Goal: Task Accomplishment & Management: Use online tool/utility

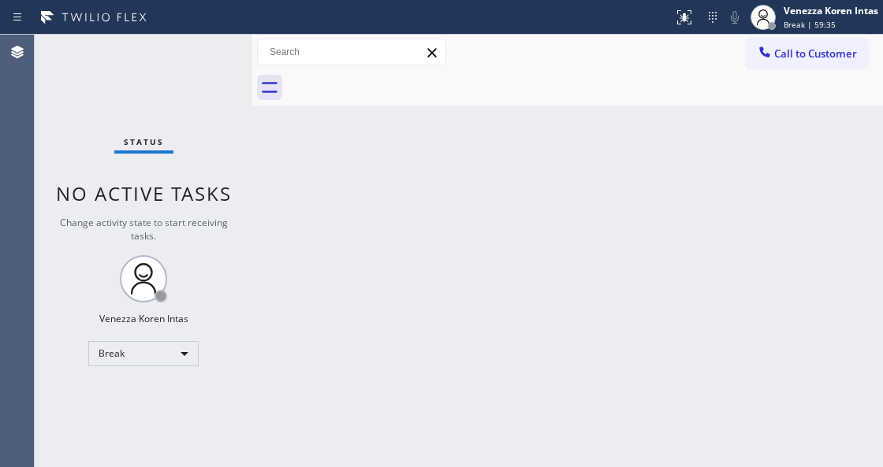
click at [436, 276] on div "Back to Dashboard Change Sender ID Customers Technicians Select a contact Outbo…" at bounding box center [567, 251] width 630 height 433
click at [822, 22] on span "Break | 59:36" at bounding box center [809, 24] width 52 height 11
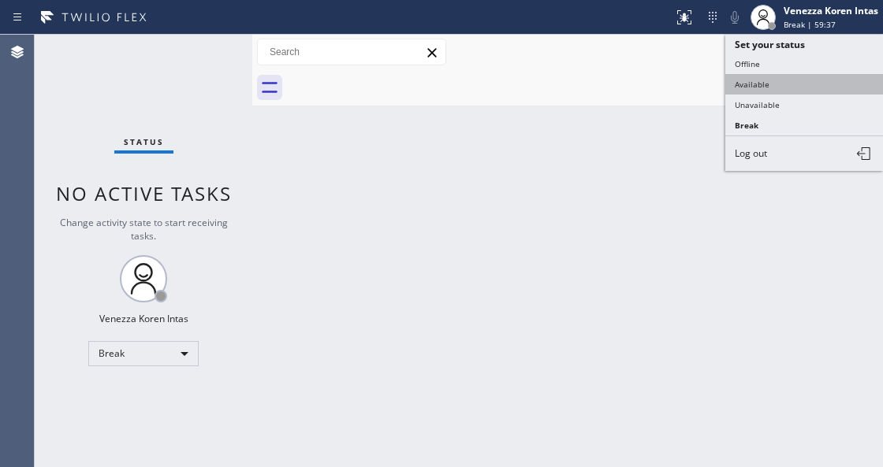
click at [758, 79] on button "Available" at bounding box center [804, 84] width 158 height 20
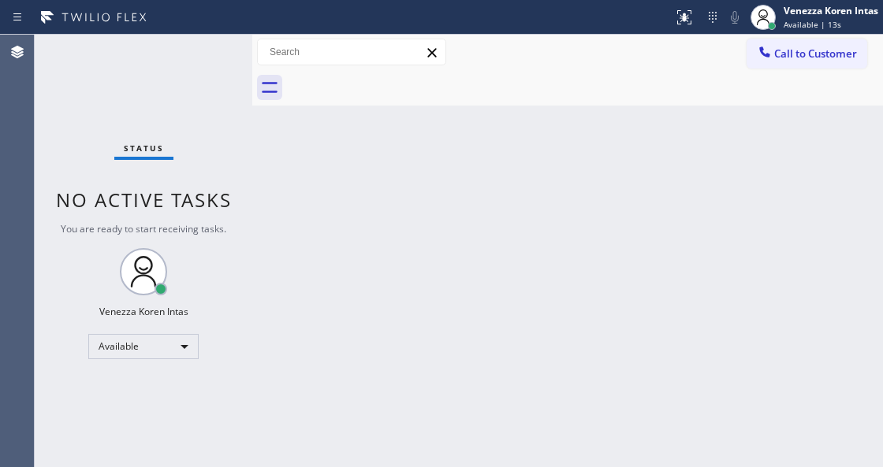
click at [168, 188] on span "No active tasks" at bounding box center [144, 200] width 176 height 26
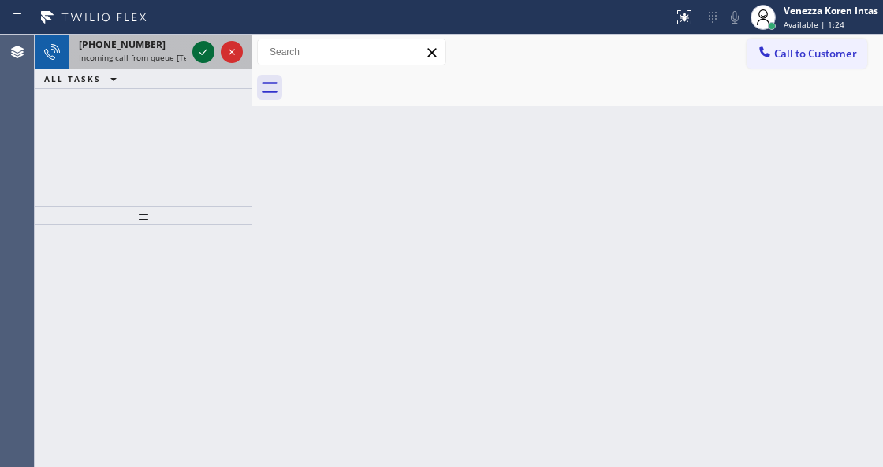
click at [195, 57] on icon at bounding box center [203, 52] width 19 height 19
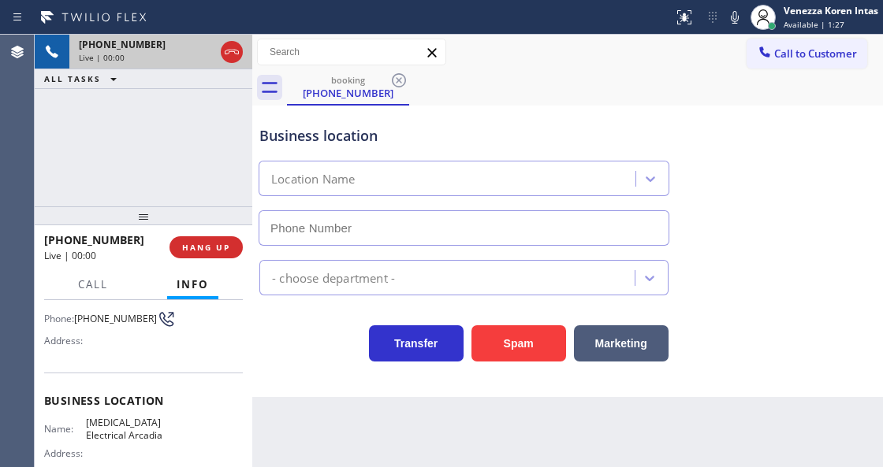
type input "[PHONE_NUMBER]"
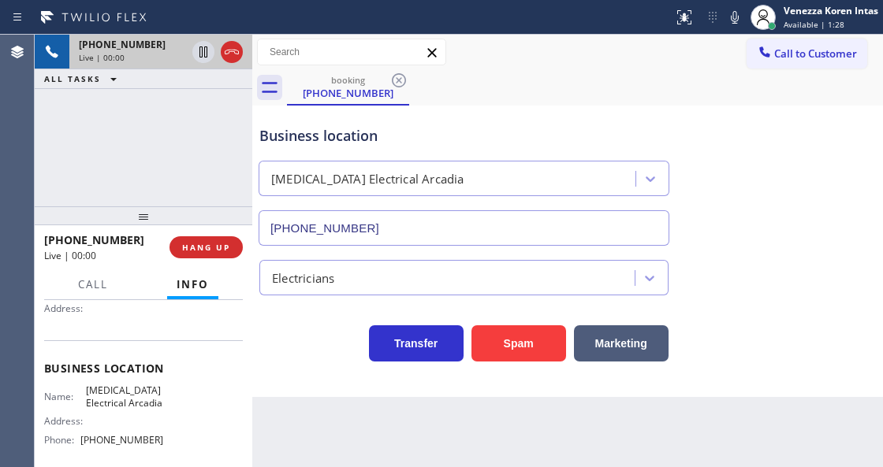
click at [129, 183] on div "[PHONE_NUMBER] Live | 00:00 ALL TASKS ALL TASKS ACTIVE TASKS TASKS IN WRAP UP" at bounding box center [143, 121] width 217 height 172
click at [93, 151] on div "[PHONE_NUMBER] Live | 00:00 ALL TASKS ALL TASKS ACTIVE TASKS TASKS IN WRAP UP" at bounding box center [143, 121] width 217 height 172
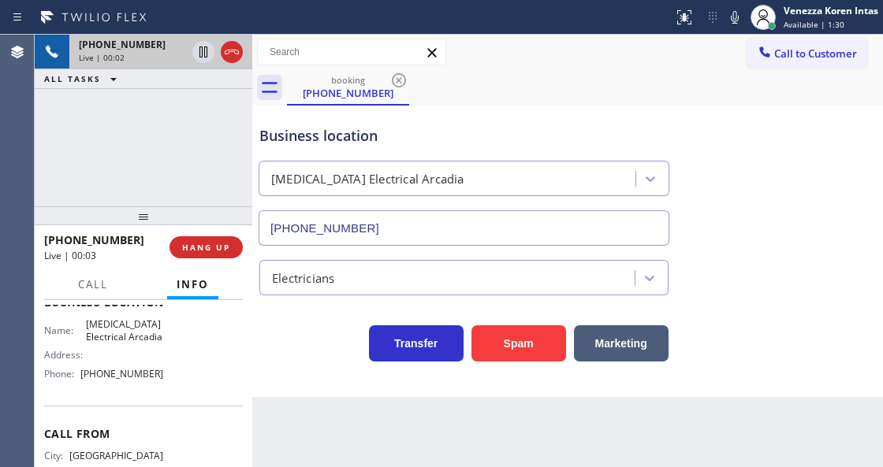
scroll to position [287, 0]
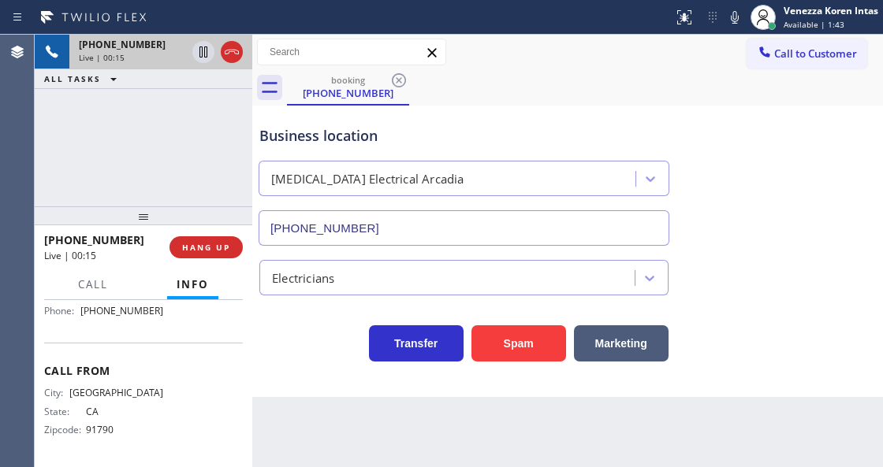
click at [489, 140] on div "Business location" at bounding box center [463, 135] width 409 height 21
drag, startPoint x: 597, startPoint y: 22, endPoint x: 682, endPoint y: 27, distance: 85.2
click at [597, 22] on div at bounding box center [336, 17] width 660 height 25
click at [760, 134] on div "Business location [MEDICAL_DATA] Electrical [GEOGRAPHIC_DATA] [PHONE_NUMBER]" at bounding box center [567, 174] width 623 height 143
click at [723, 225] on div "Business location [MEDICAL_DATA] Electrical [GEOGRAPHIC_DATA] [PHONE_NUMBER]" at bounding box center [567, 174] width 623 height 143
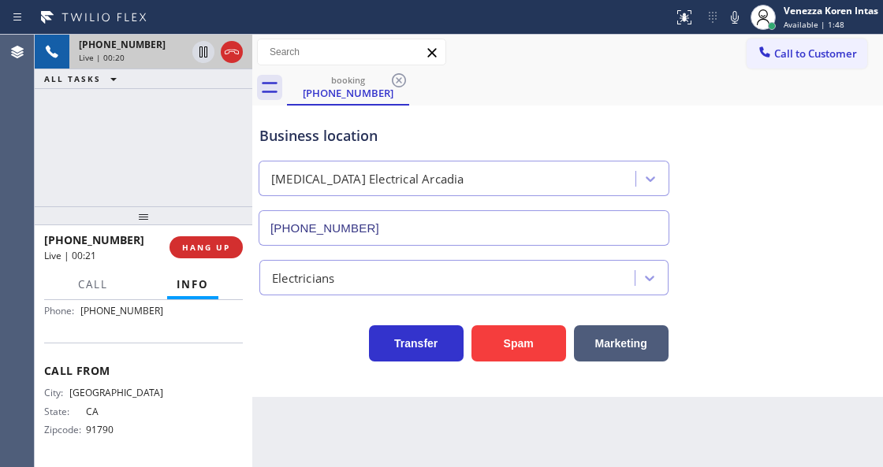
click at [206, 131] on div "[PHONE_NUMBER] Live | 00:20 ALL TASKS ALL TASKS ACTIVE TASKS TASKS IN WRAP UP" at bounding box center [143, 121] width 217 height 172
click at [501, 106] on div "Business location [MEDICAL_DATA] Electrical [GEOGRAPHIC_DATA] [PHONE_NUMBER]" at bounding box center [567, 174] width 623 height 143
click at [779, 112] on div "Business location [MEDICAL_DATA] Electrical [GEOGRAPHIC_DATA] [PHONE_NUMBER]" at bounding box center [567, 174] width 623 height 143
click at [784, 115] on div "Business location [MEDICAL_DATA] Electrical [GEOGRAPHIC_DATA] [PHONE_NUMBER]" at bounding box center [567, 174] width 623 height 143
click at [290, 351] on div "Transfer Spam Marketing" at bounding box center [463, 340] width 415 height 44
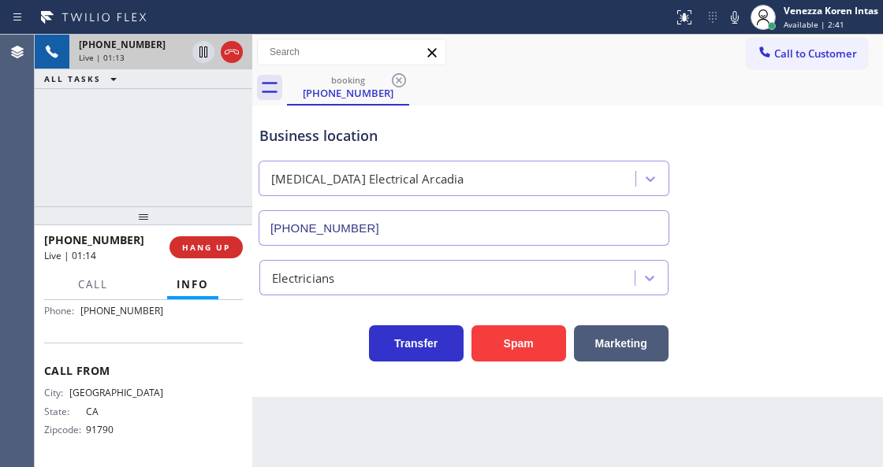
click at [583, 467] on div "Back to Dashboard Change Sender ID Customers Technicians Select a contact Outbo…" at bounding box center [567, 251] width 630 height 433
click at [749, 117] on div "Business location [MEDICAL_DATA] Electrical [GEOGRAPHIC_DATA] [PHONE_NUMBER]" at bounding box center [567, 174] width 623 height 143
click at [531, 73] on div "booking [PHONE_NUMBER]" at bounding box center [585, 87] width 596 height 35
drag, startPoint x: 733, startPoint y: 14, endPoint x: 619, endPoint y: 120, distance: 155.0
click at [733, 14] on icon at bounding box center [734, 17] width 19 height 19
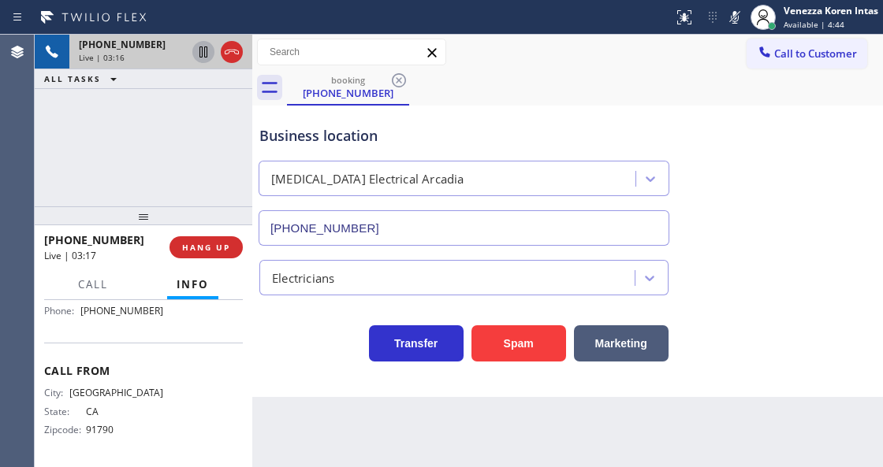
click at [205, 49] on icon at bounding box center [203, 52] width 19 height 19
click at [738, 17] on icon at bounding box center [734, 17] width 19 height 19
click at [205, 55] on icon at bounding box center [203, 51] width 11 height 11
drag, startPoint x: 262, startPoint y: 134, endPoint x: 488, endPoint y: 97, distance: 229.2
click at [262, 134] on div "Business location" at bounding box center [463, 135] width 409 height 21
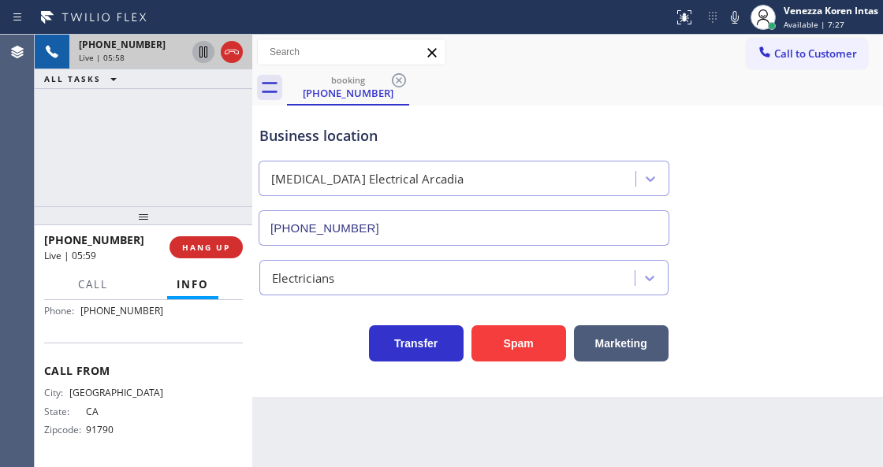
drag, startPoint x: 736, startPoint y: 21, endPoint x: 727, endPoint y: 38, distance: 18.7
click at [736, 21] on icon at bounding box center [734, 17] width 19 height 19
click at [198, 58] on icon at bounding box center [203, 52] width 19 height 19
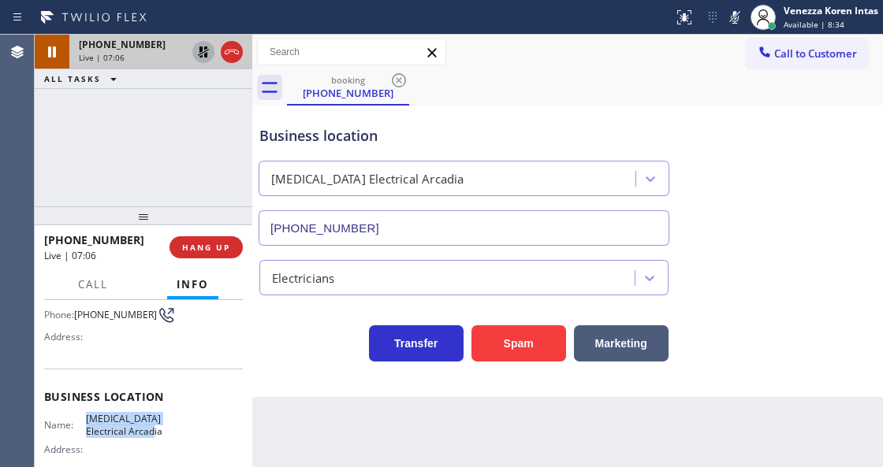
drag, startPoint x: 94, startPoint y: 415, endPoint x: 164, endPoint y: 433, distance: 72.4
click at [164, 433] on div "Name: [MEDICAL_DATA] Electrical Arcadia Address: Phone: [PHONE_NUMBER]" at bounding box center [143, 447] width 199 height 68
copy span "[MEDICAL_DATA] Electrical Arcadia"
click at [314, 464] on div "Back to Dashboard Change Sender ID Customers Technicians Select a contact Outbo…" at bounding box center [567, 251] width 630 height 433
click at [742, 20] on icon at bounding box center [734, 17] width 19 height 19
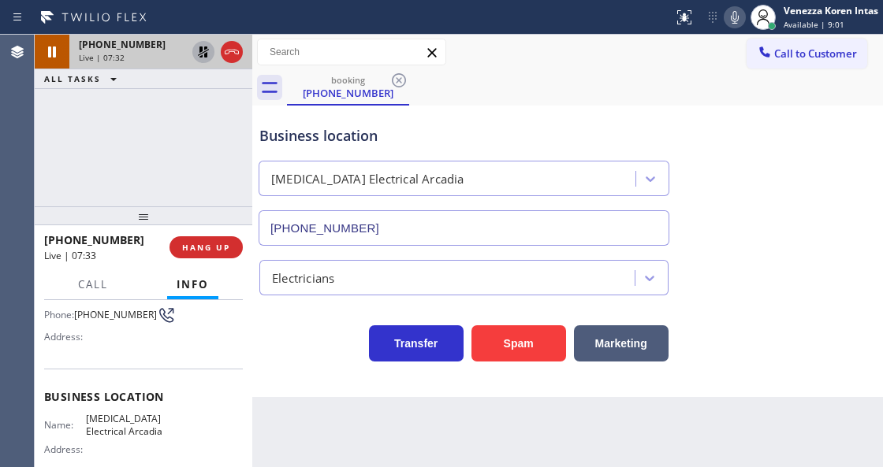
click at [203, 54] on icon at bounding box center [203, 52] width 19 height 19
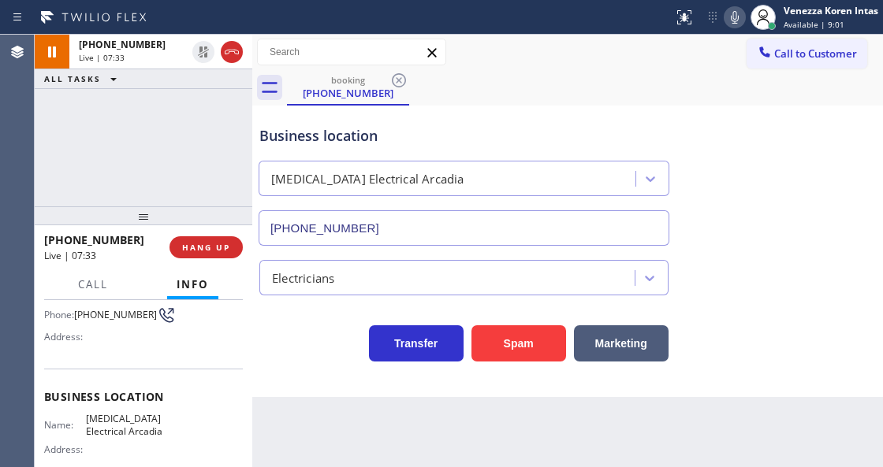
click at [499, 103] on div "Business location [MEDICAL_DATA] Electrical [GEOGRAPHIC_DATA] [PHONE_NUMBER]" at bounding box center [567, 174] width 623 height 143
click at [728, 17] on icon at bounding box center [734, 17] width 19 height 19
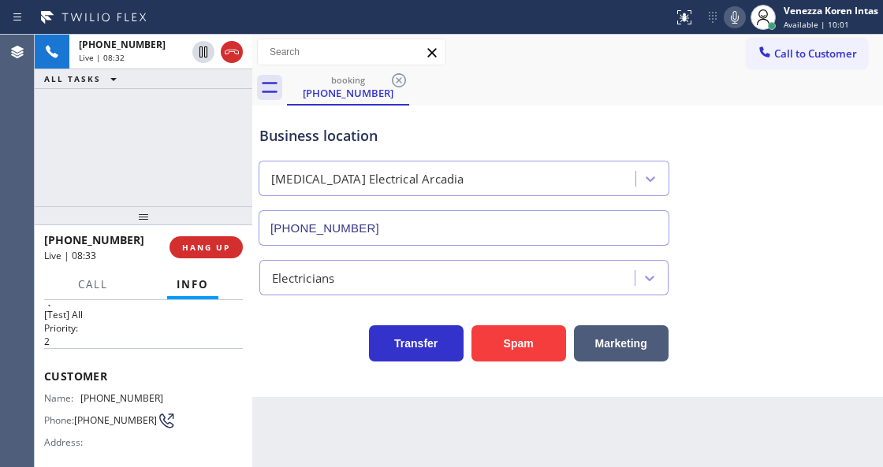
scroll to position [0, 0]
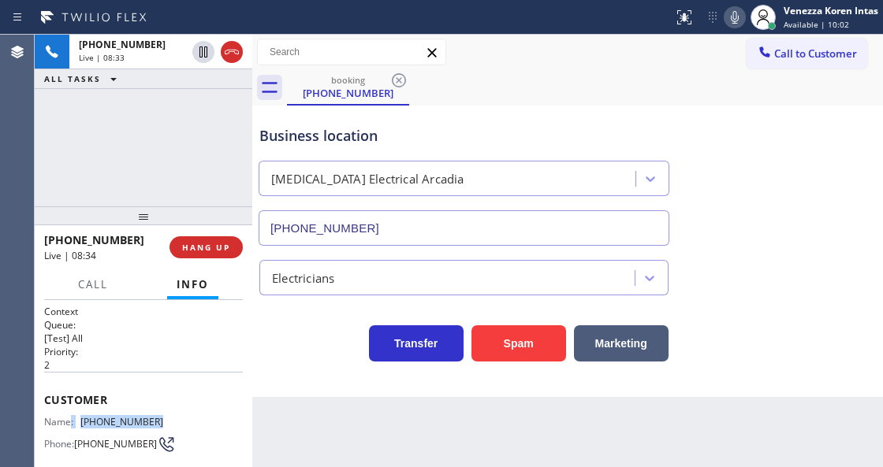
drag, startPoint x: 135, startPoint y: 421, endPoint x: 77, endPoint y: 416, distance: 57.7
click at [71, 416] on div "Name: [PHONE_NUMBER] Phone: [PHONE_NUMBER] Address:" at bounding box center [143, 447] width 199 height 62
click at [131, 421] on span "[PHONE_NUMBER]" at bounding box center [121, 422] width 83 height 12
drag, startPoint x: 148, startPoint y: 420, endPoint x: 84, endPoint y: 422, distance: 63.9
click at [84, 422] on div "Name: [PHONE_NUMBER] Phone: [PHONE_NUMBER] Address:" at bounding box center [143, 447] width 199 height 62
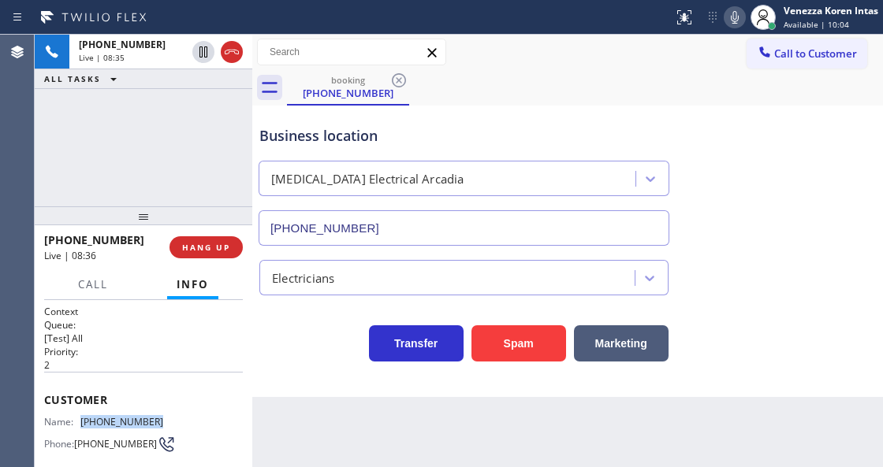
copy span "[PHONE_NUMBER]"
drag, startPoint x: 730, startPoint y: 17, endPoint x: 710, endPoint y: 36, distance: 27.9
click at [725, 19] on icon at bounding box center [734, 17] width 19 height 19
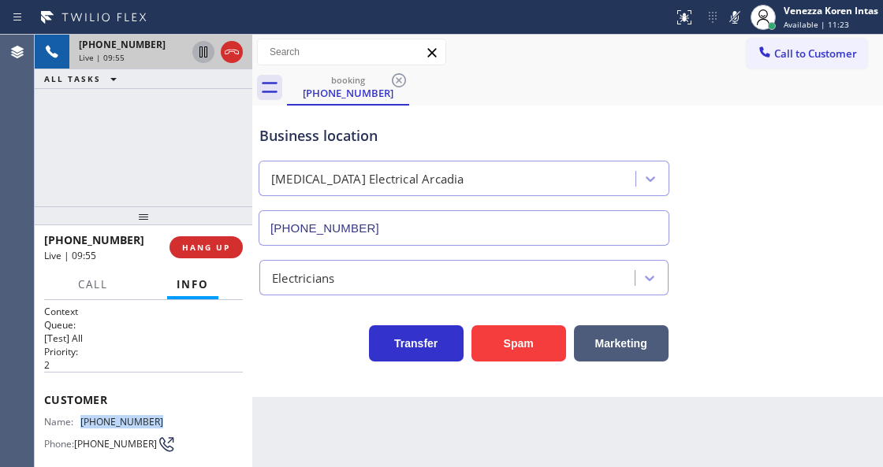
click at [204, 55] on icon at bounding box center [203, 51] width 8 height 11
click at [734, 19] on icon at bounding box center [734, 17] width 19 height 19
click at [196, 50] on icon at bounding box center [203, 52] width 19 height 19
click at [738, 26] on icon at bounding box center [734, 17] width 19 height 19
click at [203, 56] on icon at bounding box center [203, 52] width 19 height 19
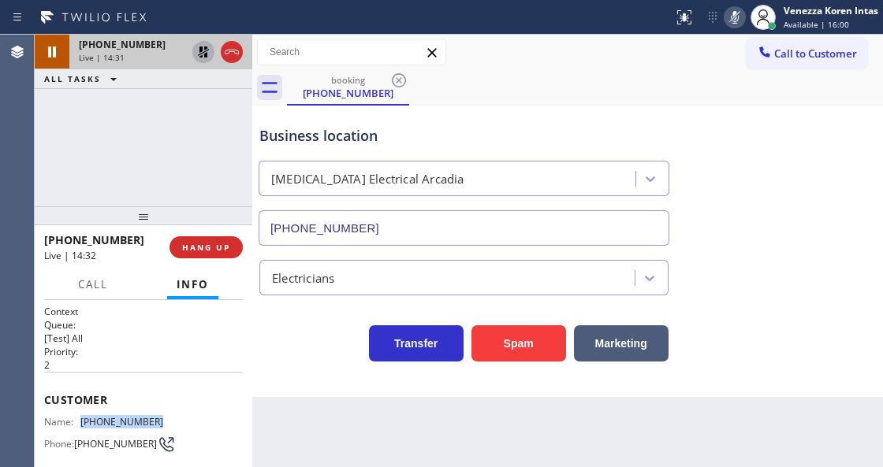
click at [742, 20] on icon at bounding box center [734, 17] width 19 height 19
click at [200, 51] on icon at bounding box center [203, 51] width 11 height 11
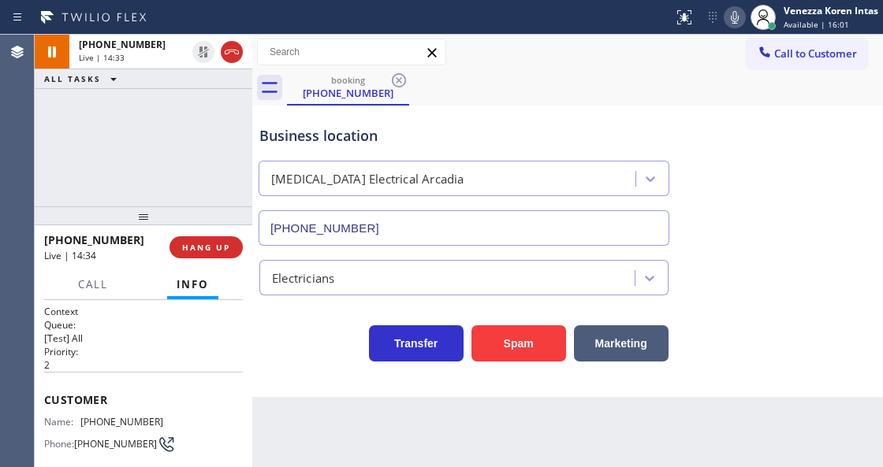
click at [515, 84] on div "booking [PHONE_NUMBER]" at bounding box center [585, 87] width 596 height 35
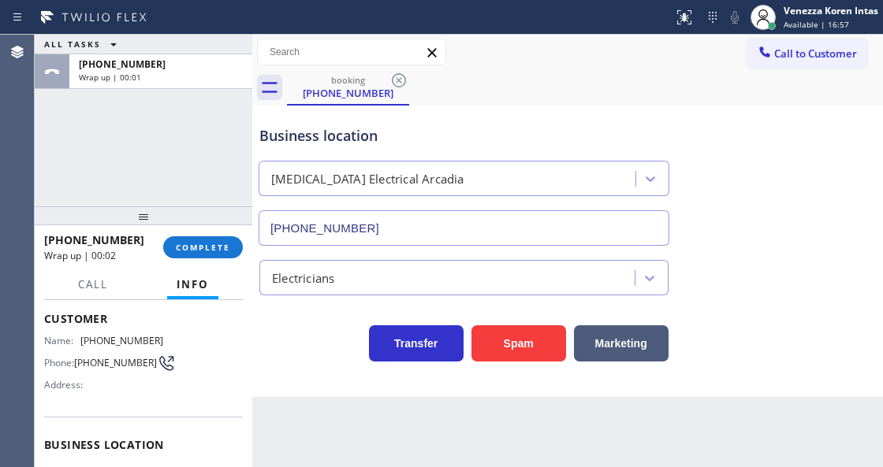
scroll to position [158, 0]
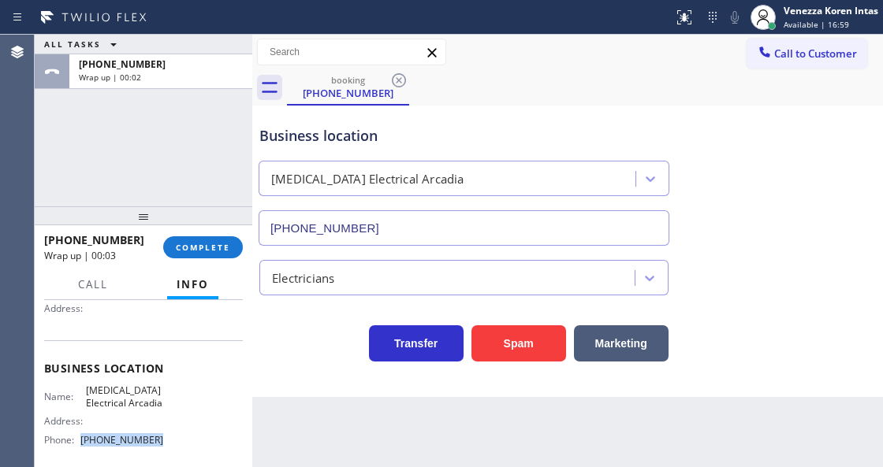
drag, startPoint x: 158, startPoint y: 441, endPoint x: 80, endPoint y: 440, distance: 77.2
click at [80, 441] on div "Name: [MEDICAL_DATA] Electrical Arcadia Address: Phone: [PHONE_NUMBER]" at bounding box center [143, 419] width 199 height 68
copy div "[PHONE_NUMBER]"
click at [608, 116] on div "Business location [MEDICAL_DATA] Electrical [GEOGRAPHIC_DATA] [PHONE_NUMBER]" at bounding box center [463, 178] width 415 height 136
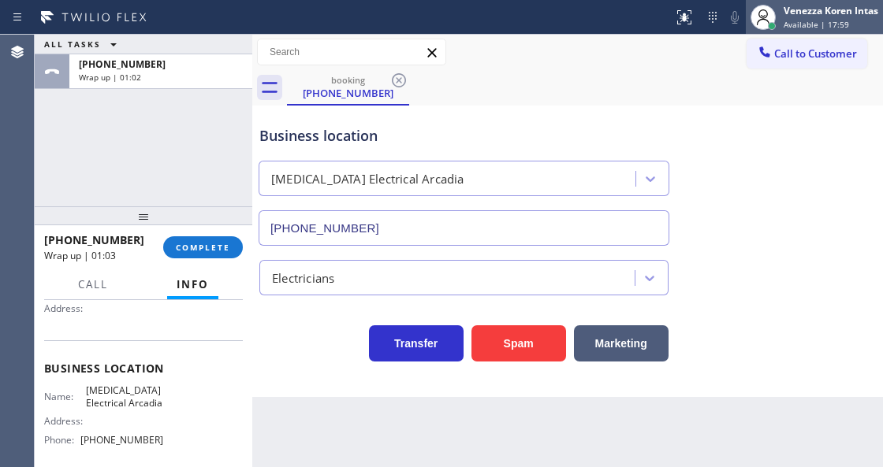
click at [815, 8] on div "Venezza Koren Intas" at bounding box center [830, 10] width 95 height 13
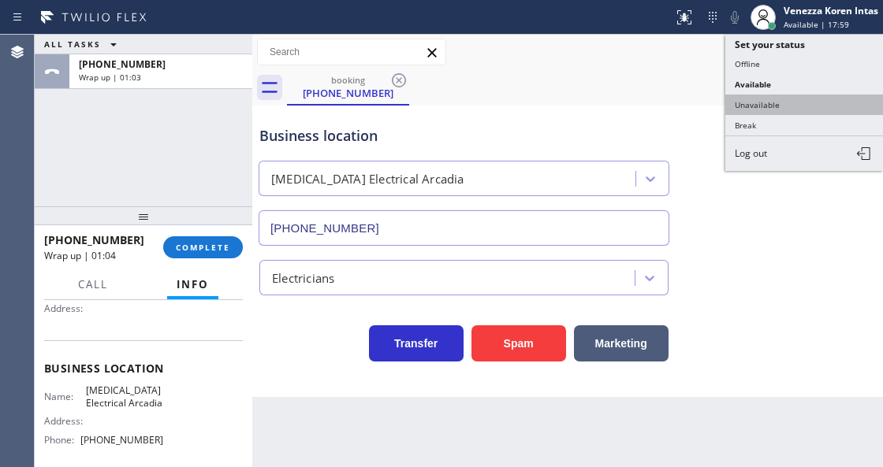
click at [783, 104] on button "Unavailable" at bounding box center [804, 105] width 158 height 20
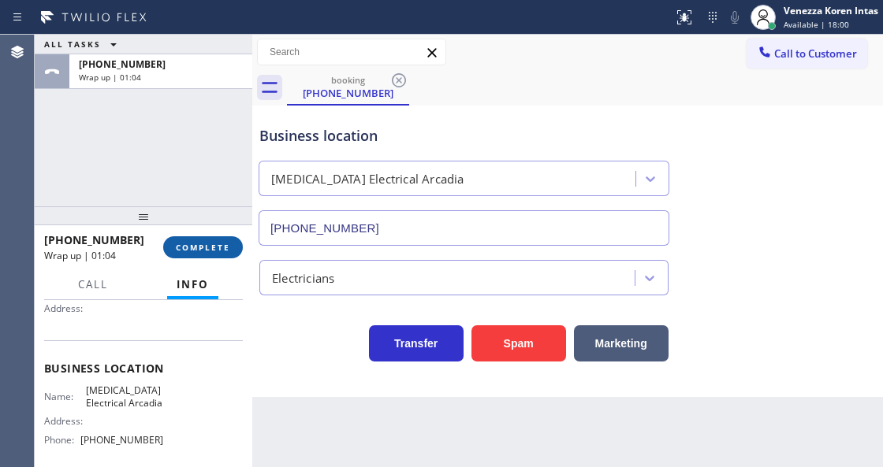
click at [192, 244] on span "COMPLETE" at bounding box center [203, 247] width 54 height 11
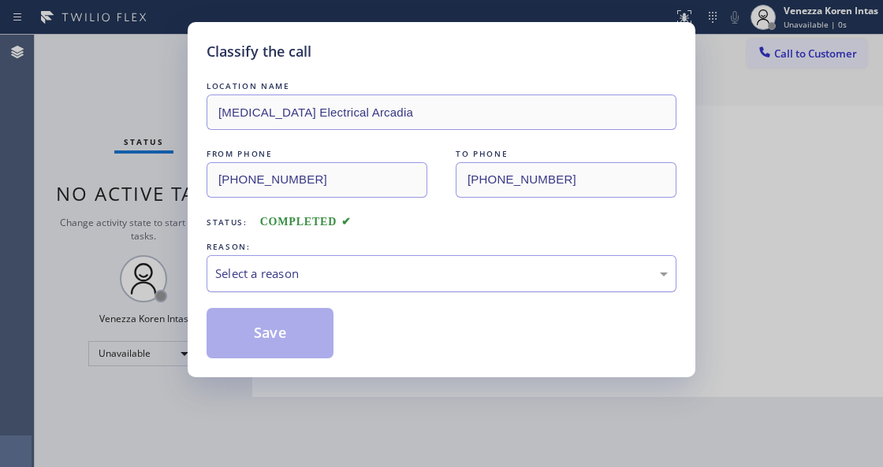
click at [395, 277] on div "Select a reason" at bounding box center [441, 274] width 452 height 18
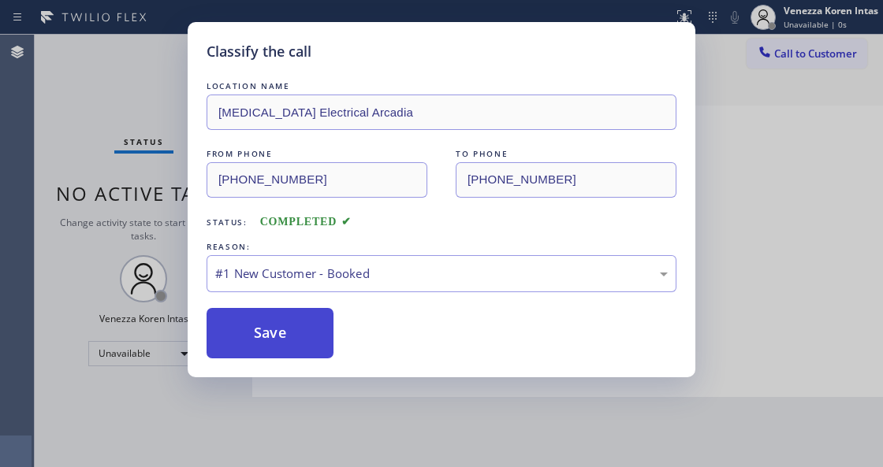
drag, startPoint x: 359, startPoint y: 328, endPoint x: 317, endPoint y: 326, distance: 42.6
click at [358, 328] on div "Save" at bounding box center [441, 333] width 470 height 50
click at [315, 326] on button "Save" at bounding box center [269, 333] width 127 height 50
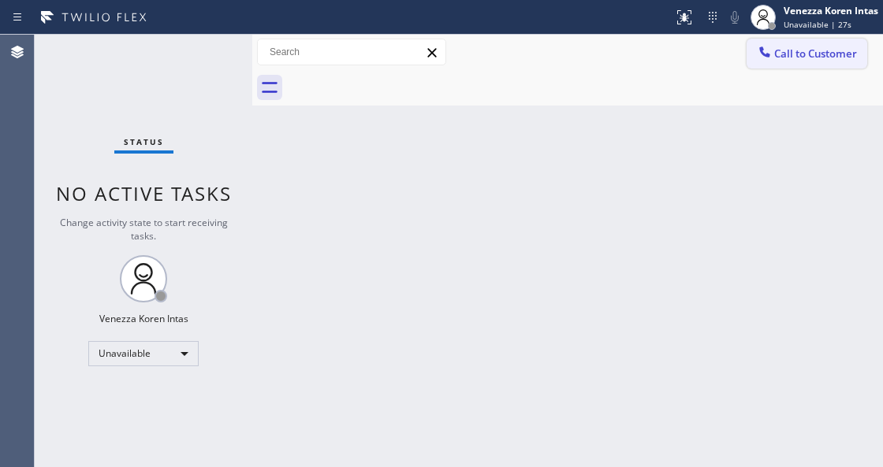
click at [807, 50] on span "Call to Customer" at bounding box center [815, 53] width 83 height 14
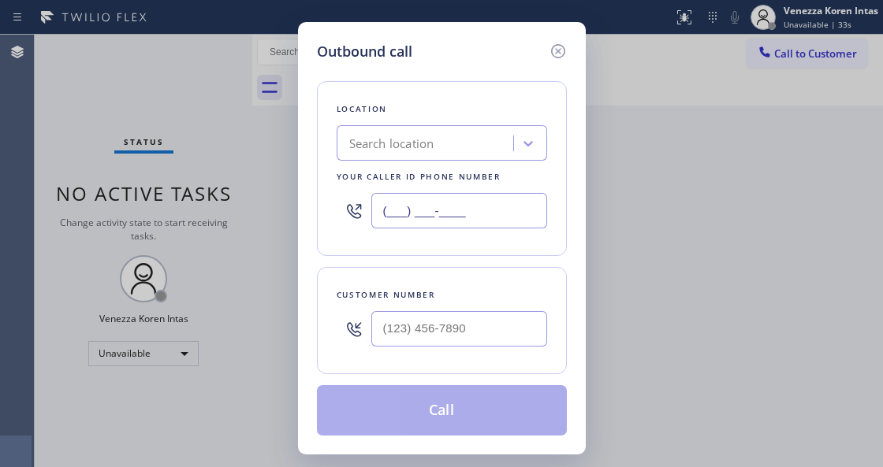
click at [476, 206] on input "(___) ___-____" at bounding box center [459, 210] width 176 height 35
paste input "626) 714-2452"
type input "[PHONE_NUMBER]"
type input "(___) ___-____"
click at [427, 328] on input "(___) ___-____" at bounding box center [459, 328] width 176 height 35
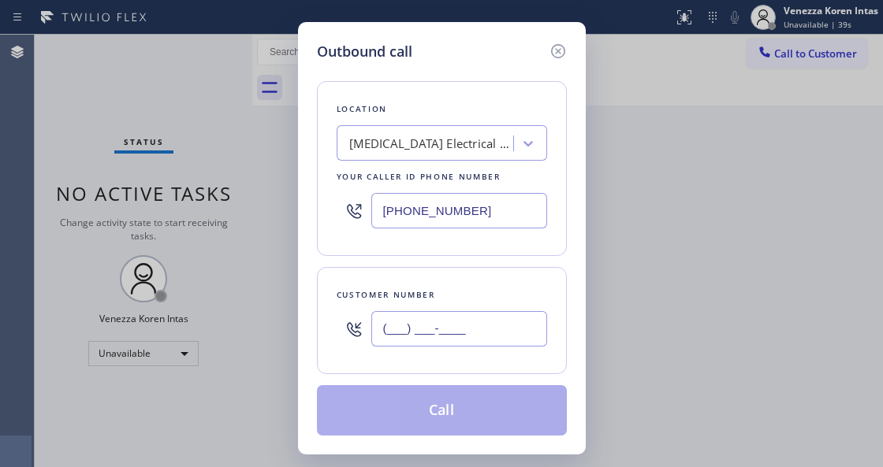
paste input "626) 393-4626"
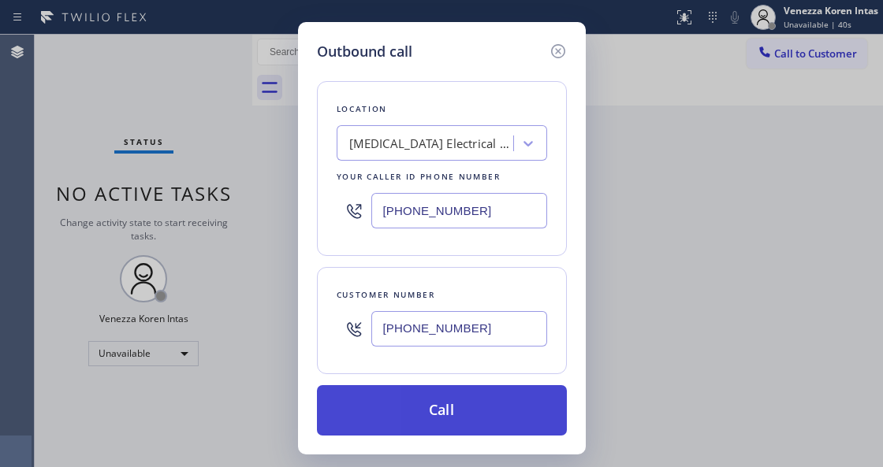
type input "[PHONE_NUMBER]"
click at [405, 412] on button "Call" at bounding box center [442, 410] width 250 height 50
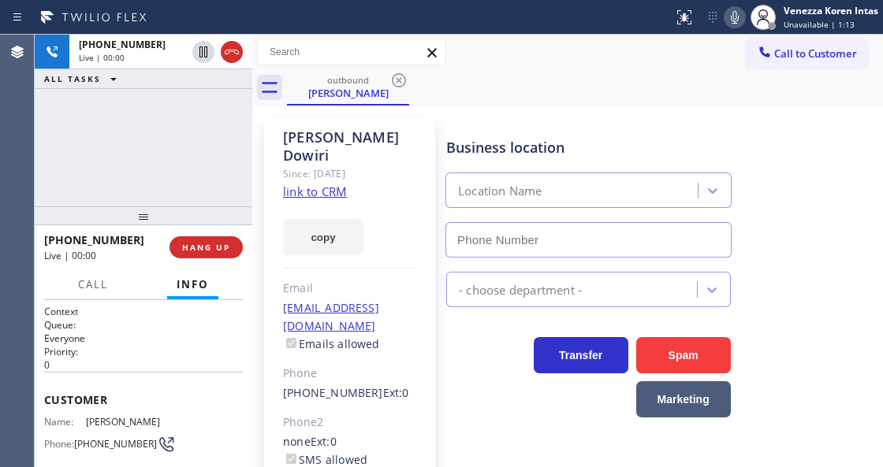
type input "[PHONE_NUMBER]"
click at [788, 163] on div "Business location [MEDICAL_DATA] Electrical [GEOGRAPHIC_DATA] [PHONE_NUMBER]" at bounding box center [661, 186] width 436 height 143
click at [221, 136] on div "[PHONE_NUMBER] Live | 00:11 ALL TASKS ALL TASKS ACTIVE TASKS TASKS IN WRAP UP" at bounding box center [143, 121] width 217 height 172
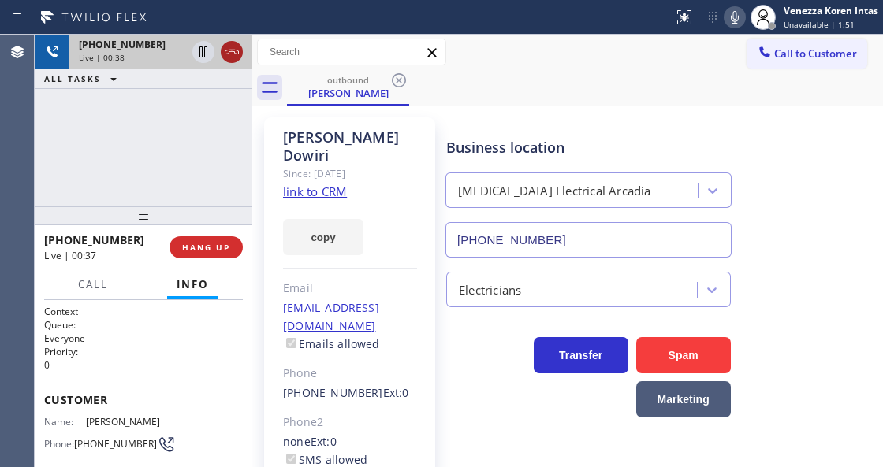
click at [233, 50] on icon at bounding box center [231, 52] width 19 height 19
click at [204, 248] on span "HANG UP" at bounding box center [206, 247] width 48 height 11
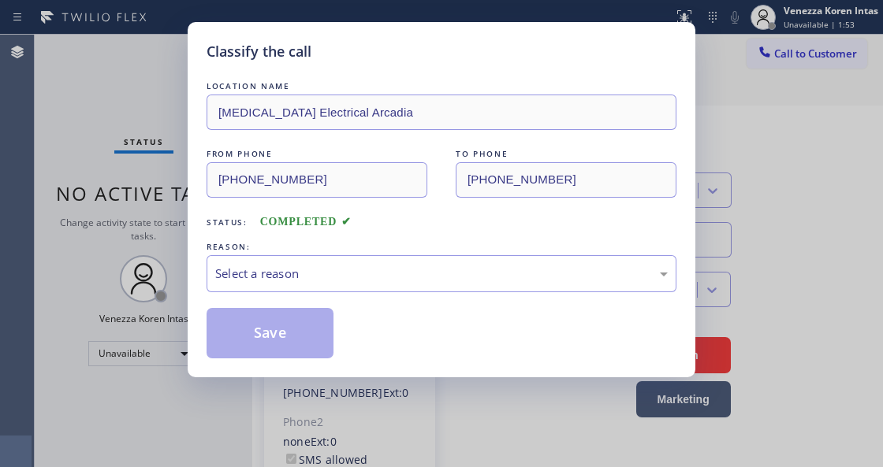
click at [348, 268] on div "Select a reason" at bounding box center [441, 274] width 452 height 18
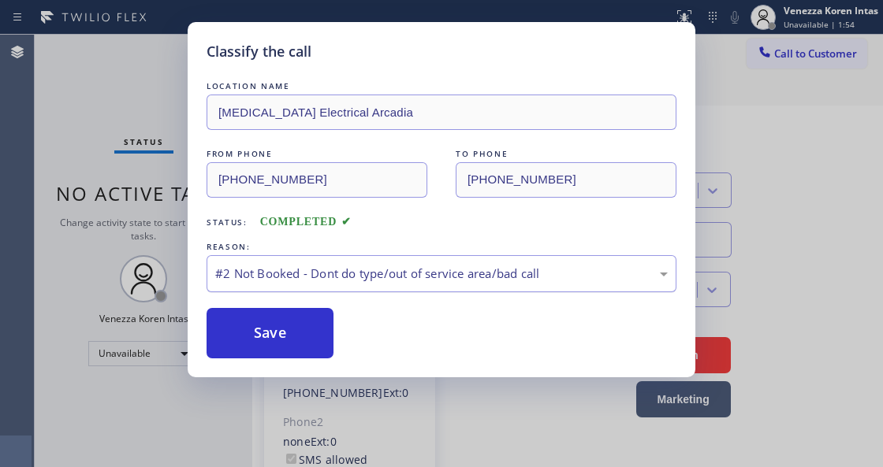
click at [347, 273] on div "#2 Not Booked - Dont do type/out of service area/bad call" at bounding box center [441, 274] width 452 height 18
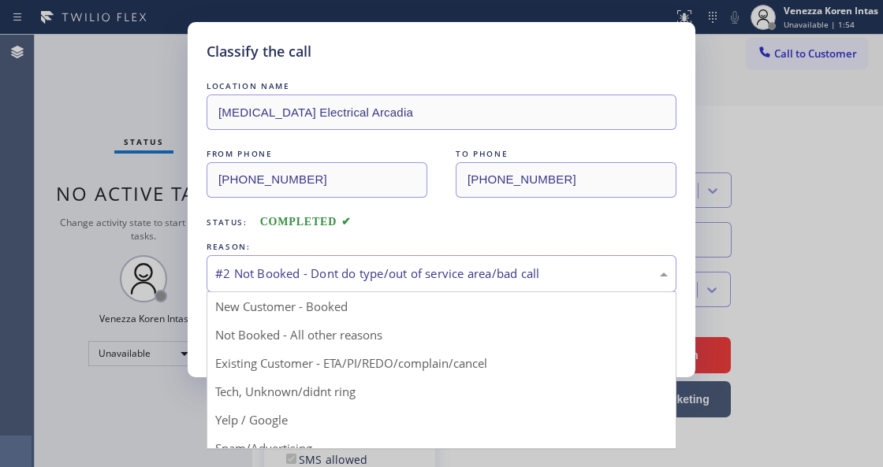
drag, startPoint x: 353, startPoint y: 370, endPoint x: 315, endPoint y: 345, distance: 45.5
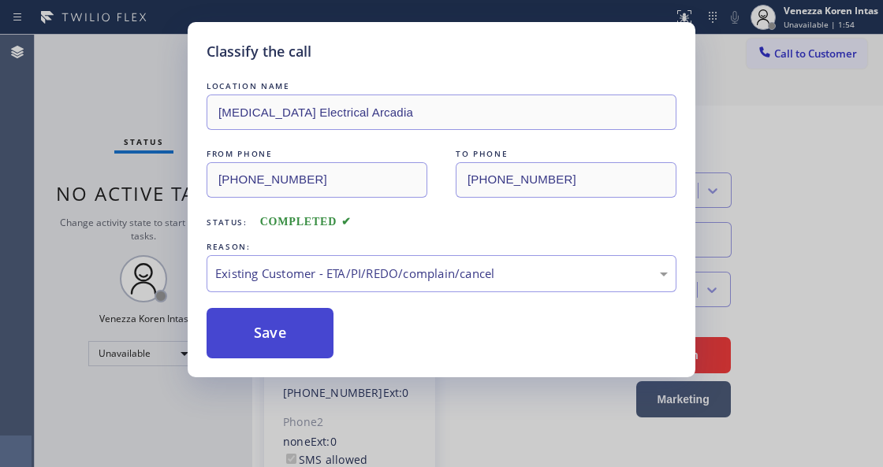
click at [308, 342] on button "Save" at bounding box center [269, 333] width 127 height 50
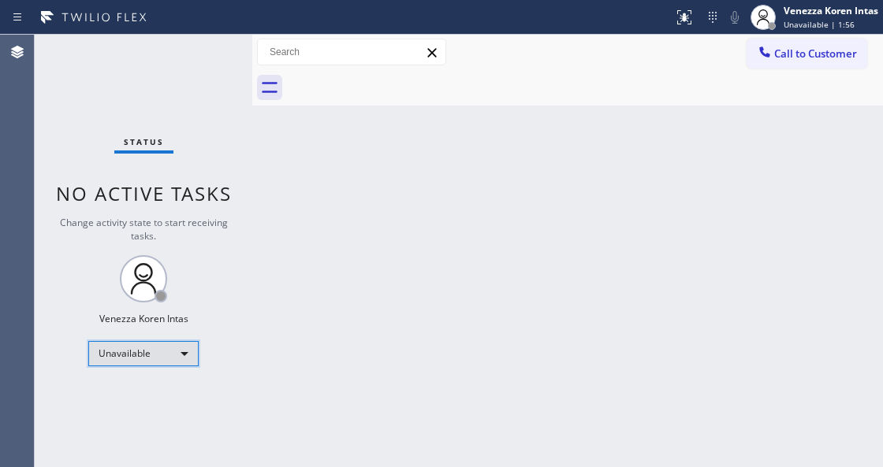
click at [134, 352] on div "Unavailable" at bounding box center [143, 353] width 110 height 25
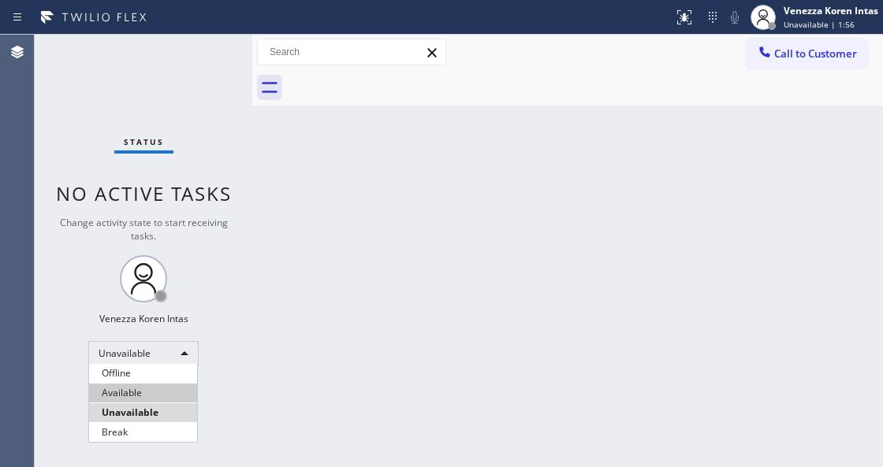
click at [131, 390] on li "Available" at bounding box center [143, 393] width 108 height 19
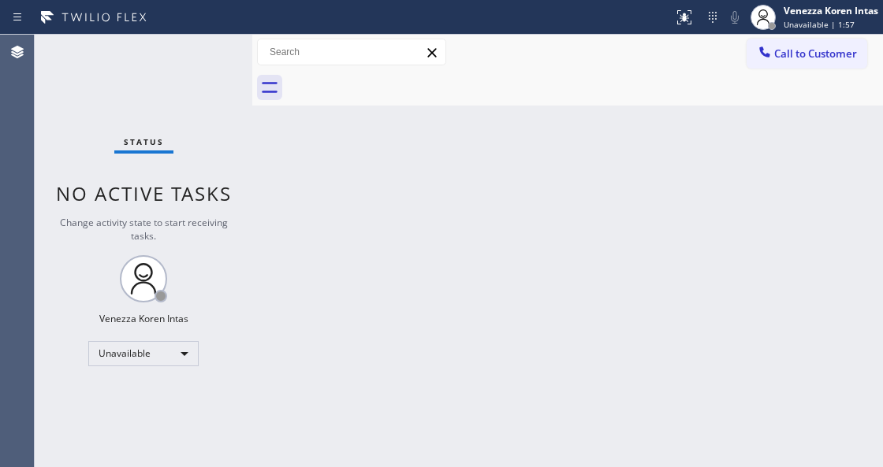
click at [350, 310] on div "Back to Dashboard Change Sender ID Customers Technicians Select a contact Outbo…" at bounding box center [567, 251] width 630 height 433
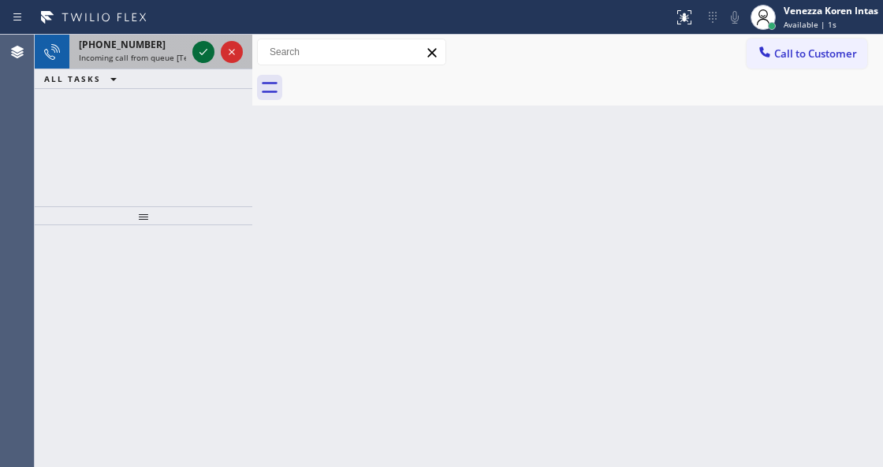
click at [206, 47] on icon at bounding box center [203, 52] width 19 height 19
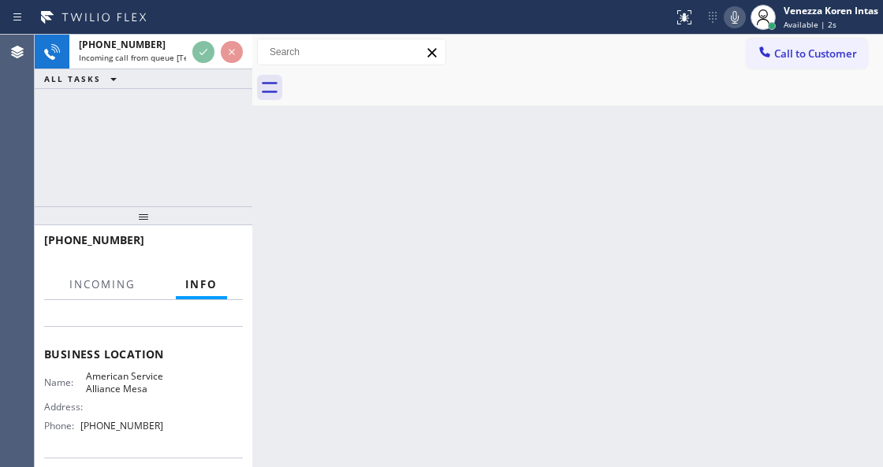
scroll to position [210, 0]
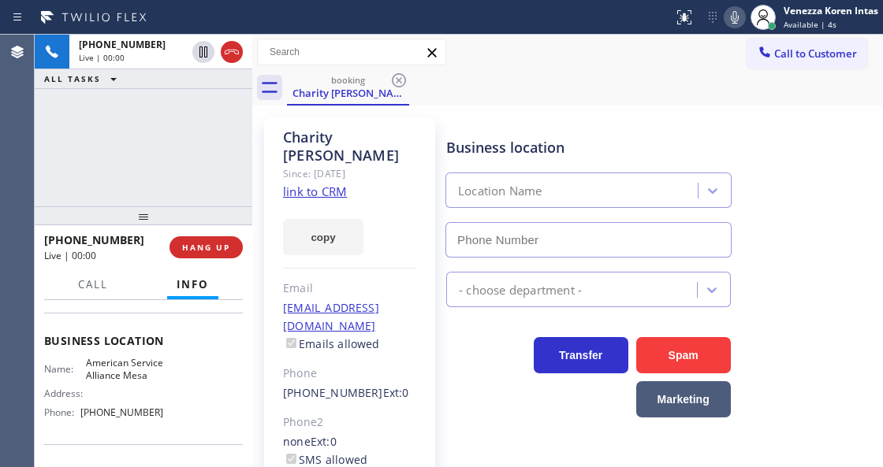
type input "[PHONE_NUMBER]"
click at [733, 22] on icon at bounding box center [735, 17] width 8 height 13
click at [333, 184] on link "link to CRM" at bounding box center [315, 192] width 64 height 16
click at [548, 51] on div "Call to Customer Outbound call Location [MEDICAL_DATA] Electrical Arcadia Your …" at bounding box center [567, 53] width 630 height 28
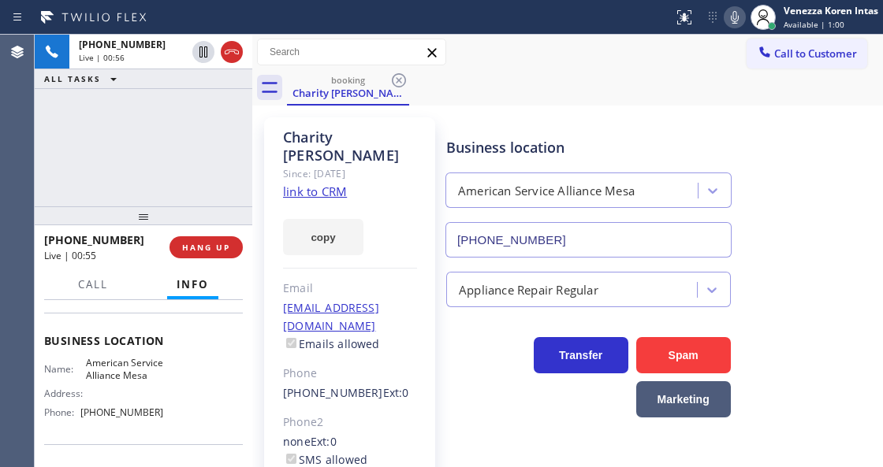
click at [725, 24] on icon at bounding box center [734, 17] width 19 height 19
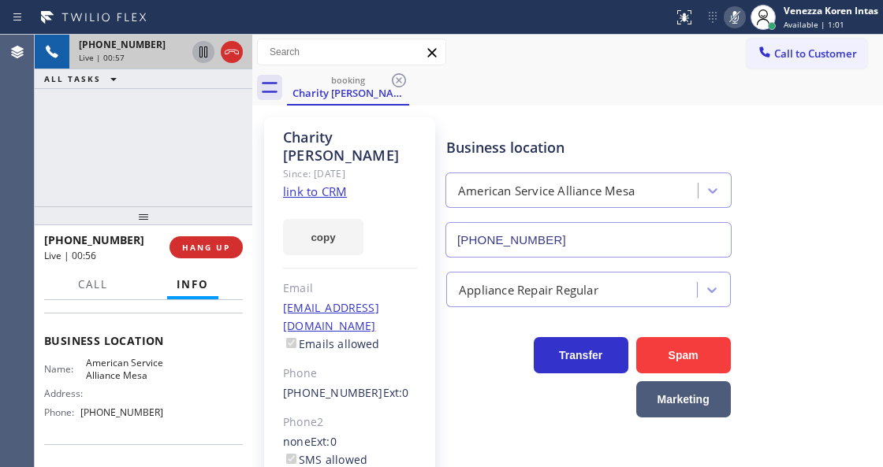
click at [200, 51] on icon at bounding box center [203, 52] width 19 height 19
drag, startPoint x: 742, startPoint y: 14, endPoint x: 618, endPoint y: 63, distance: 133.8
click at [742, 14] on icon at bounding box center [734, 17] width 19 height 19
click at [200, 50] on icon at bounding box center [203, 51] width 11 height 11
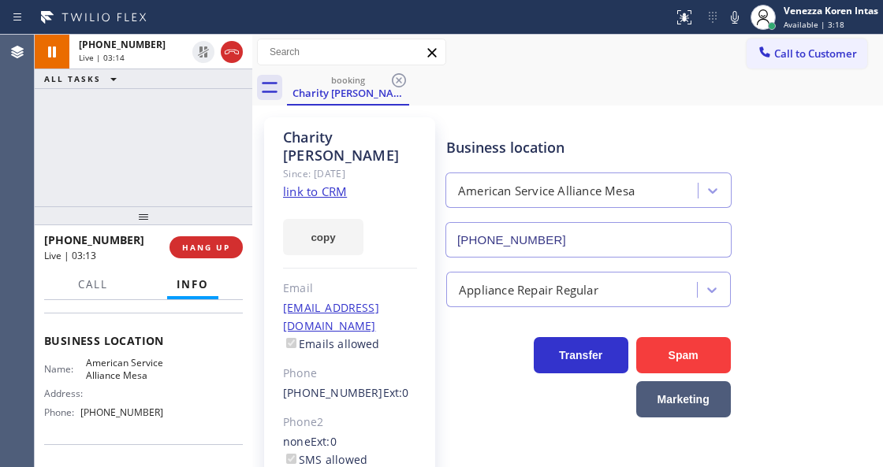
click at [448, 83] on div "booking Charity [PERSON_NAME]" at bounding box center [585, 87] width 596 height 35
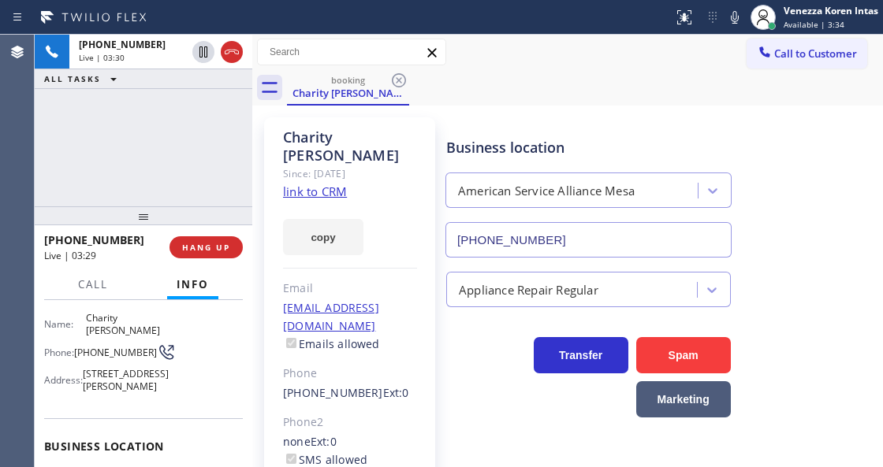
scroll to position [105, 0]
click at [91, 346] on span "[PHONE_NUMBER]" at bounding box center [115, 352] width 83 height 12
click at [95, 346] on span "[PHONE_NUMBER]" at bounding box center [115, 352] width 83 height 12
click at [112, 346] on span "[PHONE_NUMBER]" at bounding box center [115, 352] width 83 height 12
click at [87, 346] on span "[PHONE_NUMBER]" at bounding box center [115, 352] width 83 height 12
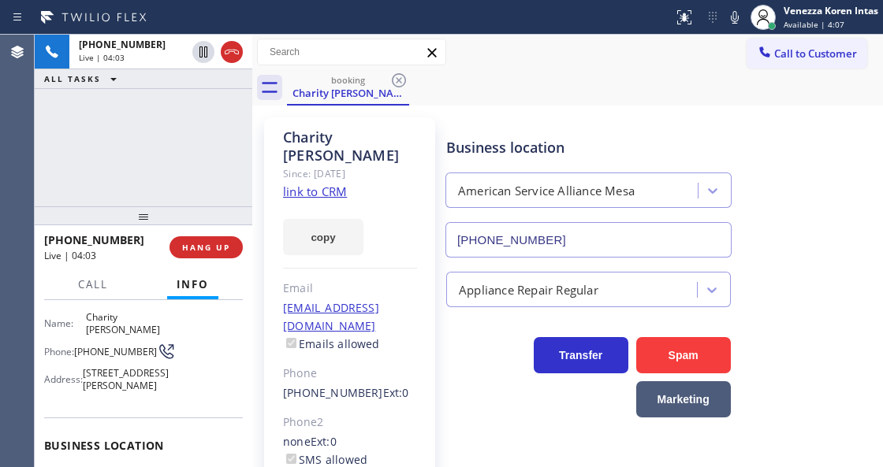
click at [206, 125] on div "[PHONE_NUMBER] Live | 04:03 ALL TASKS ALL TASKS ACTIVE TASKS TASKS IN WRAP UP" at bounding box center [143, 121] width 217 height 172
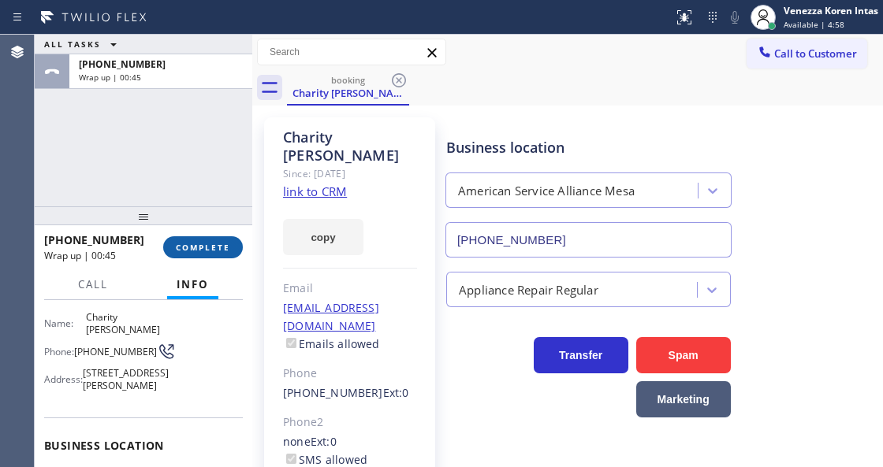
click at [211, 240] on button "COMPLETE" at bounding box center [203, 247] width 80 height 22
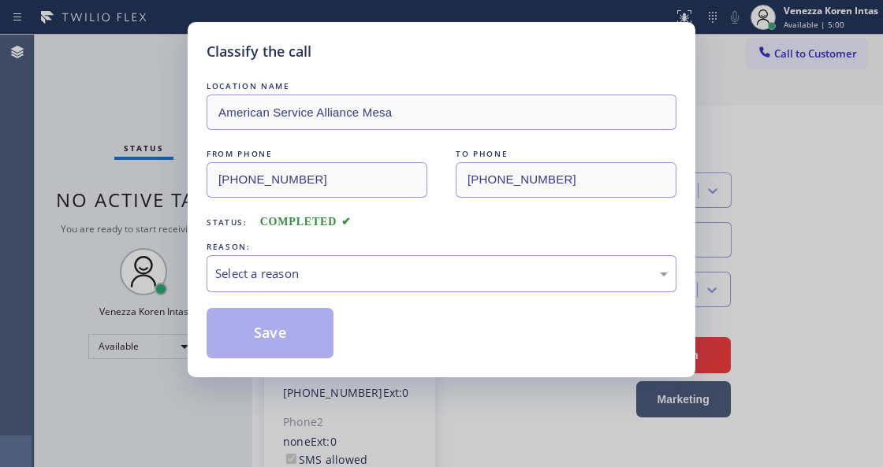
click at [400, 284] on div "Select a reason" at bounding box center [441, 273] width 470 height 37
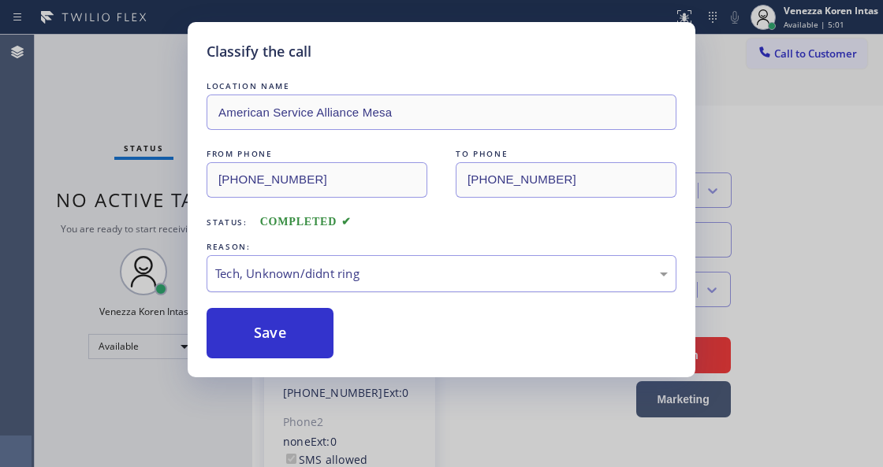
click at [387, 292] on div "Tech, Unknown/didnt ring" at bounding box center [441, 273] width 470 height 37
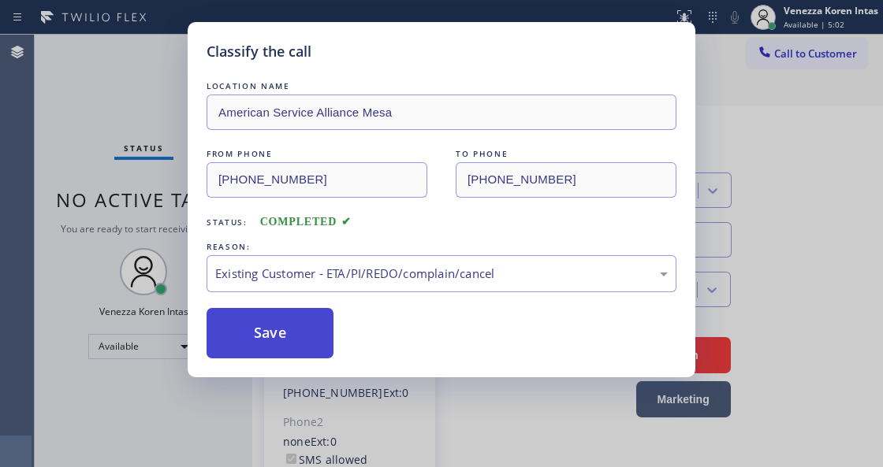
drag, startPoint x: 408, startPoint y: 367, endPoint x: 274, endPoint y: 325, distance: 140.6
click at [274, 325] on button "Save" at bounding box center [269, 333] width 127 height 50
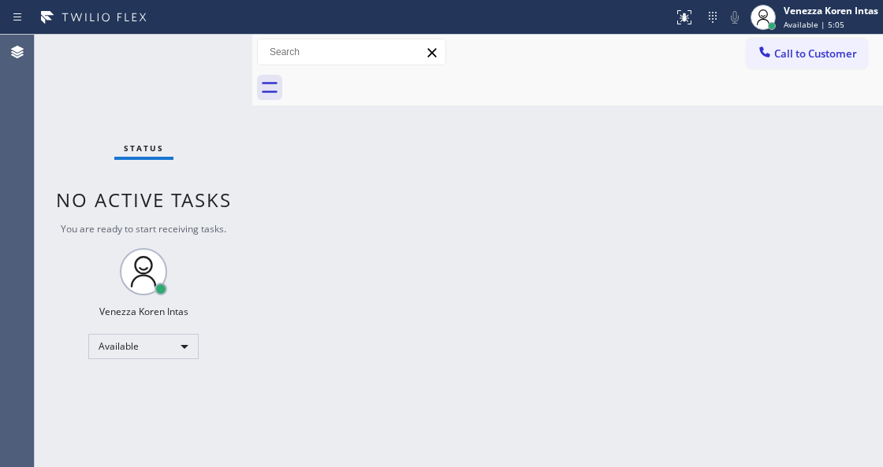
click at [203, 59] on div "Status No active tasks You are ready to start receiving tasks. Venezza Koren In…" at bounding box center [143, 251] width 217 height 433
click at [203, 55] on div "Status No active tasks You are ready to start receiving tasks. Venezza Koren In…" at bounding box center [143, 251] width 217 height 433
click at [208, 72] on div "Status No active tasks You are ready to start receiving tasks. Venezza Koren In…" at bounding box center [143, 251] width 217 height 433
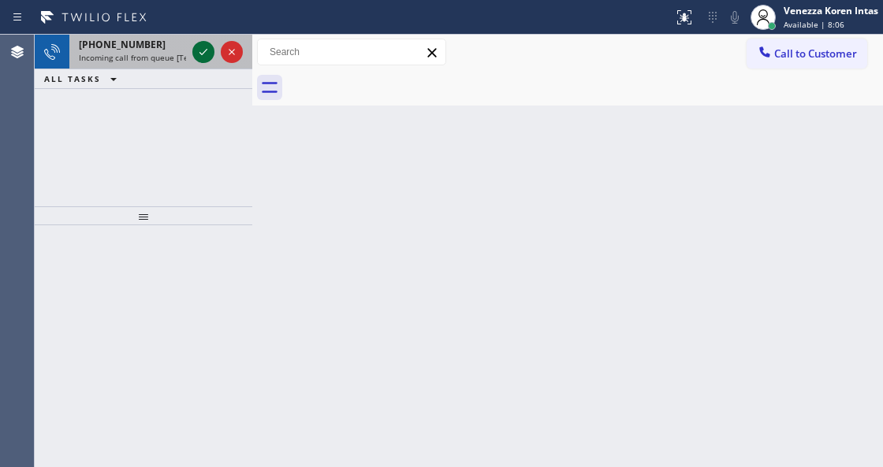
click at [208, 55] on icon at bounding box center [203, 52] width 19 height 19
click at [206, 53] on icon at bounding box center [203, 52] width 19 height 19
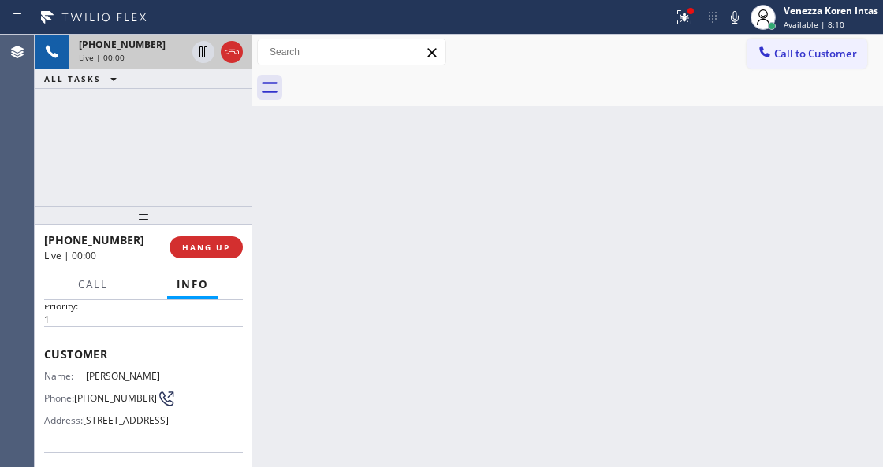
scroll to position [210, 0]
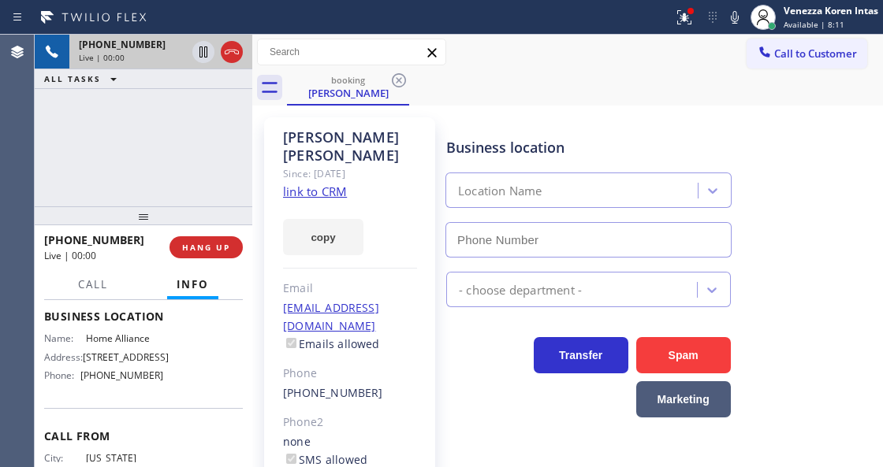
type input "[PHONE_NUMBER]"
click at [344, 184] on link "link to CRM" at bounding box center [315, 192] width 64 height 16
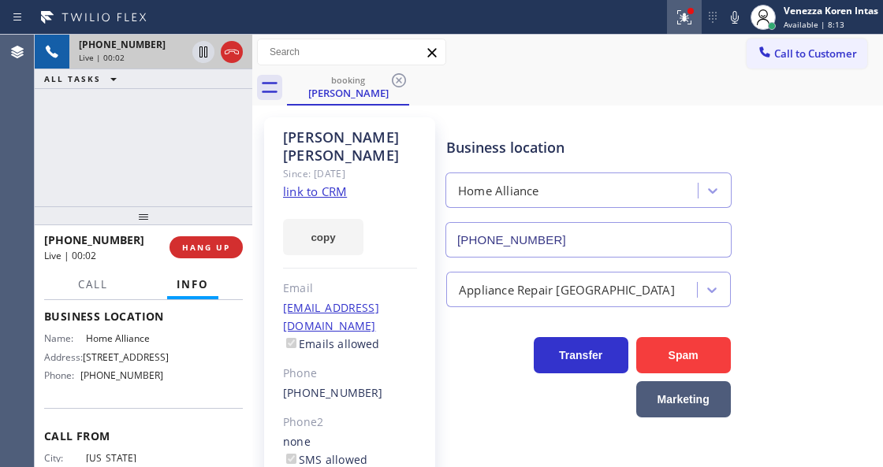
click at [684, 5] on button at bounding box center [684, 17] width 35 height 35
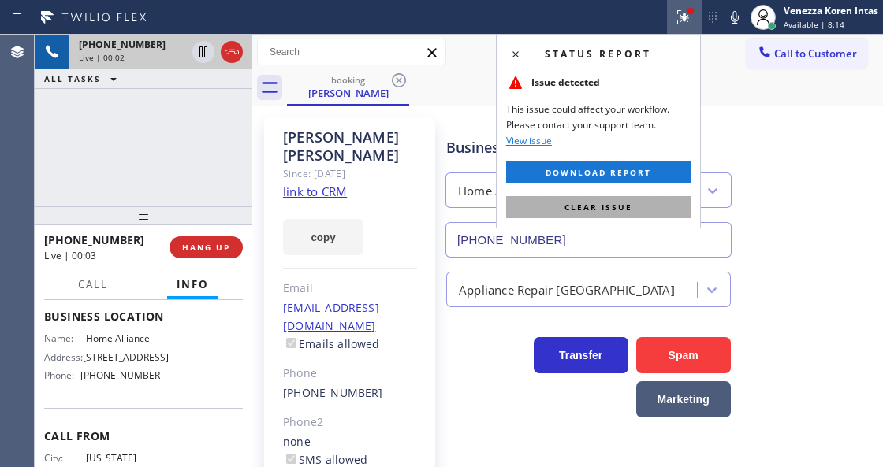
click at [651, 210] on button "Clear issue" at bounding box center [598, 207] width 184 height 22
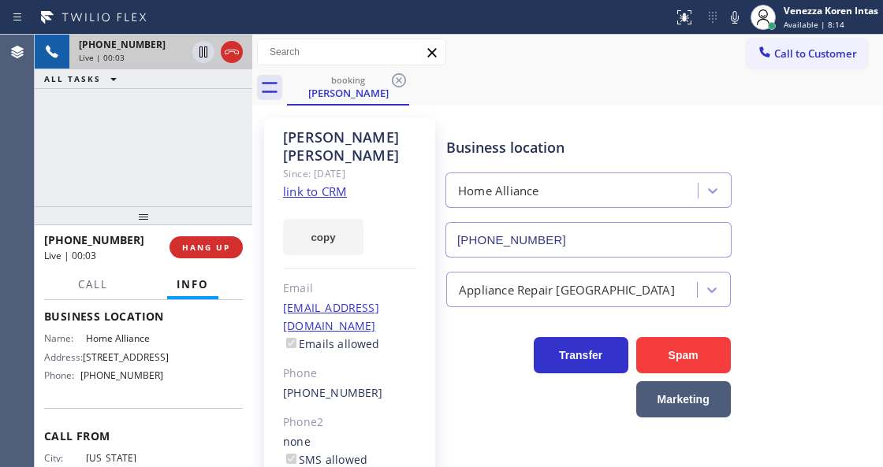
click at [803, 136] on div "Business location Home Alliance [PHONE_NUMBER]" at bounding box center [661, 186] width 436 height 143
drag, startPoint x: 474, startPoint y: 102, endPoint x: 444, endPoint y: 134, distance: 44.0
click at [473, 103] on div "booking [PERSON_NAME]" at bounding box center [585, 87] width 596 height 35
click at [234, 137] on div "[PHONE_NUMBER] Live | 00:41 ALL TASKS ALL TASKS ACTIVE TASKS TASKS IN WRAP UP" at bounding box center [143, 121] width 217 height 172
click at [526, 46] on div "Call to Customer Outbound call Location [MEDICAL_DATA] Electrical Arcadia Your …" at bounding box center [567, 53] width 630 height 28
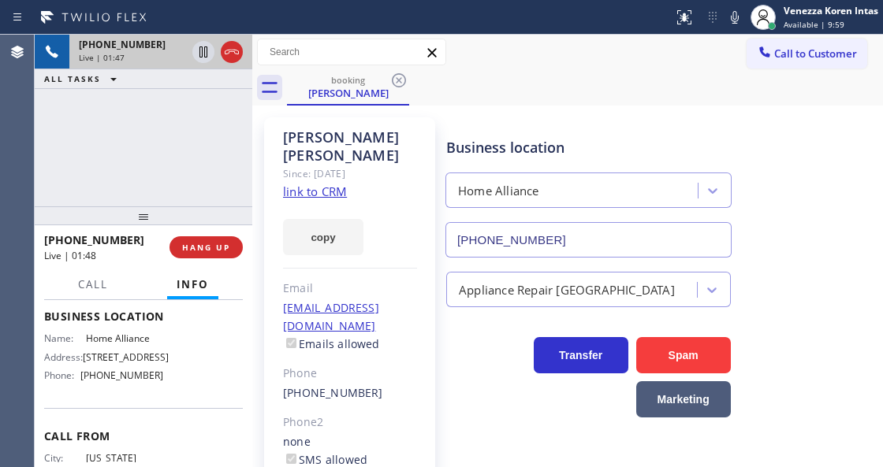
click at [519, 168] on div "Home Alliance" at bounding box center [588, 187] width 292 height 42
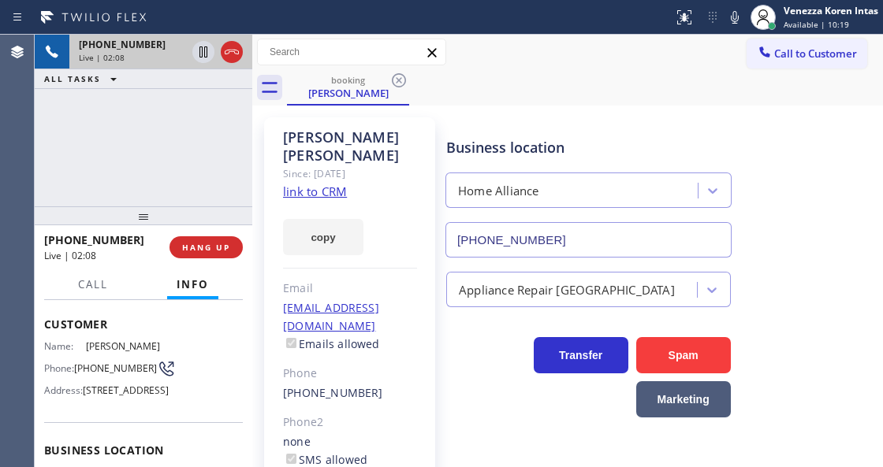
scroll to position [52, 0]
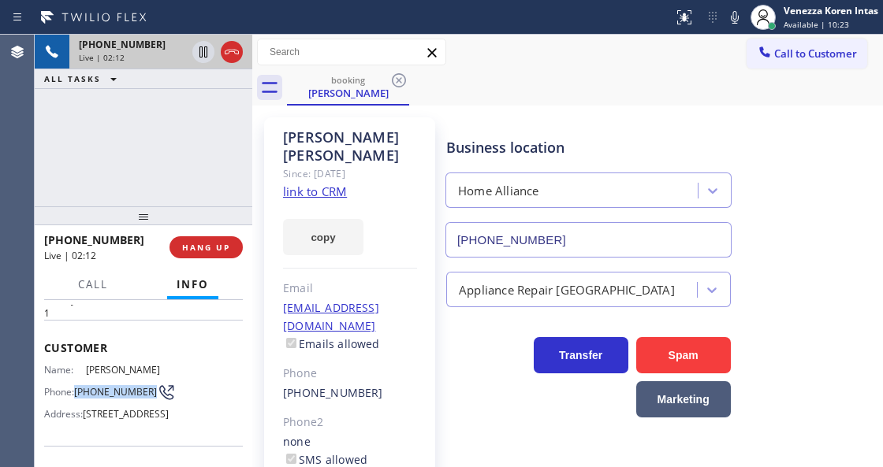
drag, startPoint x: 73, startPoint y: 392, endPoint x: 103, endPoint y: 411, distance: 35.8
click at [103, 402] on div "Phone: [PHONE_NUMBER]" at bounding box center [103, 392] width 119 height 19
copy span "[PHONE_NUMBER]"
click at [488, 51] on div "Call to Customer Outbound call Location [MEDICAL_DATA] Electrical Arcadia Your …" at bounding box center [567, 53] width 630 height 28
click at [515, 92] on div "booking [PERSON_NAME]" at bounding box center [585, 87] width 596 height 35
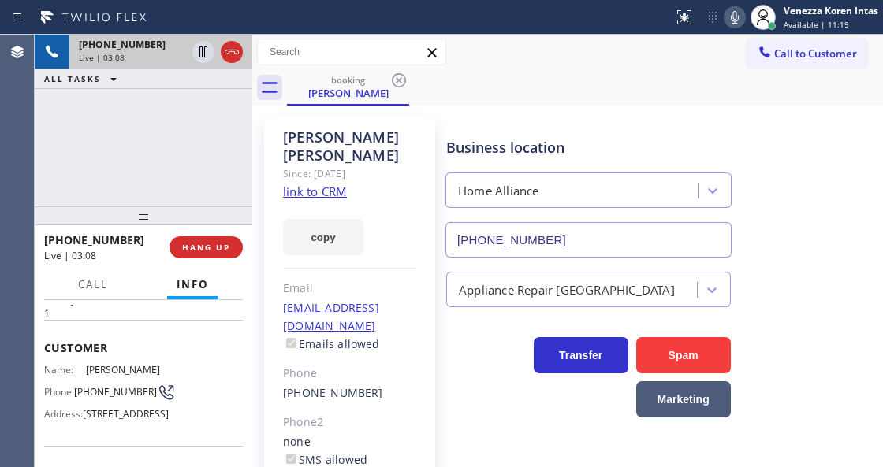
click at [730, 26] on icon at bounding box center [734, 17] width 19 height 19
click at [203, 50] on icon at bounding box center [203, 52] width 19 height 19
click at [533, 65] on div "Call to Customer Outbound call Location [MEDICAL_DATA] Electrical Arcadia Your …" at bounding box center [567, 53] width 630 height 28
click at [737, 19] on icon at bounding box center [735, 17] width 8 height 13
click at [209, 53] on icon at bounding box center [203, 52] width 19 height 19
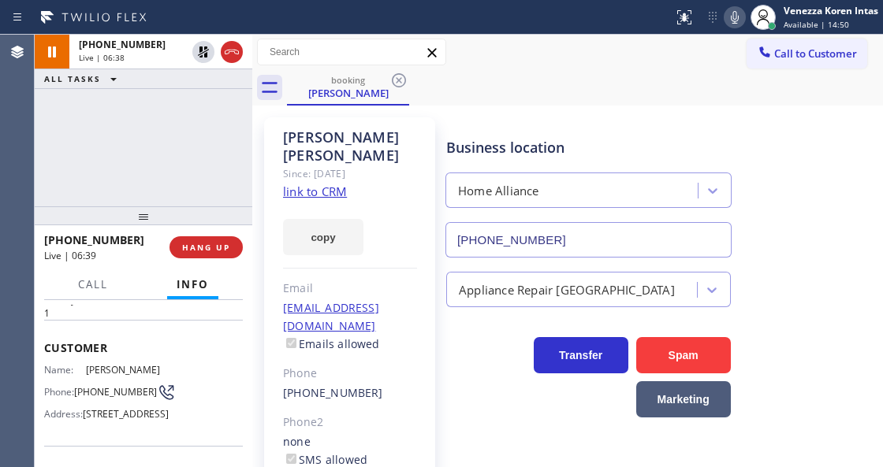
click at [104, 117] on div "[PHONE_NUMBER] Live | 06:38 ALL TASKS ALL TASKS ACTIVE TASKS TASKS IN WRAP UP" at bounding box center [143, 121] width 217 height 172
click at [203, 139] on div "[PHONE_NUMBER] Live | 06:53 ALL TASKS ALL TASKS ACTIVE TASKS TASKS IN WRAP UP" at bounding box center [143, 121] width 217 height 172
click at [289, 136] on div "[PERSON_NAME]" at bounding box center [350, 146] width 134 height 36
click at [292, 136] on div "[PERSON_NAME]" at bounding box center [350, 146] width 134 height 36
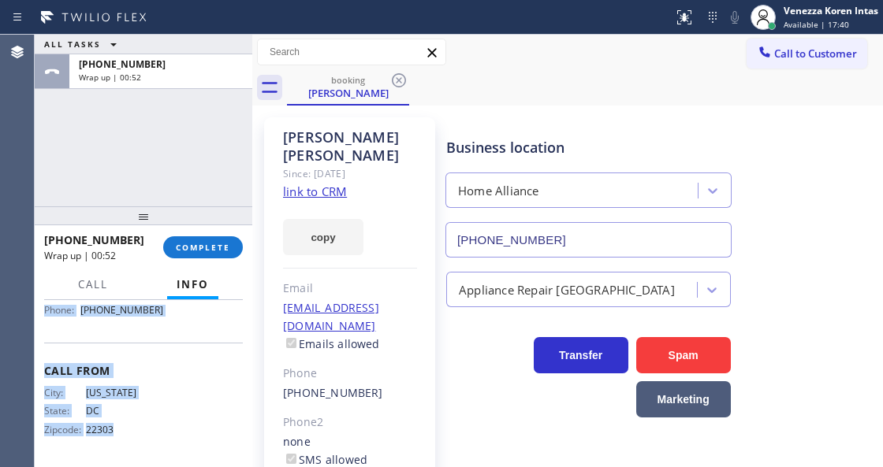
scroll to position [298, 0]
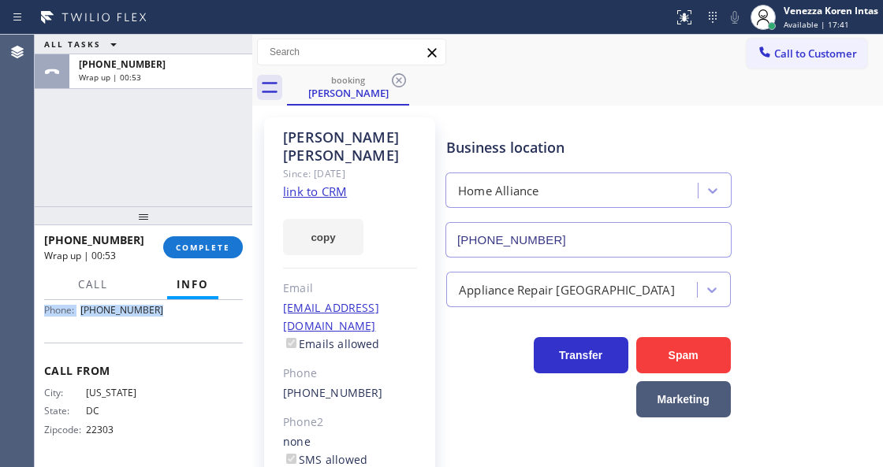
drag, startPoint x: 44, startPoint y: 341, endPoint x: 194, endPoint y: 359, distance: 150.8
click at [194, 359] on div "Context Queue: [Test] All Priority: 1 Customer Name: [PERSON_NAME] Phone: [PHON…" at bounding box center [143, 246] width 199 height 432
copy div "Customer Name: [PERSON_NAME] Phone: [PHONE_NUMBER] Address: [STREET_ADDRESS] Bu…"
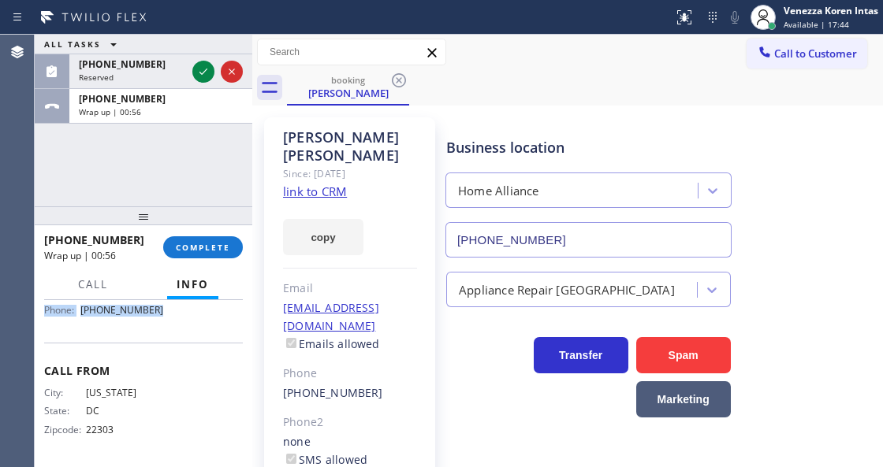
drag, startPoint x: 228, startPoint y: 246, endPoint x: 282, endPoint y: 257, distance: 55.5
click at [227, 246] on span "COMPLETE" at bounding box center [203, 247] width 54 height 11
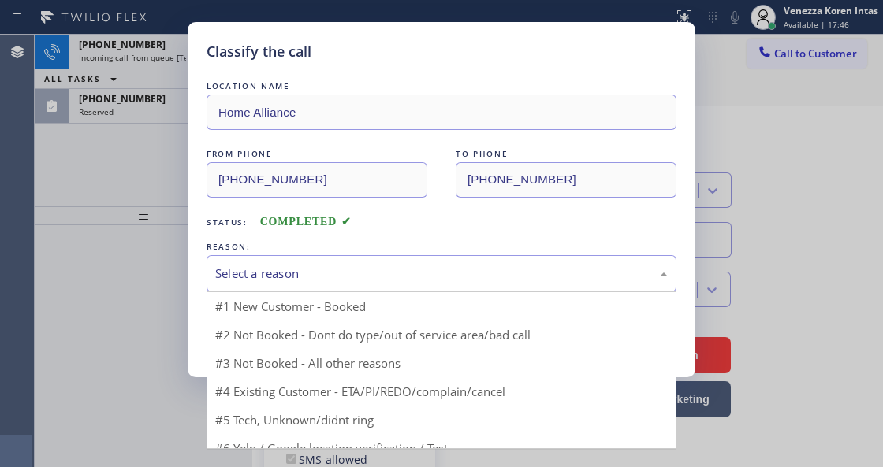
click at [317, 276] on div "Select a reason" at bounding box center [441, 274] width 452 height 18
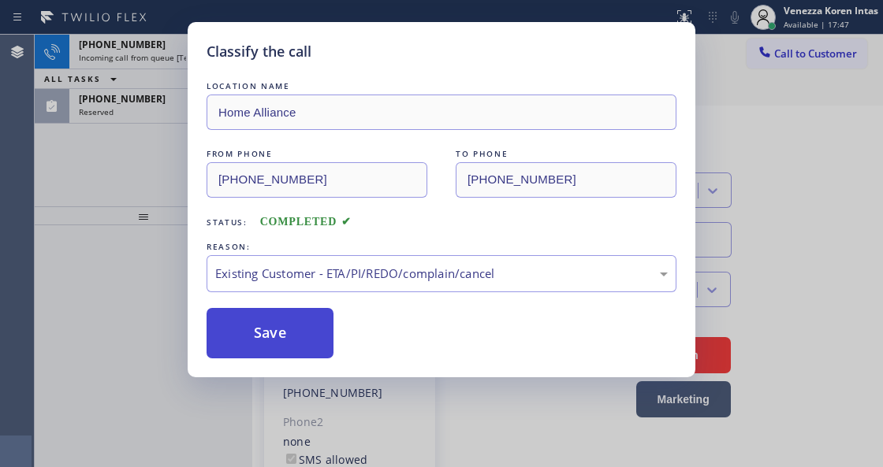
click at [299, 349] on button "Save" at bounding box center [269, 333] width 127 height 50
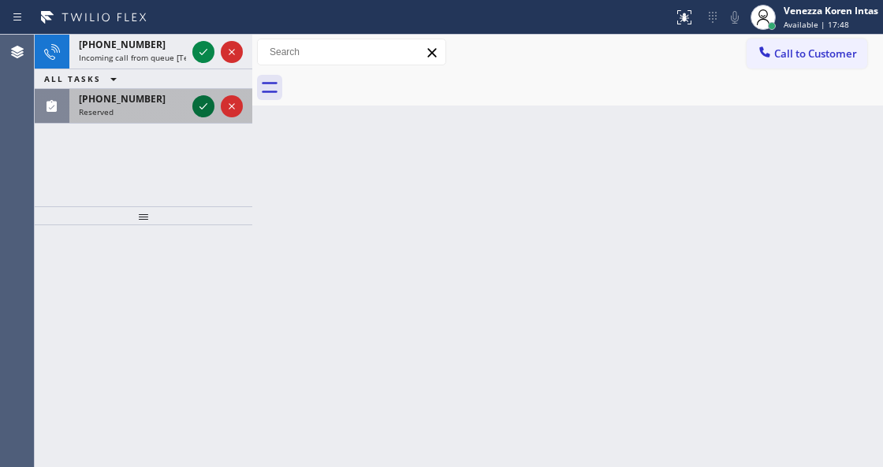
click at [202, 102] on icon at bounding box center [203, 106] width 19 height 19
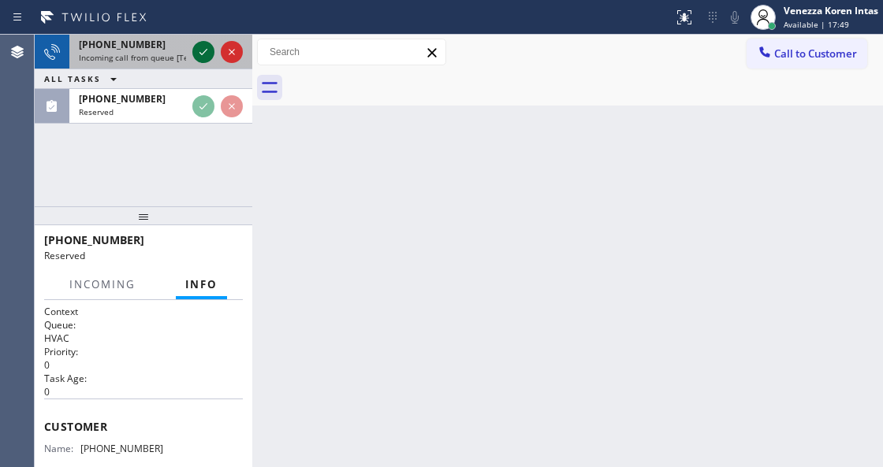
click at [191, 46] on div at bounding box center [217, 52] width 57 height 35
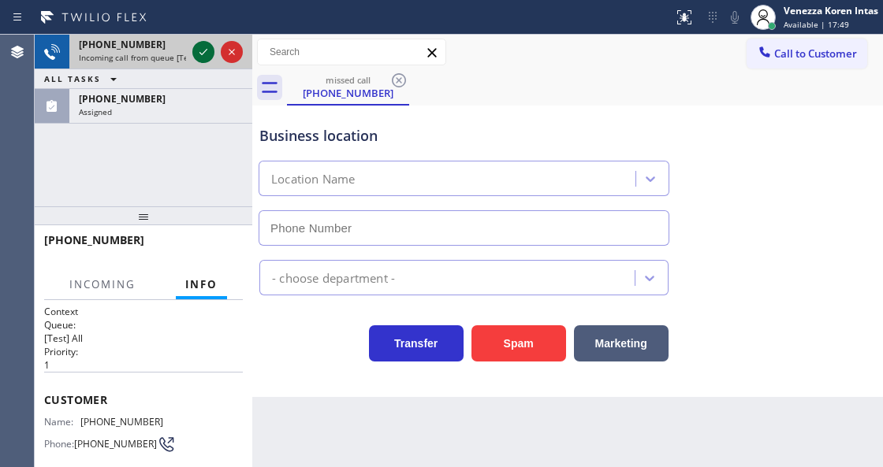
click at [199, 46] on icon at bounding box center [203, 52] width 19 height 19
type input "[PHONE_NUMBER]"
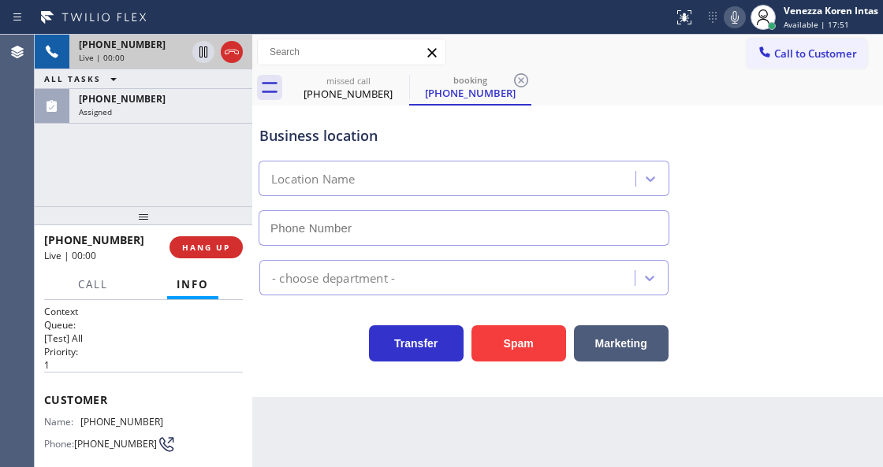
type input "[PHONE_NUMBER]"
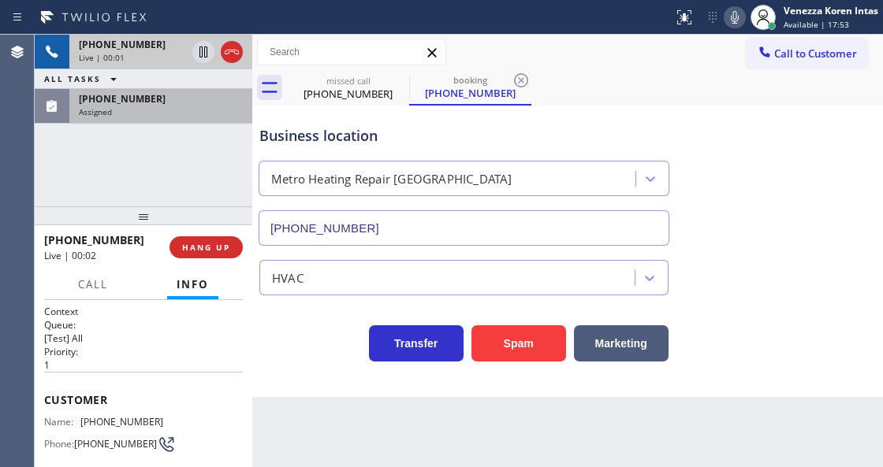
click at [163, 99] on div "[PHONE_NUMBER]" at bounding box center [161, 98] width 164 height 13
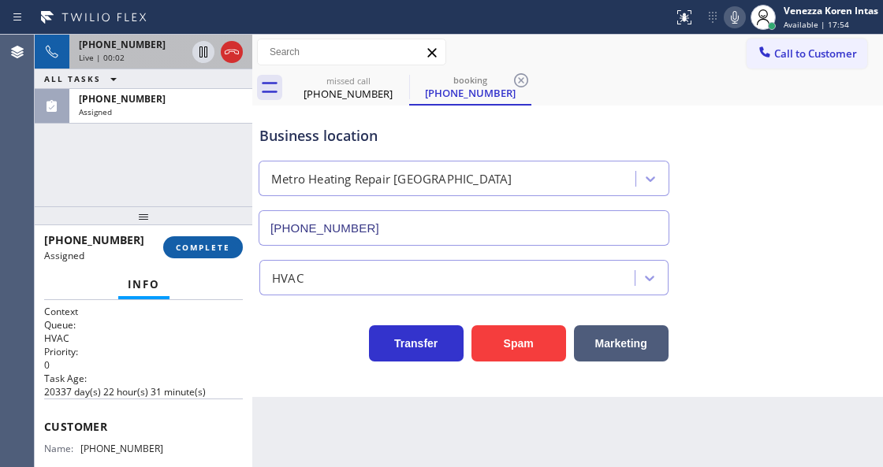
click at [211, 249] on span "COMPLETE" at bounding box center [203, 247] width 54 height 11
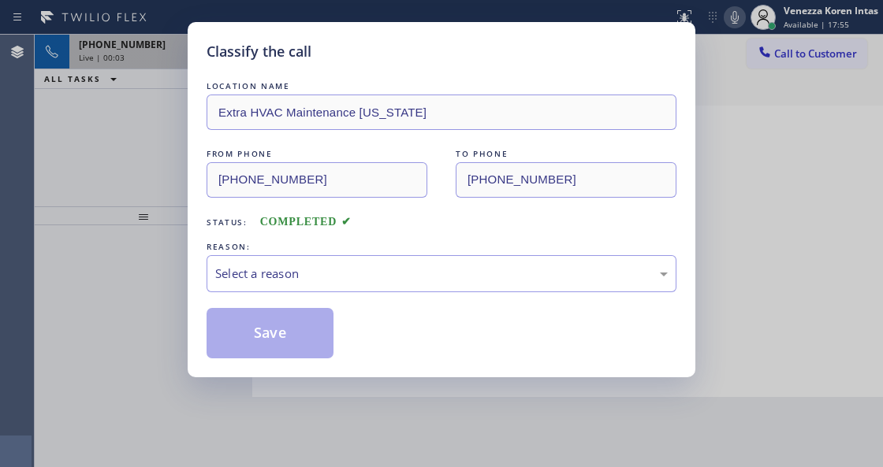
click at [355, 272] on div "Select a reason" at bounding box center [441, 274] width 452 height 18
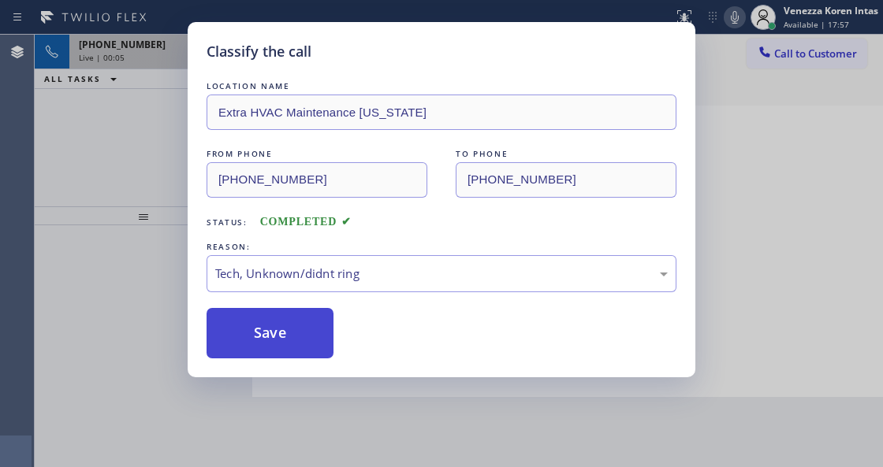
click at [303, 343] on button "Save" at bounding box center [269, 333] width 127 height 50
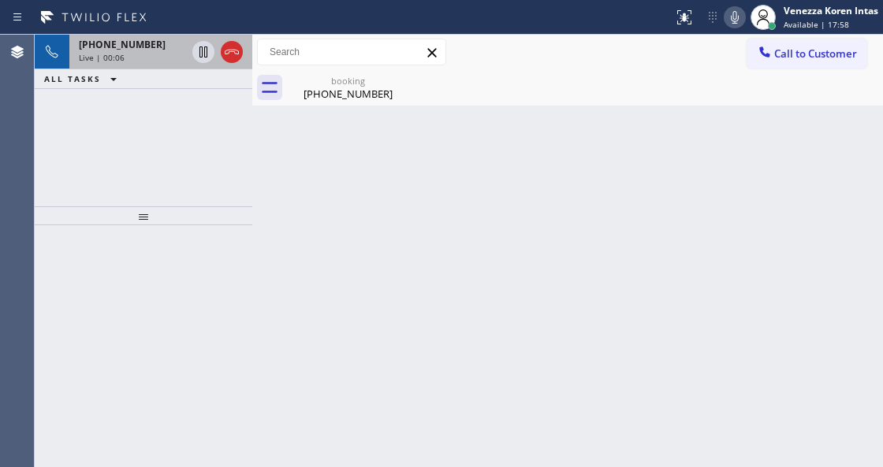
click at [110, 58] on span "Live | 00:06" at bounding box center [102, 57] width 46 height 11
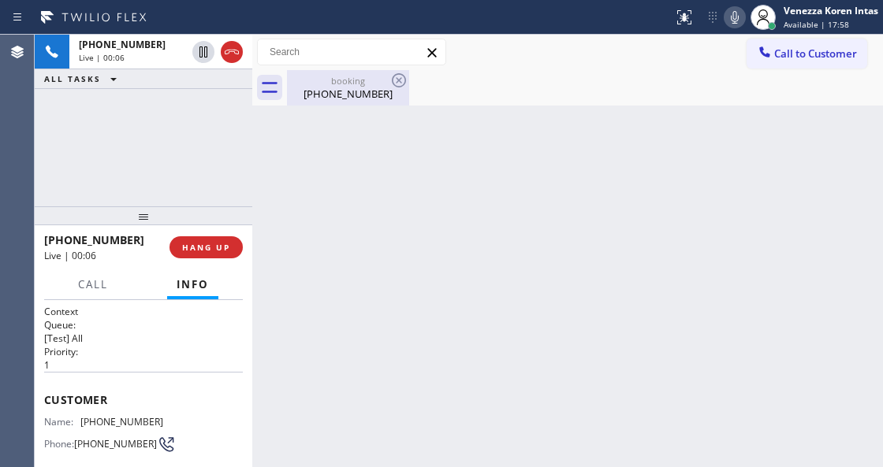
click at [325, 71] on div "booking [PHONE_NUMBER]" at bounding box center [347, 87] width 119 height 35
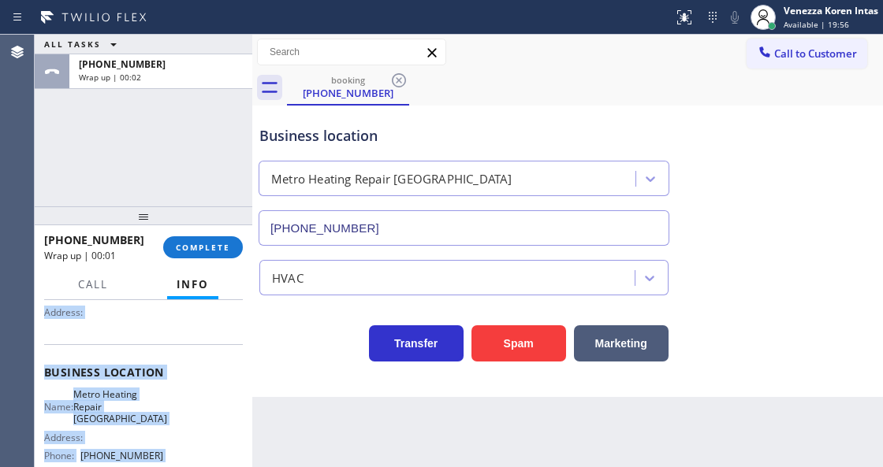
scroll to position [299, 0]
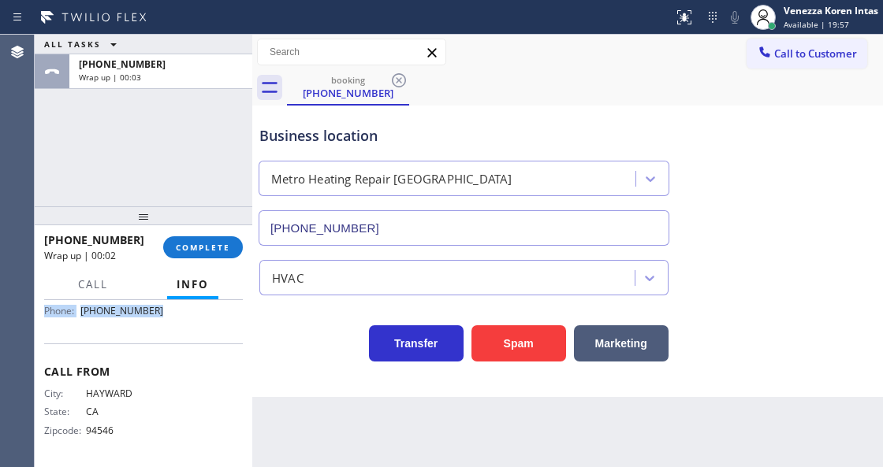
drag, startPoint x: 45, startPoint y: 396, endPoint x: 211, endPoint y: 340, distance: 175.2
click at [211, 340] on div "Context Queue: [Test] All Priority: 1 Customer Name: [PHONE_NUMBER] Phone: [PHO…" at bounding box center [143, 234] width 199 height 456
copy div "Customer Name: [PHONE_NUMBER] Phone: [PHONE_NUMBER] Address: Business location …"
click at [223, 259] on div "[PHONE_NUMBER] Wrap up | 00:06 COMPLETE" at bounding box center [143, 247] width 199 height 41
click at [214, 251] on span "COMPLETE" at bounding box center [203, 247] width 54 height 11
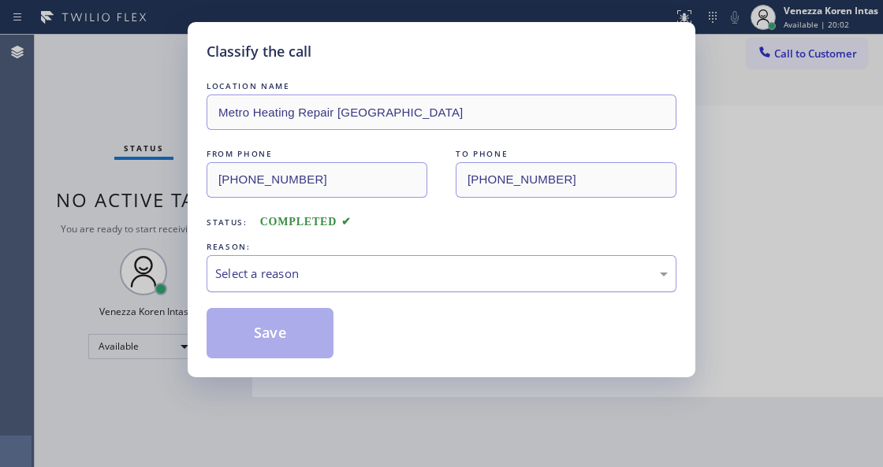
click at [355, 265] on div "Select a reason" at bounding box center [441, 273] width 470 height 37
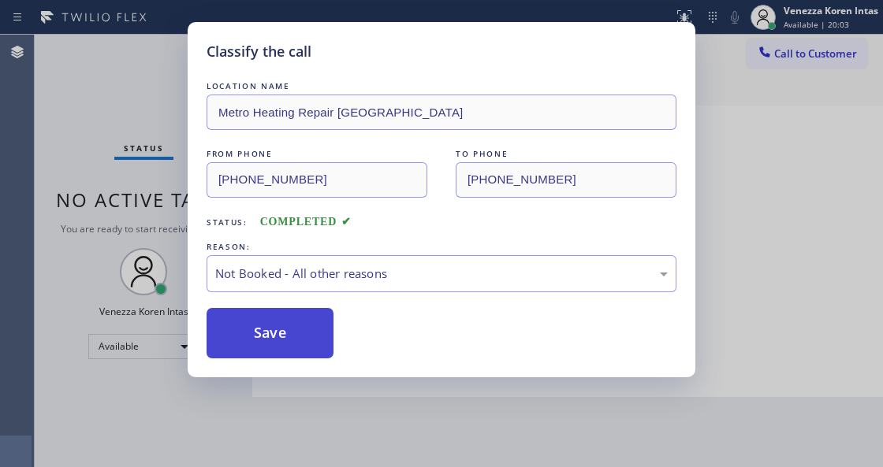
click at [298, 339] on button "Save" at bounding box center [269, 333] width 127 height 50
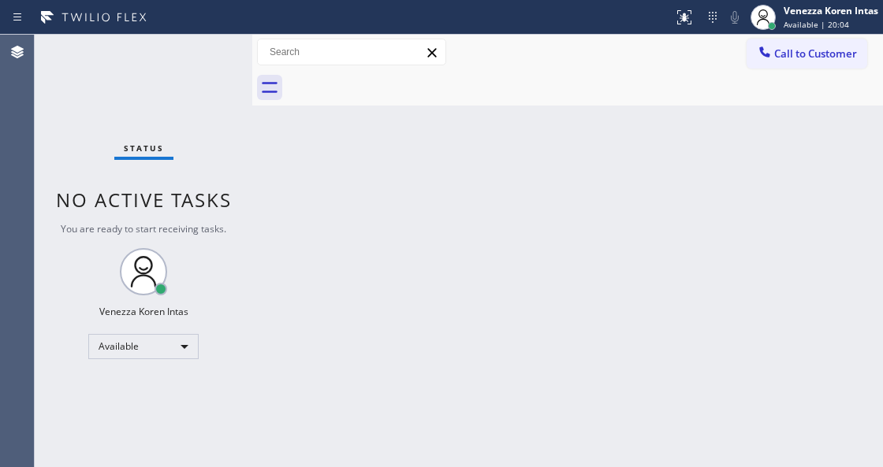
click at [785, 24] on span "Available | 20:04" at bounding box center [815, 24] width 65 height 11
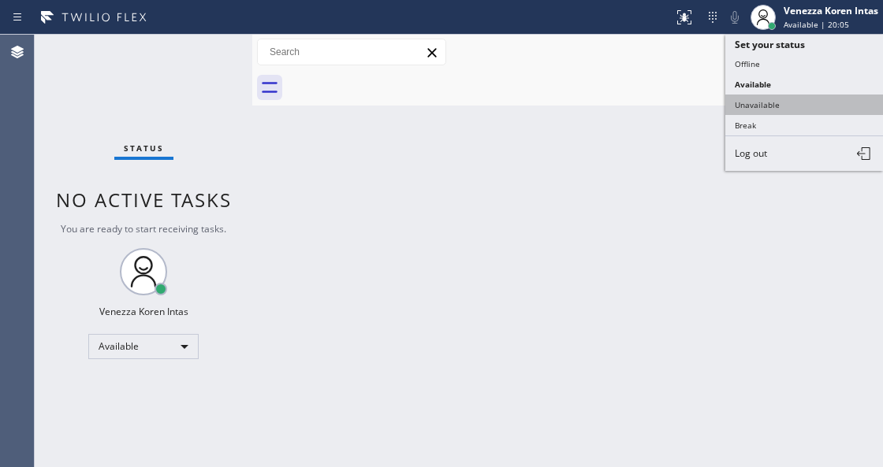
click at [773, 100] on button "Unavailable" at bounding box center [804, 105] width 158 height 20
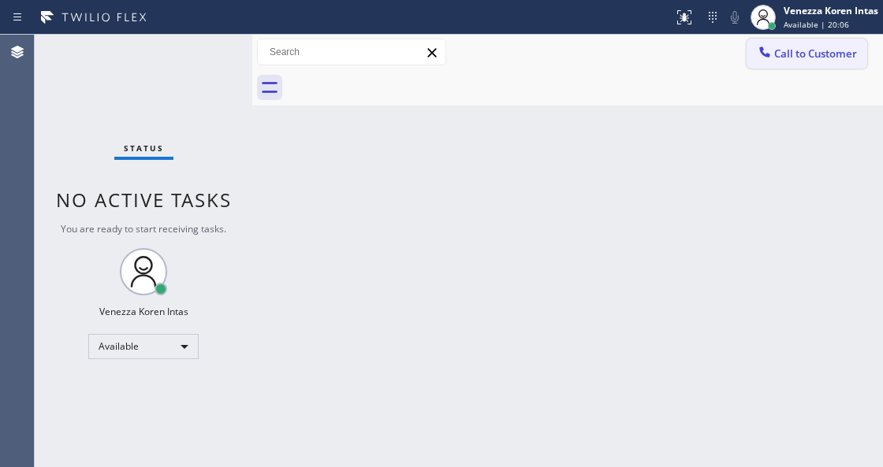
click at [777, 50] on span "Call to Customer" at bounding box center [815, 53] width 83 height 14
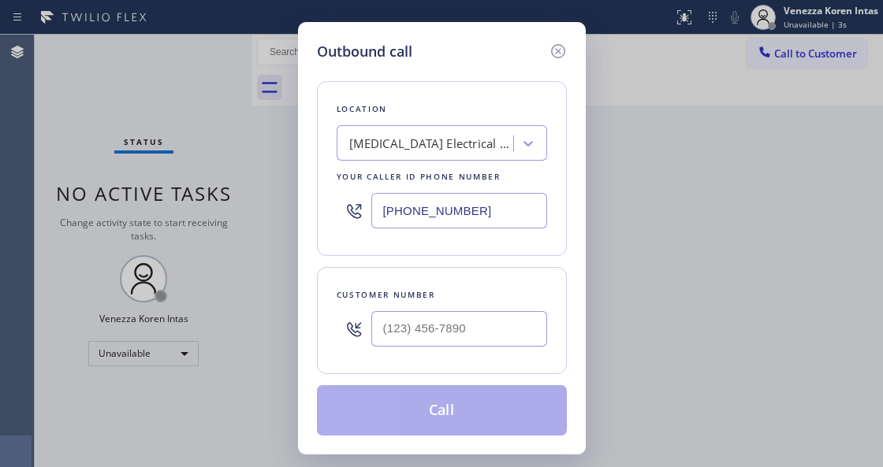
click at [430, 219] on input "[PHONE_NUMBER]" at bounding box center [459, 210] width 176 height 35
drag, startPoint x: 478, startPoint y: 216, endPoint x: 197, endPoint y: 174, distance: 283.6
click at [218, 180] on div "Outbound call Location [MEDICAL_DATA] Electrical Arcadia Your caller id phone n…" at bounding box center [441, 233] width 883 height 467
paste input "415) 324-4373"
type input "[PHONE_NUMBER]"
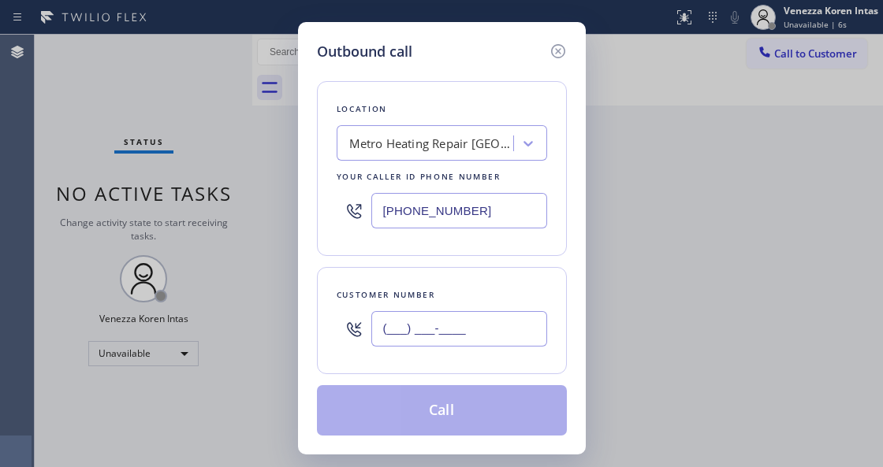
click at [427, 346] on input "(___) ___-____" at bounding box center [459, 328] width 176 height 35
paste input "510) 706-9516"
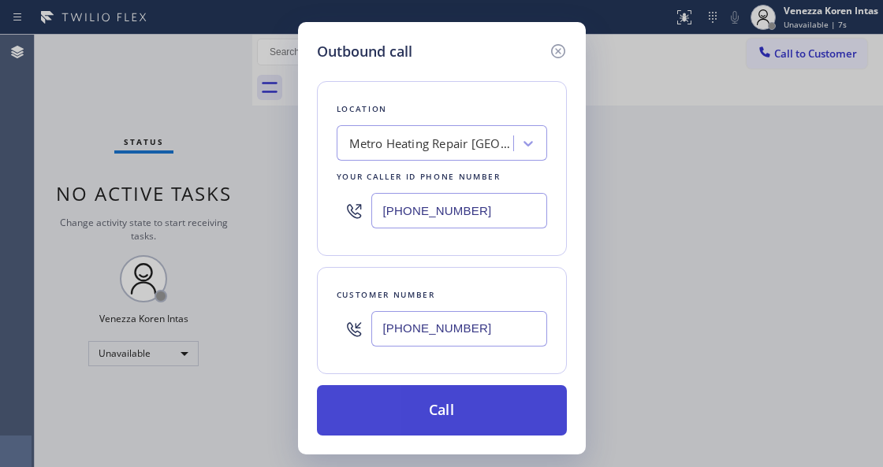
type input "[PHONE_NUMBER]"
click at [429, 405] on button "Call" at bounding box center [442, 410] width 250 height 50
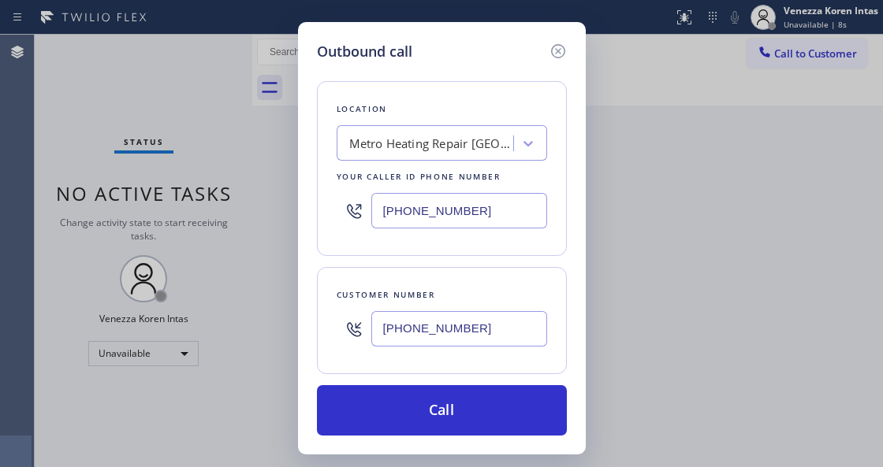
drag, startPoint x: 357, startPoint y: 463, endPoint x: 345, endPoint y: 470, distance: 13.4
click at [345, 467] on html "Status report No issues detected If you experience an issue, please download th…" at bounding box center [441, 233] width 883 height 467
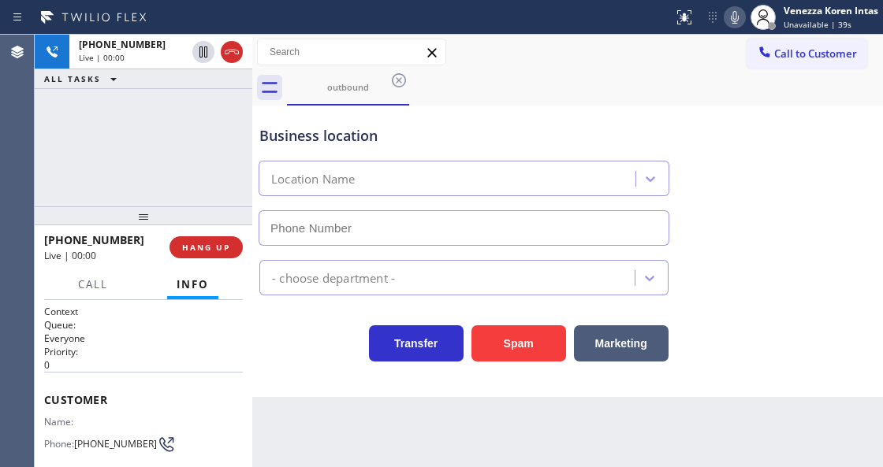
type input "[PHONE_NUMBER]"
click at [156, 123] on div "[PHONE_NUMBER] Live | 00:10 ALL TASKS ALL TASKS ACTIVE TASKS TASKS IN WRAP UP" at bounding box center [143, 121] width 217 height 172
click at [310, 402] on div "Back to Dashboard Change Sender ID Customers Technicians Select a contact Outbo…" at bounding box center [567, 251] width 630 height 433
click at [364, 135] on div "Business location" at bounding box center [463, 135] width 409 height 21
click at [259, 136] on div "Business location" at bounding box center [463, 135] width 409 height 21
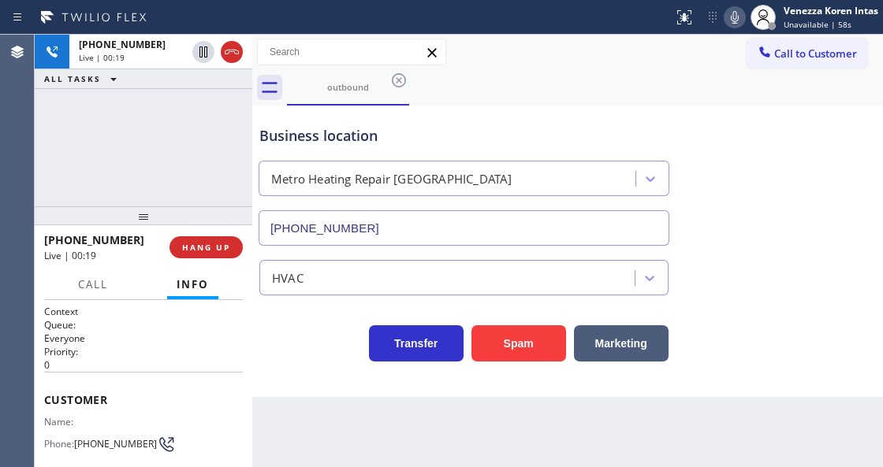
click at [107, 109] on div "[PHONE_NUMBER] Live | 00:19 ALL TASKS ALL TASKS ACTIVE TASKS TASKS IN WRAP UP" at bounding box center [143, 121] width 217 height 172
click at [109, 69] on icon at bounding box center [113, 78] width 19 height 19
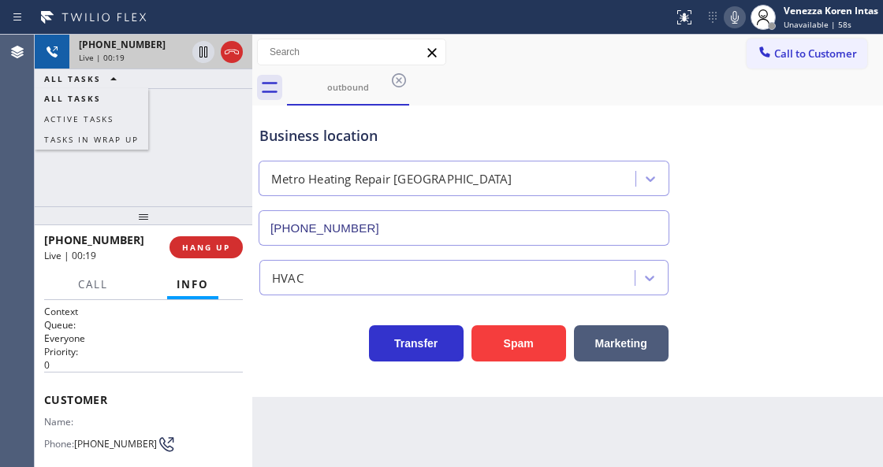
click at [110, 61] on span "Live | 00:19" at bounding box center [102, 57] width 46 height 11
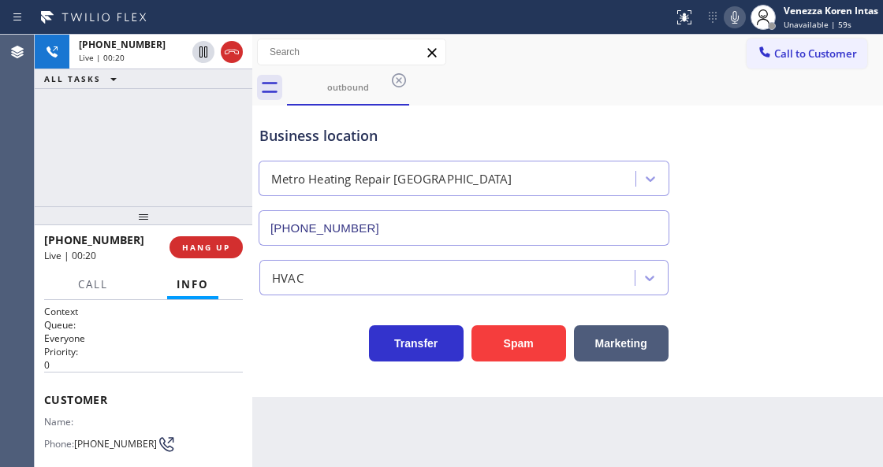
click at [153, 142] on div "[PHONE_NUMBER] Live | 00:20 ALL TASKS ALL TASKS ACTIVE TASKS TASKS IN WRAP UP" at bounding box center [143, 121] width 217 height 172
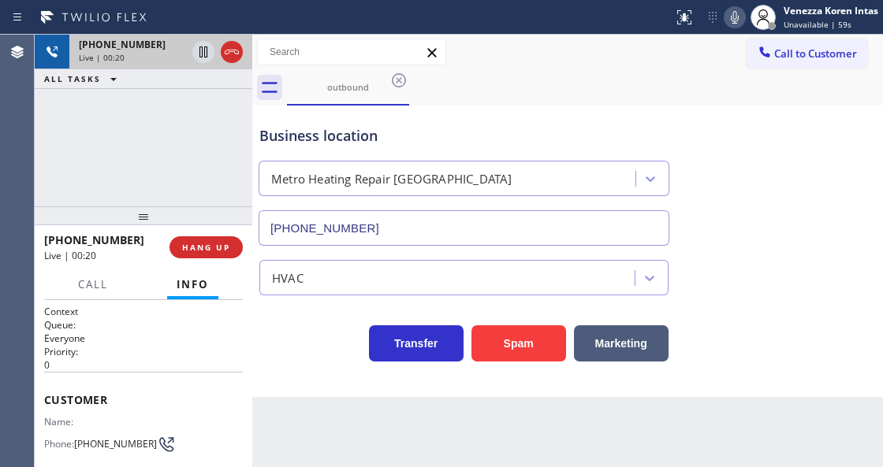
click at [143, 52] on div "Live | 00:20" at bounding box center [132, 57] width 107 height 11
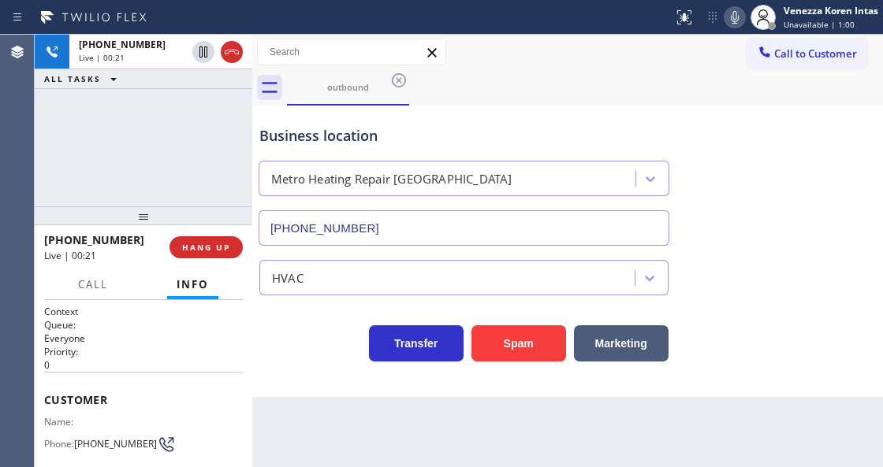
click at [103, 372] on div "Customer Name: Phone: [PHONE_NUMBER] Address:" at bounding box center [143, 435] width 199 height 126
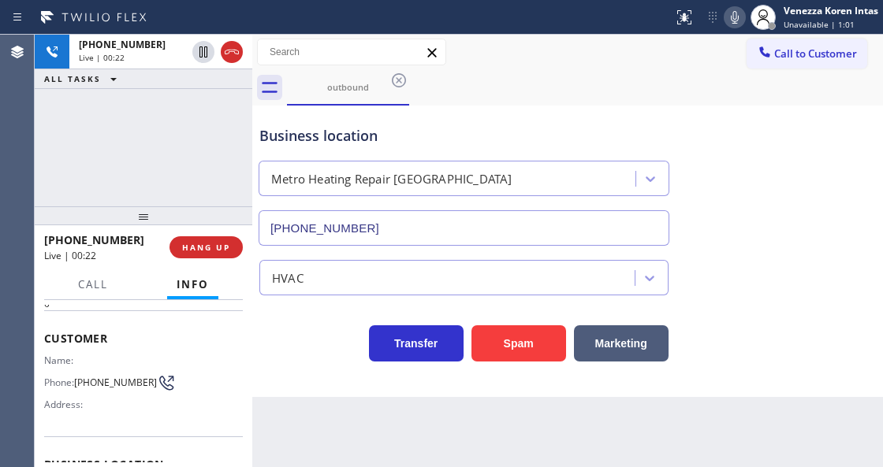
scroll to position [105, 0]
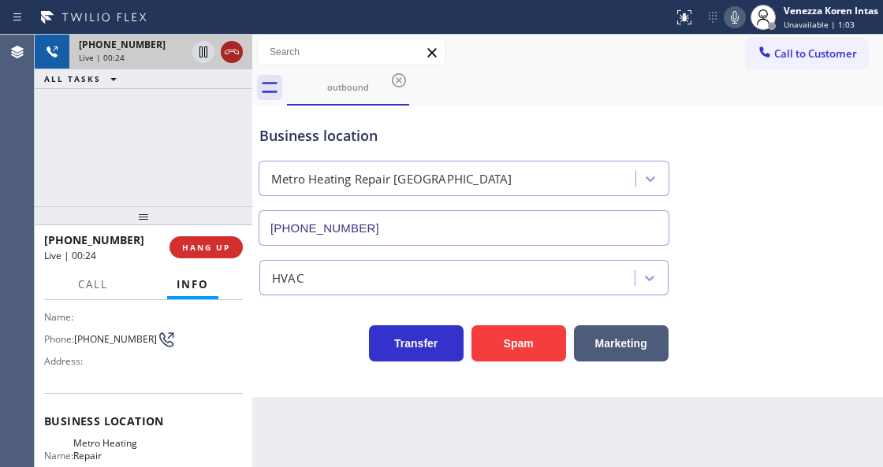
click at [229, 58] on icon at bounding box center [231, 52] width 19 height 19
click at [213, 232] on div "[PHONE_NUMBER] Live | 00:24 HANG UP" at bounding box center [143, 247] width 199 height 41
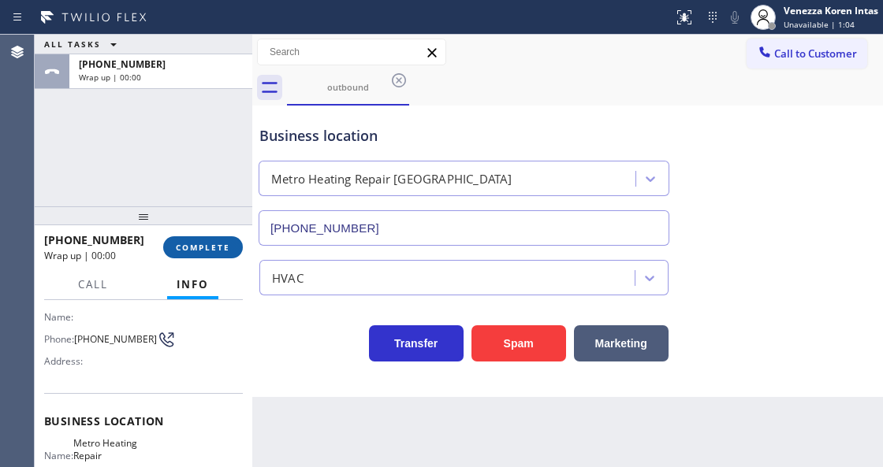
click at [215, 243] on span "COMPLETE" at bounding box center [203, 247] width 54 height 11
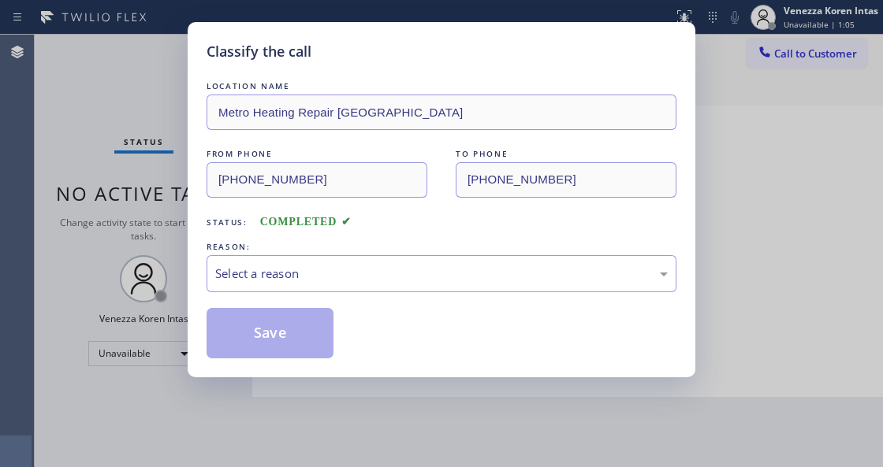
click at [365, 281] on div "Select a reason" at bounding box center [441, 274] width 452 height 18
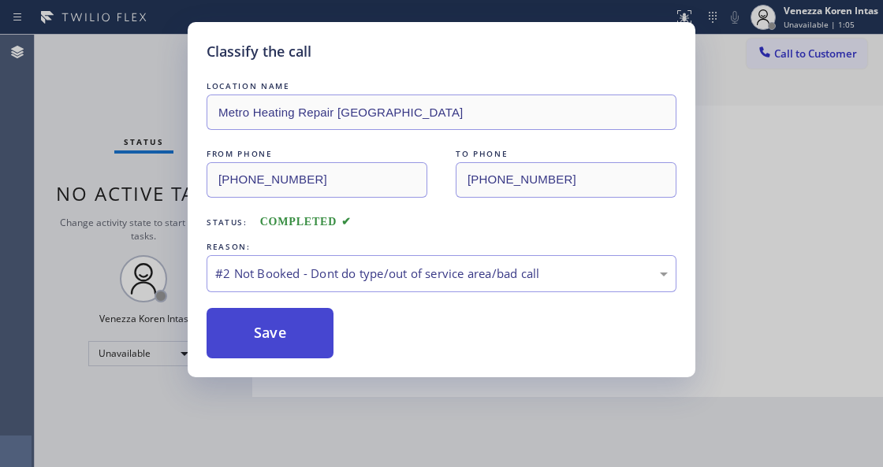
click at [277, 333] on button "Save" at bounding box center [269, 333] width 127 height 50
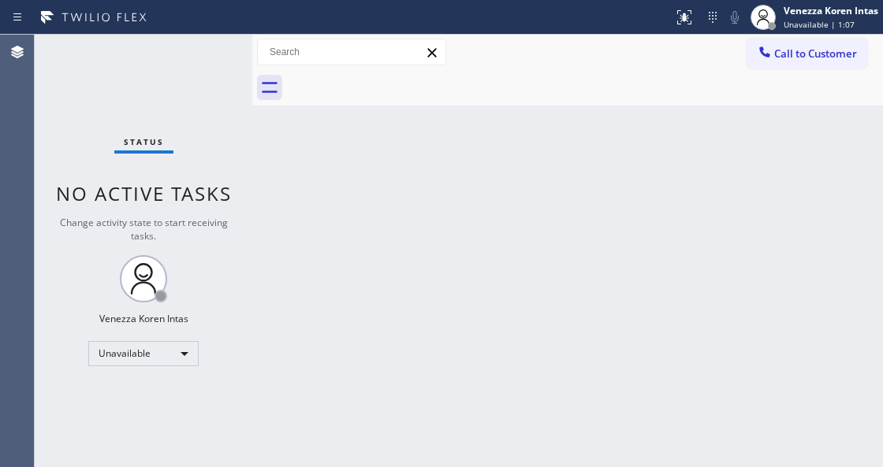
click at [818, 17] on div "Venezza Koren Intas" at bounding box center [830, 10] width 95 height 13
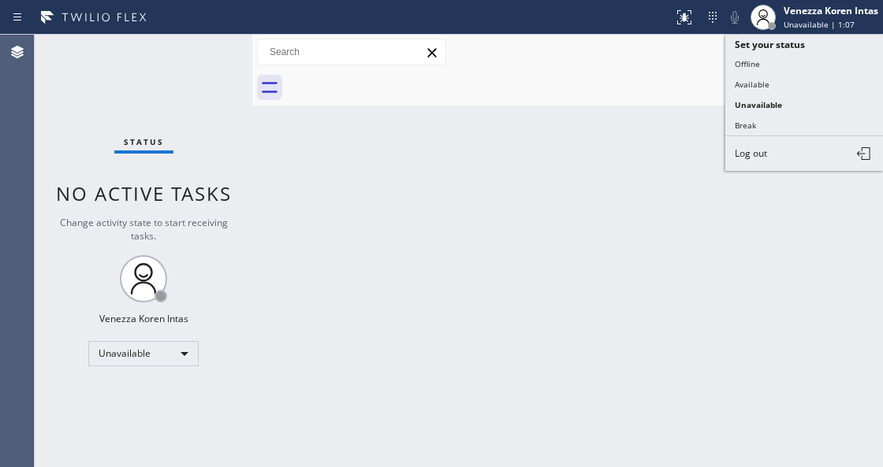
click at [628, 61] on div "Call to Customer Outbound call Location Metro Heating Repair [GEOGRAPHIC_DATA] …" at bounding box center [567, 53] width 630 height 28
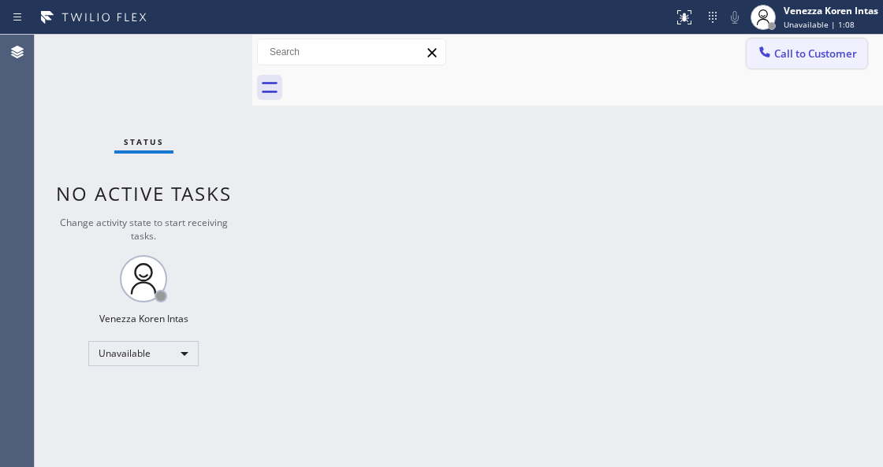
click at [812, 50] on span "Call to Customer" at bounding box center [815, 53] width 83 height 14
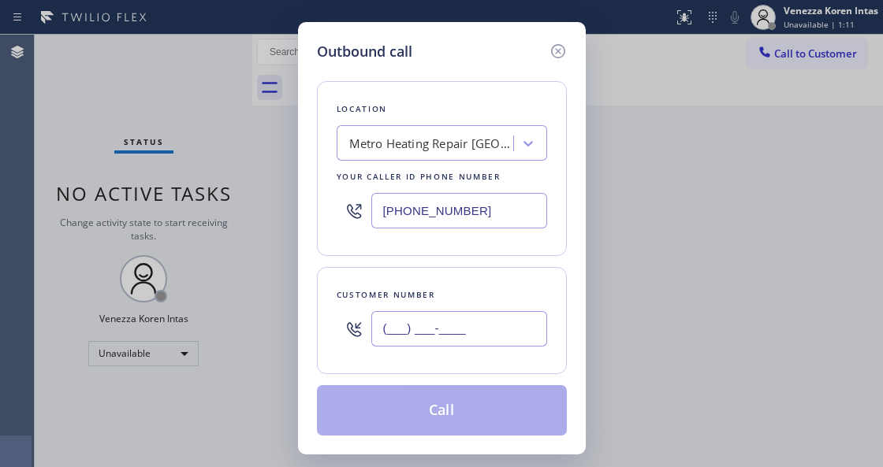
click at [412, 318] on input "(___) ___-____" at bounding box center [459, 328] width 176 height 35
paste input "510) 706-9516"
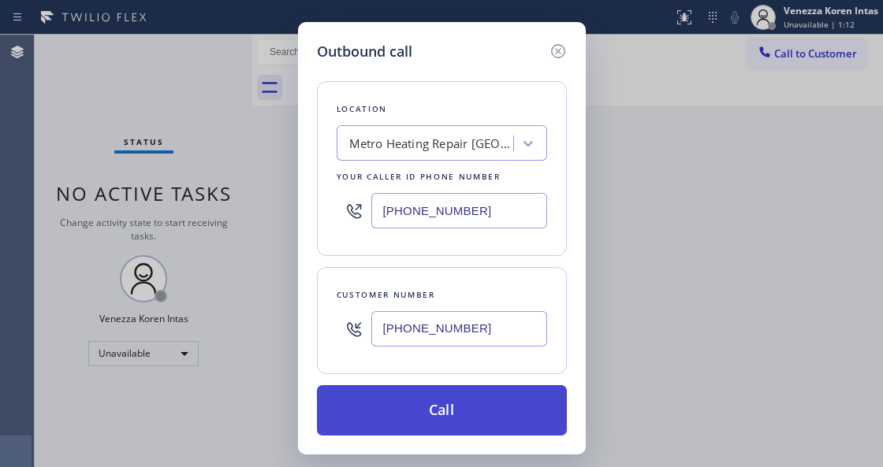
type input "[PHONE_NUMBER]"
click at [420, 424] on button "Call" at bounding box center [442, 410] width 250 height 50
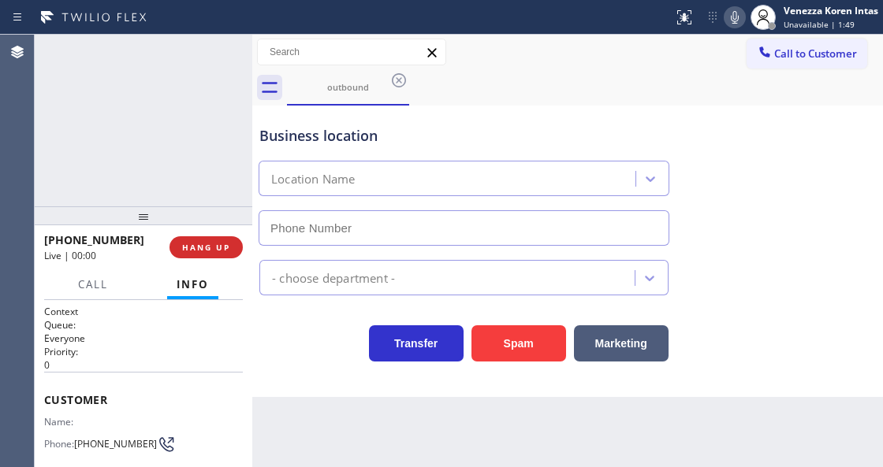
type input "[PHONE_NUMBER]"
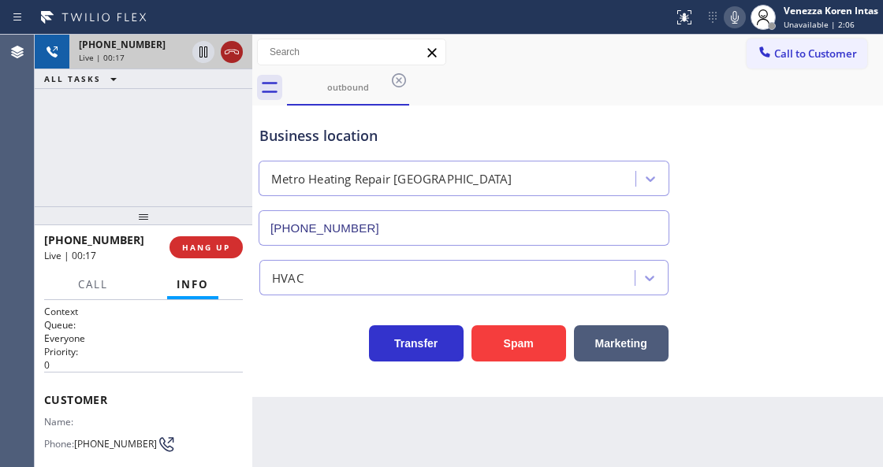
click at [232, 58] on icon at bounding box center [231, 52] width 19 height 19
click at [195, 255] on button "HANG UP" at bounding box center [205, 247] width 73 height 22
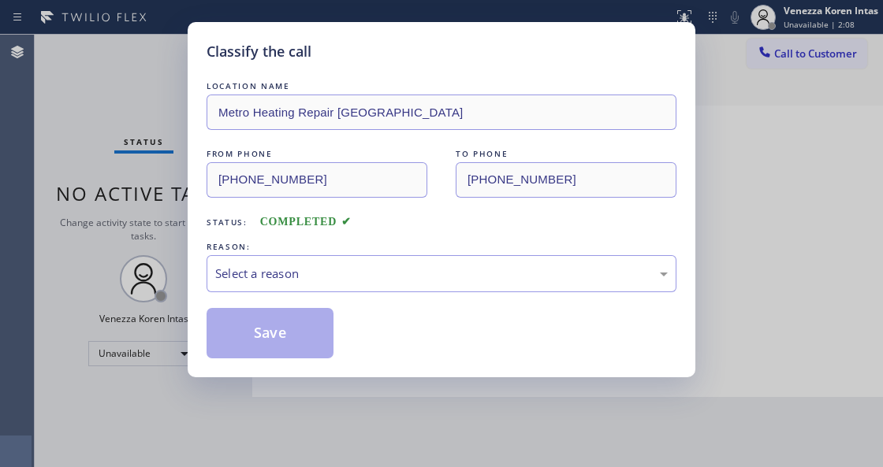
click at [318, 266] on div "Select a reason" at bounding box center [441, 274] width 452 height 18
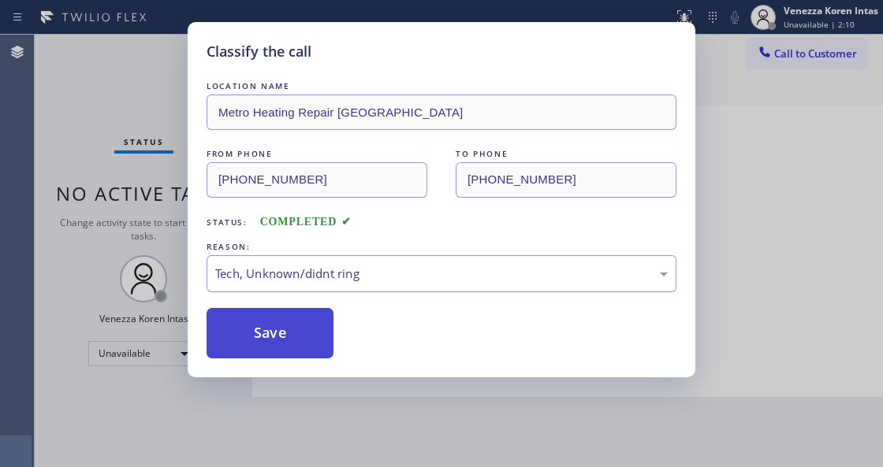
drag, startPoint x: 307, startPoint y: 332, endPoint x: 558, endPoint y: 413, distance: 263.4
click at [306, 332] on button "Save" at bounding box center [269, 333] width 127 height 50
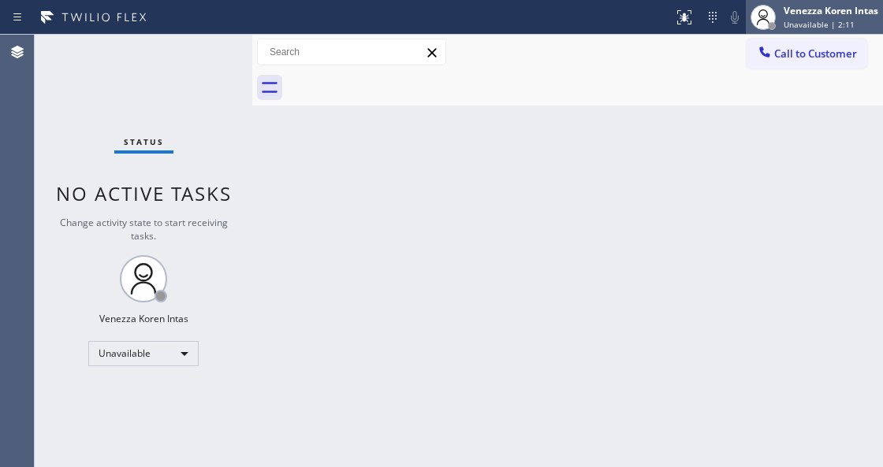
click at [802, 22] on span "Unavailable | 2:11" at bounding box center [818, 24] width 71 height 11
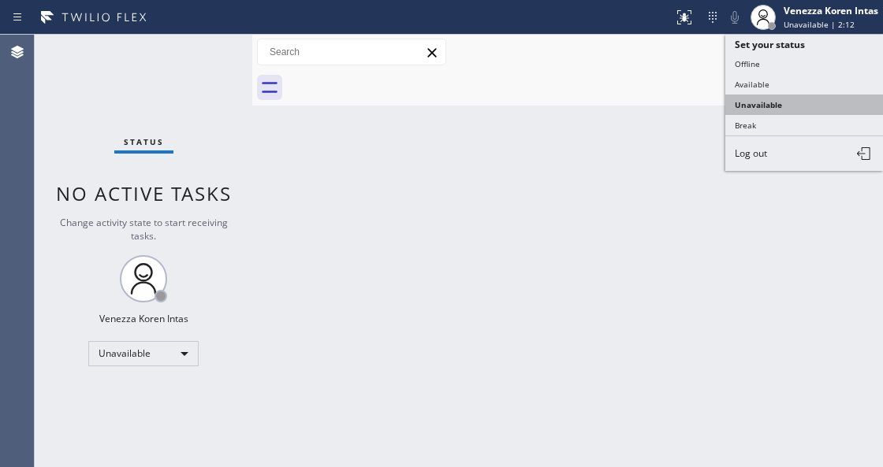
click at [780, 101] on button "Unavailable" at bounding box center [804, 105] width 158 height 20
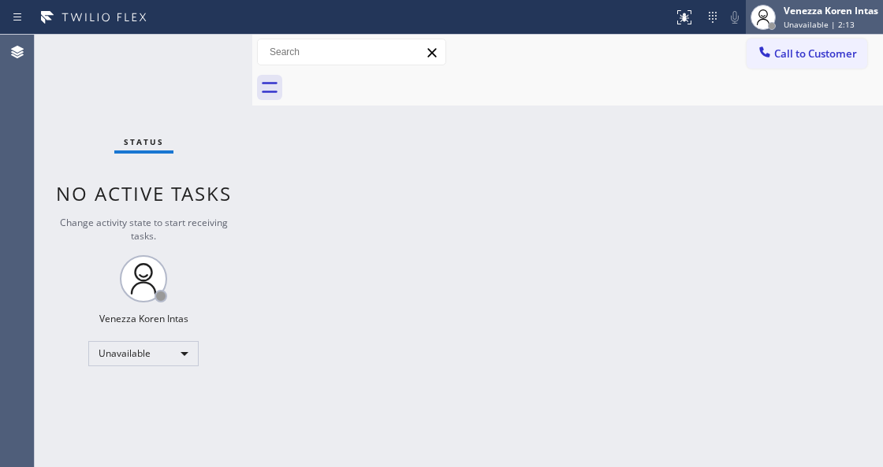
click at [797, 21] on span "Unavailable | 2:13" at bounding box center [818, 24] width 71 height 11
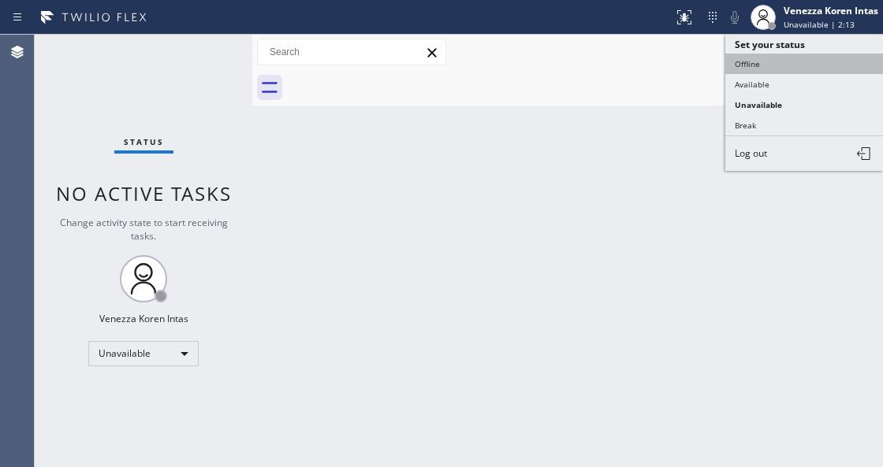
click at [768, 69] on button "Offline" at bounding box center [804, 64] width 158 height 20
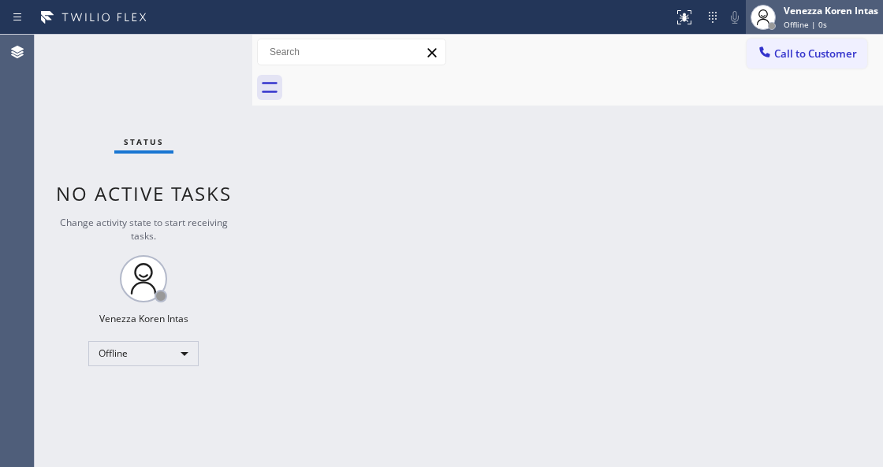
click at [785, 17] on div "Venezza Koren Intas Offline | 0s" at bounding box center [831, 17] width 102 height 28
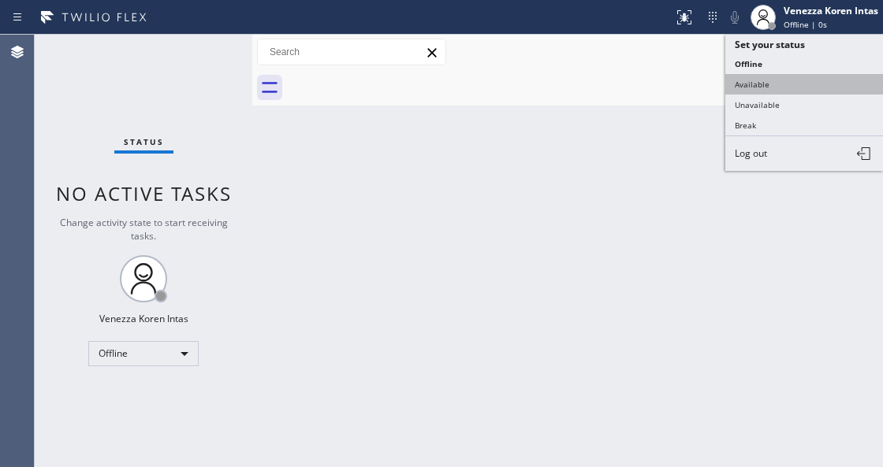
click at [775, 82] on button "Available" at bounding box center [804, 84] width 158 height 20
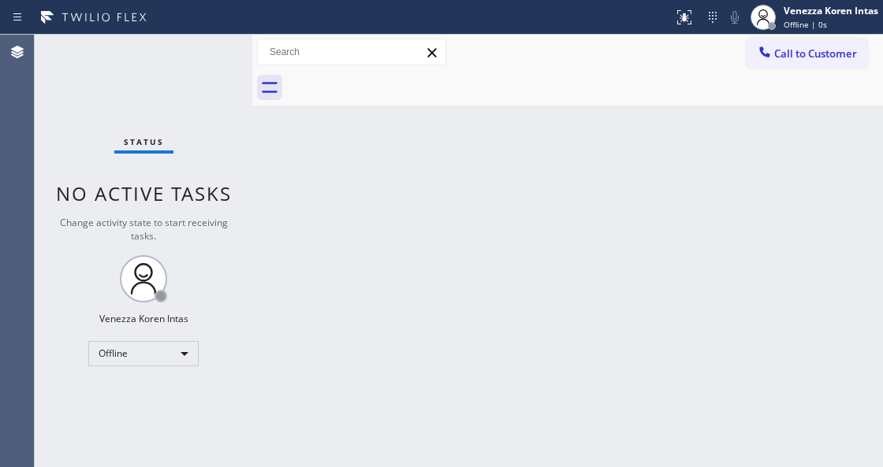
click at [570, 162] on div "Back to Dashboard Change Sender ID Customers Technicians Select a contact Outbo…" at bounding box center [567, 251] width 630 height 433
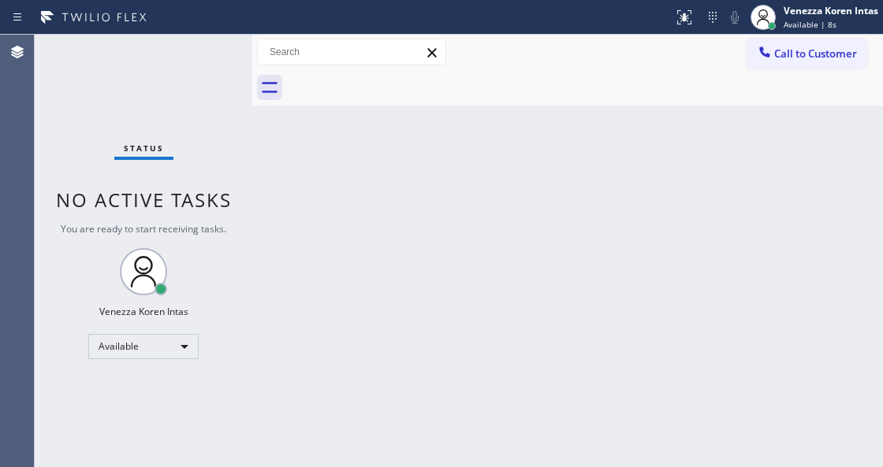
click at [389, 262] on div "Back to Dashboard Change Sender ID Customers Technicians Select a contact Outbo…" at bounding box center [567, 251] width 630 height 433
click at [490, 111] on div "Back to Dashboard Change Sender ID Customers Technicians Select a contact Outbo…" at bounding box center [567, 251] width 630 height 433
drag, startPoint x: 337, startPoint y: 460, endPoint x: 333, endPoint y: 470, distance: 10.6
click at [333, 467] on html "Status report No issues detected If you experience an issue, please download th…" at bounding box center [441, 233] width 883 height 467
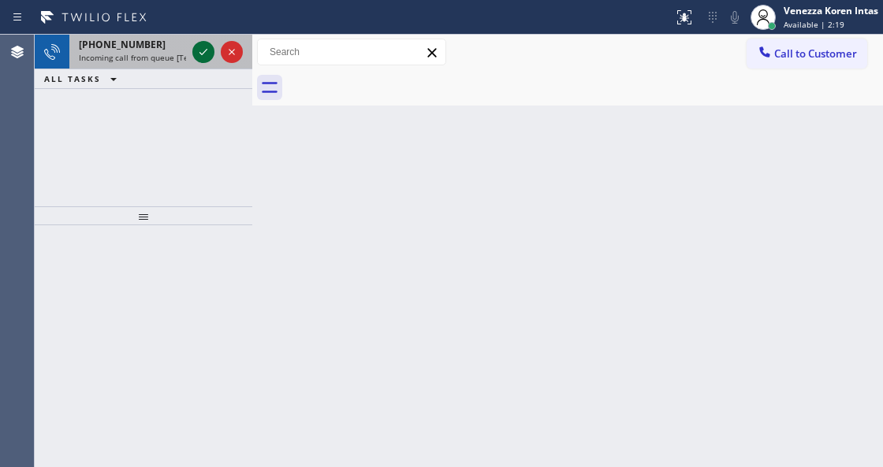
click at [202, 55] on icon at bounding box center [203, 52] width 19 height 19
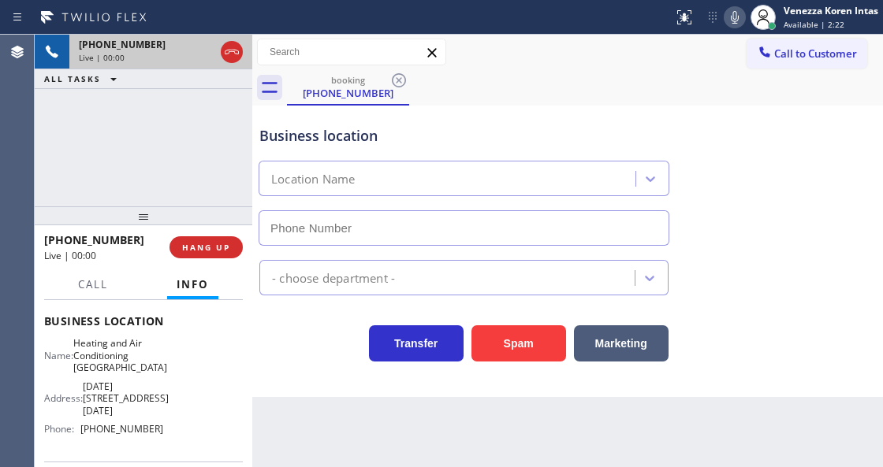
type input "[PHONE_NUMBER]"
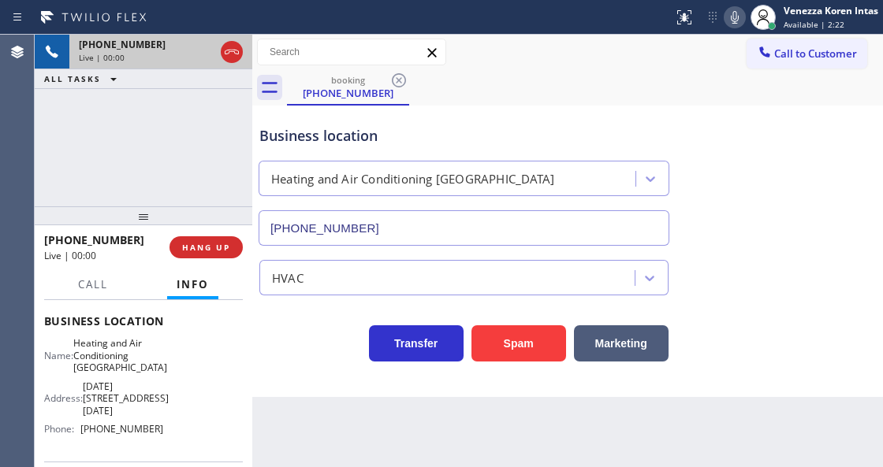
scroll to position [210, 0]
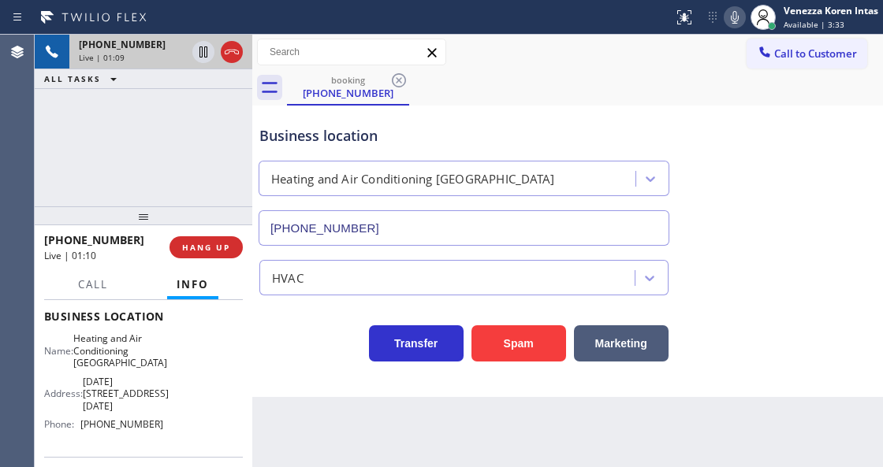
click at [490, 80] on div "booking [PHONE_NUMBER]" at bounding box center [585, 87] width 596 height 35
click at [247, 161] on div "[PHONE_NUMBER] Live | 01:14 ALL TASKS ALL TASKS ACTIVE TASKS TASKS IN WRAP UP" at bounding box center [143, 121] width 217 height 172
click at [440, 137] on div "Business location" at bounding box center [463, 135] width 409 height 21
click at [312, 358] on div "Transfer Spam Marketing" at bounding box center [463, 340] width 415 height 44
click at [541, 117] on div "Business location Heating and Air Conditioning [GEOGRAPHIC_DATA] [PHONE_NUMBER]" at bounding box center [463, 178] width 415 height 136
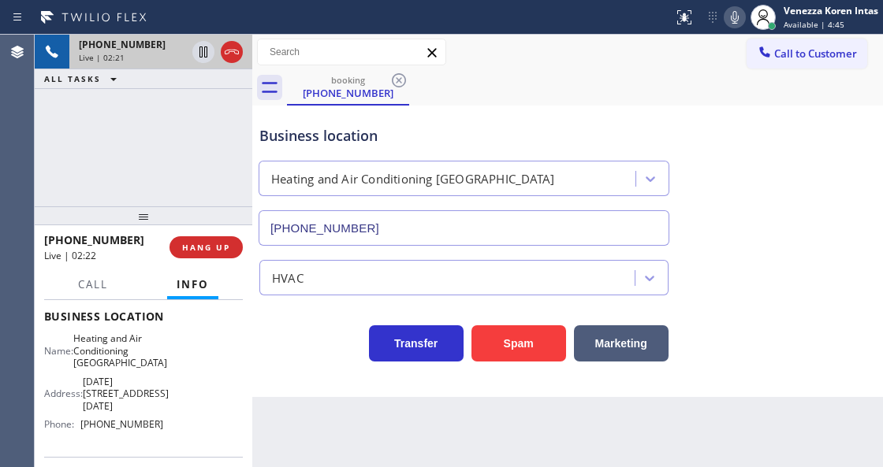
click at [396, 121] on div "Business location Heating and Air Conditioning [GEOGRAPHIC_DATA] [PHONE_NUMBER]" at bounding box center [463, 178] width 415 height 136
click at [693, 60] on div "Call to Customer Outbound call Location Metro Heating Repair [GEOGRAPHIC_DATA] …" at bounding box center [567, 53] width 630 height 28
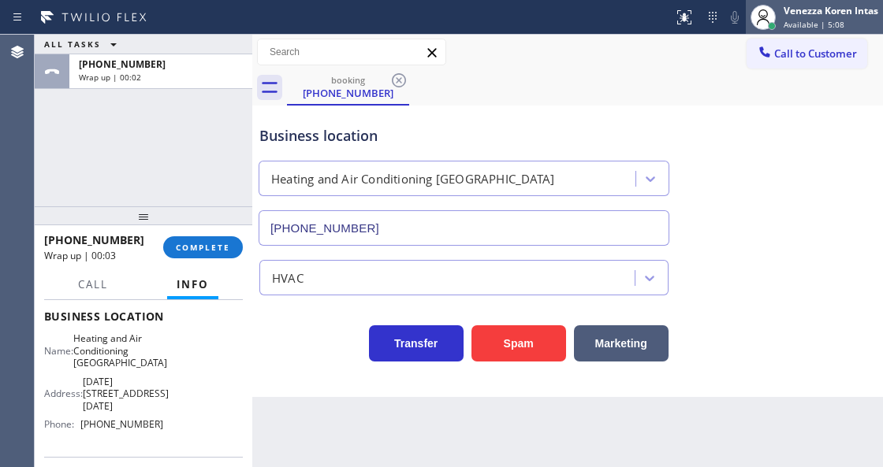
click at [797, 17] on div "Venezza Koren Intas Available | 5:08" at bounding box center [831, 17] width 102 height 28
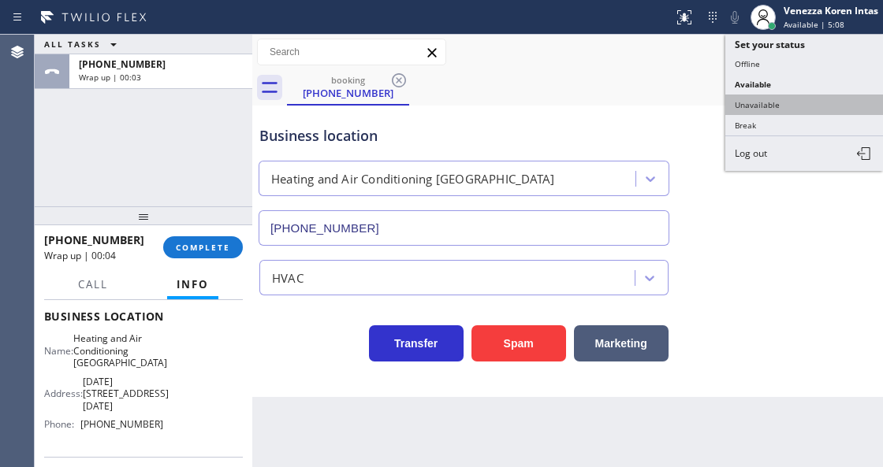
click at [780, 95] on button "Unavailable" at bounding box center [804, 105] width 158 height 20
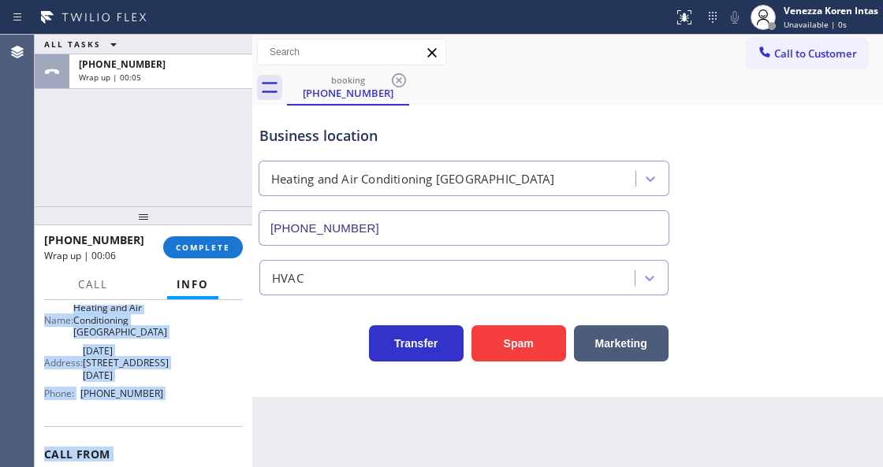
scroll to position [322, 0]
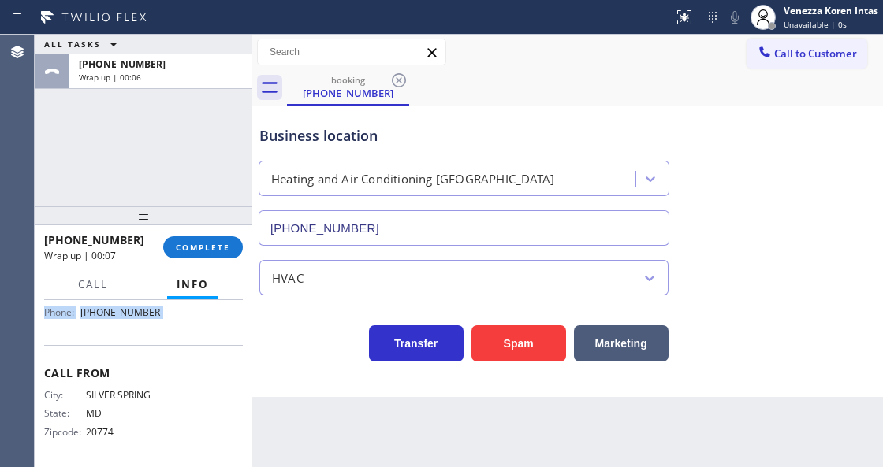
drag, startPoint x: 63, startPoint y: 359, endPoint x: 175, endPoint y: 340, distance: 113.5
click at [175, 340] on div "Context Queue: [Test] All Priority: 1 Customer Name: [PHONE_NUMBER] Phone: [PHO…" at bounding box center [143, 223] width 199 height 481
copy div "Customer Name: [PHONE_NUMBER] Phone: [PHONE_NUMBER] Address: Business location …"
drag, startPoint x: 220, startPoint y: 249, endPoint x: 240, endPoint y: 249, distance: 19.7
click at [220, 249] on span "COMPLETE" at bounding box center [203, 247] width 54 height 11
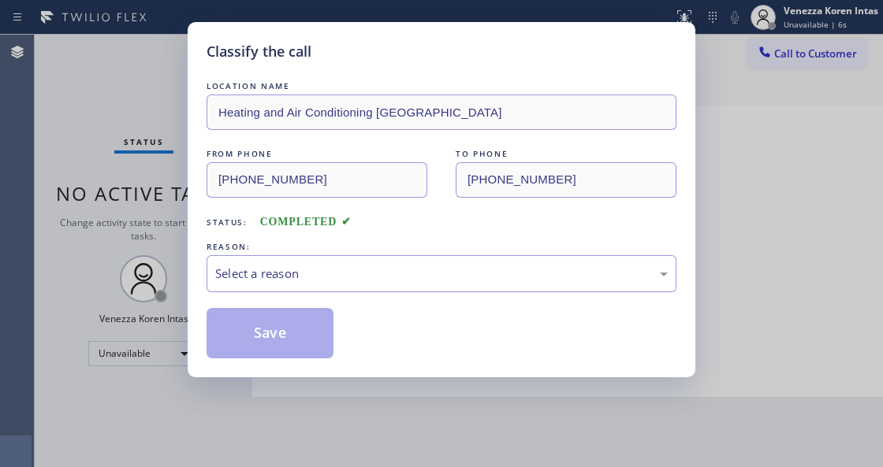
click at [339, 281] on div "Select a reason" at bounding box center [441, 274] width 452 height 18
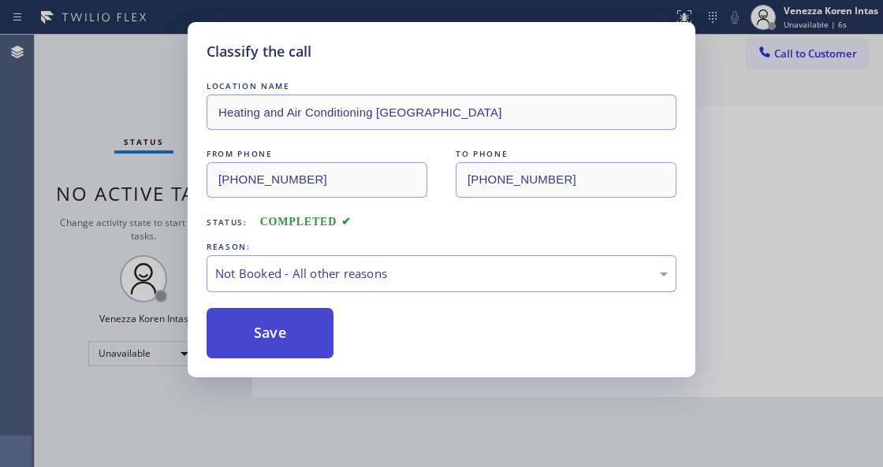
click at [333, 340] on button "Save" at bounding box center [269, 333] width 127 height 50
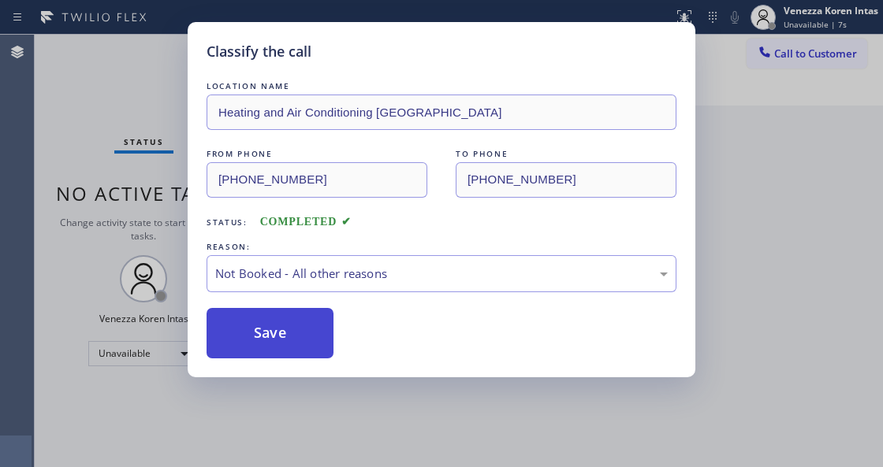
click at [288, 328] on button "Save" at bounding box center [269, 333] width 127 height 50
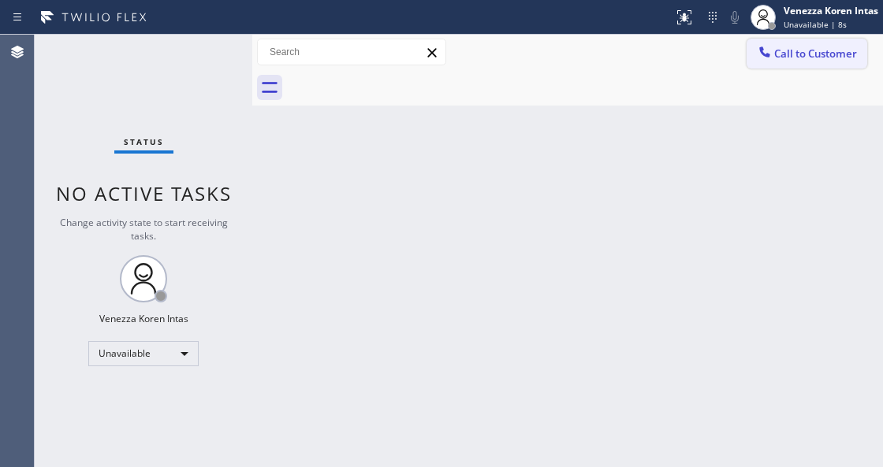
click at [819, 47] on span "Call to Customer" at bounding box center [815, 53] width 83 height 14
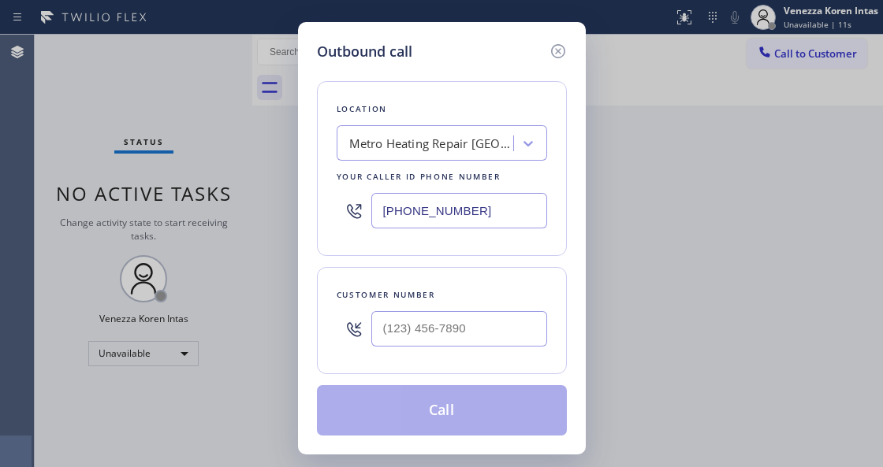
click at [412, 225] on input "[PHONE_NUMBER]" at bounding box center [459, 210] width 176 height 35
drag, startPoint x: 487, startPoint y: 217, endPoint x: 342, endPoint y: 202, distance: 145.9
click at [361, 210] on div "[PHONE_NUMBER]" at bounding box center [441, 210] width 210 height 51
paste input "323) 214-3857"
type input "[PHONE_NUMBER]"
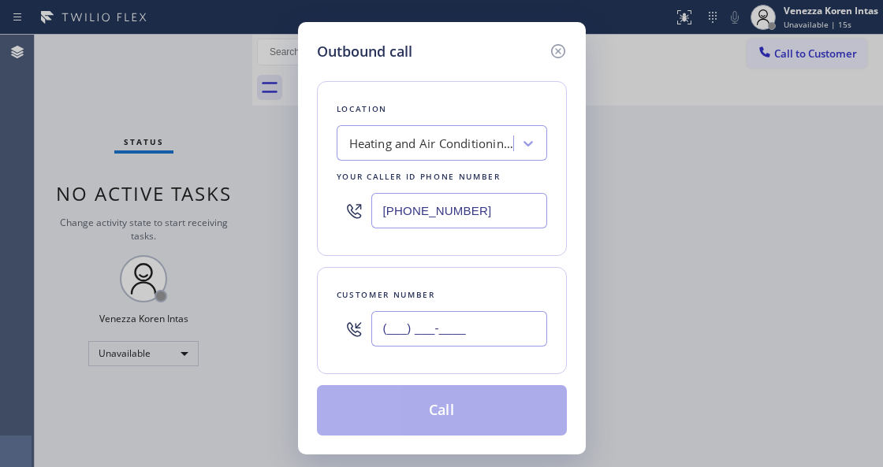
click at [394, 323] on input "(___) ___-____" at bounding box center [459, 328] width 176 height 35
paste input "240) 381-2490"
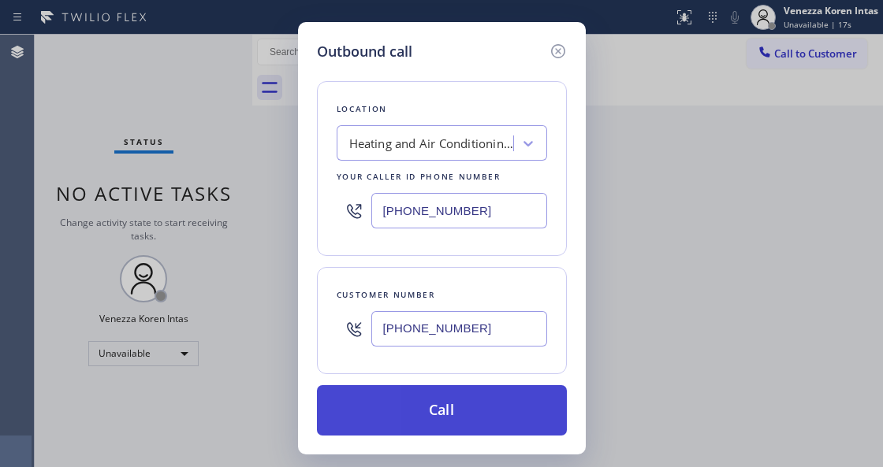
type input "[PHONE_NUMBER]"
click at [411, 400] on button "Call" at bounding box center [442, 410] width 250 height 50
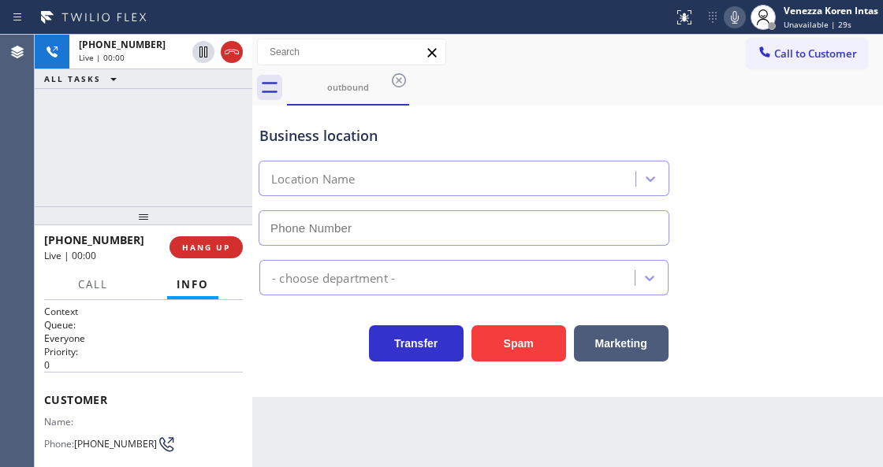
type input "[PHONE_NUMBER]"
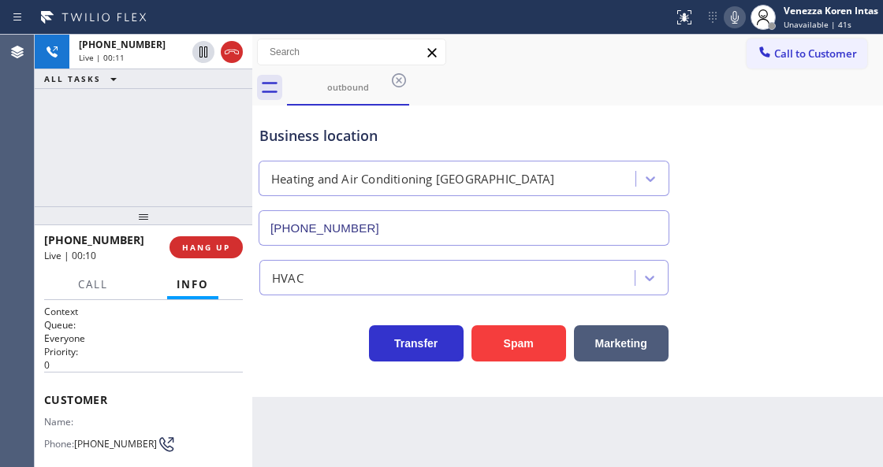
click at [307, 385] on div "Business location Heating and Air Conditioning [GEOGRAPHIC_DATA] [PHONE_NUMBER]…" at bounding box center [567, 252] width 630 height 292
click at [119, 166] on div "[PHONE_NUMBER] Live | 00:32 ALL TASKS ALL TASKS ACTIVE TASKS TASKS IN WRAP UP" at bounding box center [143, 121] width 217 height 172
click at [340, 153] on div "Business location Heating and Air Conditioning [GEOGRAPHIC_DATA] [PHONE_NUMBER]" at bounding box center [463, 178] width 415 height 136
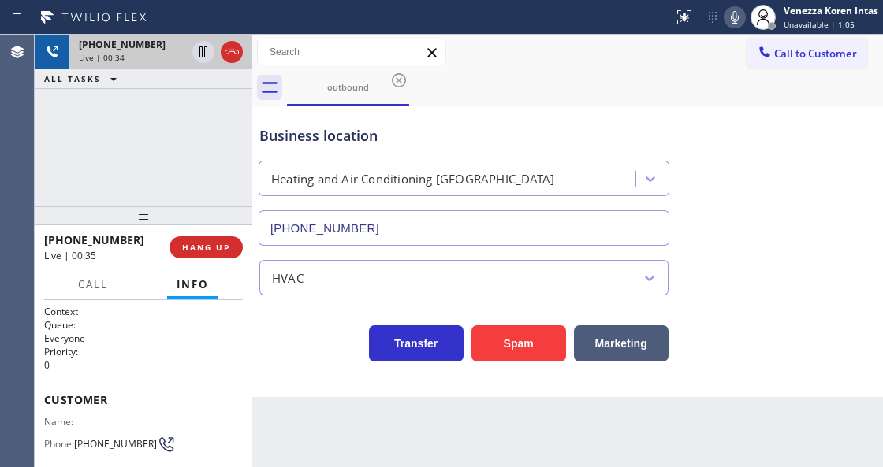
click at [142, 48] on span "[PHONE_NUMBER]" at bounding box center [122, 44] width 87 height 13
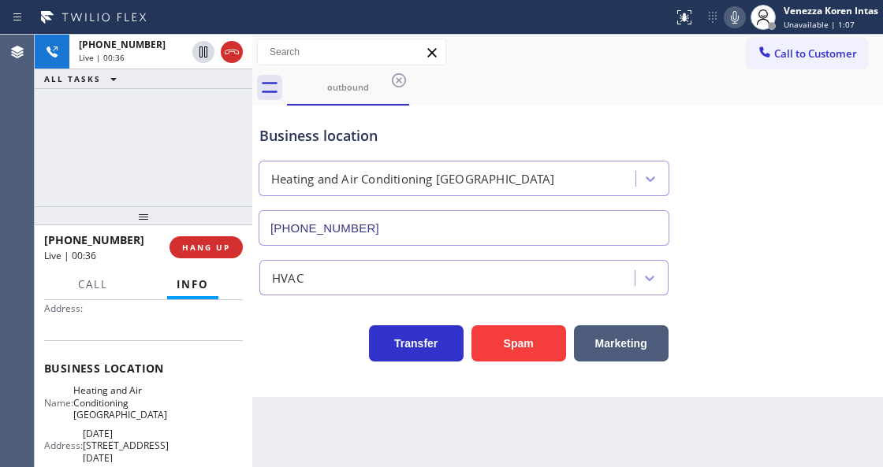
scroll to position [210, 0]
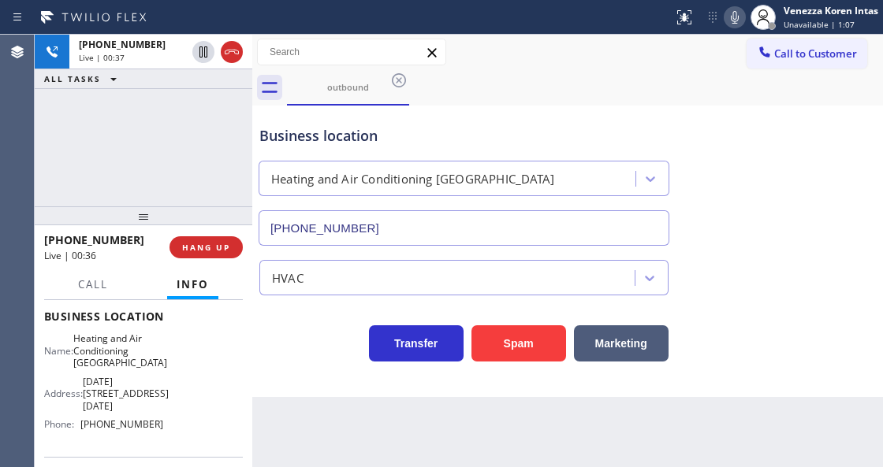
click at [153, 166] on div "[PHONE_NUMBER] Live | 00:37 ALL TASKS ALL TASKS ACTIVE TASKS TASKS IN WRAP UP" at bounding box center [143, 121] width 217 height 172
drag, startPoint x: 231, startPoint y: 54, endPoint x: 230, endPoint y: 118, distance: 63.8
click at [231, 54] on icon at bounding box center [231, 52] width 19 height 19
click at [217, 247] on span "HANG UP" at bounding box center [206, 247] width 48 height 11
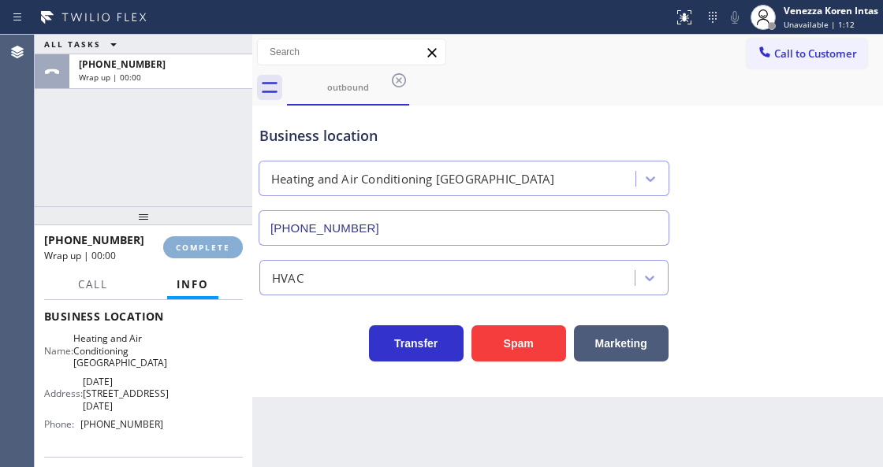
click at [211, 251] on span "COMPLETE" at bounding box center [203, 247] width 54 height 11
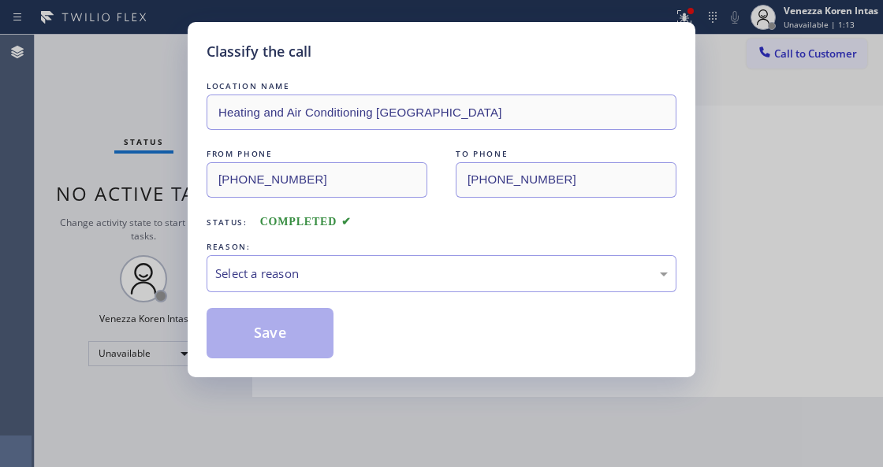
click at [344, 275] on div "Select a reason" at bounding box center [441, 274] width 452 height 18
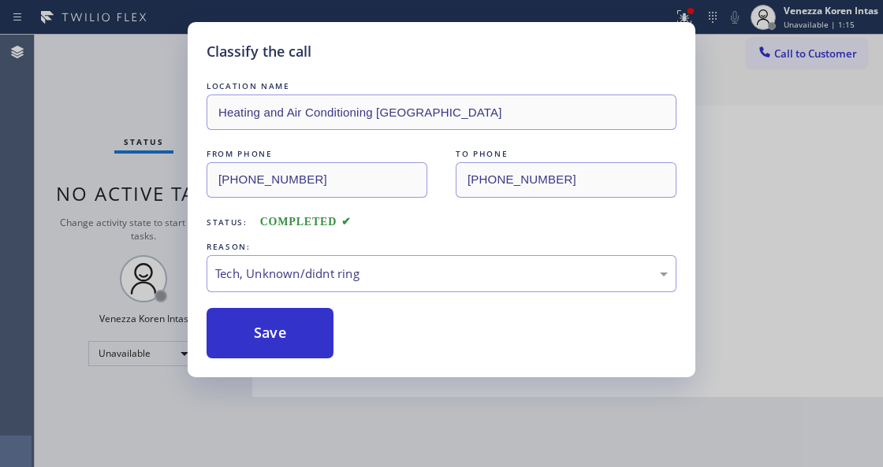
drag, startPoint x: 276, startPoint y: 331, endPoint x: 393, endPoint y: 381, distance: 127.8
click at [276, 330] on button "Save" at bounding box center [269, 333] width 127 height 50
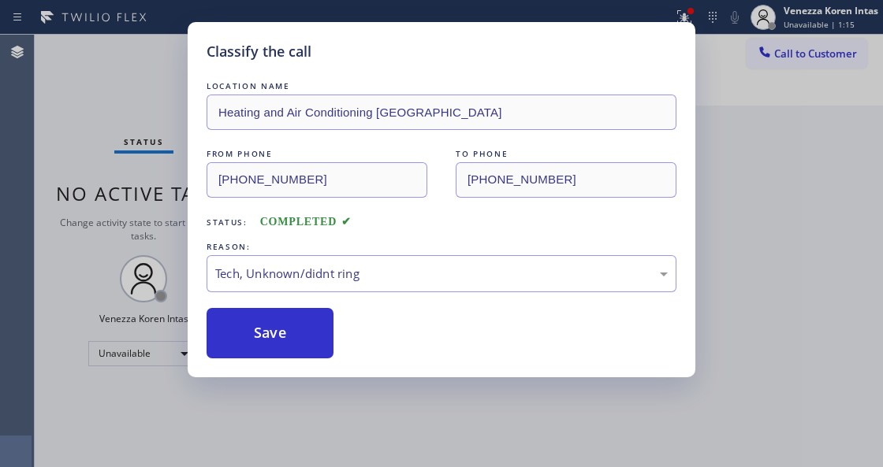
drag, startPoint x: 625, startPoint y: 424, endPoint x: 577, endPoint y: 429, distance: 48.3
click at [622, 424] on div "Classify the call LOCATION NAME Heating and Air Conditioning [GEOGRAPHIC_DATA] …" at bounding box center [441, 233] width 883 height 467
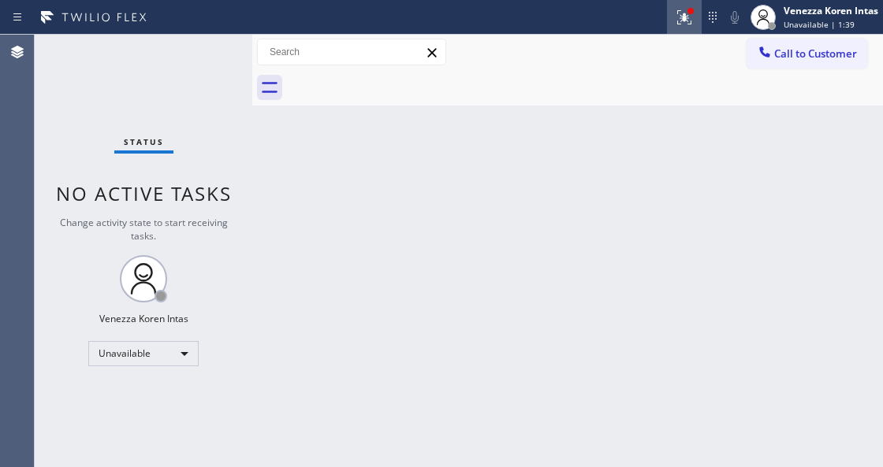
click at [686, 17] on icon at bounding box center [683, 16] width 9 height 6
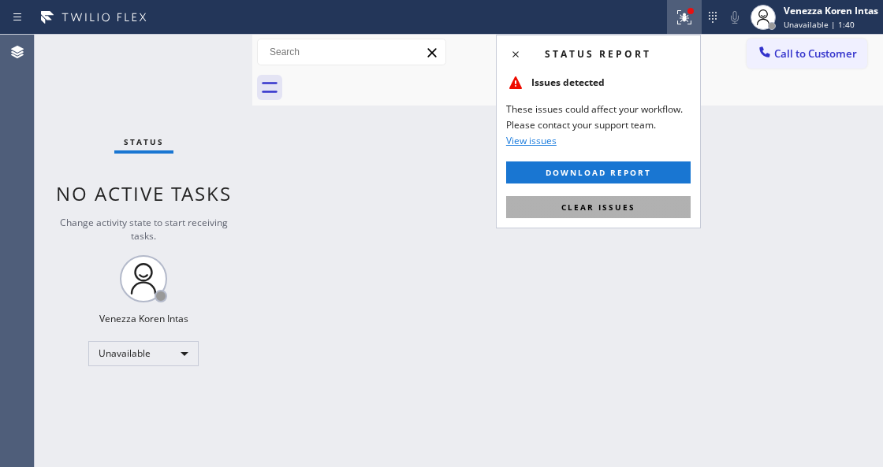
click at [639, 214] on button "Clear issues" at bounding box center [598, 207] width 184 height 22
click at [750, 233] on div "Back to Dashboard Change Sender ID Customers Technicians Select a contact Outbo…" at bounding box center [567, 251] width 630 height 433
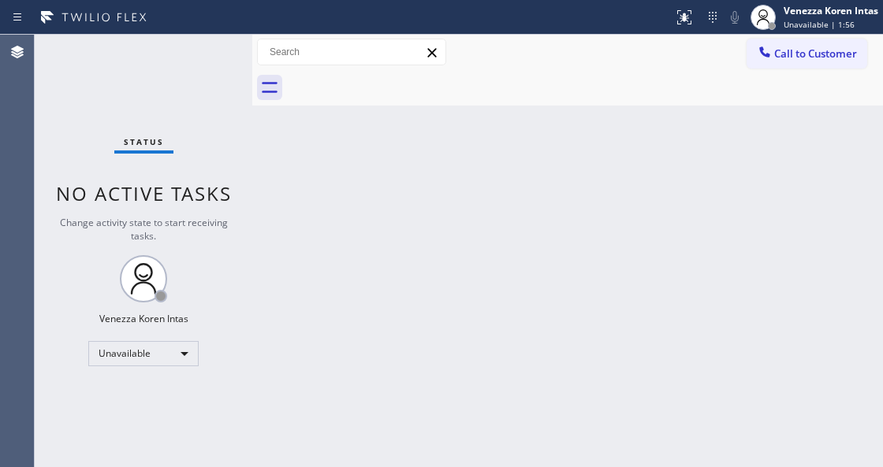
click at [608, 169] on div "Back to Dashboard Change Sender ID Customers Technicians Select a contact Outbo…" at bounding box center [567, 251] width 630 height 433
click at [805, 52] on span "Call to Customer" at bounding box center [815, 53] width 83 height 14
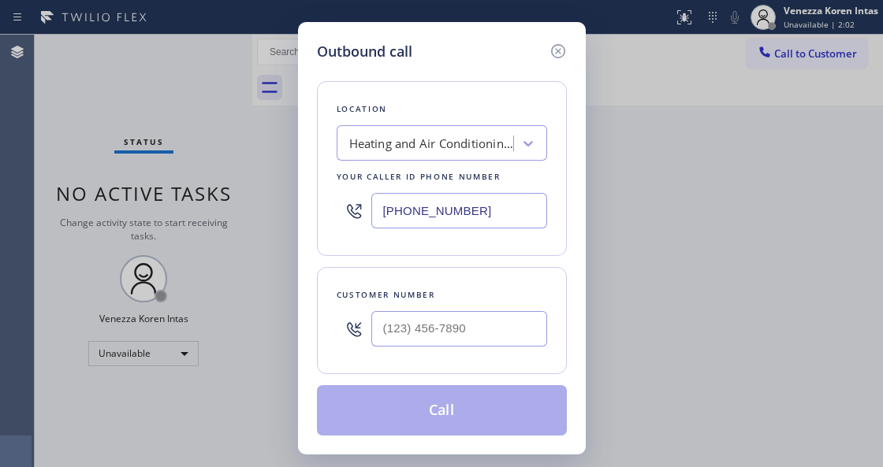
drag, startPoint x: 467, startPoint y: 219, endPoint x: 334, endPoint y: 201, distance: 133.6
click at [334, 201] on div "Location Heating and Air Conditioning [GEOGRAPHIC_DATA] Your caller id phone nu…" at bounding box center [442, 168] width 250 height 175
paste input "877) 777-0796"
type input "[PHONE_NUMBER]"
click at [455, 341] on input "(___) ___-____" at bounding box center [459, 328] width 176 height 35
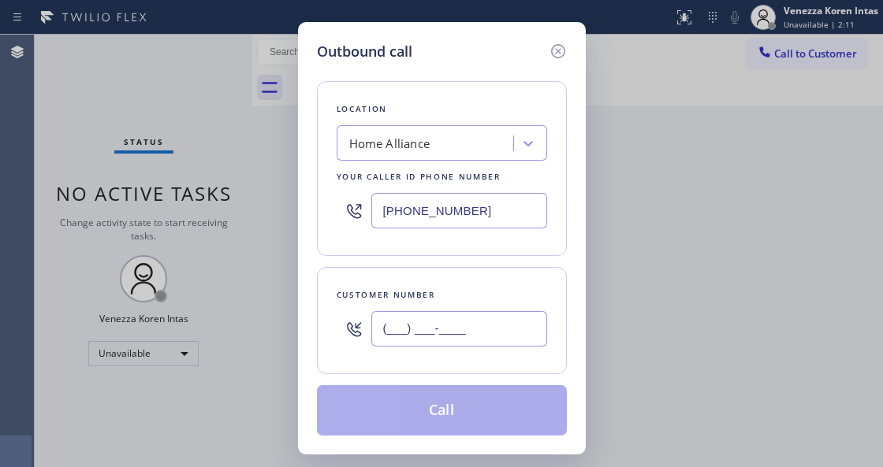
paste input "202) 904-0823"
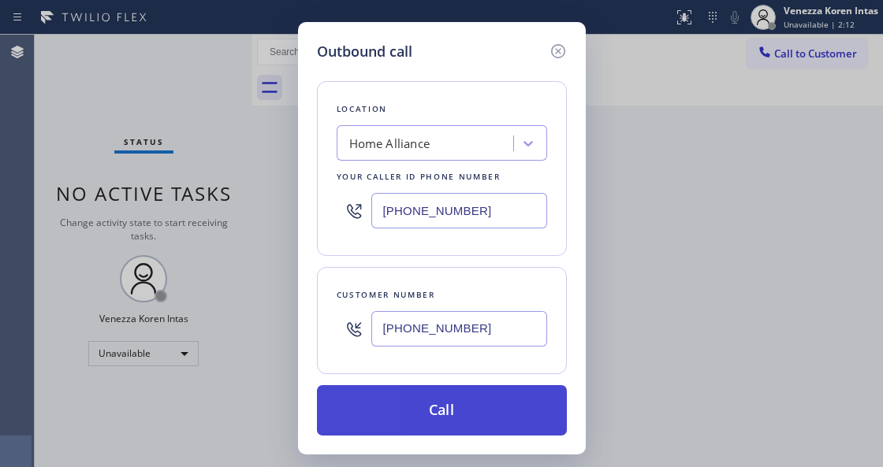
type input "[PHONE_NUMBER]"
click at [397, 416] on button "Call" at bounding box center [442, 410] width 250 height 50
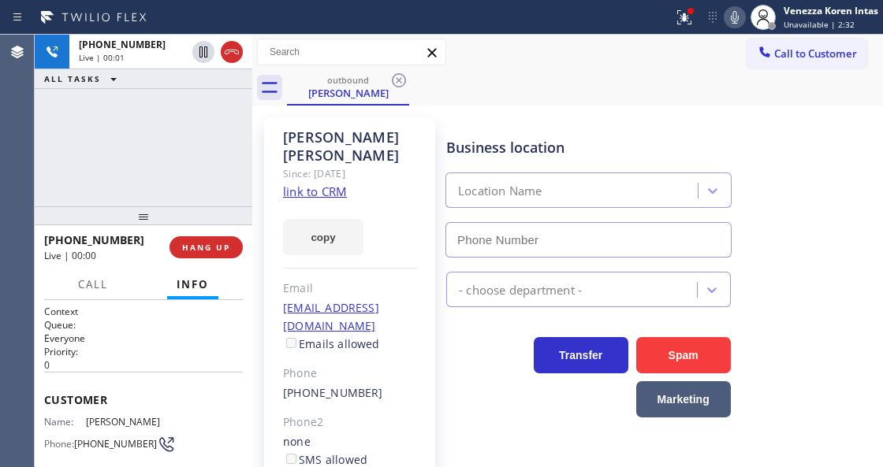
click at [243, 138] on div "[PHONE_NUMBER] Live | 00:01 ALL TASKS ALL TASKS ACTIVE TASKS TASKS IN WRAP UP" at bounding box center [143, 121] width 217 height 172
type input "[PHONE_NUMBER]"
click at [387, 129] on div "[PERSON_NAME]" at bounding box center [350, 146] width 134 height 36
click at [194, 175] on div "[PHONE_NUMBER] Live | 00:03 ALL TASKS ALL TASKS ACTIVE TASKS TASKS IN WRAP UP" at bounding box center [143, 121] width 217 height 172
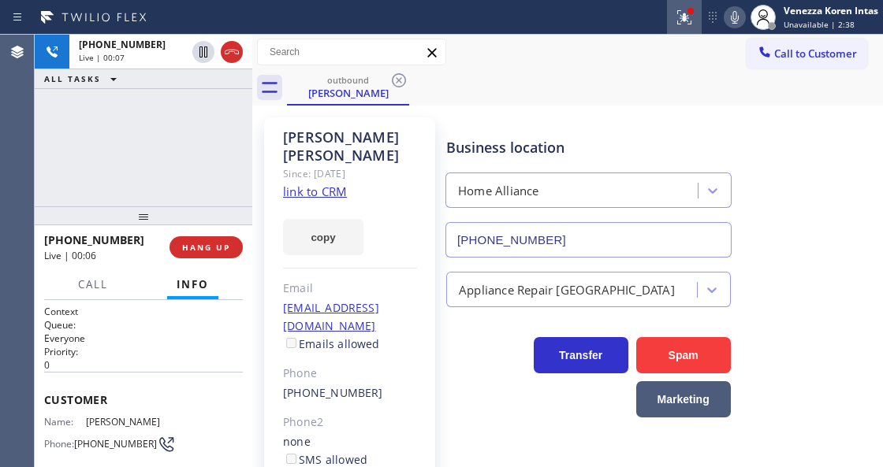
click at [678, 27] on button at bounding box center [684, 17] width 35 height 35
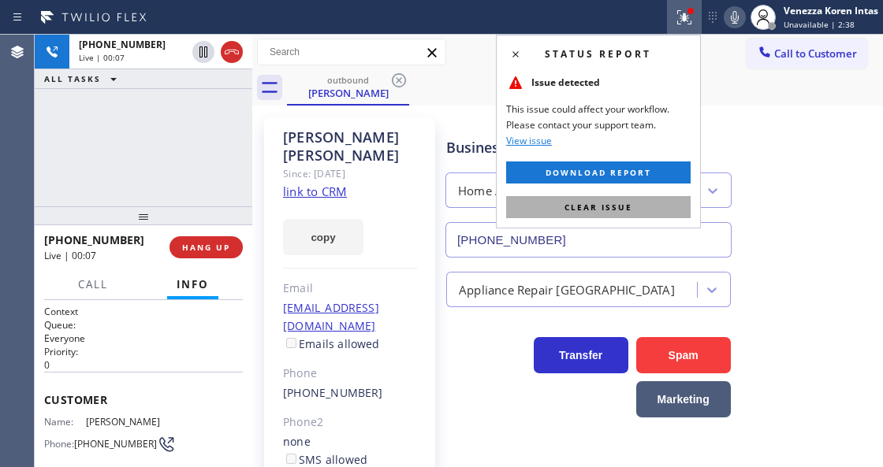
click at [642, 215] on button "Clear issue" at bounding box center [598, 207] width 184 height 22
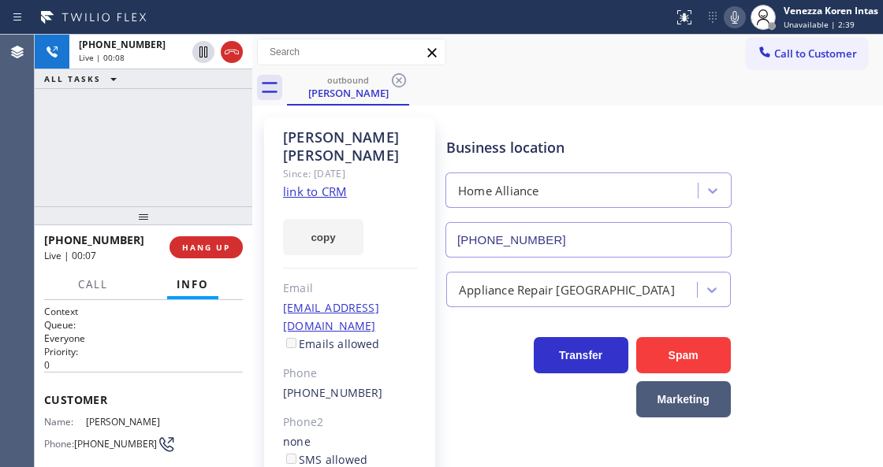
click at [738, 142] on div "Business location Home Alliance [PHONE_NUMBER]" at bounding box center [661, 186] width 436 height 143
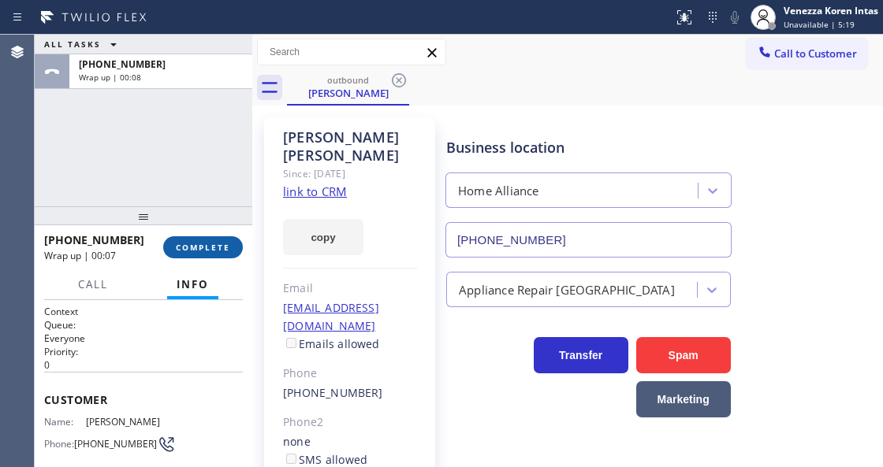
click at [230, 244] on button "COMPLETE" at bounding box center [203, 247] width 80 height 22
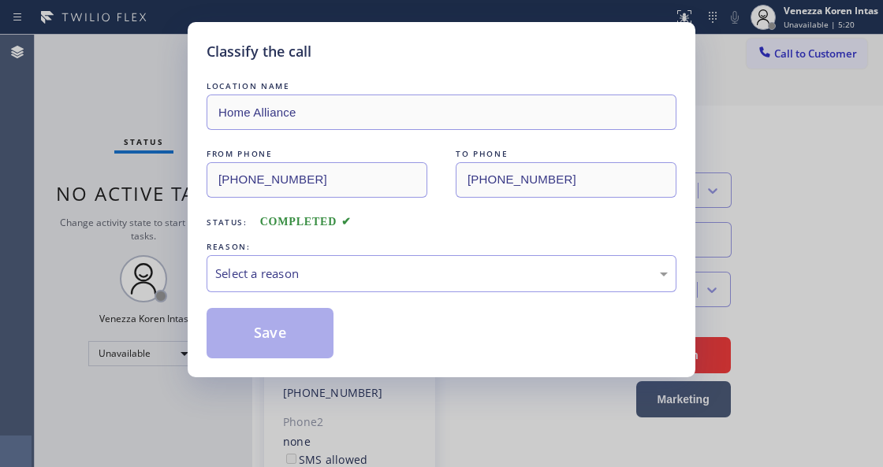
click at [361, 273] on div "Select a reason" at bounding box center [441, 274] width 452 height 18
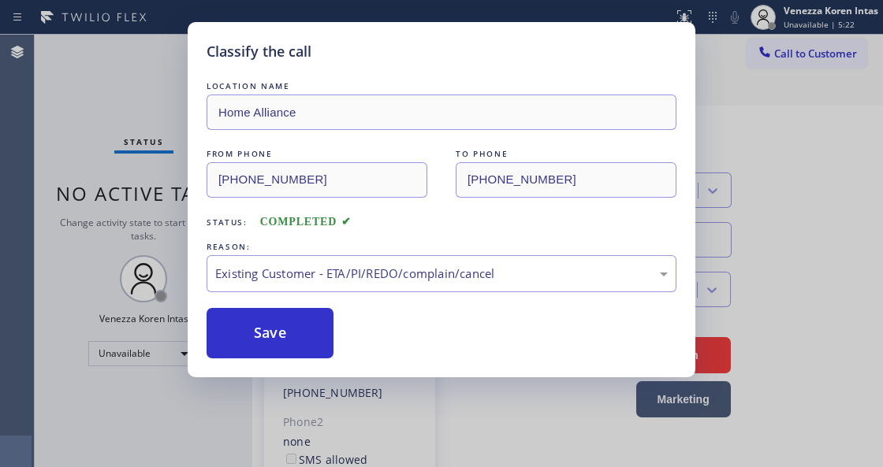
click at [311, 360] on div "Classify the call LOCATION NAME Home Alliance FROM PHONE [PHONE_NUMBER] TO PHON…" at bounding box center [441, 199] width 507 height 355
click at [315, 347] on button "Save" at bounding box center [269, 333] width 127 height 50
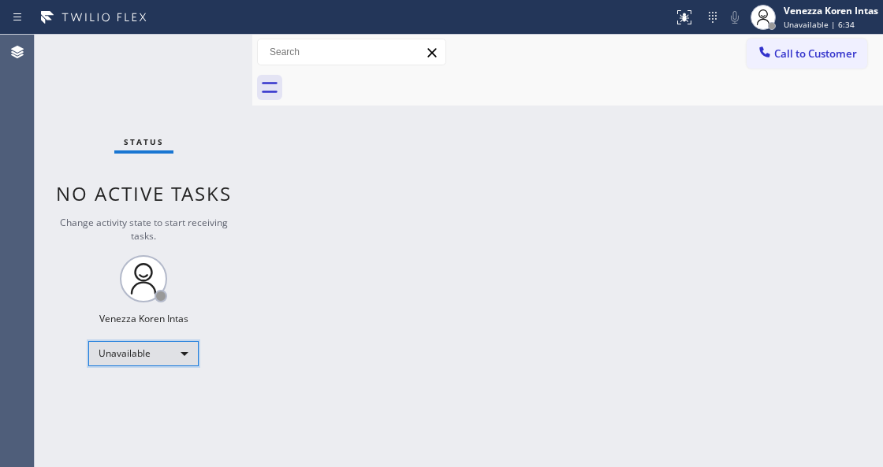
click at [175, 341] on div "Unavailable" at bounding box center [143, 353] width 110 height 25
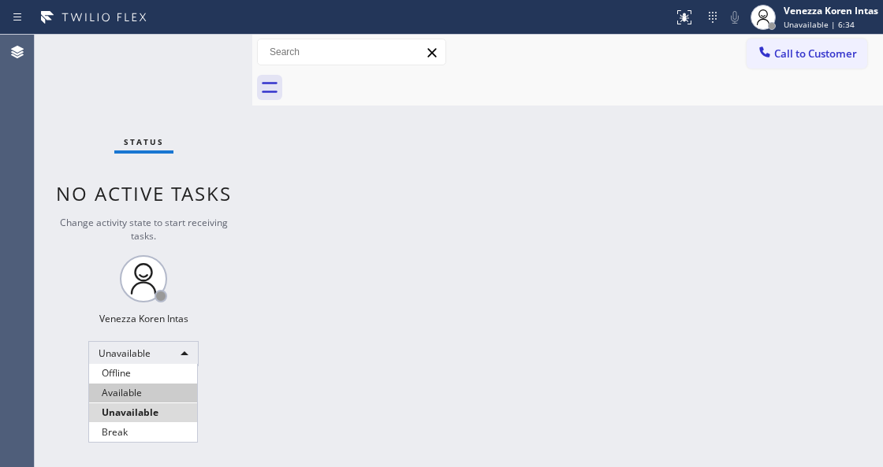
click at [159, 386] on li "Available" at bounding box center [143, 393] width 108 height 19
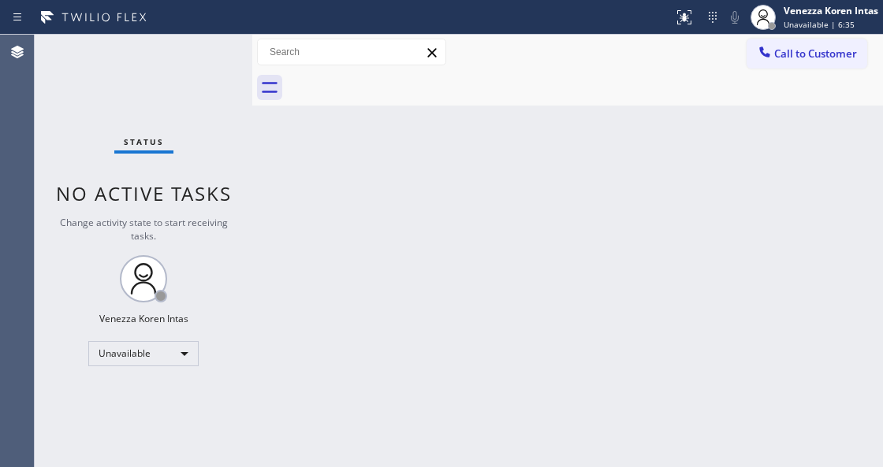
click at [359, 297] on div "Back to Dashboard Change Sender ID Customers Technicians Select a contact Outbo…" at bounding box center [567, 251] width 630 height 433
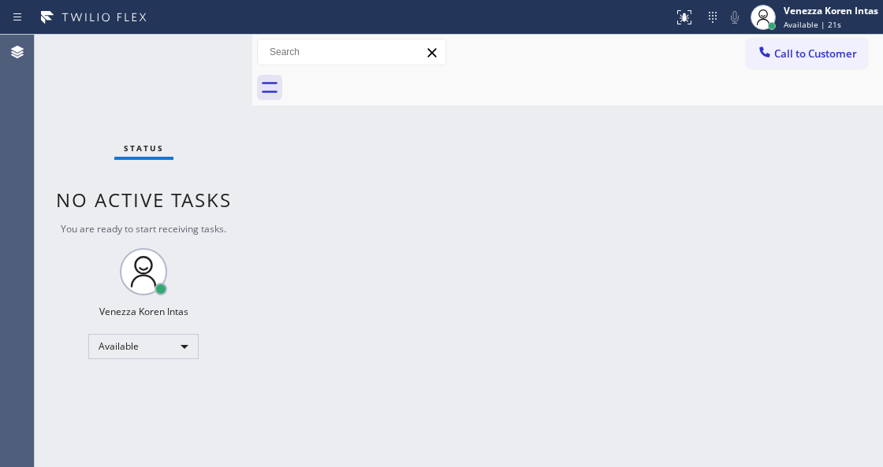
click at [468, 233] on div "Back to Dashboard Change Sender ID Customers Technicians Select a contact Outbo…" at bounding box center [567, 251] width 630 height 433
click at [236, 165] on div "Status No active tasks You are ready to start receiving tasks. Venezza Koren In…" at bounding box center [143, 251] width 217 height 433
click at [166, 91] on div "Status No active tasks You are ready to start receiving tasks. Venezza Koren In…" at bounding box center [143, 251] width 217 height 433
click at [263, 227] on div "Back to Dashboard Change Sender ID Customers Technicians Select a contact Outbo…" at bounding box center [567, 251] width 630 height 433
click at [427, 281] on div "Back to Dashboard Change Sender ID Customers Technicians Select a contact Outbo…" at bounding box center [567, 251] width 630 height 433
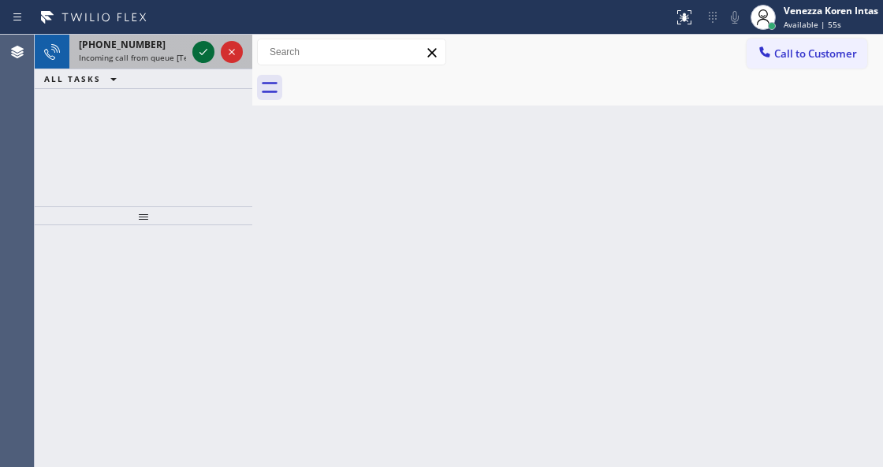
click at [203, 56] on icon at bounding box center [203, 52] width 19 height 19
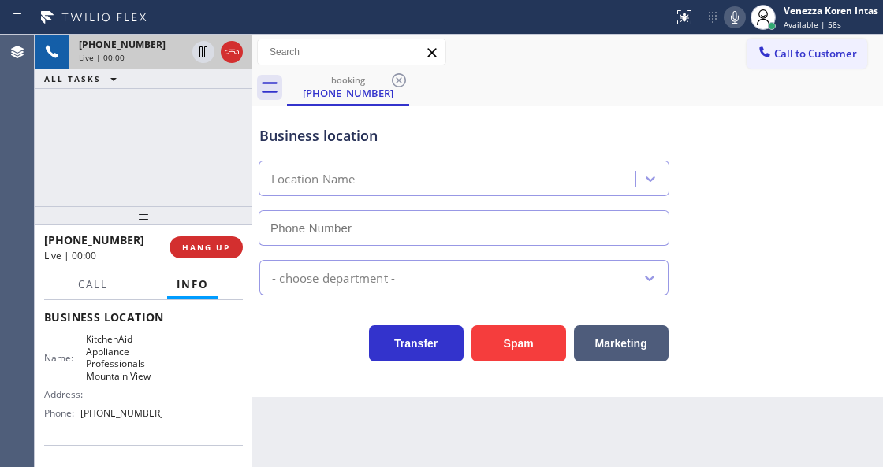
scroll to position [210, 0]
type input "[PHONE_NUMBER]"
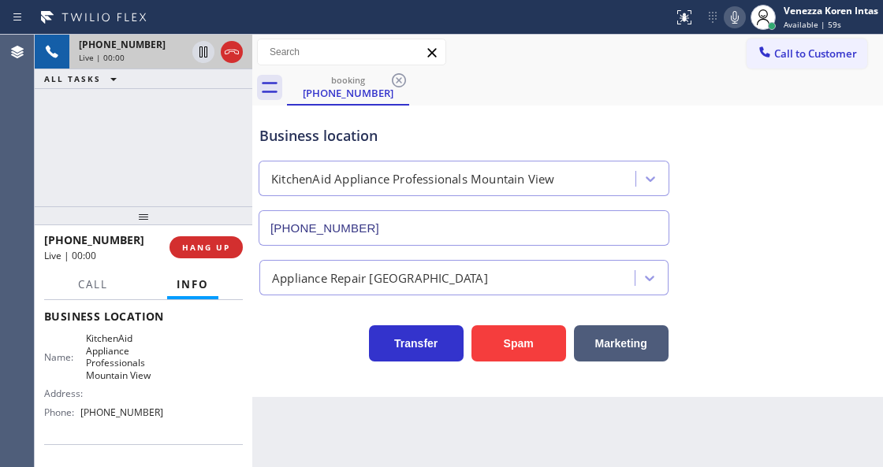
click at [288, 393] on div "Business location KitchenAid Appliance Professionals Mountain View [PHONE_NUMBE…" at bounding box center [567, 252] width 630 height 292
click at [483, 121] on div "Business location KitchenAid Appliance Professionals Mountain View [PHONE_NUMBE…" at bounding box center [463, 178] width 415 height 136
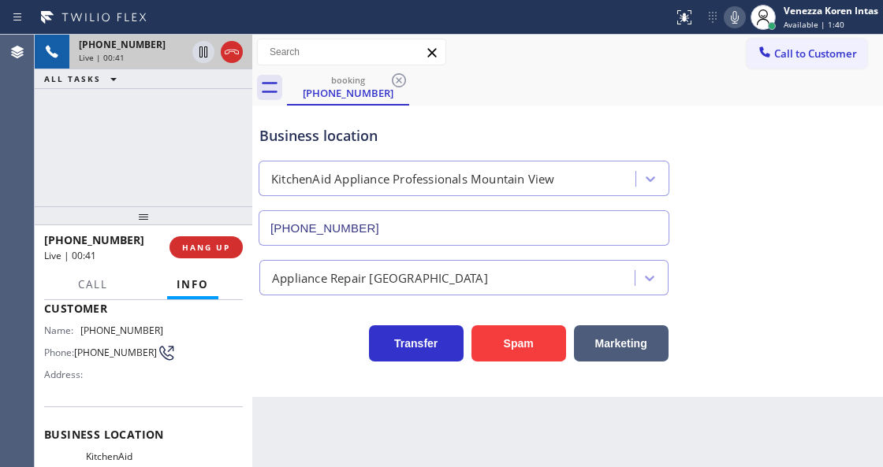
scroll to position [0, 0]
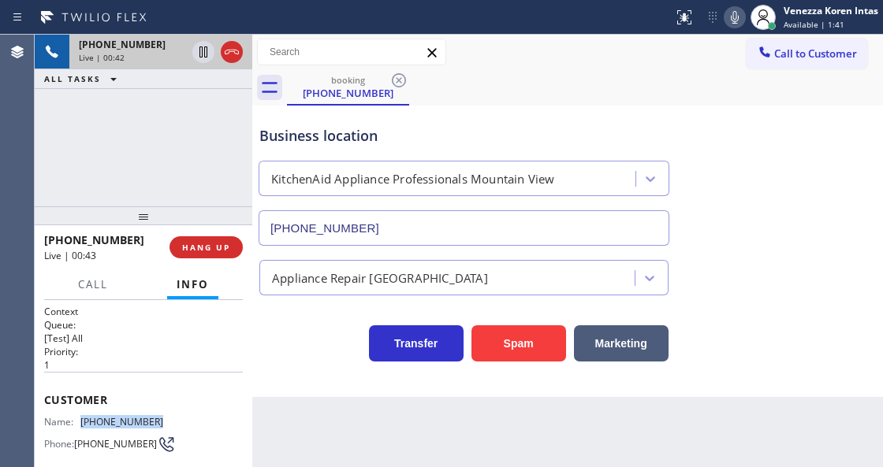
drag, startPoint x: 166, startPoint y: 418, endPoint x: 84, endPoint y: 412, distance: 82.9
click at [84, 416] on div "Name: [PHONE_NUMBER] Phone: [PHONE_NUMBER] Address:" at bounding box center [143, 447] width 199 height 62
copy span "[PHONE_NUMBER]"
click at [736, 13] on icon at bounding box center [734, 17] width 19 height 19
click at [202, 54] on icon at bounding box center [203, 51] width 8 height 11
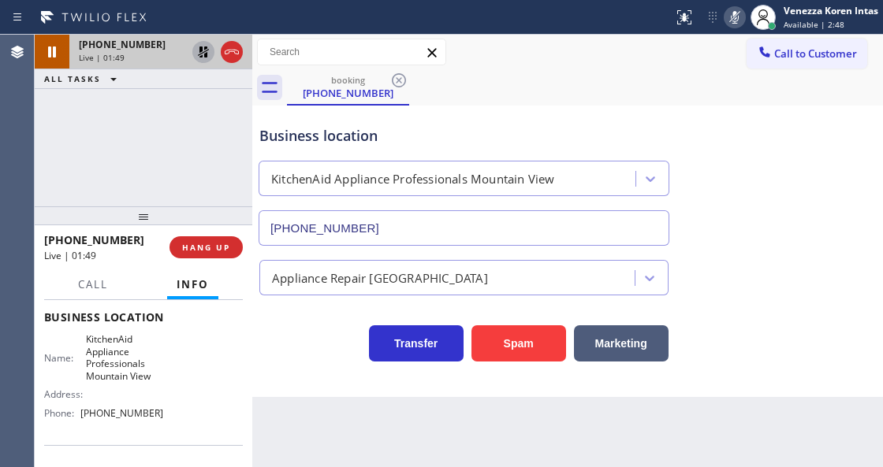
scroll to position [210, 0]
drag, startPoint x: 83, startPoint y: 333, endPoint x: 163, endPoint y: 382, distance: 94.1
click at [163, 382] on div "Name: KitchenAid Appliance Professionals Mountain View Address: Phone: [PHONE_N…" at bounding box center [143, 379] width 199 height 92
copy span "KitchenAid Appliance Professionals Mountain View"
click at [725, 17] on icon at bounding box center [734, 17] width 19 height 19
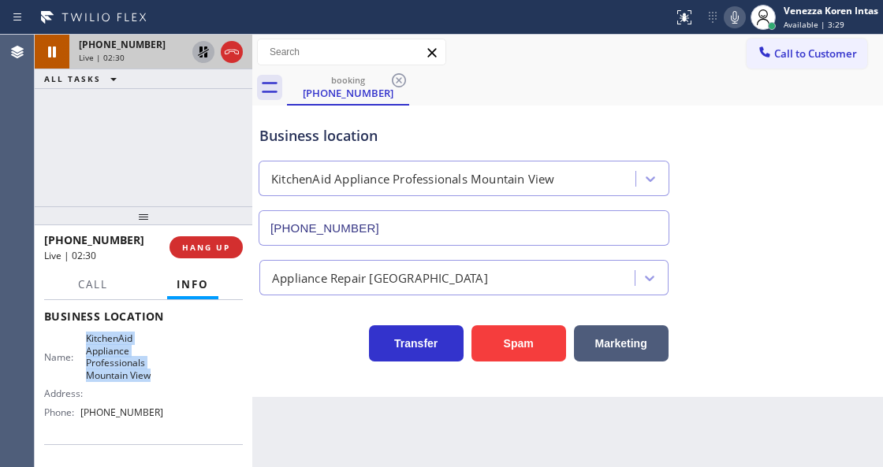
click at [200, 52] on icon at bounding box center [203, 51] width 11 height 11
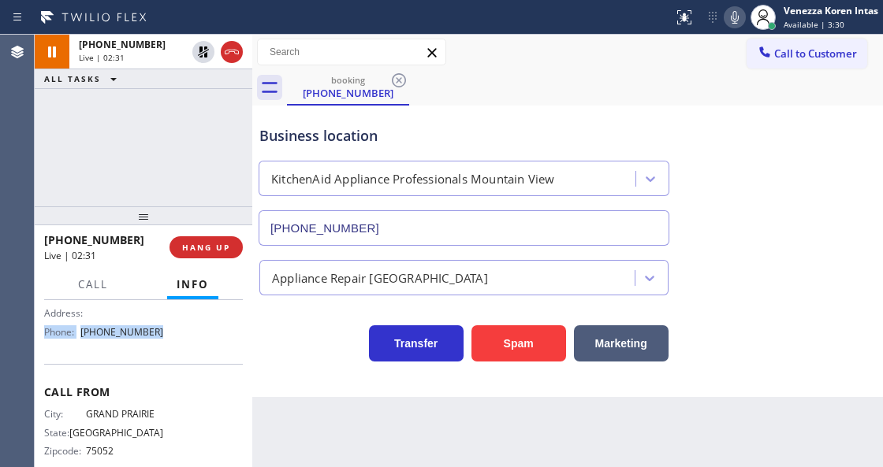
scroll to position [284, 0]
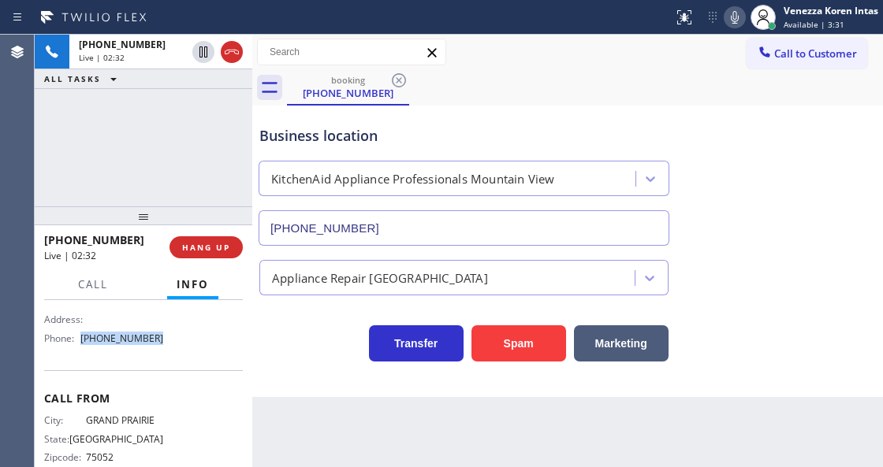
drag, startPoint x: 169, startPoint y: 313, endPoint x: 77, endPoint y: 342, distance: 95.9
click at [77, 342] on div "Name: KitchenAid Appliance Professionals Mountain View Address: Phone: [PHONE_N…" at bounding box center [143, 304] width 199 height 92
copy div "[PHONE_NUMBER]"
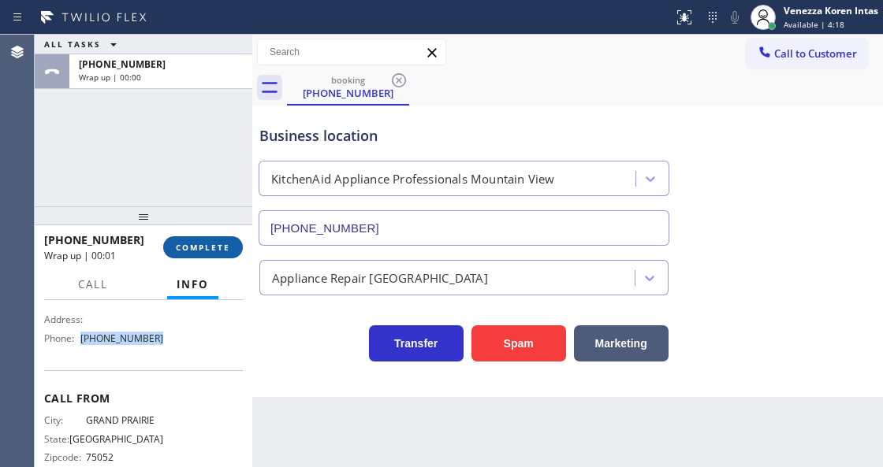
click at [206, 251] on span "COMPLETE" at bounding box center [203, 247] width 54 height 11
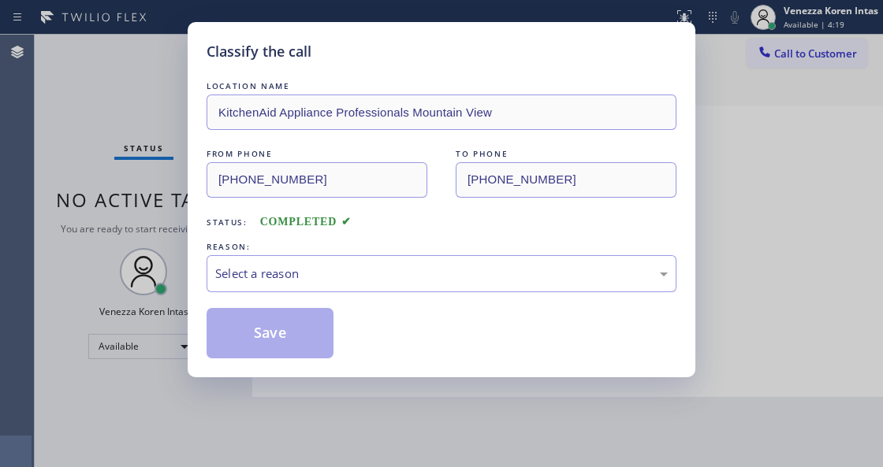
click at [334, 267] on div "Select a reason" at bounding box center [441, 274] width 452 height 18
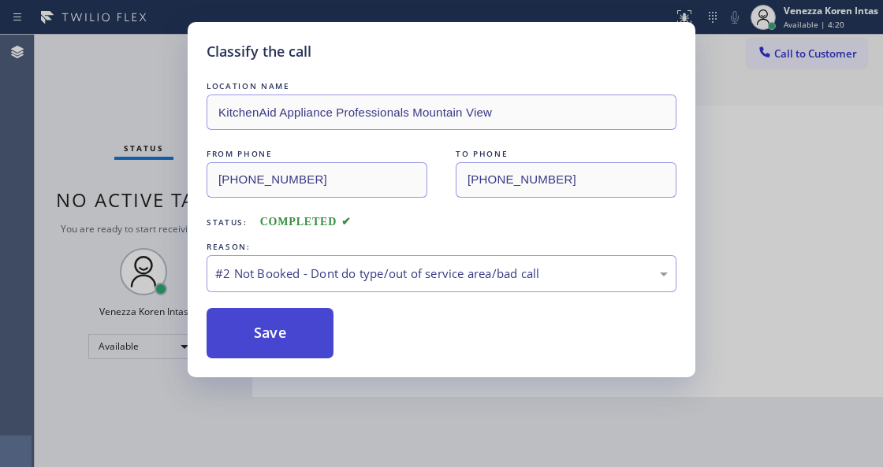
click at [297, 329] on button "Save" at bounding box center [269, 333] width 127 height 50
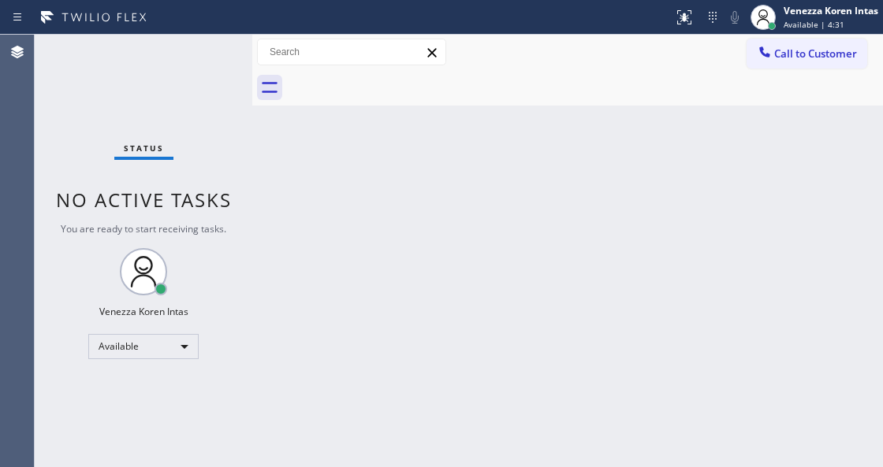
drag, startPoint x: 278, startPoint y: 173, endPoint x: 377, endPoint y: 411, distance: 257.6
click at [278, 173] on div "Back to Dashboard Change Sender ID Customers Technicians Select a contact Outbo…" at bounding box center [567, 251] width 630 height 433
click at [304, 462] on div "Back to Dashboard Change Sender ID Customers Technicians Select a contact Outbo…" at bounding box center [567, 251] width 630 height 433
click at [165, 173] on div "Status No active tasks You are ready to start receiving tasks. Venezza Koren In…" at bounding box center [143, 251] width 217 height 433
click at [223, 270] on div "Status No active tasks You are ready to start receiving tasks. Venezza Koren In…" at bounding box center [143, 251] width 217 height 433
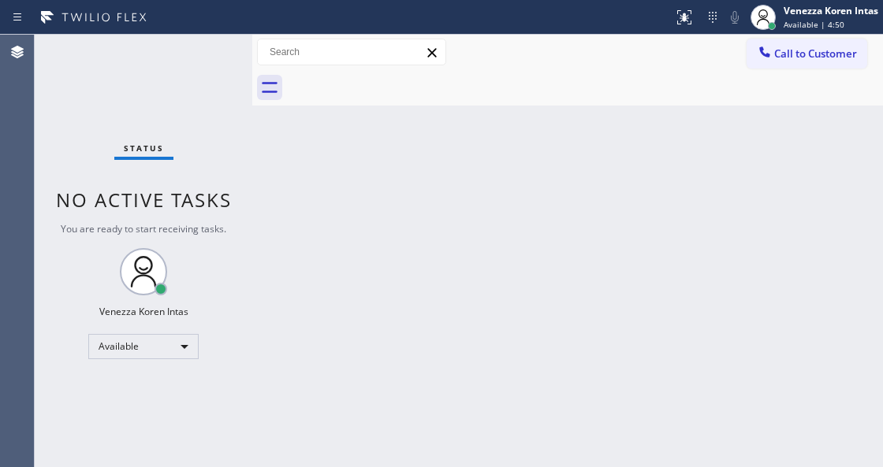
click at [126, 115] on div "Status No active tasks You are ready to start receiving tasks. Venezza Koren In…" at bounding box center [143, 251] width 217 height 433
click at [174, 93] on div "Status No active tasks You are ready to start receiving tasks. Venezza Koren In…" at bounding box center [143, 251] width 217 height 433
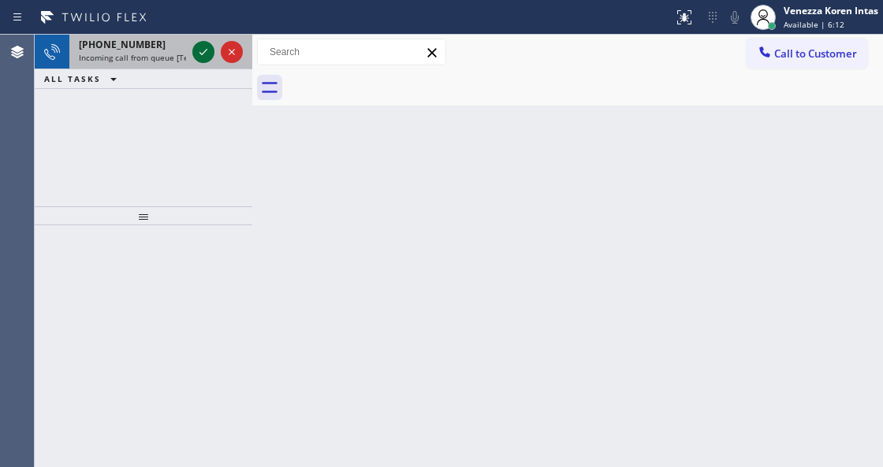
click at [198, 54] on icon at bounding box center [203, 52] width 19 height 19
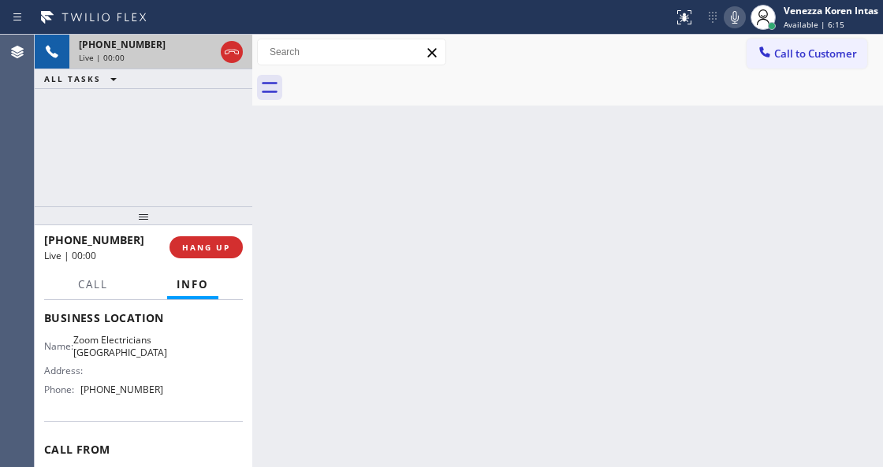
scroll to position [210, 0]
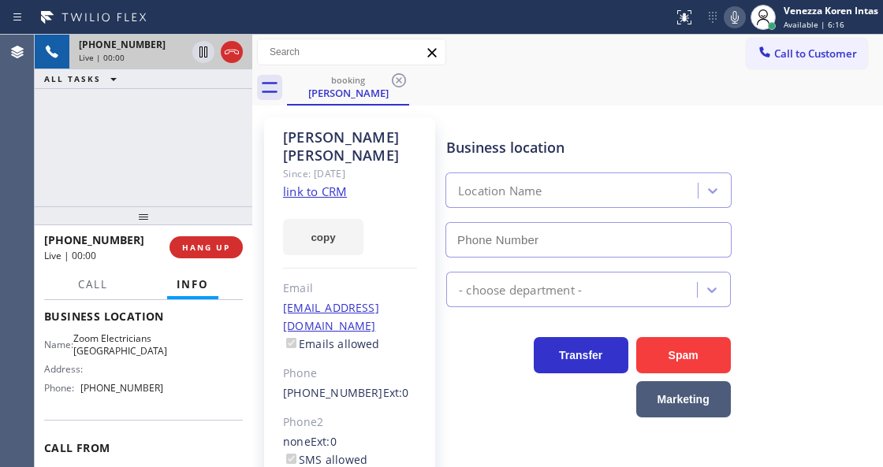
type input "[PHONE_NUMBER]"
click at [329, 184] on link "link to CRM" at bounding box center [315, 192] width 64 height 16
click at [547, 62] on div "Call to Customer Outbound call Location Home Alliance Your caller id phone numb…" at bounding box center [567, 53] width 630 height 28
click at [727, 17] on icon at bounding box center [734, 17] width 19 height 19
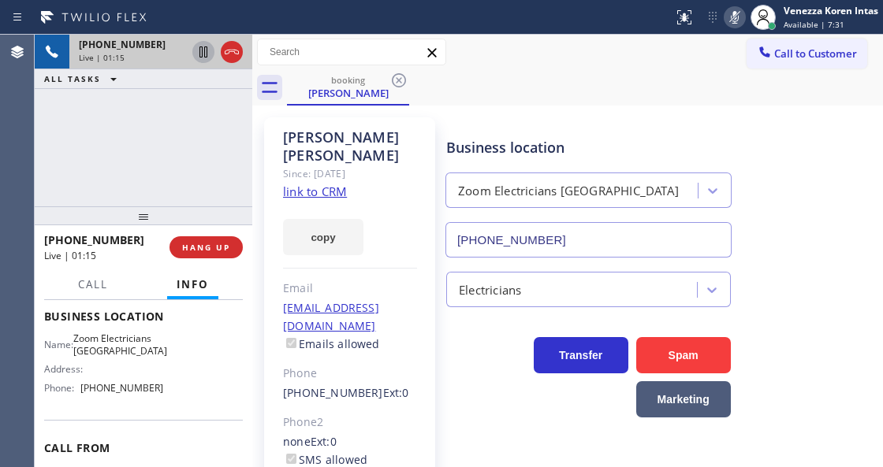
click at [202, 54] on icon at bounding box center [203, 51] width 8 height 11
drag, startPoint x: 737, startPoint y: 16, endPoint x: 732, endPoint y: 32, distance: 16.5
click at [737, 16] on icon at bounding box center [735, 17] width 8 height 13
click at [203, 52] on icon at bounding box center [203, 51] width 11 height 11
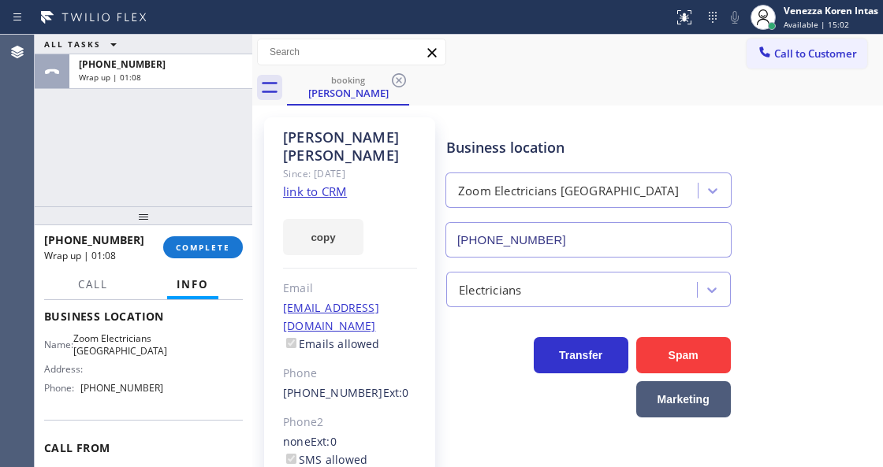
click at [181, 165] on div "ALL TASKS ALL TASKS ACTIVE TASKS TASKS IN WRAP UP [PHONE_NUMBER] Wrap up | 01:08" at bounding box center [143, 121] width 217 height 172
click at [454, 129] on div "Business location Zoom Electricians [GEOGRAPHIC_DATA] [PHONE_NUMBER]" at bounding box center [588, 189] width 291 height 136
click at [215, 247] on span "COMPLETE" at bounding box center [203, 247] width 54 height 11
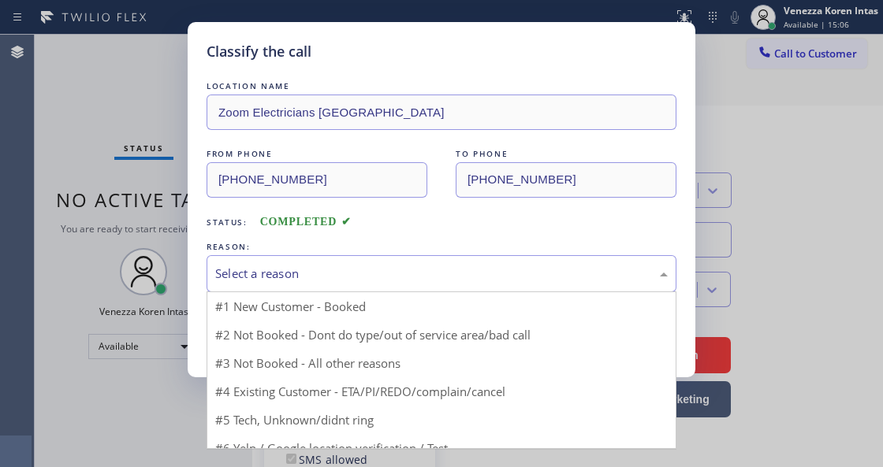
click at [333, 273] on div "Select a reason" at bounding box center [441, 274] width 452 height 18
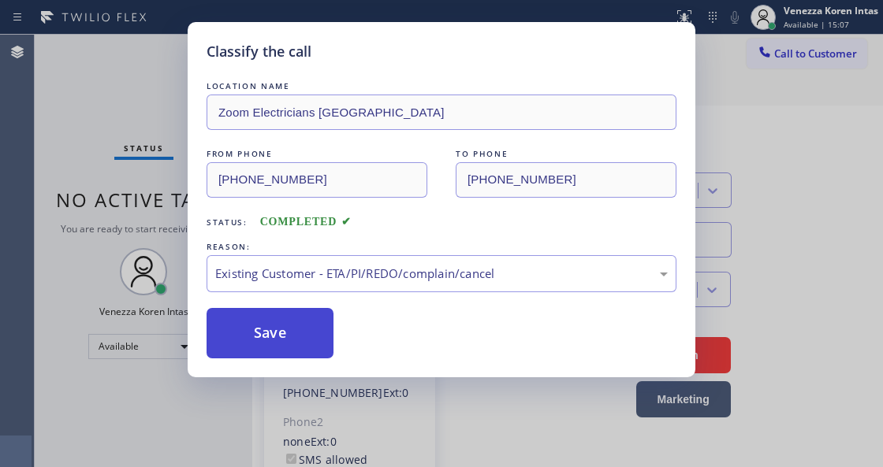
click at [261, 320] on button "Save" at bounding box center [269, 333] width 127 height 50
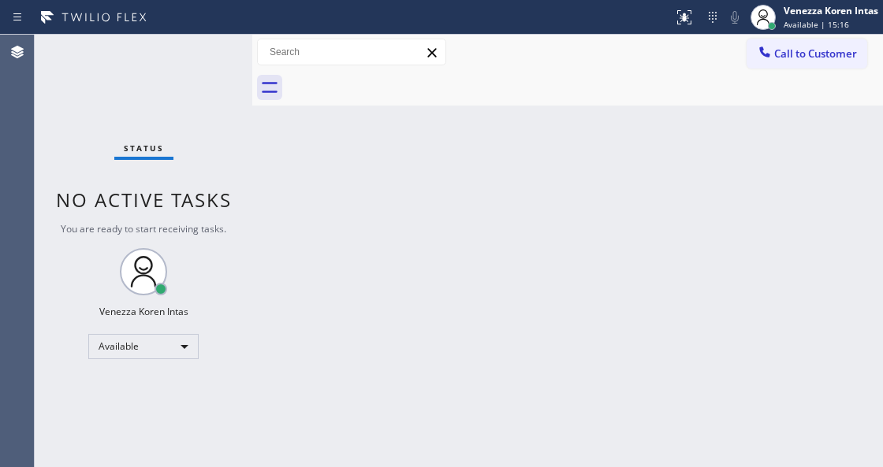
click at [274, 252] on div "Back to Dashboard Change Sender ID Customers Technicians Select a contact Outbo…" at bounding box center [567, 251] width 630 height 433
click at [176, 98] on div "Status No active tasks You are ready to start receiving tasks. Venezza Koren In…" at bounding box center [143, 251] width 217 height 433
click at [209, 177] on div "Status No active tasks You are ready to start receiving tasks. Venezza Koren In…" at bounding box center [143, 251] width 217 height 433
click at [479, 157] on div "Back to Dashboard Change Sender ID Customers Technicians Select a contact Outbo…" at bounding box center [567, 251] width 630 height 433
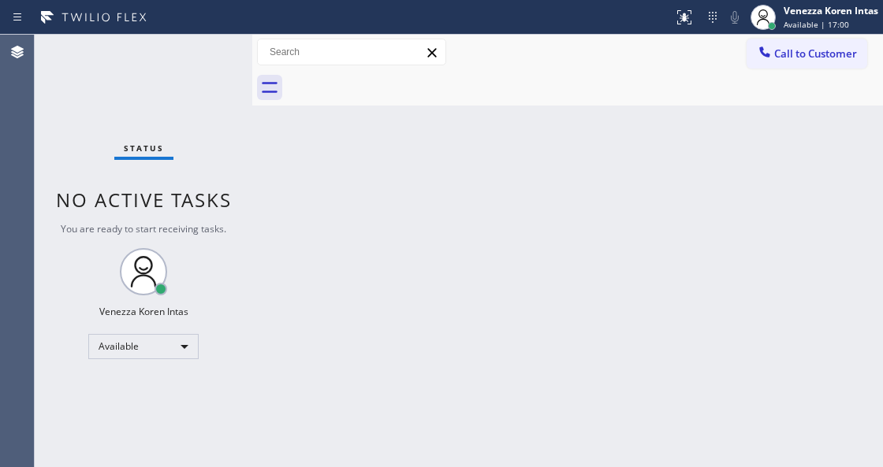
click at [485, 95] on div at bounding box center [585, 87] width 596 height 35
click at [514, 72] on div at bounding box center [585, 87] width 596 height 35
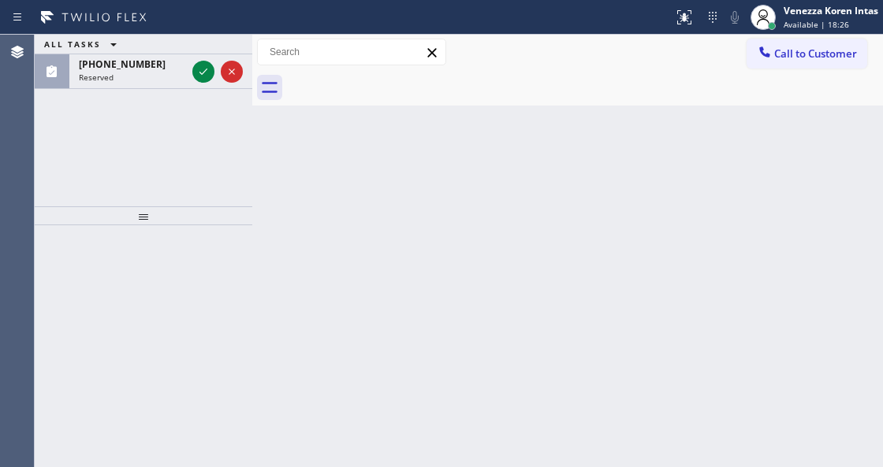
click at [204, 69] on icon at bounding box center [203, 71] width 19 height 19
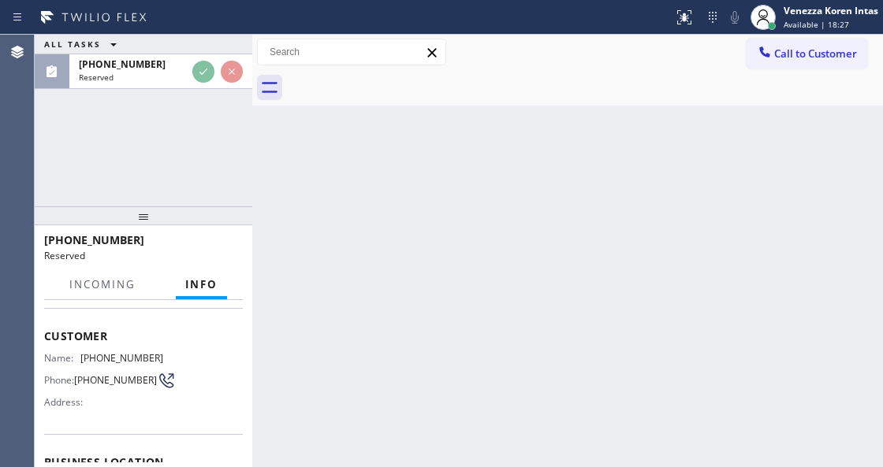
scroll to position [158, 0]
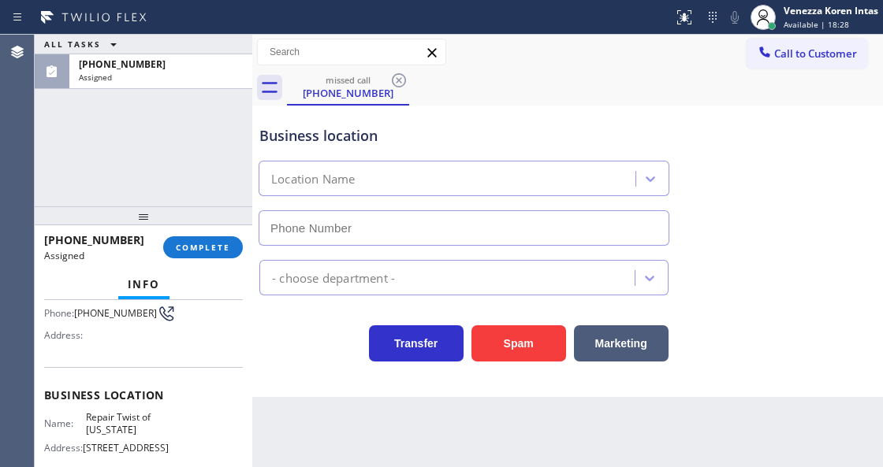
type input "[PHONE_NUMBER]"
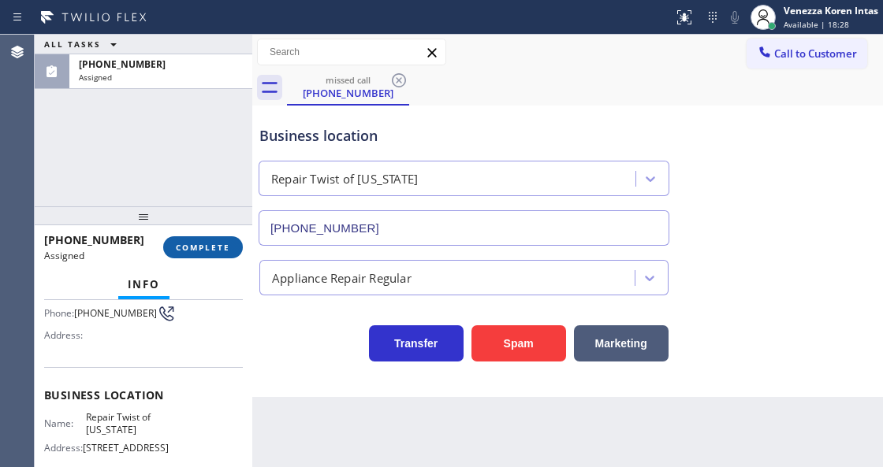
click at [213, 247] on span "COMPLETE" at bounding box center [203, 247] width 54 height 11
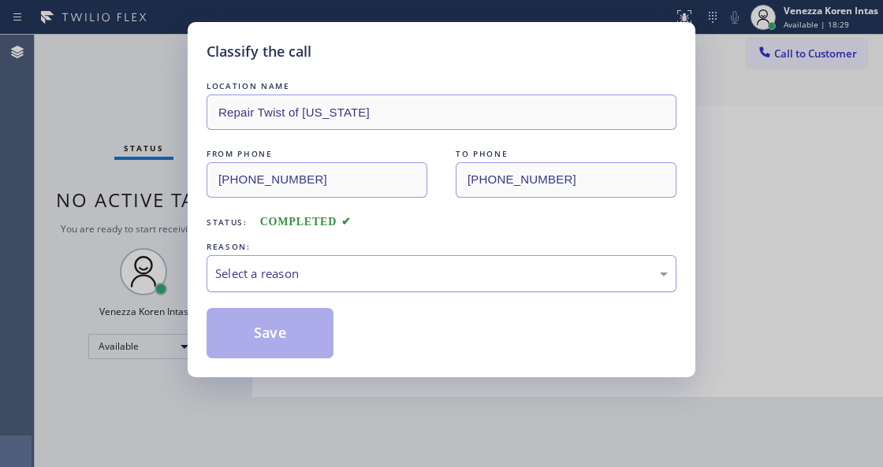
click at [358, 266] on div "Select a reason" at bounding box center [441, 274] width 452 height 18
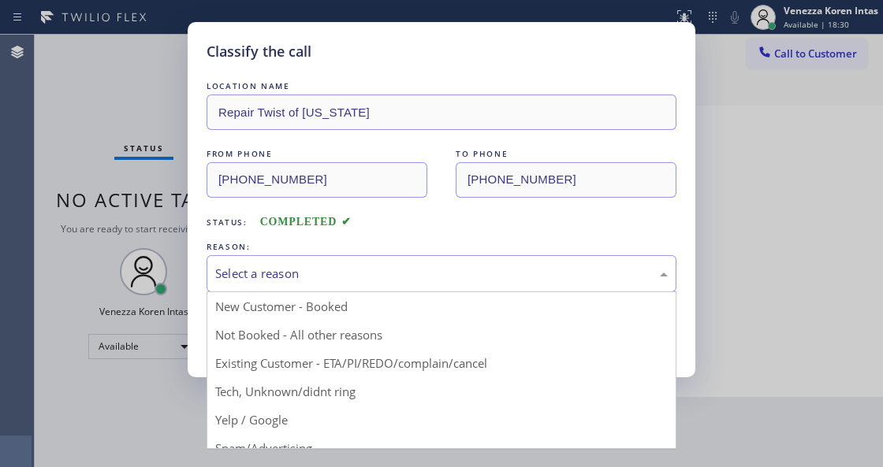
drag, startPoint x: 379, startPoint y: 392, endPoint x: 314, endPoint y: 331, distance: 89.8
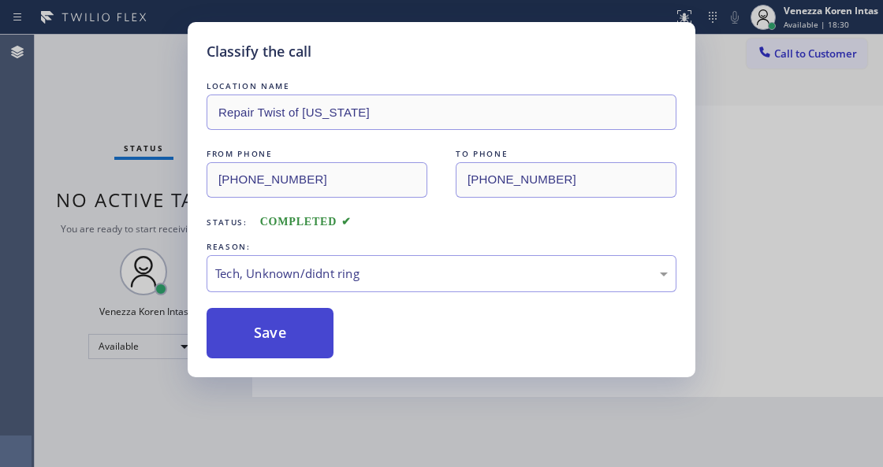
click at [314, 331] on button "Save" at bounding box center [269, 333] width 127 height 50
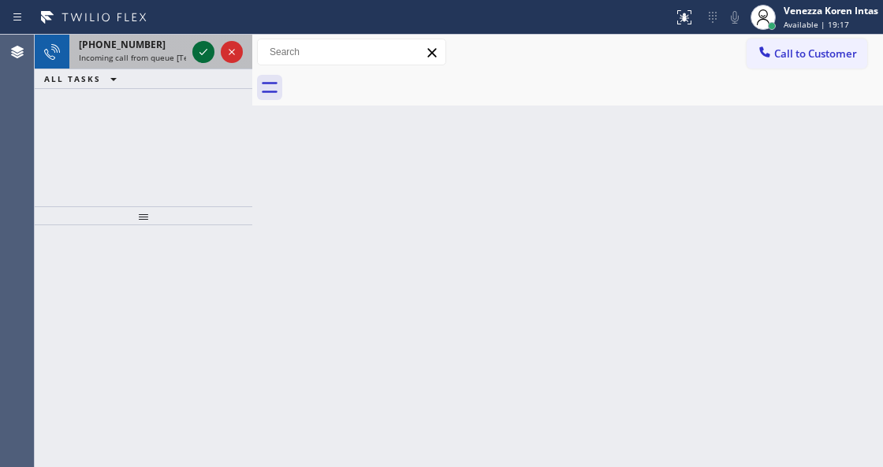
click at [202, 46] on icon at bounding box center [203, 52] width 19 height 19
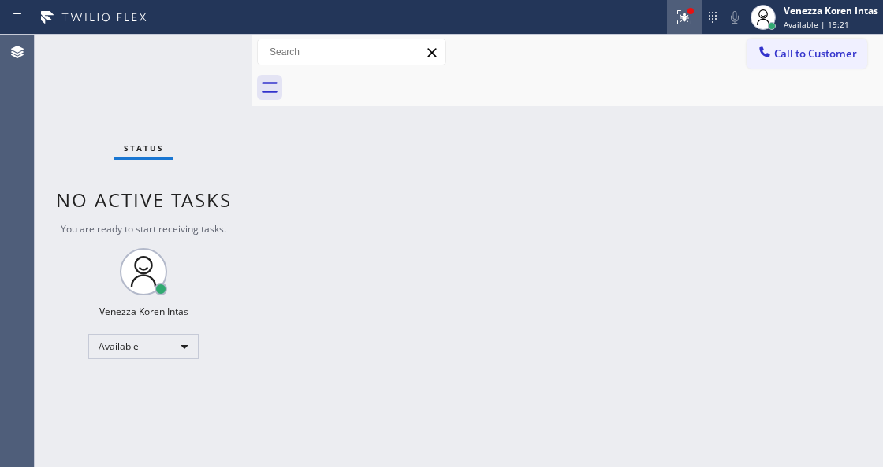
click at [682, 16] on icon at bounding box center [684, 17] width 14 height 14
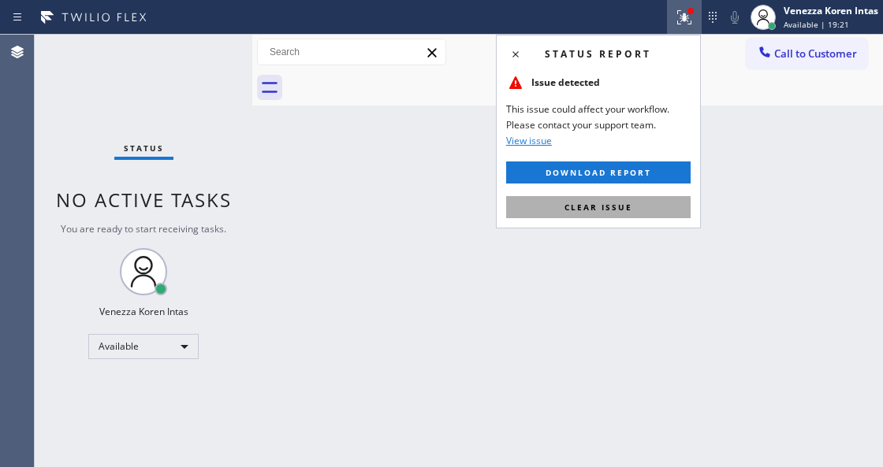
click at [623, 197] on button "Clear issue" at bounding box center [598, 207] width 184 height 22
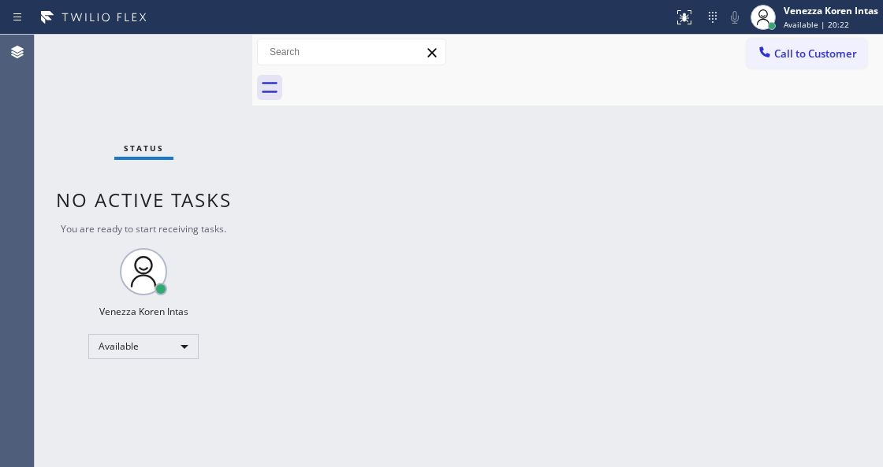
click at [448, 206] on div "Back to Dashboard Change Sender ID Customers Technicians Select a contact Outbo…" at bounding box center [567, 251] width 630 height 433
click at [131, 91] on div "Status No active tasks You are ready to start receiving tasks. Venezza Koren In…" at bounding box center [143, 251] width 217 height 433
click at [143, 110] on div "Status No active tasks You are ready to start receiving tasks. Venezza Koren In…" at bounding box center [143, 251] width 217 height 433
drag, startPoint x: 198, startPoint y: 109, endPoint x: 199, endPoint y: 68, distance: 41.0
click at [199, 108] on div "Status No active tasks You are ready to start receiving tasks. Venezza Koren In…" at bounding box center [143, 251] width 217 height 433
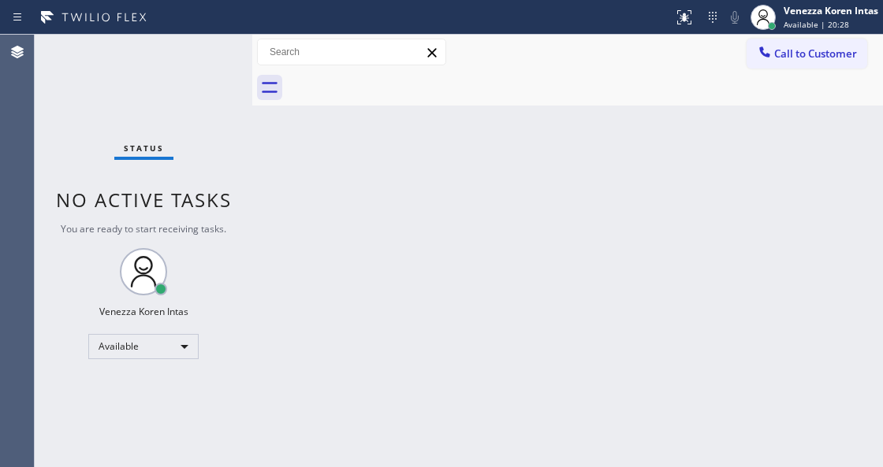
click at [202, 42] on div "Status No active tasks You are ready to start receiving tasks. Venezza Koren In…" at bounding box center [143, 251] width 217 height 433
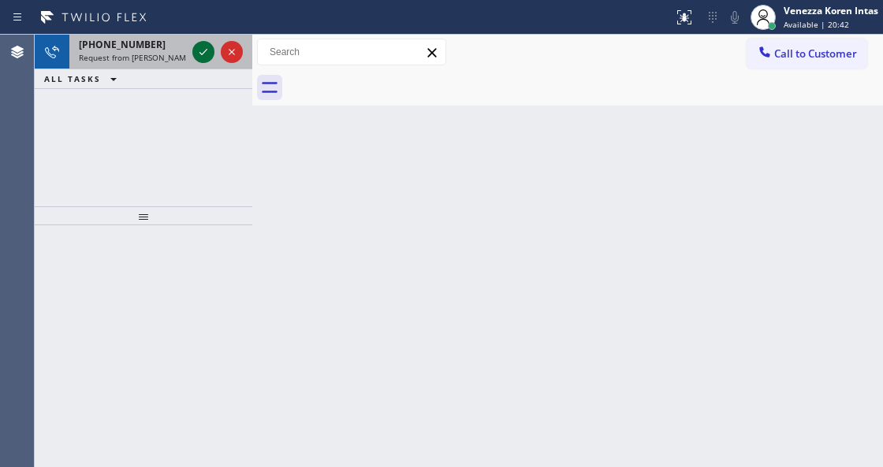
click at [195, 48] on icon at bounding box center [203, 52] width 19 height 19
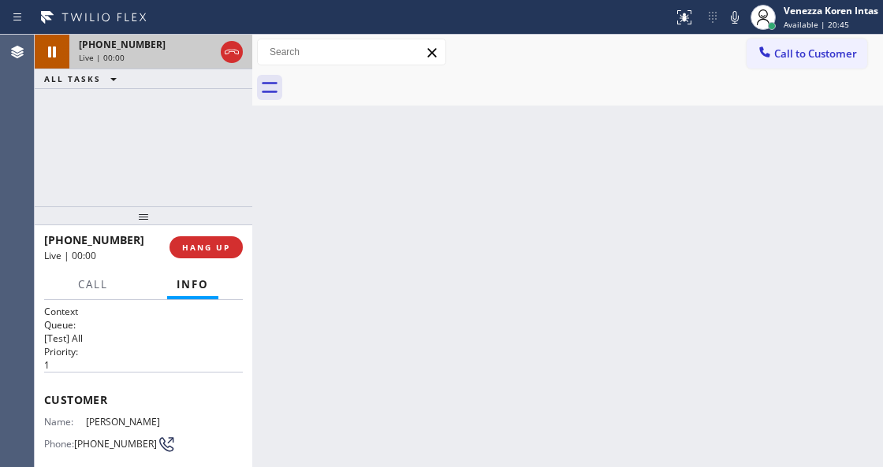
scroll to position [105, 0]
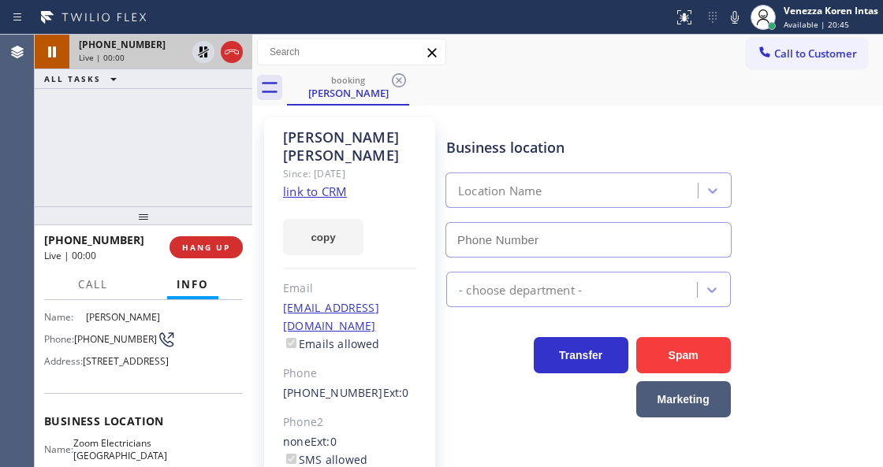
type input "[PHONE_NUMBER]"
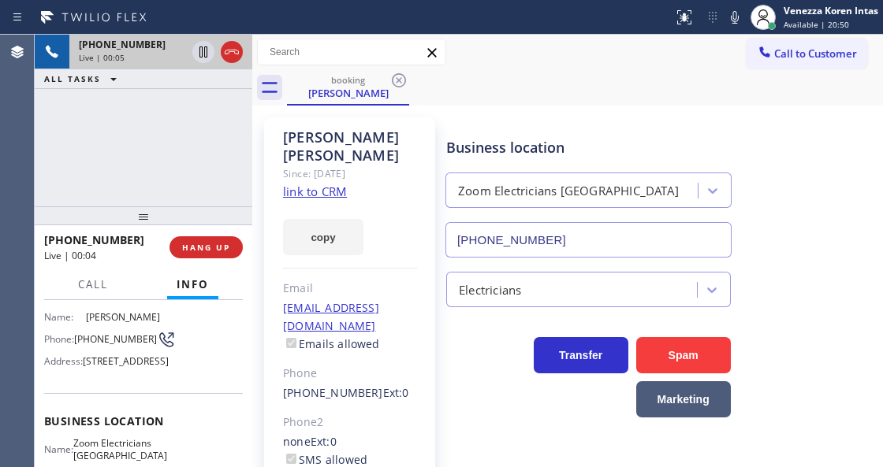
click at [662, 122] on div "Business location Zoom Electricians [GEOGRAPHIC_DATA] [PHONE_NUMBER]" at bounding box center [588, 189] width 291 height 136
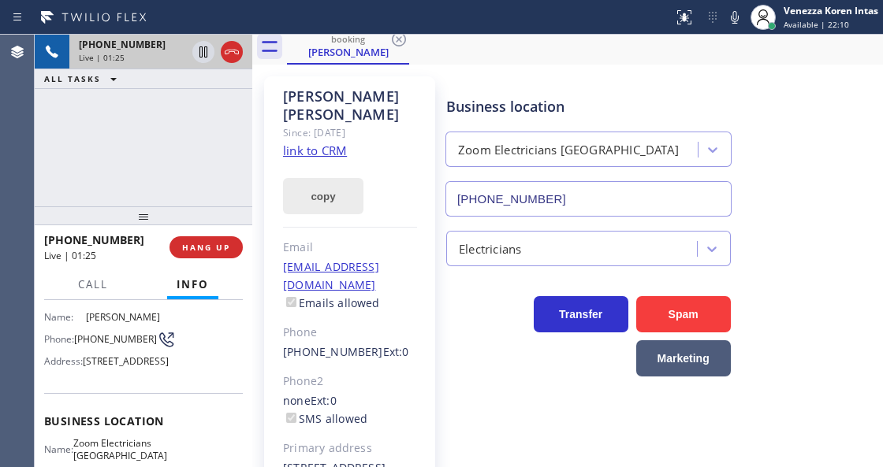
scroll to position [52, 0]
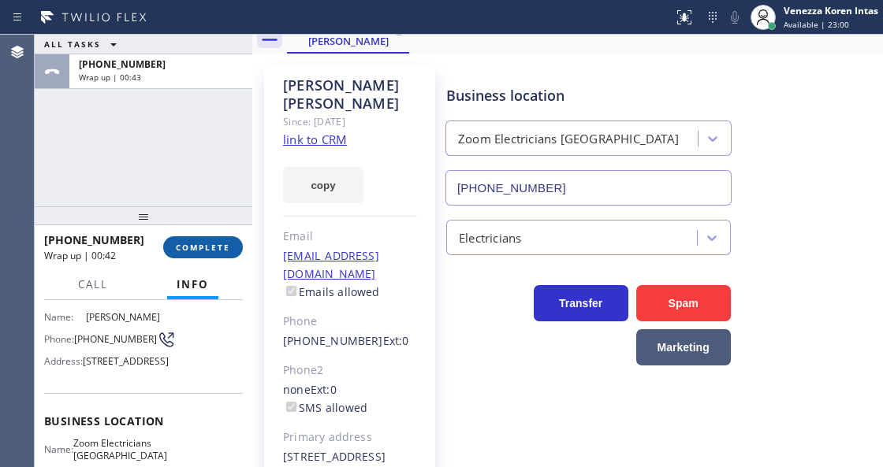
click at [213, 247] on span "COMPLETE" at bounding box center [203, 247] width 54 height 11
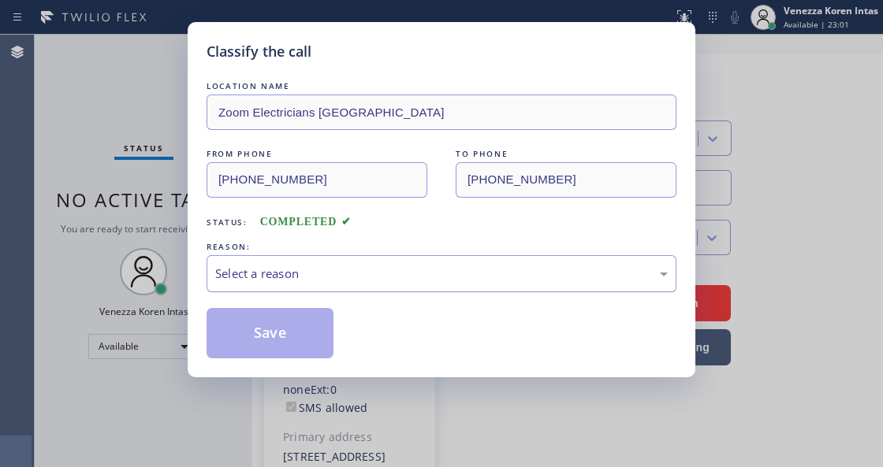
click at [334, 270] on div "Select a reason" at bounding box center [441, 274] width 452 height 18
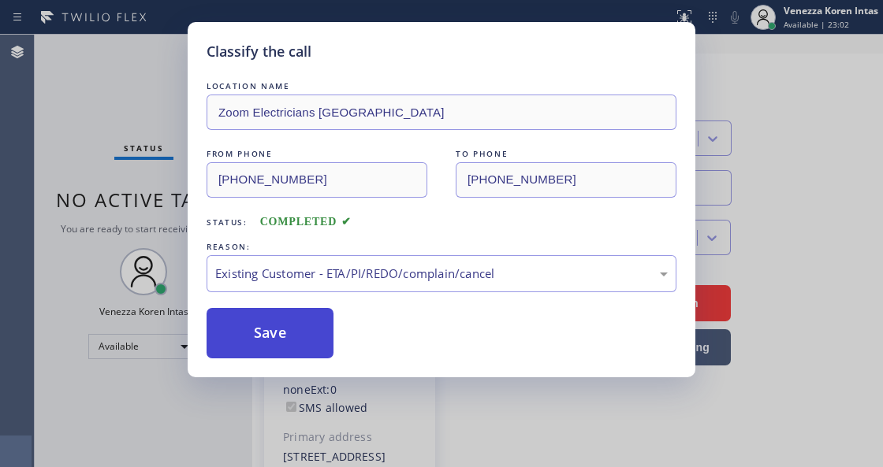
click at [325, 348] on button "Save" at bounding box center [269, 333] width 127 height 50
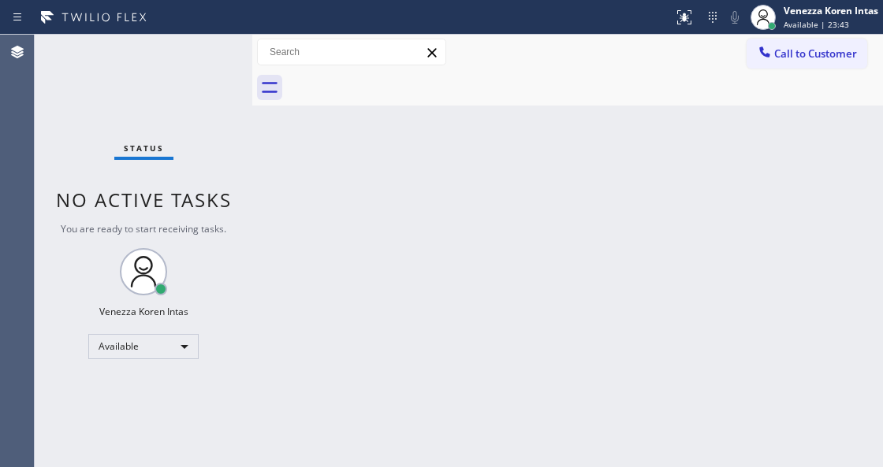
click at [299, 240] on div "Back to Dashboard Change Sender ID Customers Technicians Select a contact Outbo…" at bounding box center [567, 251] width 630 height 433
click at [460, 293] on div "Back to Dashboard Change Sender ID Customers Technicians Select a contact Outbo…" at bounding box center [567, 251] width 630 height 433
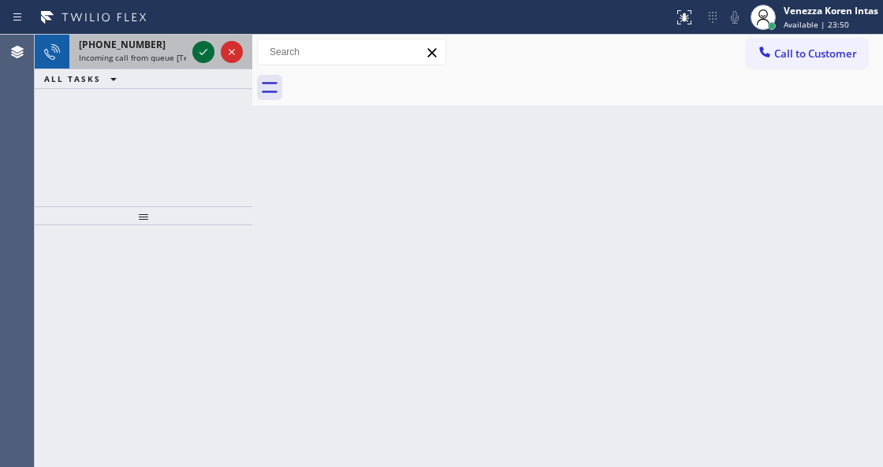
click at [206, 49] on icon at bounding box center [203, 52] width 19 height 19
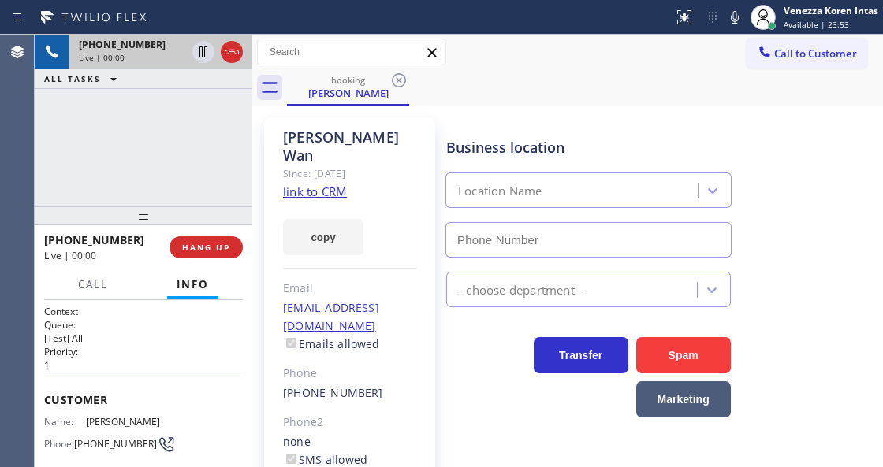
type input "[PHONE_NUMBER]"
click at [322, 184] on link "link to CRM" at bounding box center [315, 192] width 64 height 16
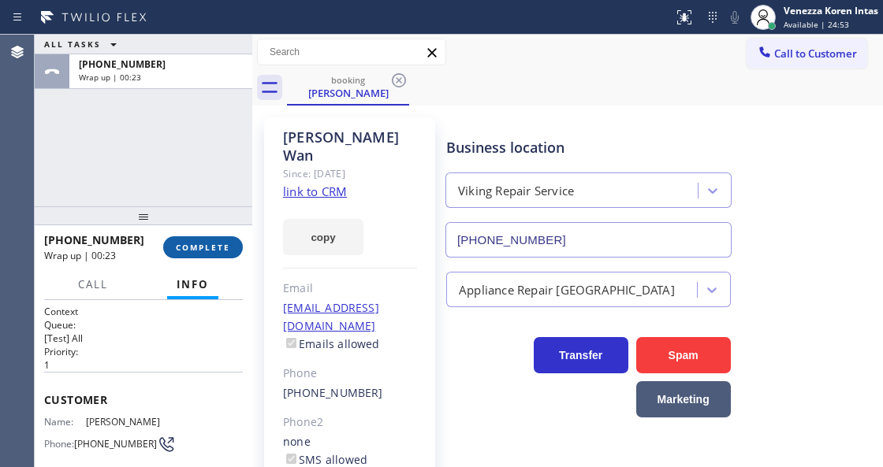
click at [206, 245] on span "COMPLETE" at bounding box center [203, 247] width 54 height 11
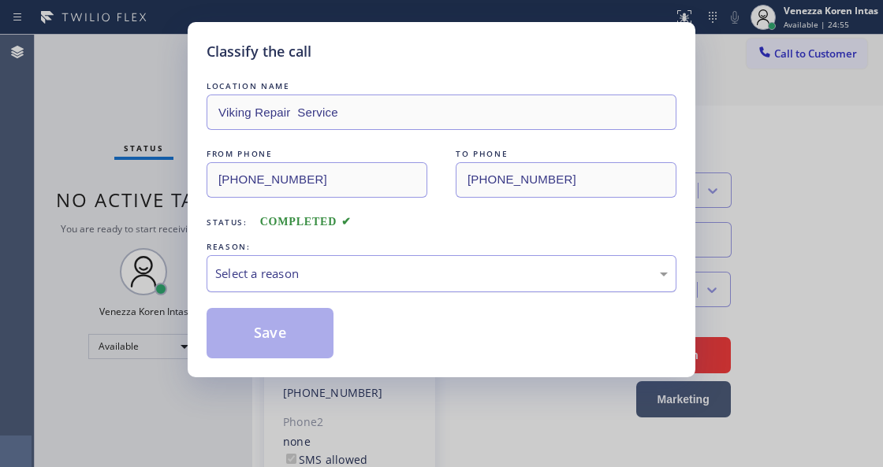
click at [380, 280] on div "Select a reason" at bounding box center [441, 274] width 452 height 18
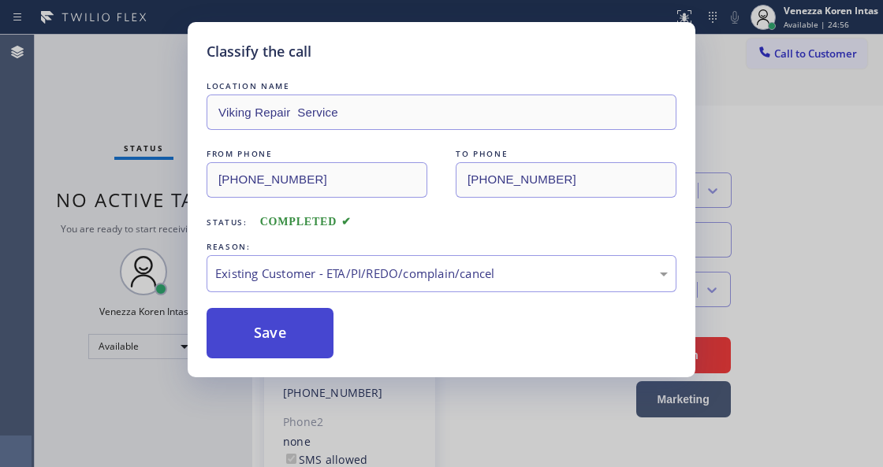
click at [309, 348] on button "Save" at bounding box center [269, 333] width 127 height 50
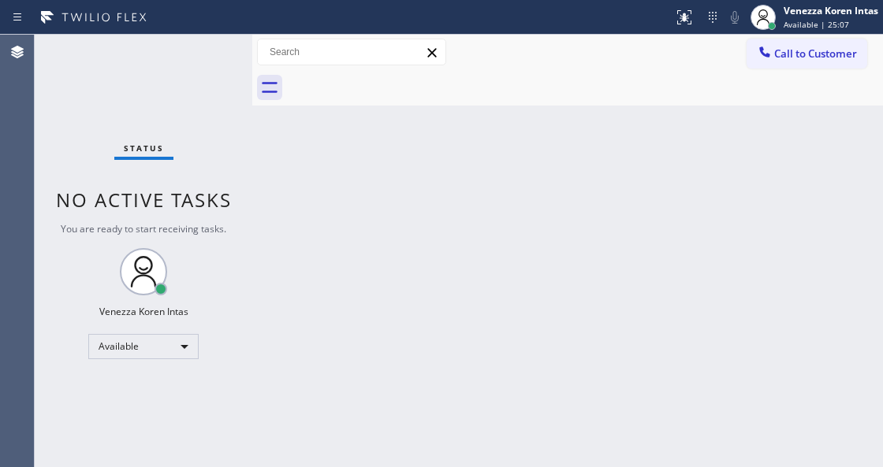
click at [220, 136] on div "Status No active tasks You are ready to start receiving tasks. Venezza Koren In…" at bounding box center [143, 251] width 217 height 433
drag, startPoint x: 214, startPoint y: 121, endPoint x: 50, endPoint y: 197, distance: 180.5
click at [214, 121] on div "Status No active tasks You are ready to start receiving tasks. Venezza Koren In…" at bounding box center [143, 251] width 217 height 433
click at [188, 99] on div "Status No active tasks You are ready to start receiving tasks. Venezza Koren In…" at bounding box center [143, 251] width 217 height 433
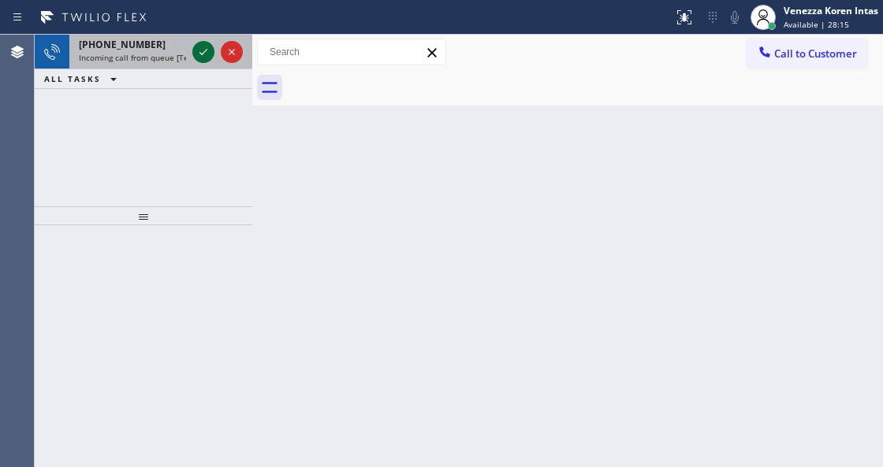
click at [200, 57] on icon at bounding box center [203, 52] width 19 height 19
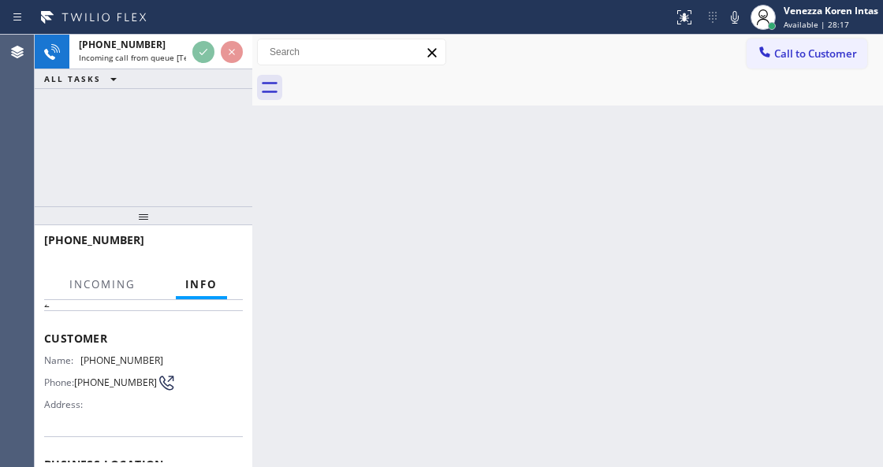
scroll to position [158, 0]
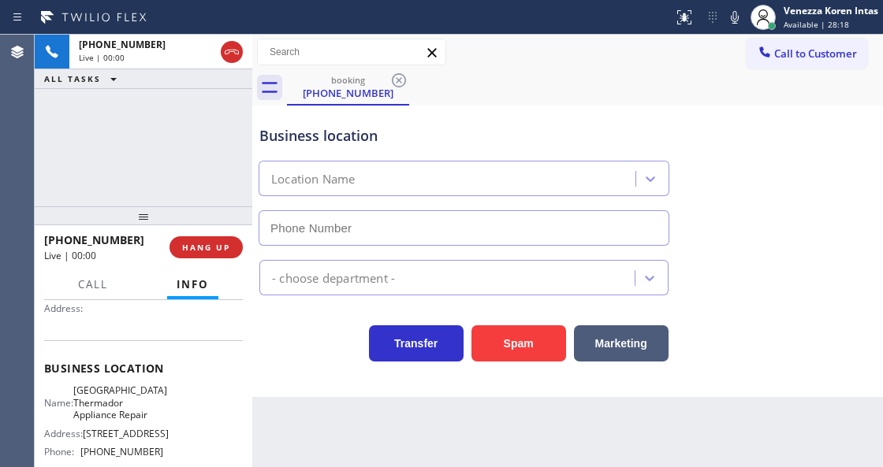
type input "[PHONE_NUMBER]"
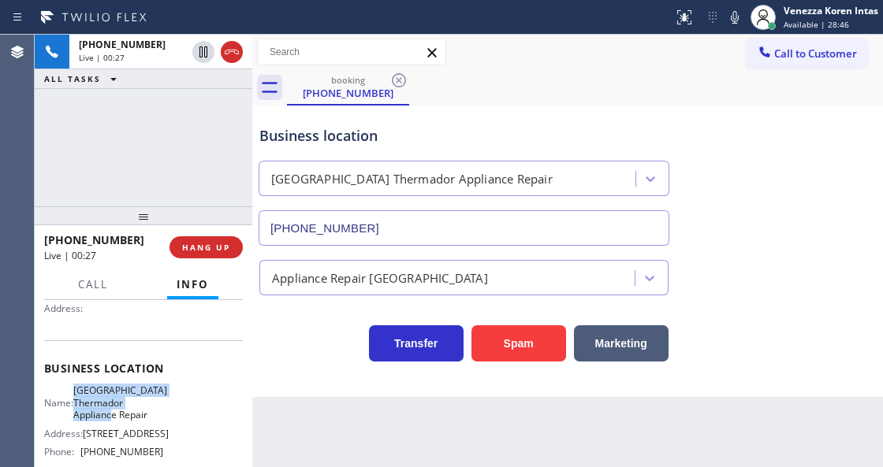
drag, startPoint x: 80, startPoint y: 383, endPoint x: 165, endPoint y: 413, distance: 90.2
click at [165, 413] on div "Business location Name: [GEOGRAPHIC_DATA] [GEOGRAPHIC_DATA] Appliance Repair Ad…" at bounding box center [143, 411] width 199 height 143
click at [533, 97] on div "booking [PHONE_NUMBER]" at bounding box center [585, 87] width 596 height 35
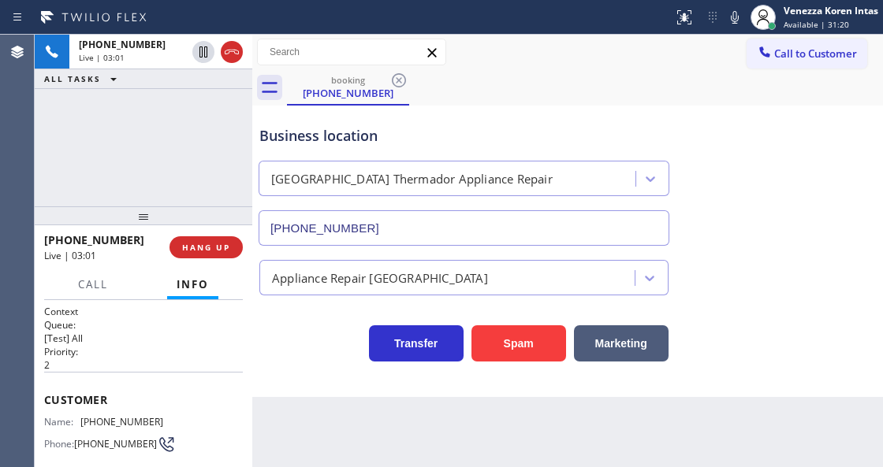
scroll to position [0, 0]
drag, startPoint x: 170, startPoint y: 417, endPoint x: 73, endPoint y: 410, distance: 97.2
click at [73, 410] on div "Customer Name: [PHONE_NUMBER] Phone: [PHONE_NUMBER] Address:" at bounding box center [143, 435] width 199 height 126
drag, startPoint x: 731, startPoint y: 23, endPoint x: 690, endPoint y: 39, distance: 43.5
click at [731, 23] on icon at bounding box center [734, 17] width 19 height 19
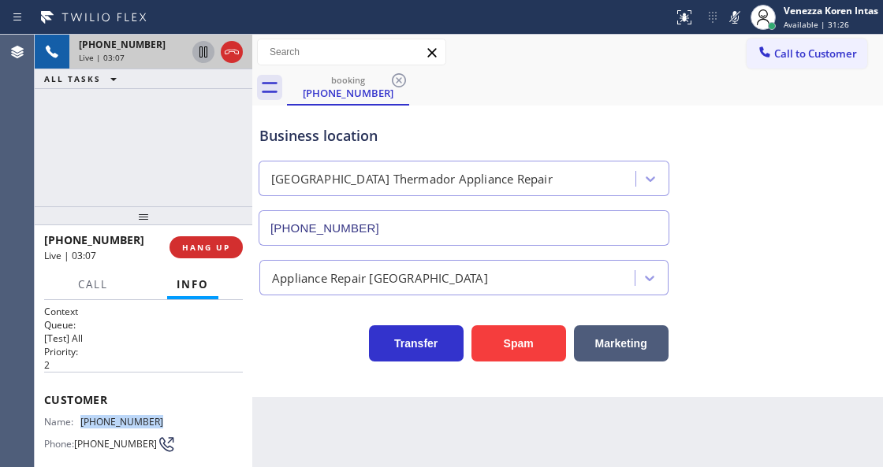
click at [205, 51] on icon at bounding box center [203, 52] width 19 height 19
click at [550, 98] on div "booking [PHONE_NUMBER]" at bounding box center [585, 87] width 596 height 35
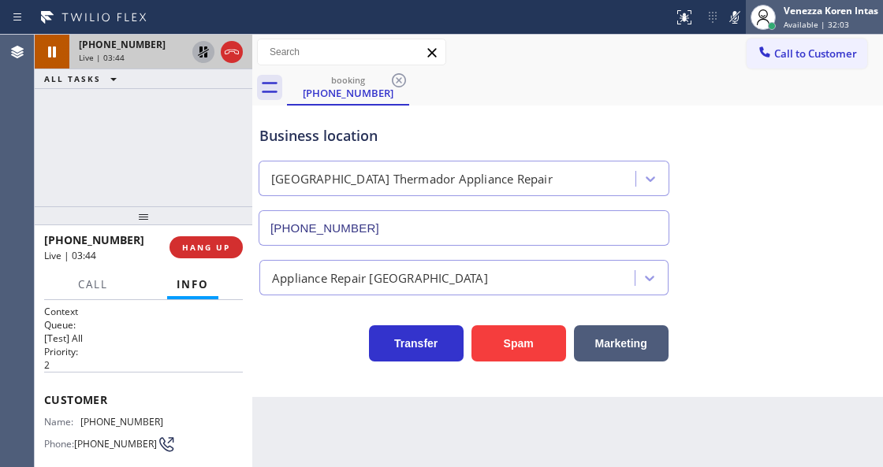
click at [745, 20] on div at bounding box center [762, 17] width 35 height 35
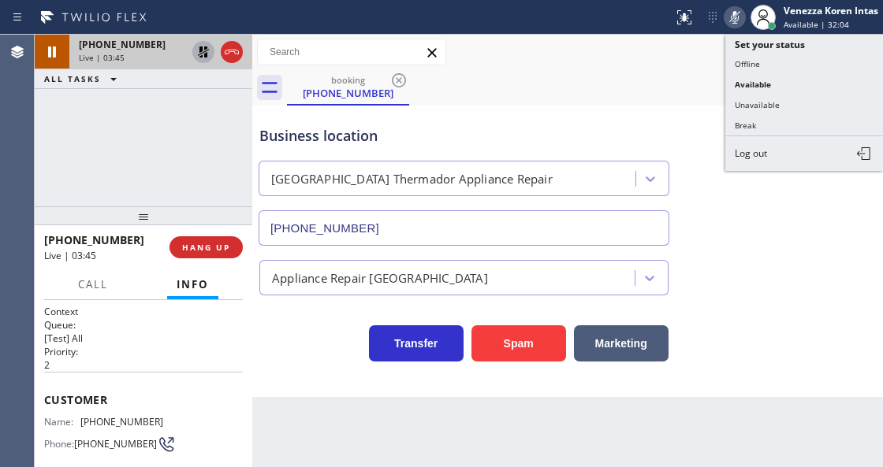
click at [735, 17] on icon at bounding box center [734, 17] width 19 height 19
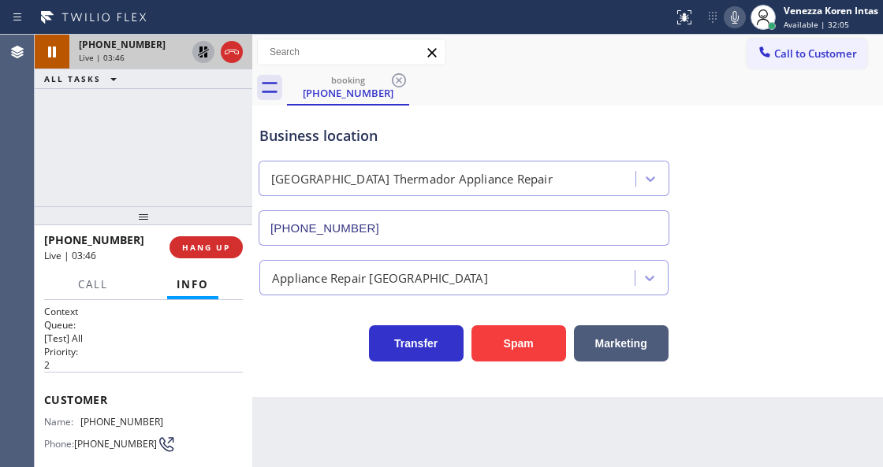
click at [205, 52] on icon at bounding box center [203, 52] width 19 height 19
click at [563, 72] on div "booking [PHONE_NUMBER]" at bounding box center [585, 87] width 596 height 35
click at [623, 63] on div "Call to Customer Outbound call Location Home Alliance Your caller id phone numb…" at bounding box center [567, 53] width 630 height 28
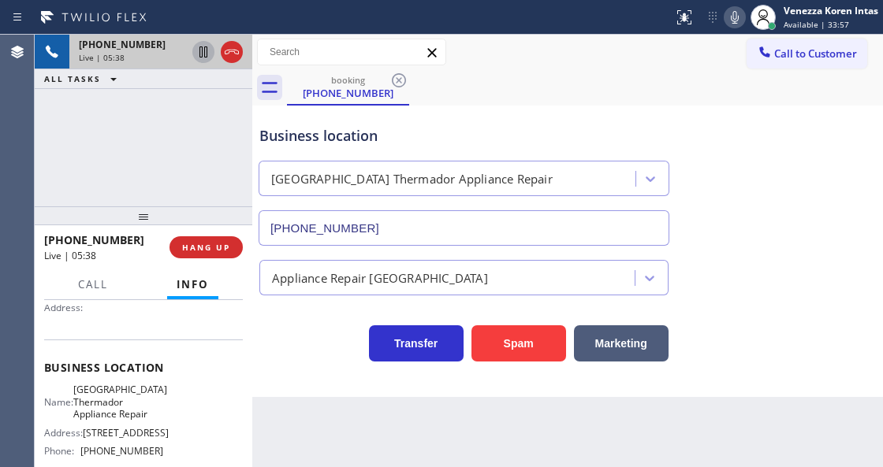
scroll to position [158, 0]
drag, startPoint x: 84, startPoint y: 432, endPoint x: 154, endPoint y: 435, distance: 69.4
click at [154, 435] on span "[STREET_ADDRESS]" at bounding box center [126, 434] width 86 height 12
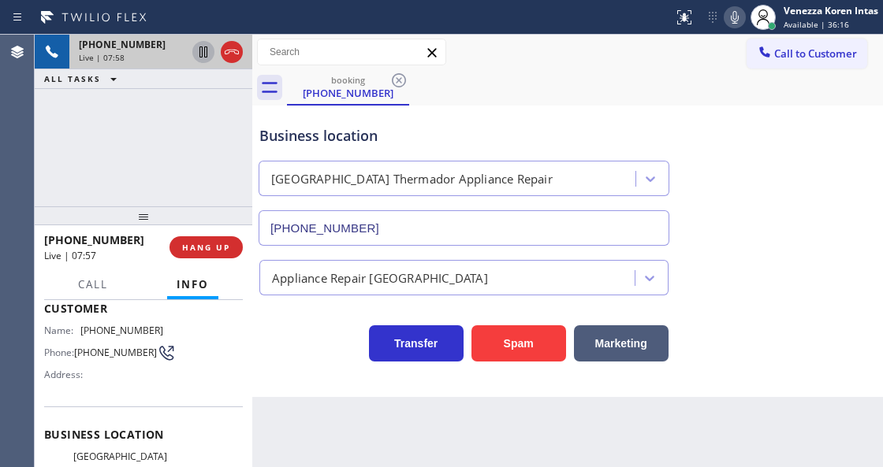
scroll to position [210, 0]
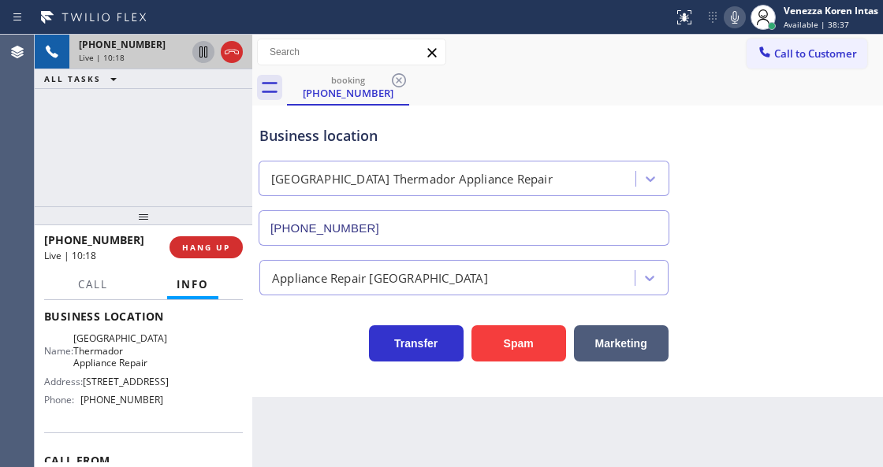
click at [520, 110] on div "Business location [GEOGRAPHIC_DATA] Thermador Appliance Repair [PHONE_NUMBER]" at bounding box center [463, 178] width 415 height 136
click at [542, 98] on div "booking [PHONE_NUMBER]" at bounding box center [585, 87] width 596 height 35
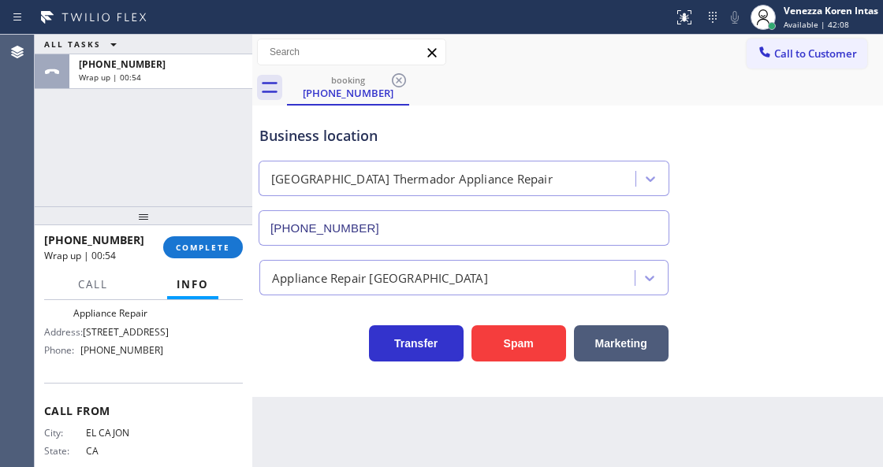
scroll to position [299, 0]
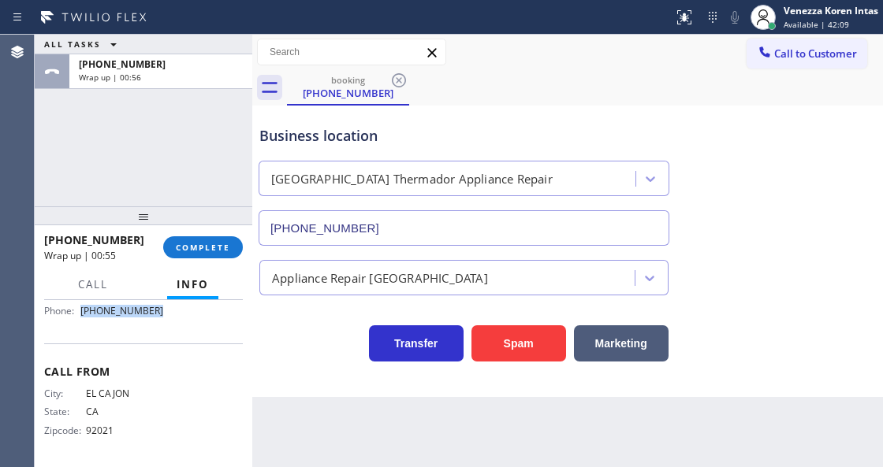
drag, startPoint x: 161, startPoint y: 314, endPoint x: 83, endPoint y: 318, distance: 78.1
click at [83, 318] on div "Name: [GEOGRAPHIC_DATA] Thermador Appliance Repair Address: [STREET_ADDRESS] [P…" at bounding box center [143, 284] width 199 height 80
click at [433, 157] on div "[GEOGRAPHIC_DATA] Thermador Appliance Repair" at bounding box center [463, 175] width 417 height 42
click at [217, 244] on span "COMPLETE" at bounding box center [203, 247] width 54 height 11
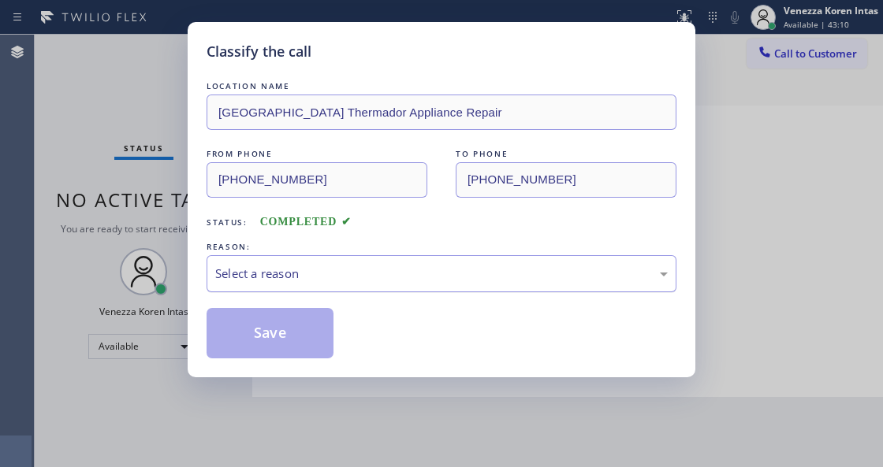
click at [344, 268] on div "Select a reason" at bounding box center [441, 274] width 452 height 18
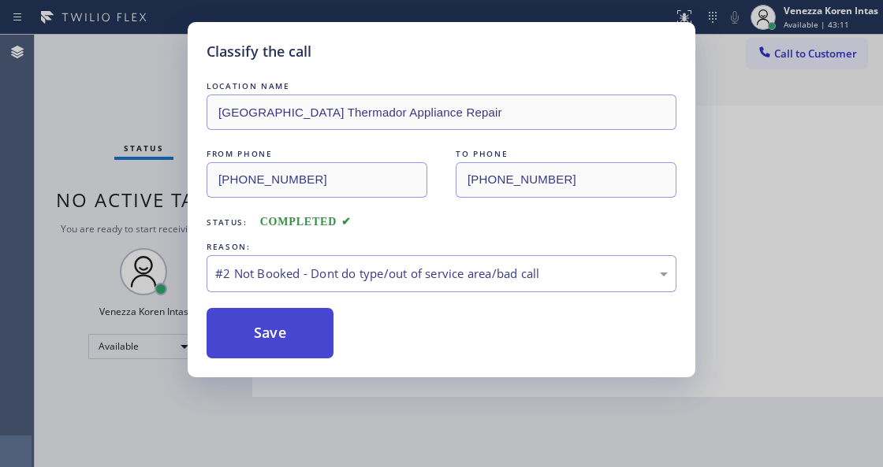
click at [326, 326] on button "Save" at bounding box center [269, 333] width 127 height 50
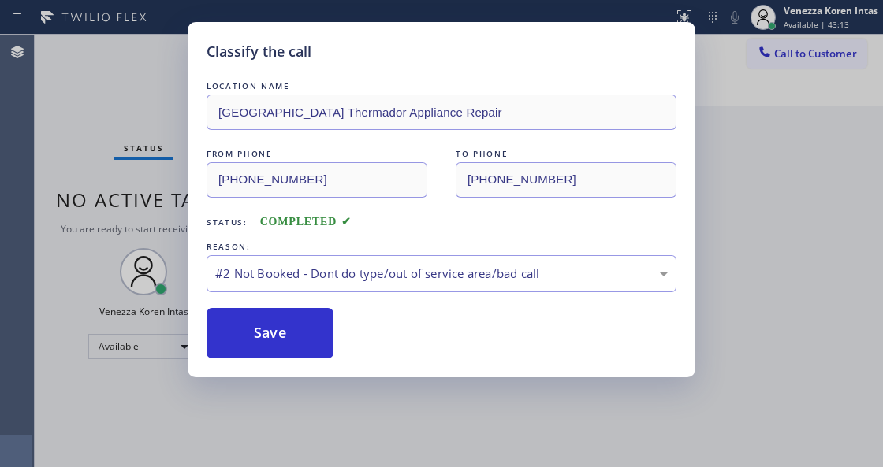
click at [791, 3] on div "Classify the call LOCATION NAME [GEOGRAPHIC_DATA] Thermador Appliance Repair FR…" at bounding box center [441, 233] width 883 height 467
click at [794, 19] on div "Classify the call LOCATION NAME [GEOGRAPHIC_DATA] Thermador Appliance Repair FR…" at bounding box center [441, 233] width 883 height 467
click at [265, 337] on button "Save" at bounding box center [269, 333] width 127 height 50
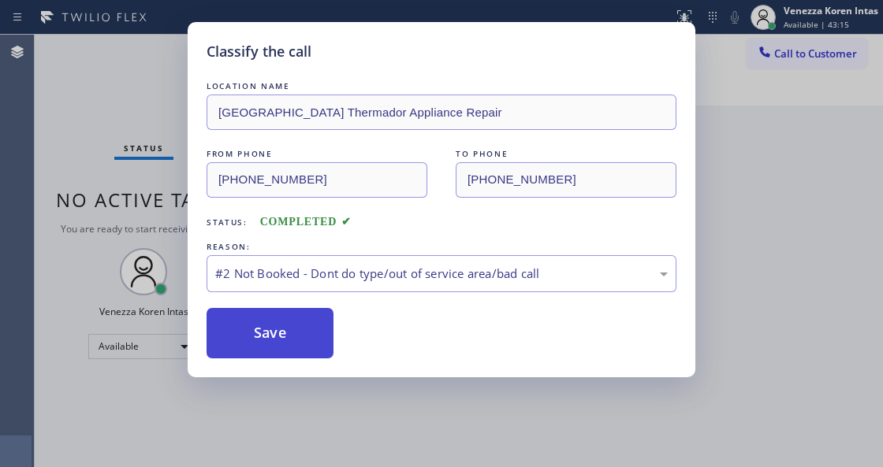
click at [265, 337] on button "Save" at bounding box center [269, 333] width 127 height 50
drag, startPoint x: 342, startPoint y: 272, endPoint x: 342, endPoint y: 290, distance: 18.1
click at [342, 272] on div "#2 Not Booked - Dont do type/out of service area/bad call" at bounding box center [441, 274] width 452 height 18
click at [325, 329] on button "Save" at bounding box center [269, 333] width 127 height 50
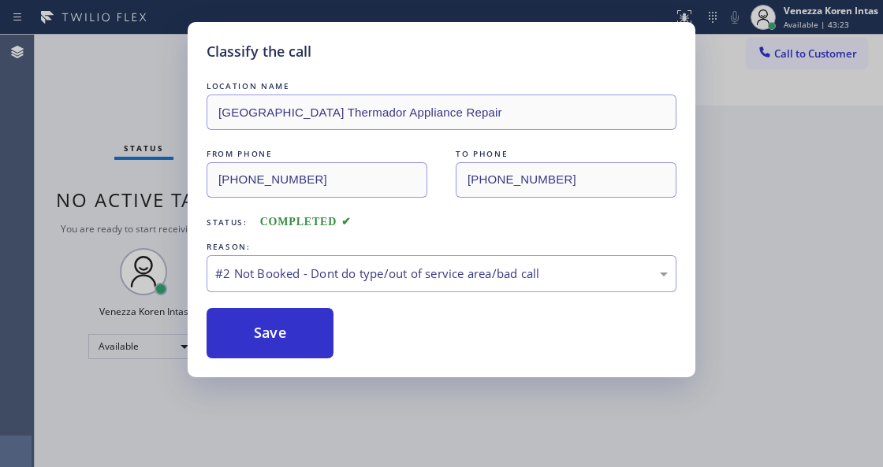
click at [325, 329] on button "Save" at bounding box center [269, 333] width 127 height 50
click at [257, 336] on button "Save" at bounding box center [269, 333] width 127 height 50
click at [255, 337] on button "Save" at bounding box center [269, 333] width 127 height 50
click at [255, 337] on div "Classify the call LOCATION NAME [GEOGRAPHIC_DATA] AC Installation FROM PHONE [P…" at bounding box center [459, 251] width 848 height 433
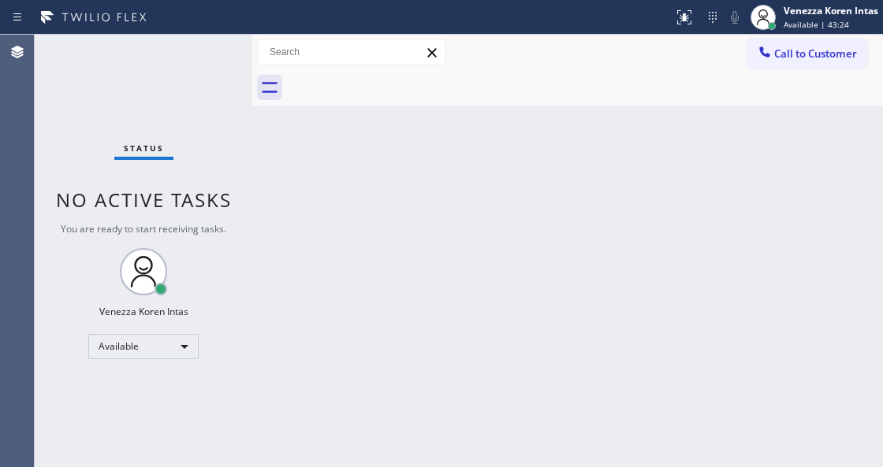
click at [252, 337] on div at bounding box center [252, 251] width 0 height 433
click at [778, 24] on div at bounding box center [762, 17] width 35 height 35
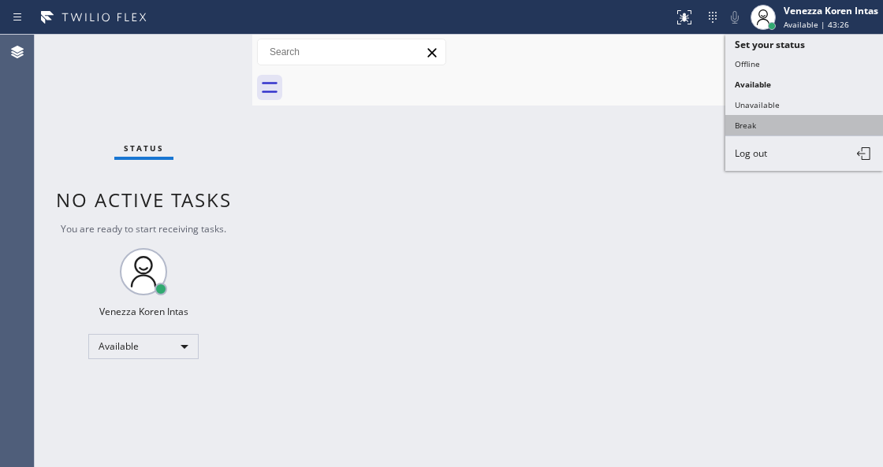
click at [757, 125] on button "Break" at bounding box center [804, 125] width 158 height 20
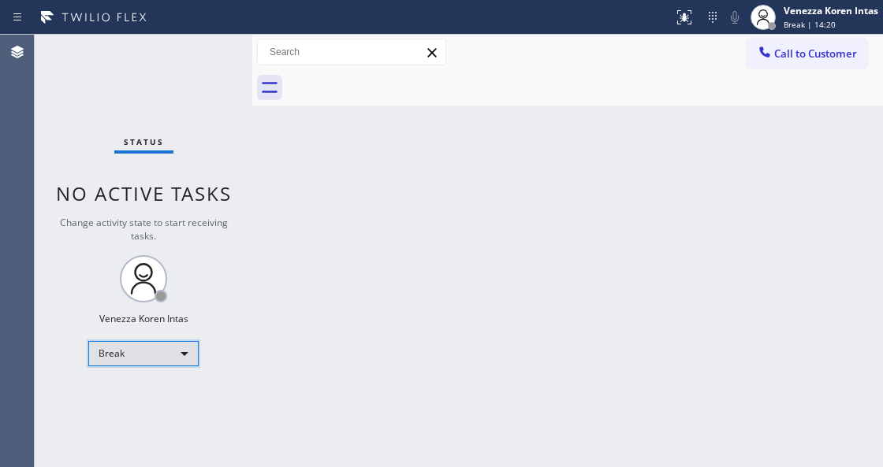
click at [169, 350] on div "Break" at bounding box center [143, 353] width 110 height 25
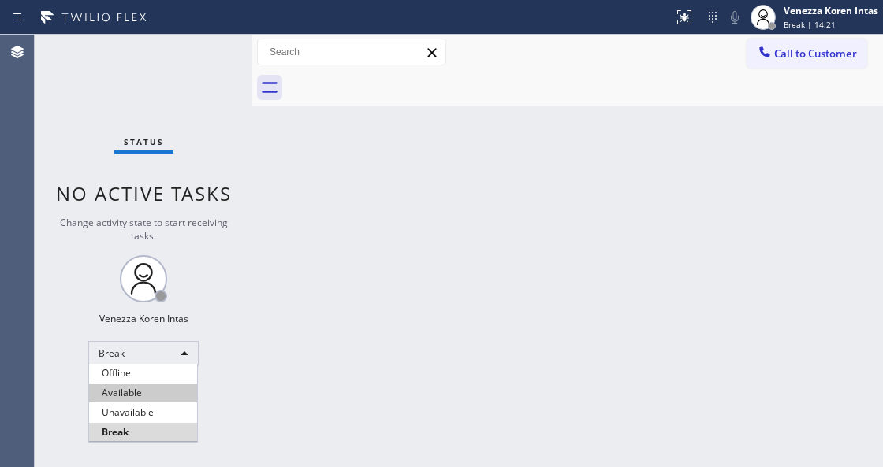
click at [158, 389] on li "Available" at bounding box center [143, 393] width 108 height 19
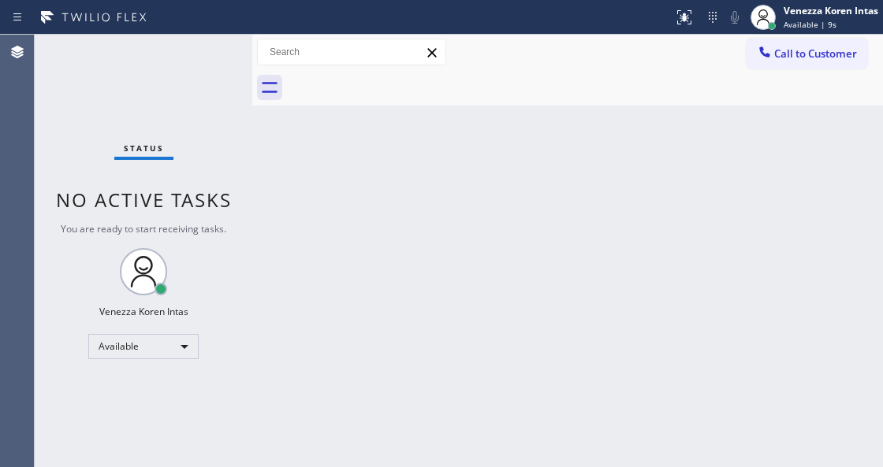
click at [185, 180] on div "Status No active tasks You are ready to start receiving tasks. Venezza Koren In…" at bounding box center [143, 251] width 217 height 433
click at [195, 63] on div "Status No active tasks You are ready to start receiving tasks. Venezza Koren In…" at bounding box center [143, 251] width 217 height 433
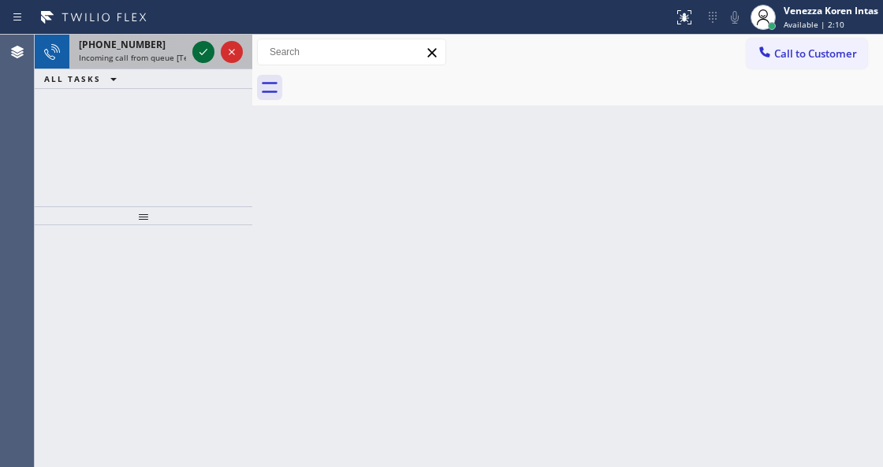
click at [205, 57] on icon at bounding box center [203, 52] width 19 height 19
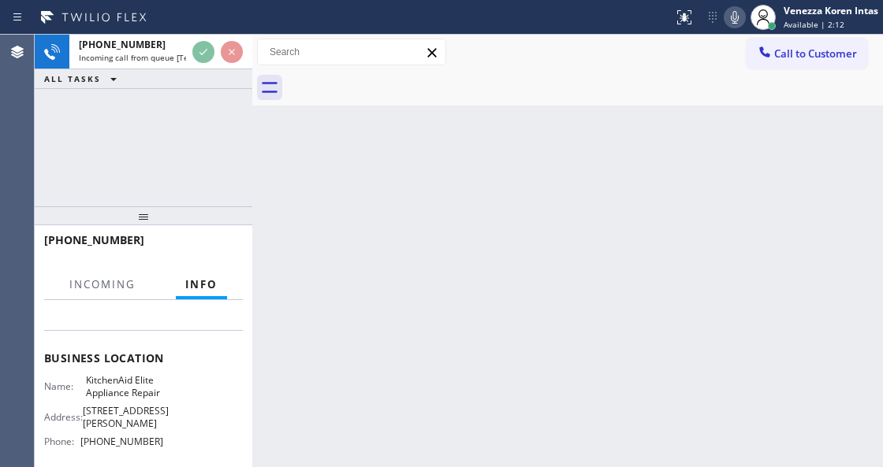
scroll to position [210, 0]
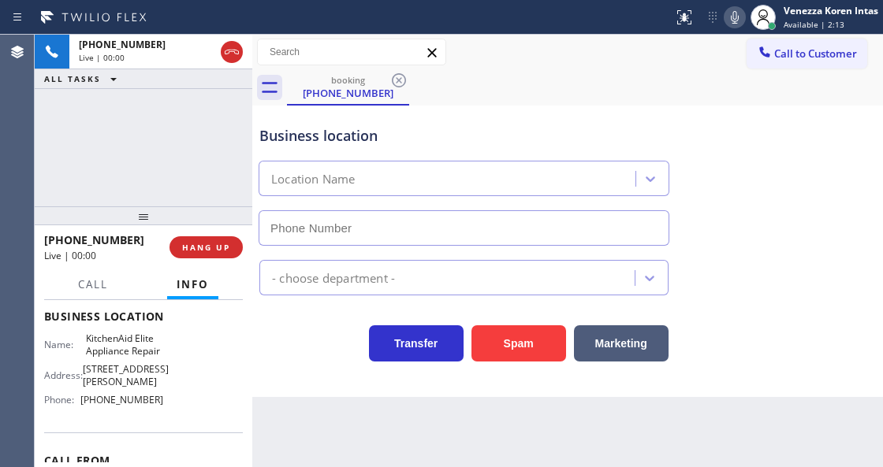
type input "[PHONE_NUMBER]"
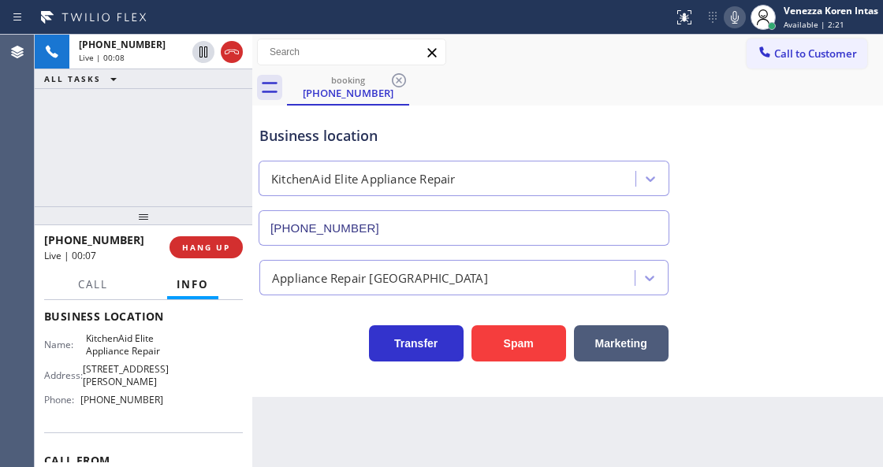
click at [282, 382] on div "Business location KitchenAid Elite Appliance Repair [PHONE_NUMBER] Appliance Re…" at bounding box center [567, 252] width 630 height 292
click at [205, 116] on div "[PHONE_NUMBER] Live | 00:08 ALL TASKS ALL TASKS ACTIVE TASKS TASKS IN WRAP UP" at bounding box center [143, 121] width 217 height 172
click at [140, 118] on div "[PHONE_NUMBER] Live | 00:27 ALL TASKS ALL TASKS ACTIVE TASKS TASKS IN WRAP UP" at bounding box center [143, 121] width 217 height 172
click at [471, 117] on div "Business location KitchenAid Elite Appliance Repair [PHONE_NUMBER]" at bounding box center [463, 178] width 415 height 136
click at [328, 463] on div "Back to Dashboard Change Sender ID Customers Technicians Select a contact Outbo…" at bounding box center [567, 251] width 630 height 433
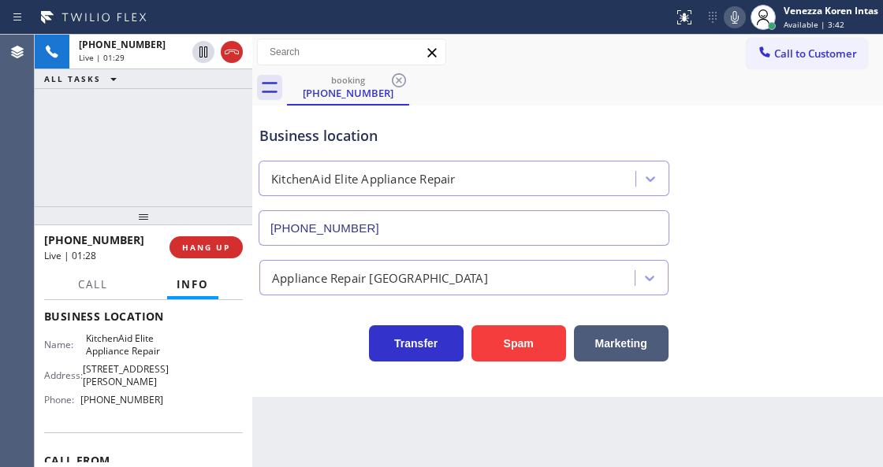
click at [158, 156] on div "[PHONE_NUMBER] Live | 01:29 ALL TASKS ALL TASKS ACTIVE TASKS TASKS IN WRAP UP" at bounding box center [143, 121] width 217 height 172
click at [105, 148] on div "[PHONE_NUMBER] Live | 02:02 ALL TASKS ALL TASKS ACTIVE TASKS TASKS IN WRAP UP" at bounding box center [143, 121] width 217 height 172
click at [93, 142] on div "[PHONE_NUMBER] Live | 02:02 ALL TASKS ALL TASKS ACTIVE TASKS TASKS IN WRAP UP" at bounding box center [143, 121] width 217 height 172
click at [291, 361] on div "Transfer Spam Marketing" at bounding box center [463, 340] width 415 height 44
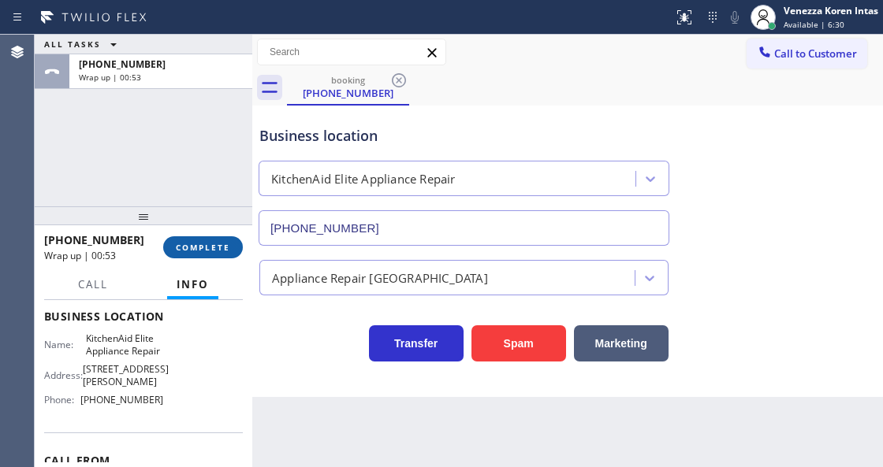
click at [222, 250] on span "COMPLETE" at bounding box center [203, 247] width 54 height 11
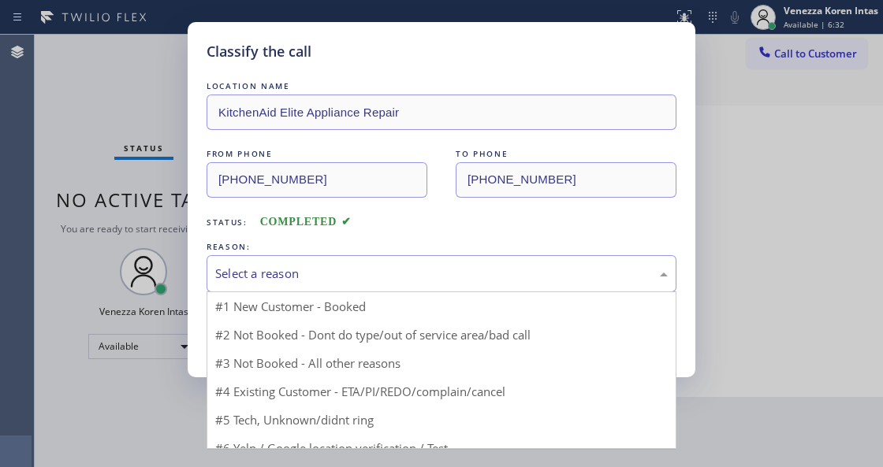
click at [377, 277] on div "Select a reason" at bounding box center [441, 274] width 452 height 18
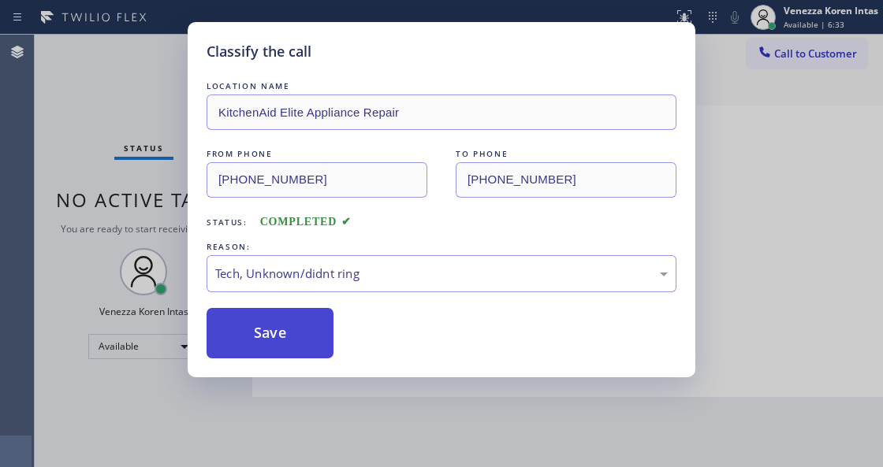
click at [274, 322] on button "Save" at bounding box center [269, 333] width 127 height 50
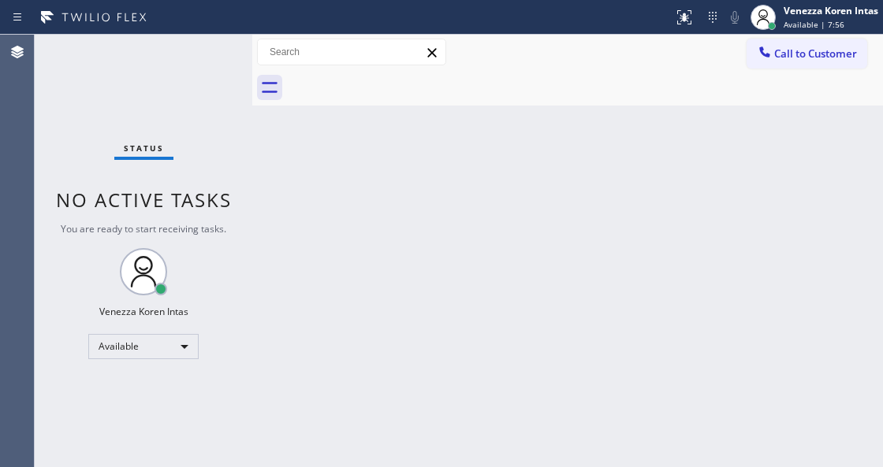
click at [206, 50] on div "Status No active tasks You are ready to start receiving tasks. Venezza Koren In…" at bounding box center [143, 251] width 217 height 433
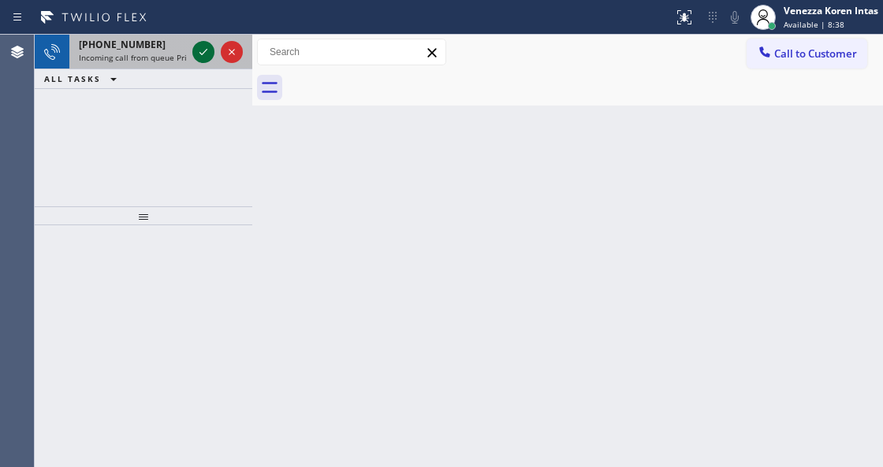
click at [199, 49] on icon at bounding box center [203, 52] width 19 height 19
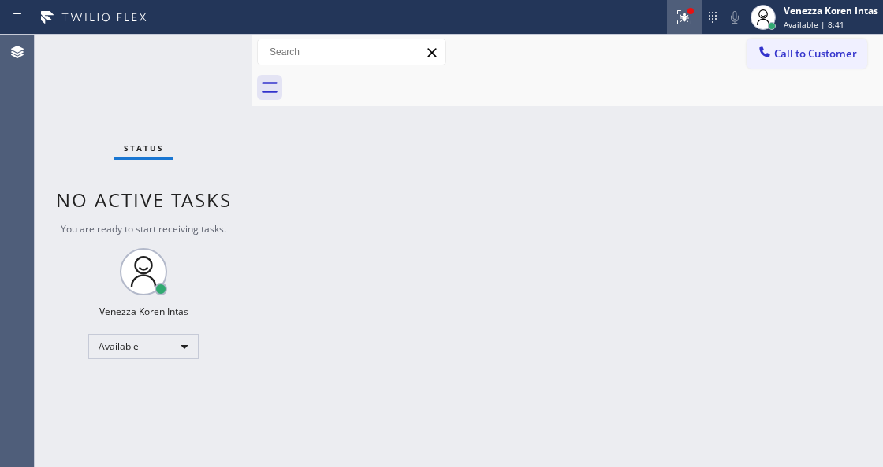
click at [686, 18] on icon at bounding box center [684, 17] width 19 height 19
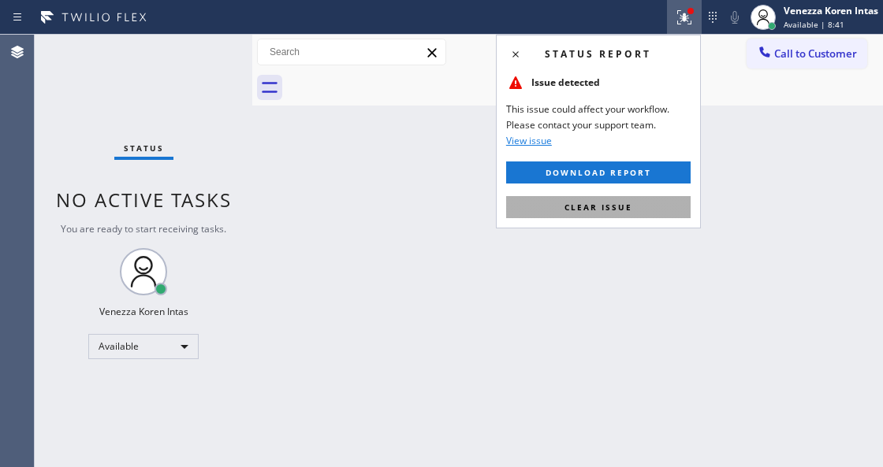
click at [652, 209] on button "Clear issue" at bounding box center [598, 207] width 184 height 22
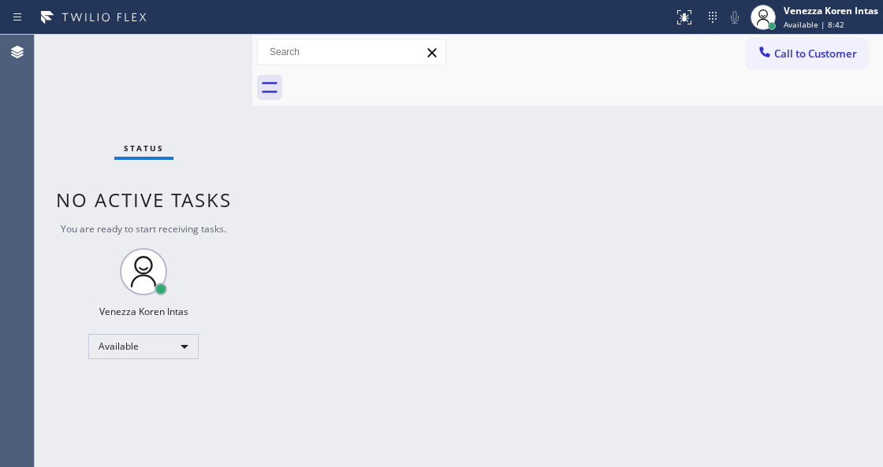
click at [232, 63] on div "Status No active tasks You are ready to start receiving tasks. Venezza Koren In…" at bounding box center [143, 251] width 217 height 433
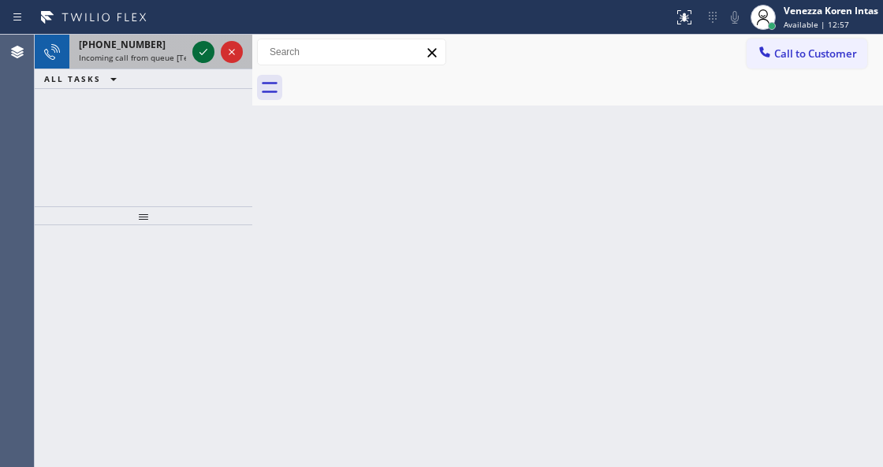
click at [205, 54] on icon at bounding box center [203, 52] width 19 height 19
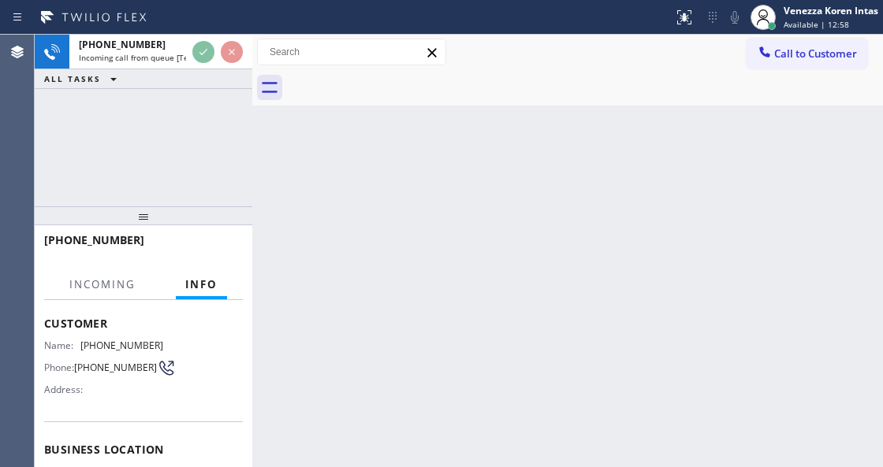
scroll to position [158, 0]
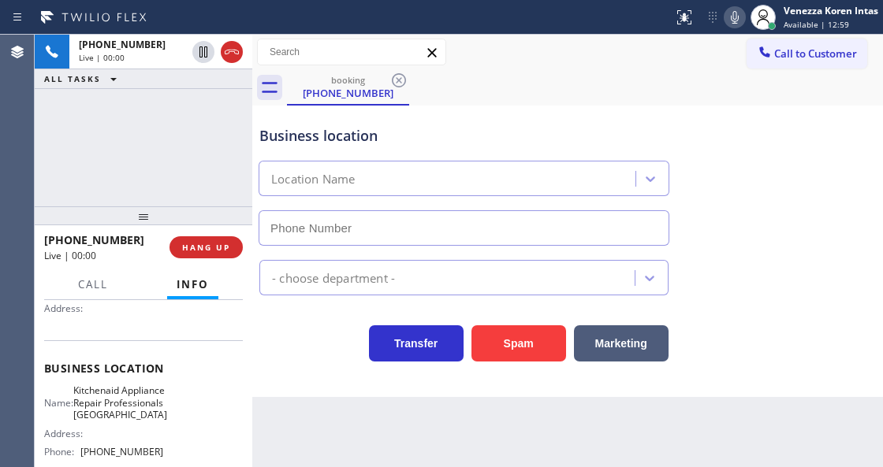
type input "[PHONE_NUMBER]"
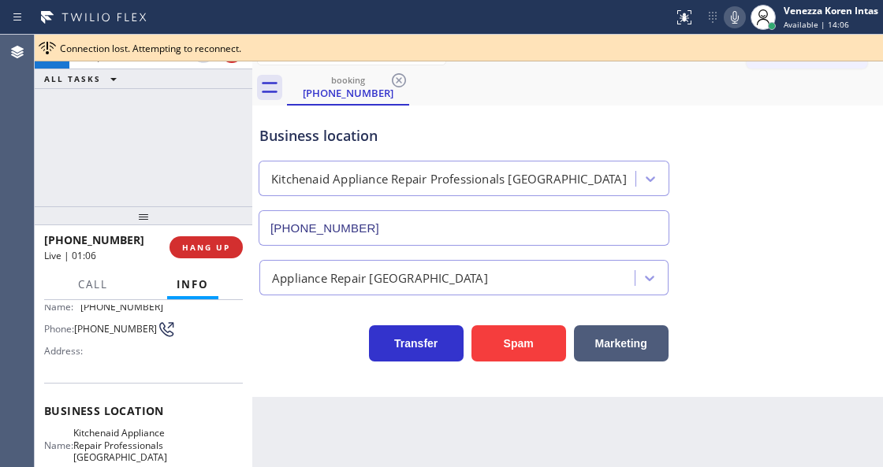
scroll to position [101, 0]
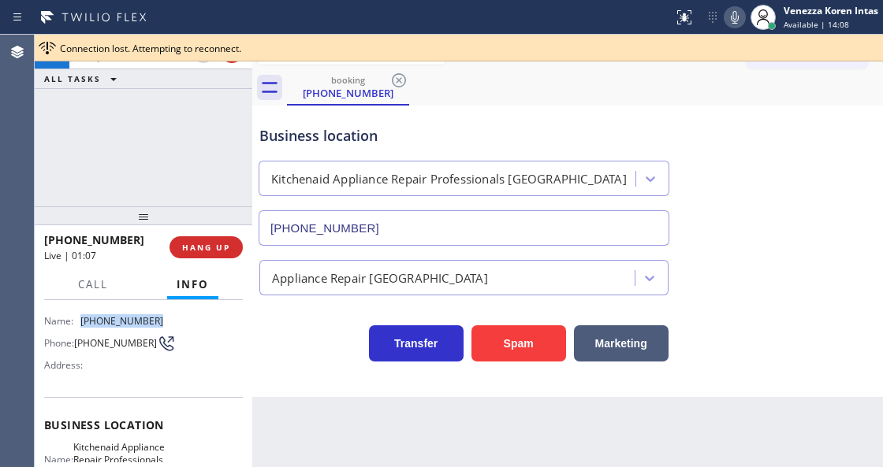
drag, startPoint x: 162, startPoint y: 320, endPoint x: 76, endPoint y: 319, distance: 86.7
click at [76, 319] on div "Name: [PHONE_NUMBER] Phone: [PHONE_NUMBER] Address:" at bounding box center [143, 346] width 199 height 62
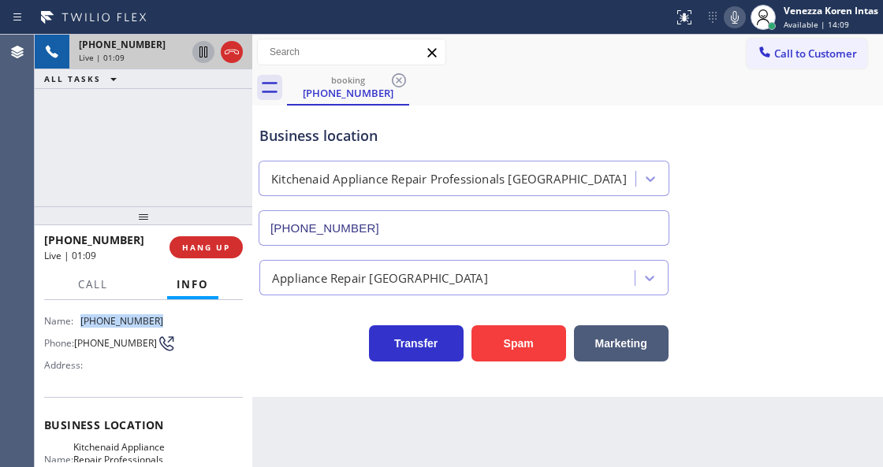
click at [202, 46] on icon at bounding box center [203, 51] width 8 height 11
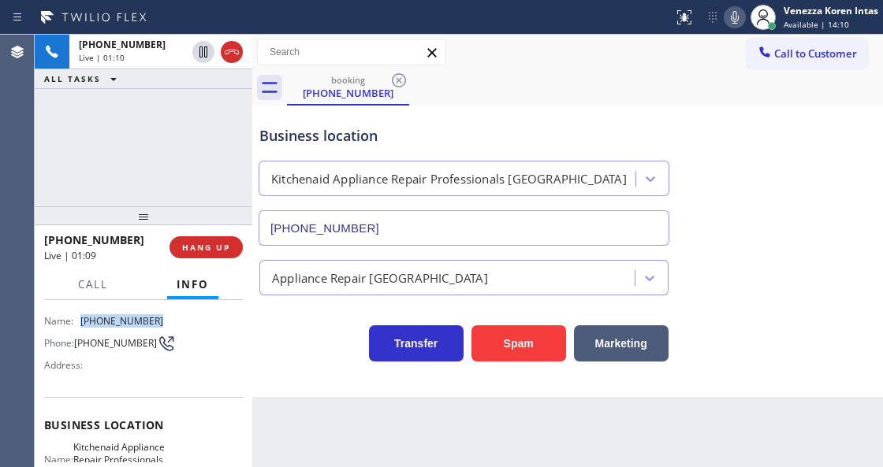
click at [725, 14] on icon at bounding box center [734, 17] width 19 height 19
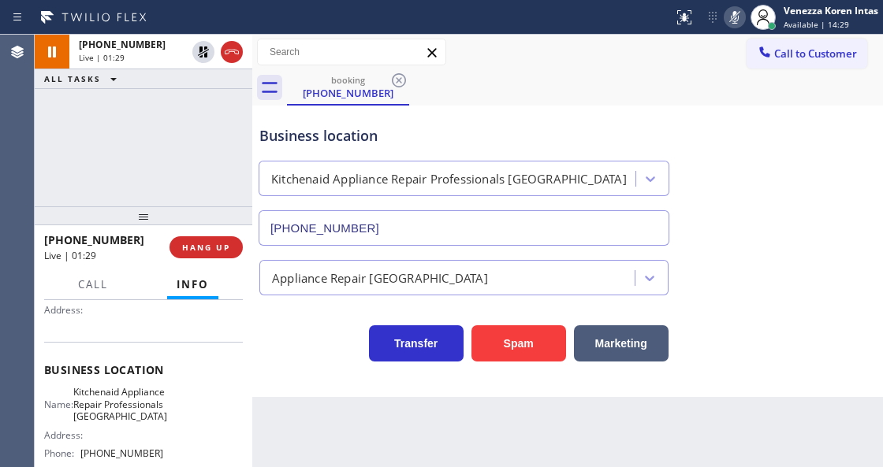
scroll to position [206, 0]
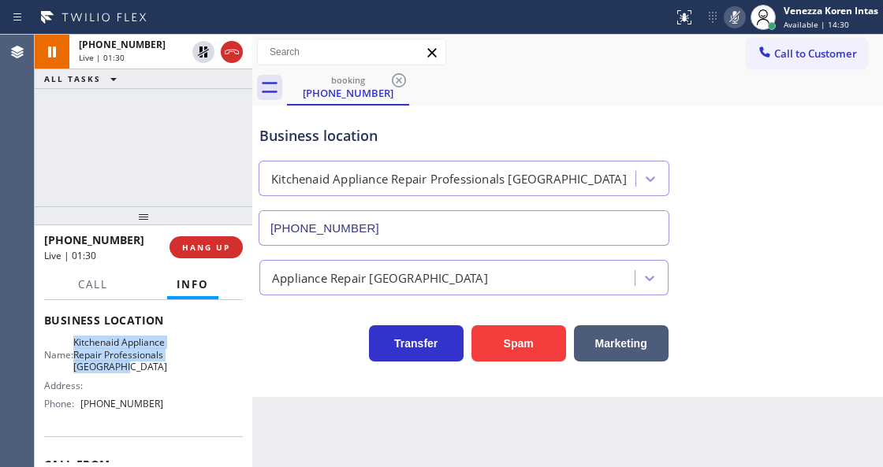
drag, startPoint x: 85, startPoint y: 336, endPoint x: 137, endPoint y: 379, distance: 67.7
click at [137, 379] on div "Business location Name: Kitchenaid Appliance Repair Professionals [GEOGRAPHIC_D…" at bounding box center [143, 363] width 199 height 143
drag, startPoint x: 733, startPoint y: 14, endPoint x: 479, endPoint y: 97, distance: 266.9
click at [733, 14] on icon at bounding box center [735, 17] width 8 height 13
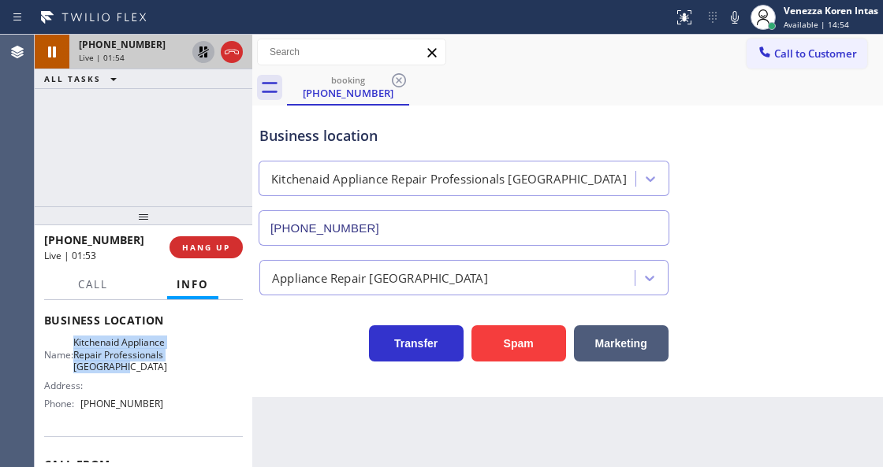
click at [203, 54] on icon at bounding box center [203, 52] width 19 height 19
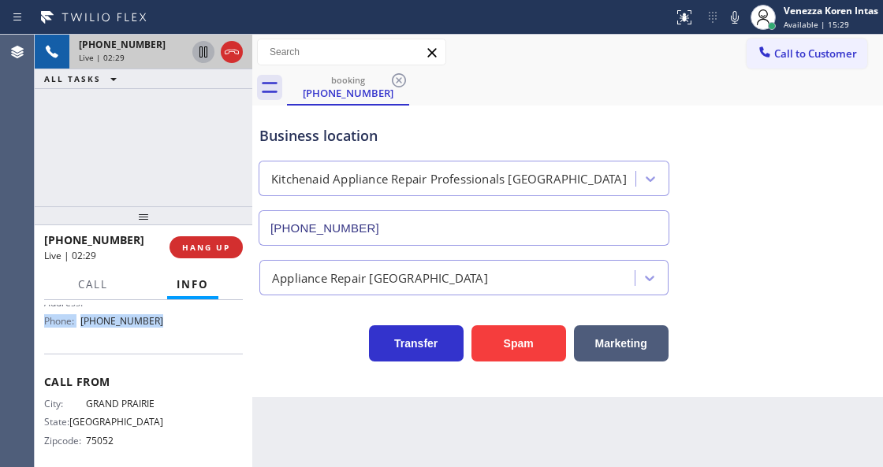
scroll to position [265, 0]
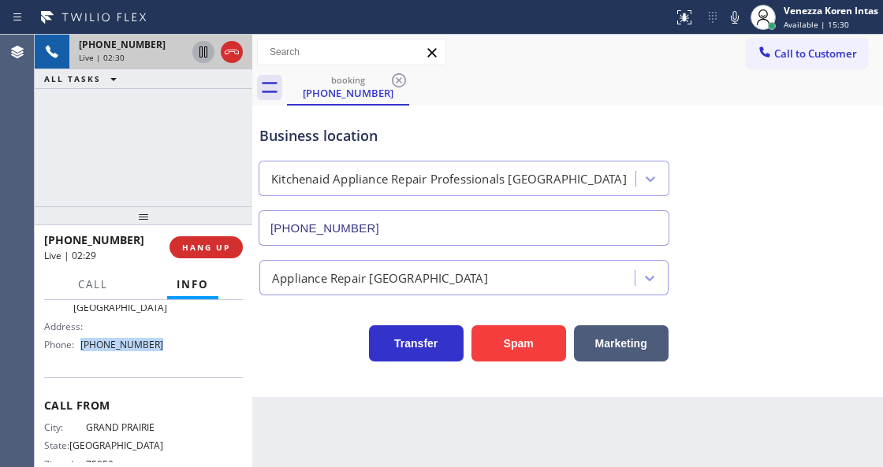
drag, startPoint x: 175, startPoint y: 310, endPoint x: 80, endPoint y: 369, distance: 111.1
click at [80, 357] on div "Name: Kitchenaid Appliance Repair Professionals [GEOGRAPHIC_DATA] Address: Phon…" at bounding box center [143, 317] width 199 height 80
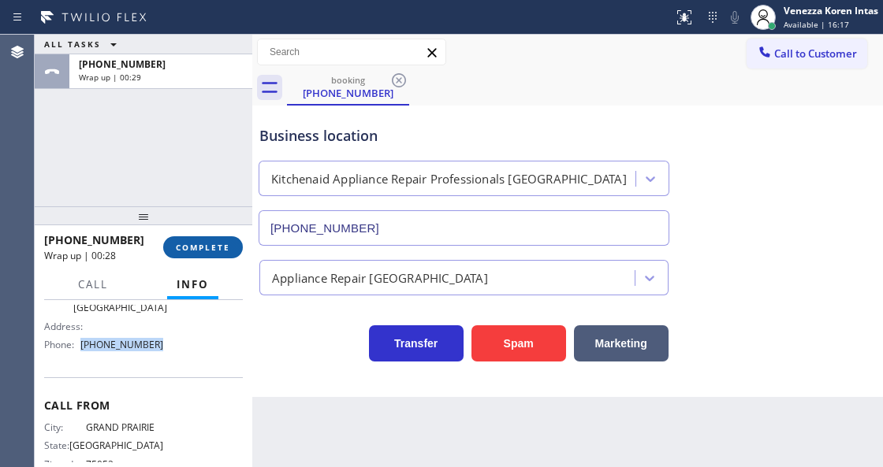
click at [217, 242] on span "COMPLETE" at bounding box center [203, 247] width 54 height 11
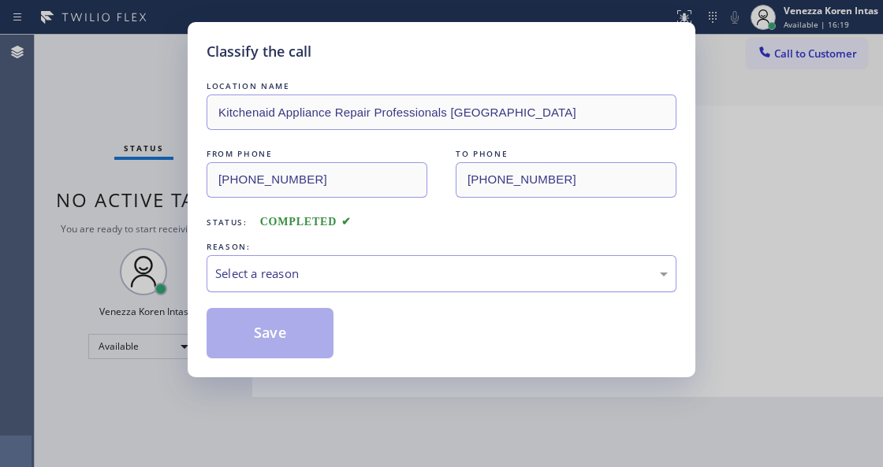
click at [341, 270] on div "Select a reason" at bounding box center [441, 274] width 452 height 18
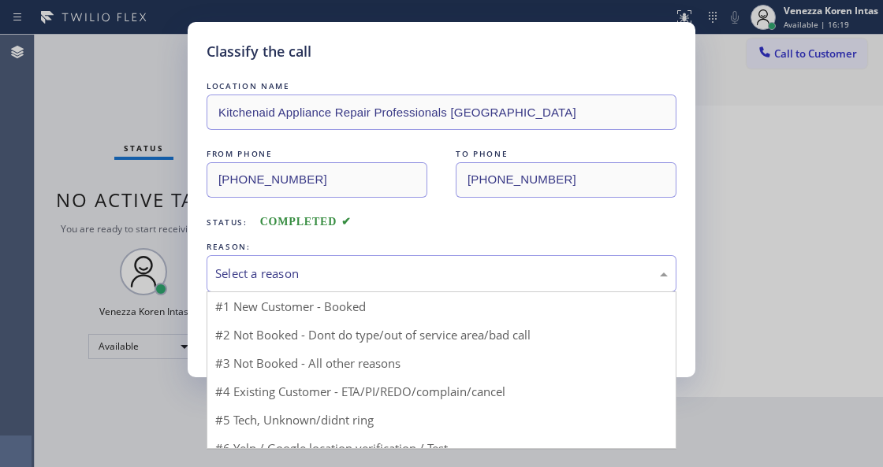
drag, startPoint x: 322, startPoint y: 348, endPoint x: 296, endPoint y: 332, distance: 30.8
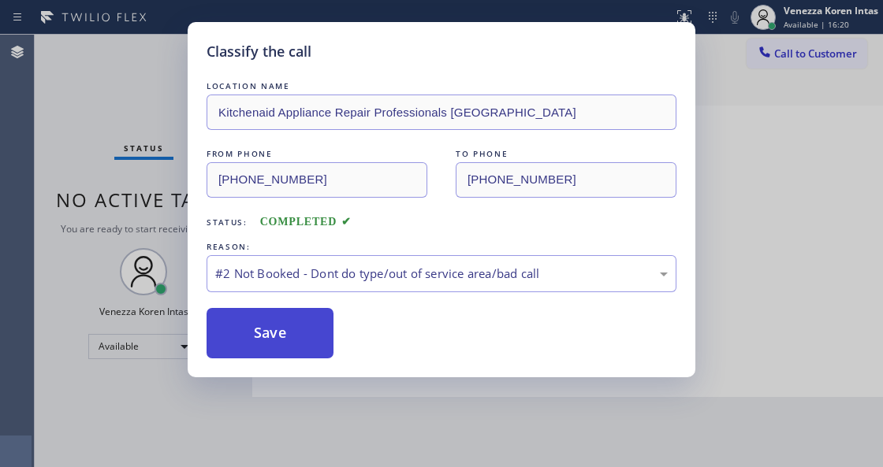
click at [296, 332] on button "Save" at bounding box center [269, 333] width 127 height 50
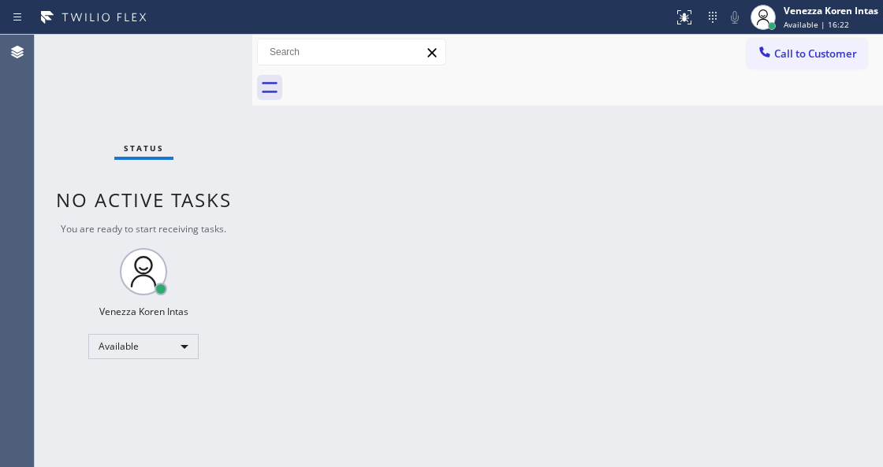
click at [211, 120] on div "Status No active tasks You are ready to start receiving tasks. Venezza Koren In…" at bounding box center [143, 251] width 217 height 433
click at [288, 161] on div "Back to Dashboard Change Sender ID Customers Technicians Select a contact Outbo…" at bounding box center [567, 251] width 630 height 433
click at [210, 46] on div "Status No active tasks You are ready to start receiving tasks. Venezza Koren In…" at bounding box center [143, 251] width 217 height 433
click at [210, 63] on div "Status No active tasks You are ready to start receiving tasks. Venezza Koren In…" at bounding box center [143, 251] width 217 height 433
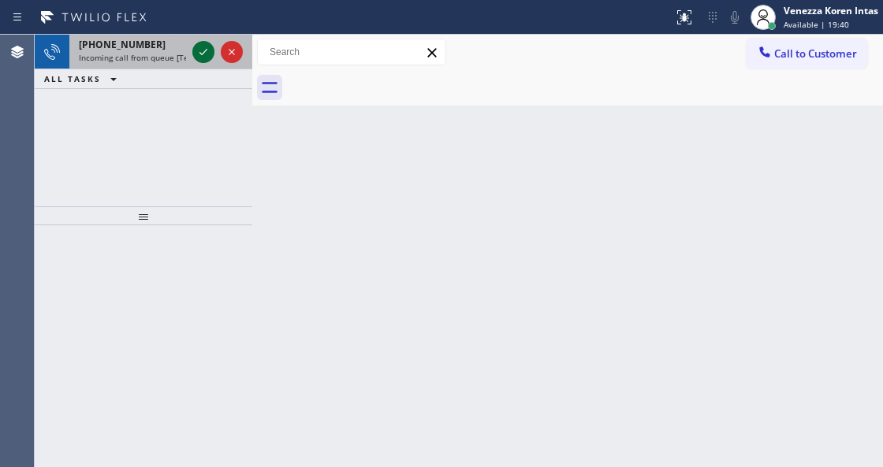
click at [200, 54] on icon at bounding box center [203, 52] width 8 height 6
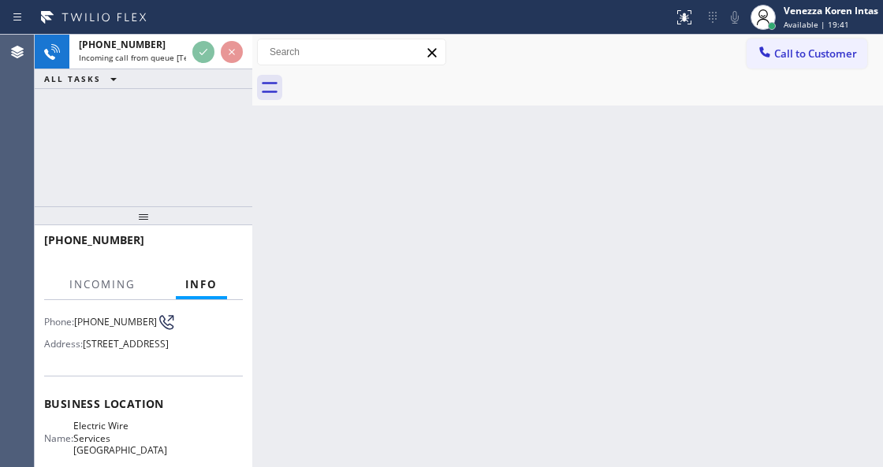
scroll to position [210, 0]
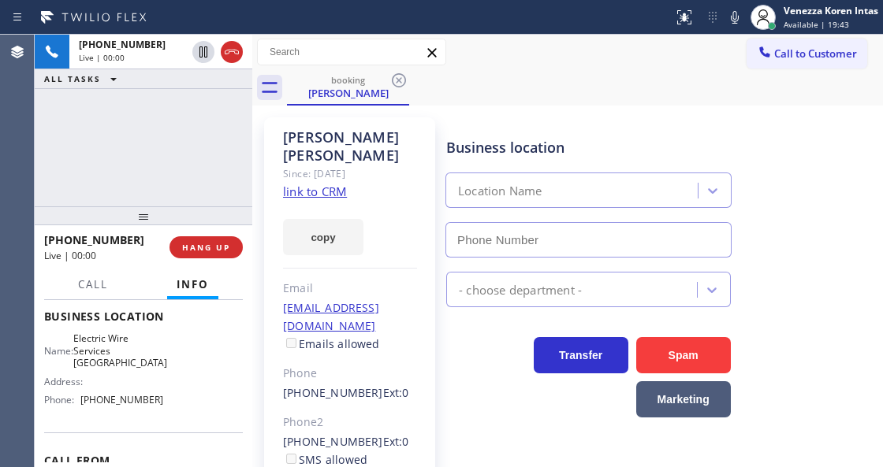
type input "[PHONE_NUMBER]"
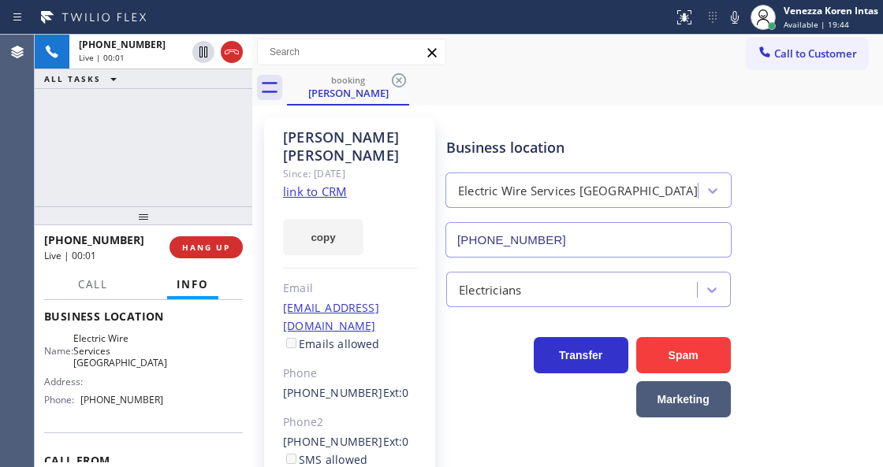
click at [300, 184] on link "link to CRM" at bounding box center [315, 192] width 64 height 16
click at [796, 120] on div "Business location Electric Wire Services [GEOGRAPHIC_DATA] [PHONE_NUMBER]" at bounding box center [661, 186] width 436 height 143
click at [599, 84] on div "booking [PERSON_NAME]" at bounding box center [585, 87] width 596 height 35
click at [531, 67] on div "Call to Customer Outbound call Location Home Alliance Your caller id phone numb…" at bounding box center [567, 52] width 630 height 35
click at [783, 112] on div "[PERSON_NAME] Since: [DATE] link to CRM copy Email [EMAIL_ADDRESS][DOMAIN_NAME]…" at bounding box center [567, 362] width 623 height 504
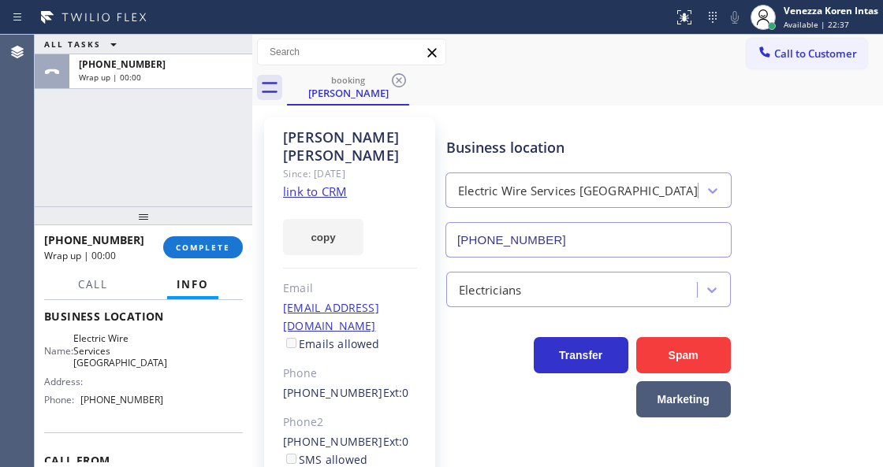
drag, startPoint x: 149, startPoint y: 154, endPoint x: 142, endPoint y: 213, distance: 58.7
click at [149, 154] on div "ALL TASKS ALL TASKS ACTIVE TASKS TASKS IN WRAP UP [PHONE_NUMBER] Wrap up | 00:00" at bounding box center [143, 121] width 217 height 172
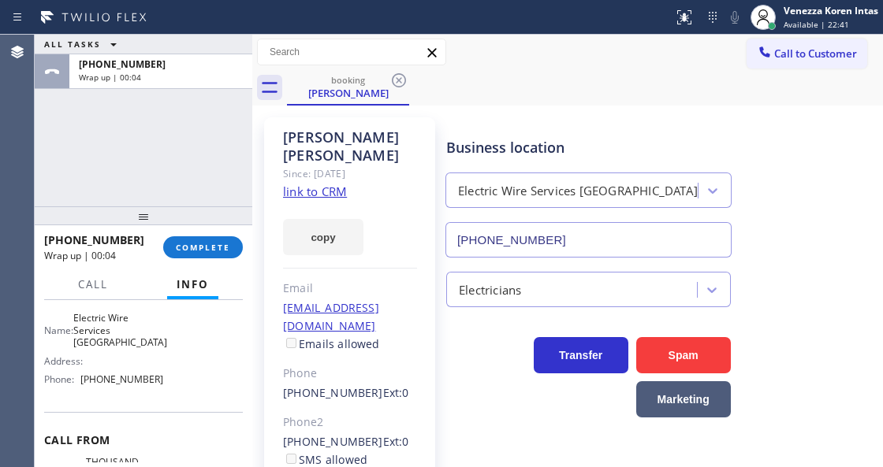
scroll to position [229, 0]
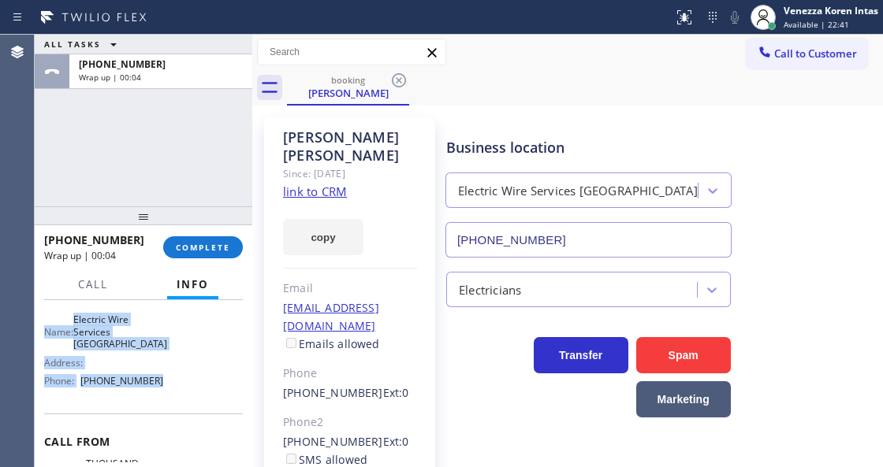
drag, startPoint x: 43, startPoint y: 342, endPoint x: 205, endPoint y: 386, distance: 167.5
click at [205, 386] on div "Context Queue: [Test] All Priority: 2 Customer Name: [PERSON_NAME] Phone: [PHON…" at bounding box center [143, 383] width 217 height 166
click at [234, 238] on button "COMPLETE" at bounding box center [203, 247] width 80 height 22
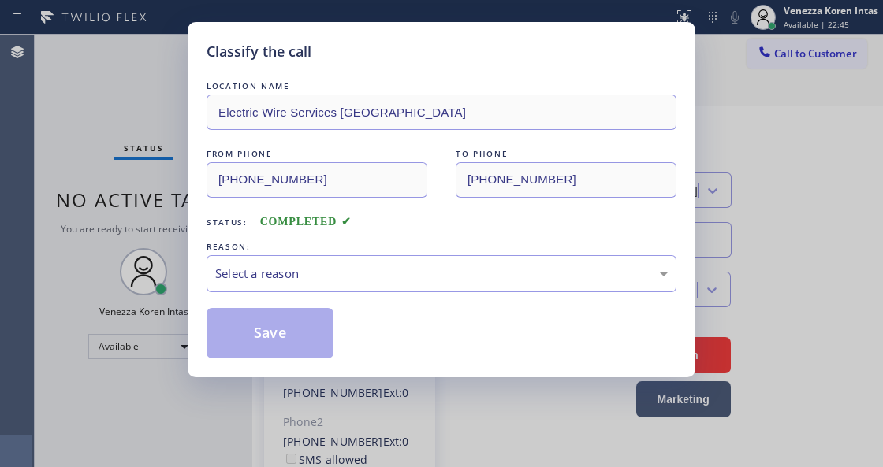
click at [339, 267] on div "Select a reason" at bounding box center [441, 274] width 452 height 18
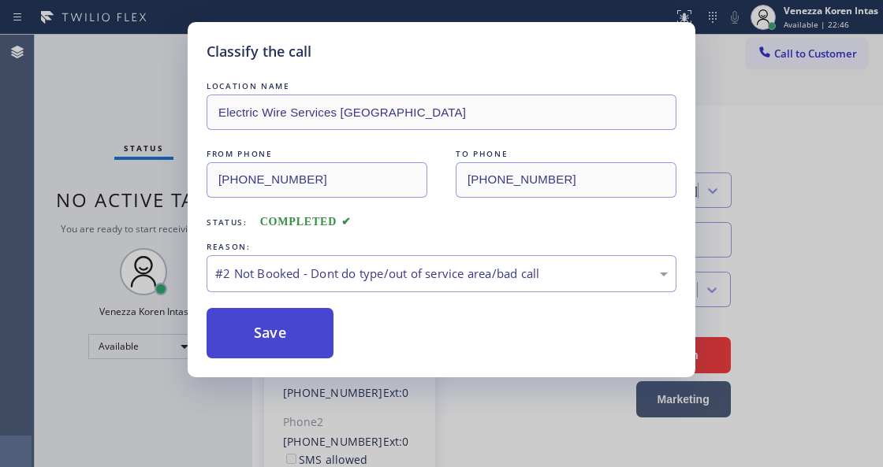
click at [326, 323] on button "Save" at bounding box center [269, 333] width 127 height 50
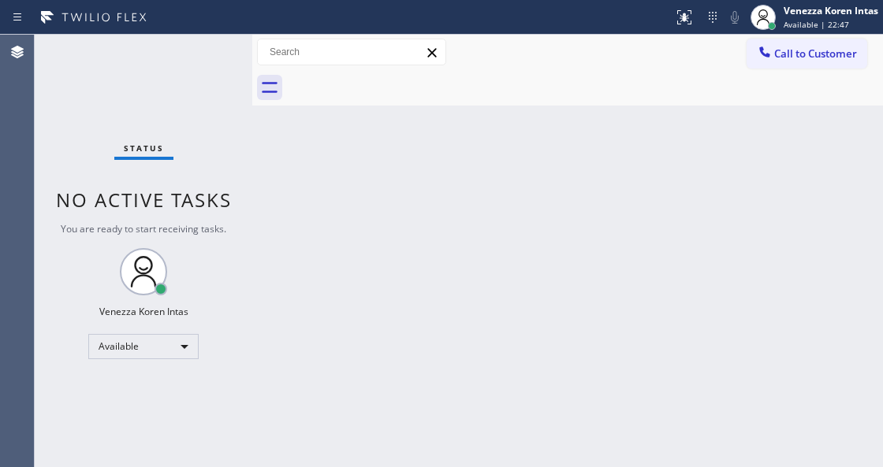
click at [797, 10] on div "Venezza Koren Intas" at bounding box center [830, 10] width 95 height 13
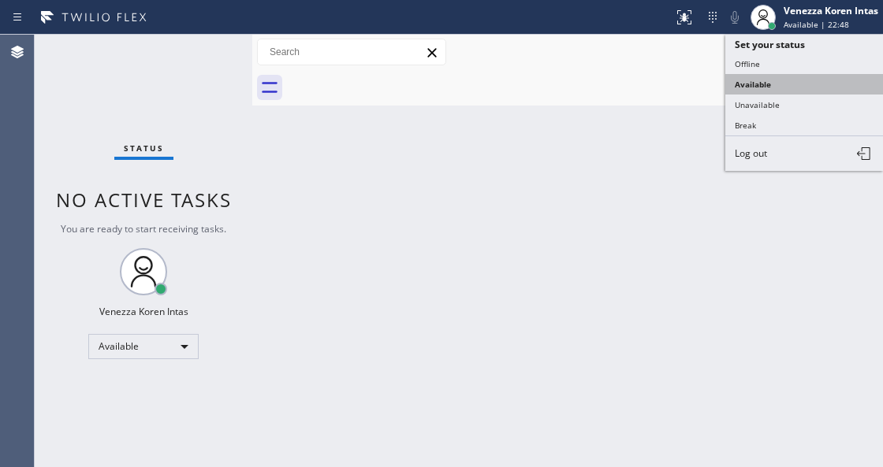
click at [772, 91] on button "Available" at bounding box center [804, 84] width 158 height 20
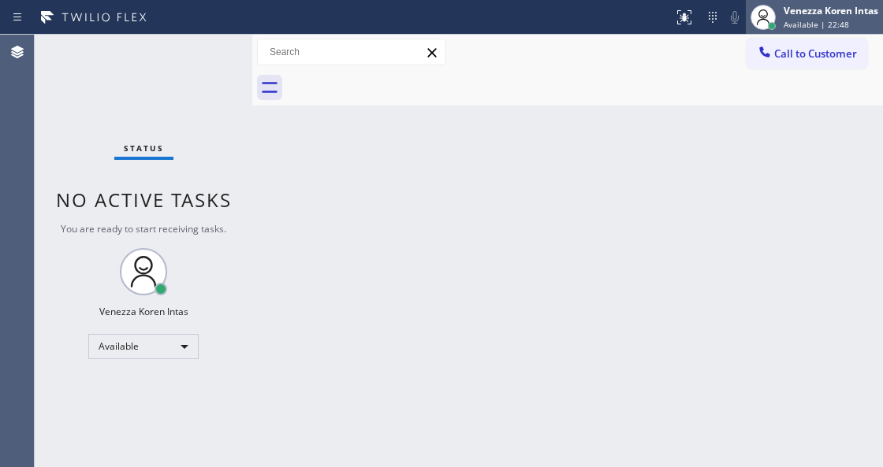
click at [797, 15] on div "Venezza Koren Intas" at bounding box center [830, 10] width 95 height 13
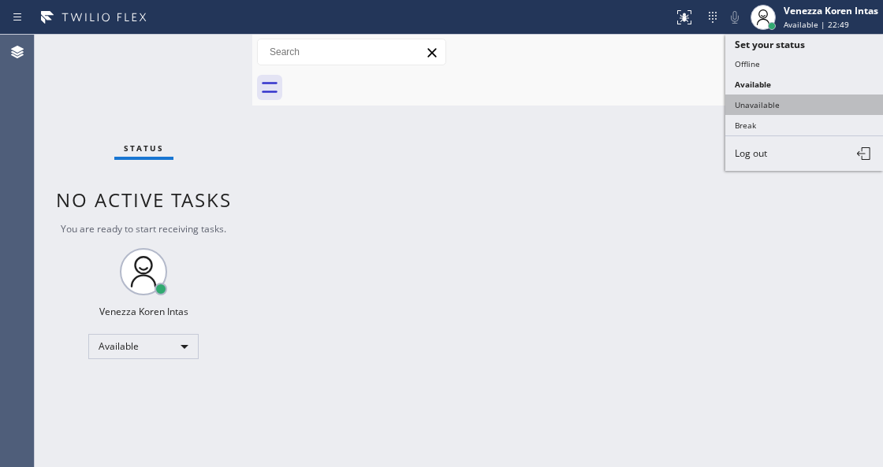
click at [783, 102] on button "Unavailable" at bounding box center [804, 105] width 158 height 20
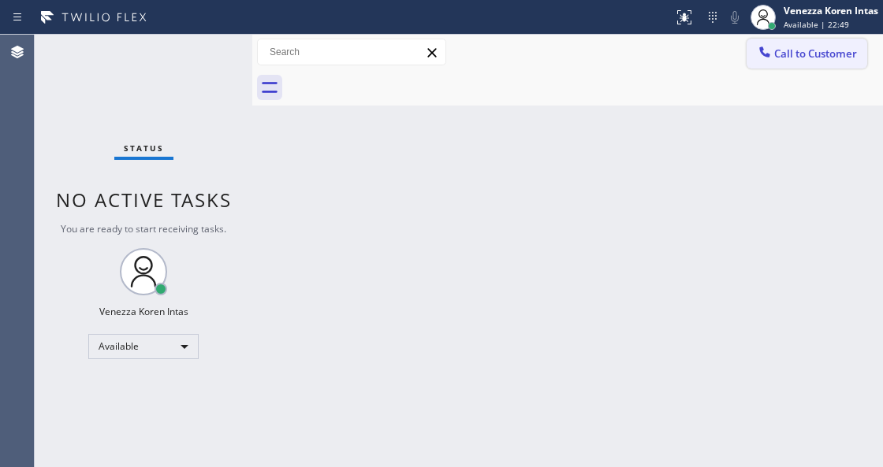
click at [794, 55] on span "Call to Customer" at bounding box center [815, 53] width 83 height 14
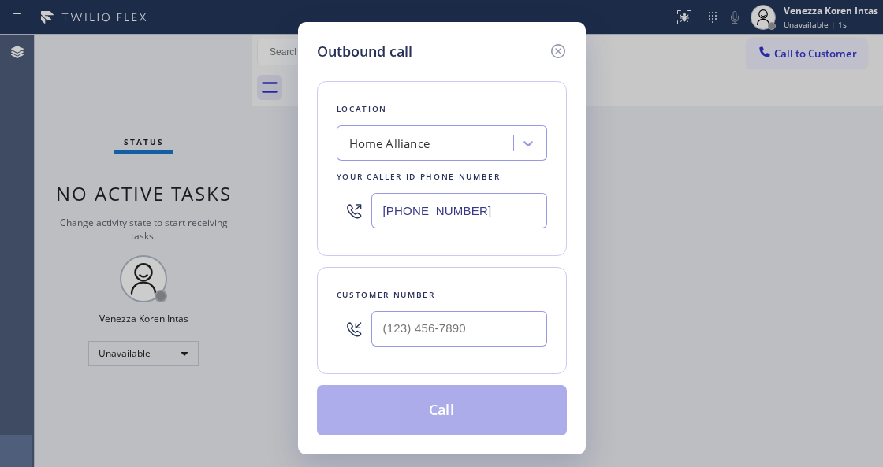
drag, startPoint x: 443, startPoint y: 219, endPoint x: 479, endPoint y: 225, distance: 36.7
click at [443, 219] on input "[PHONE_NUMBER]" at bounding box center [459, 210] width 176 height 35
drag, startPoint x: 488, startPoint y: 211, endPoint x: 251, endPoint y: 213, distance: 236.4
click at [266, 213] on div "Outbound call Location Home Alliance Your caller id phone number [PHONE_NUMBER]…" at bounding box center [441, 233] width 883 height 467
paste input "05) 669-9053"
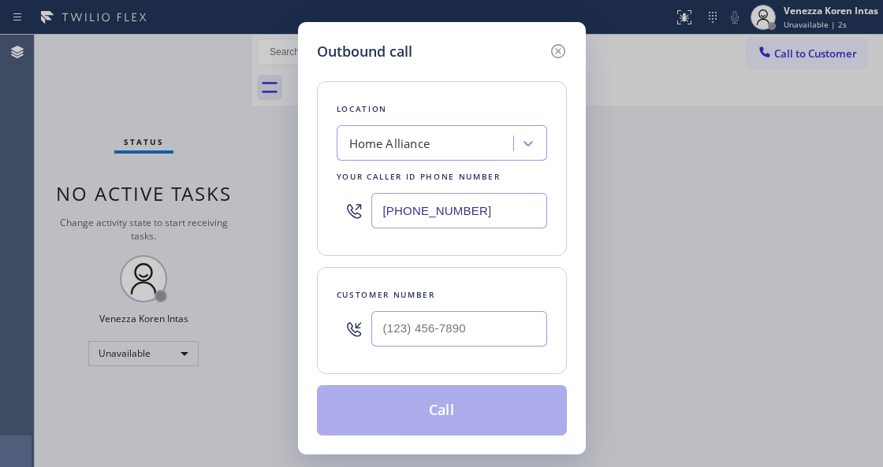
type input "[PHONE_NUMBER]"
click at [426, 336] on input "(___) ___-____" at bounding box center [459, 328] width 176 height 35
paste input "805) 732-9894"
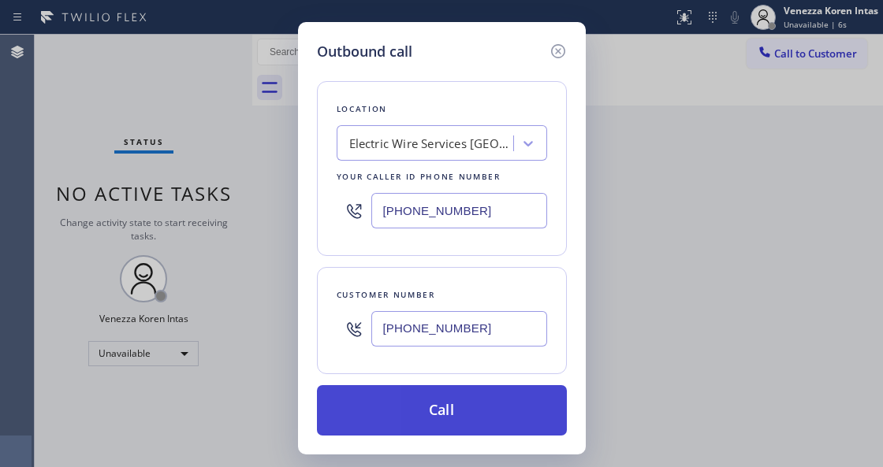
type input "[PHONE_NUMBER]"
click at [463, 407] on button "Call" at bounding box center [442, 410] width 250 height 50
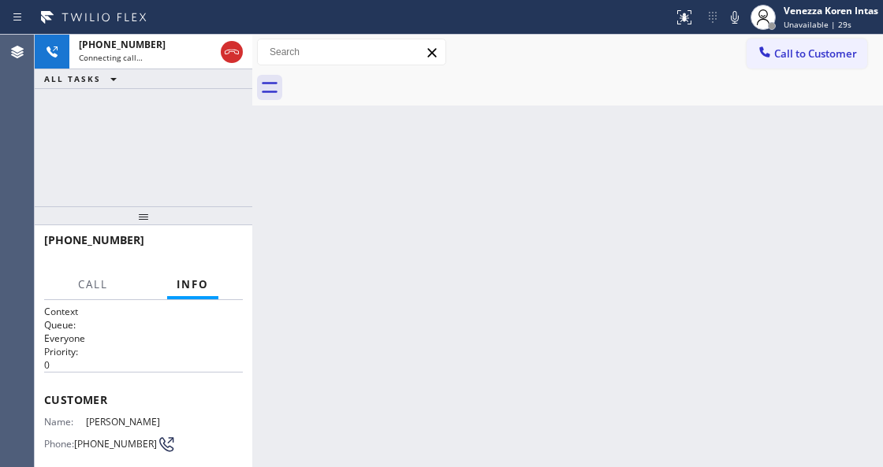
click at [579, 98] on div at bounding box center [585, 87] width 596 height 35
click at [350, 106] on div "Back to Dashboard Change Sender ID Customers Technicians Select a contact Outbo…" at bounding box center [567, 251] width 630 height 433
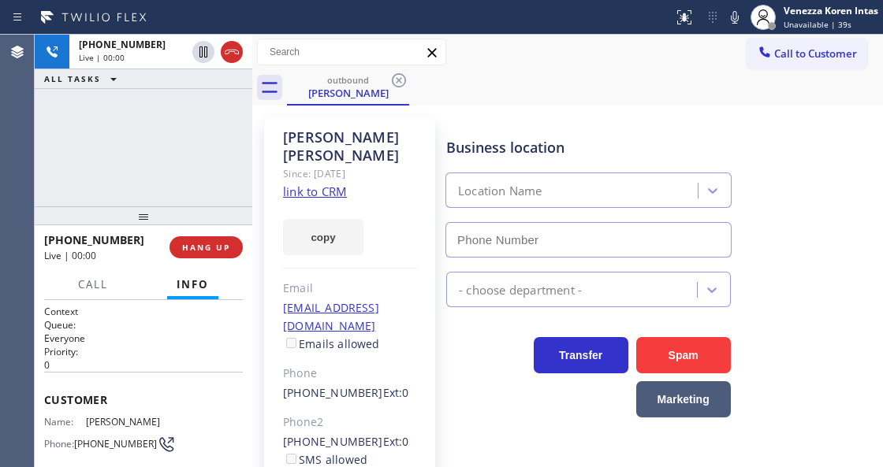
type input "[PHONE_NUMBER]"
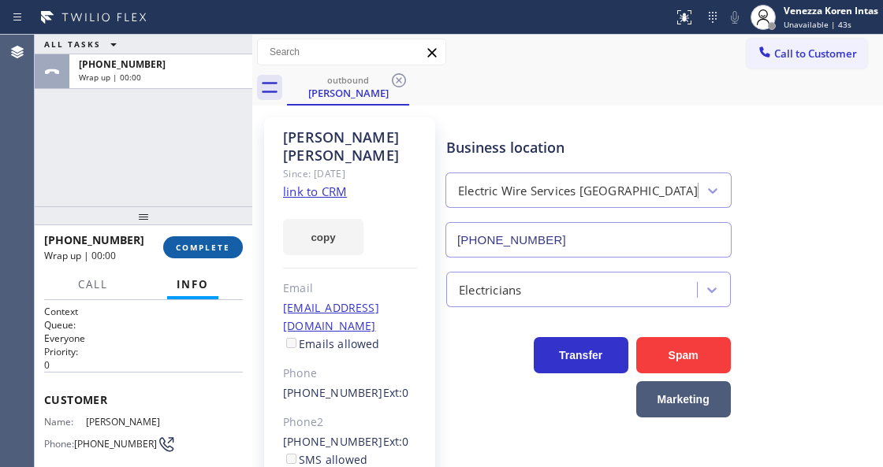
click at [202, 244] on span "COMPLETE" at bounding box center [203, 247] width 54 height 11
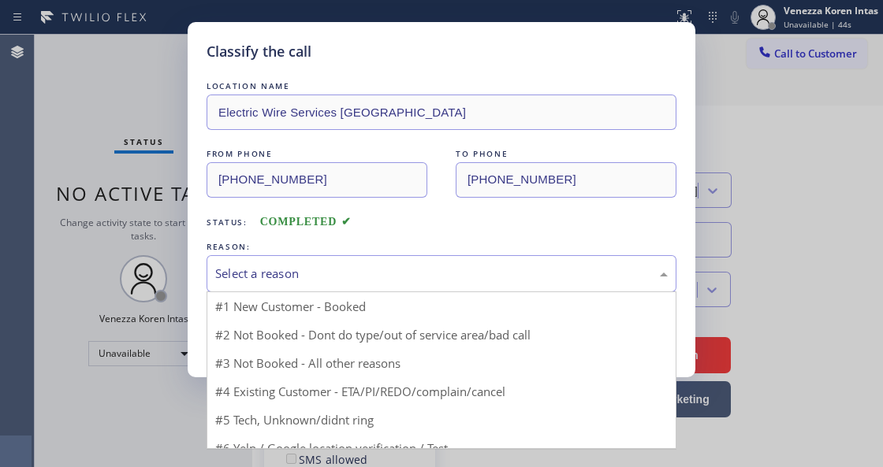
click at [387, 275] on div "Select a reason" at bounding box center [441, 274] width 452 height 18
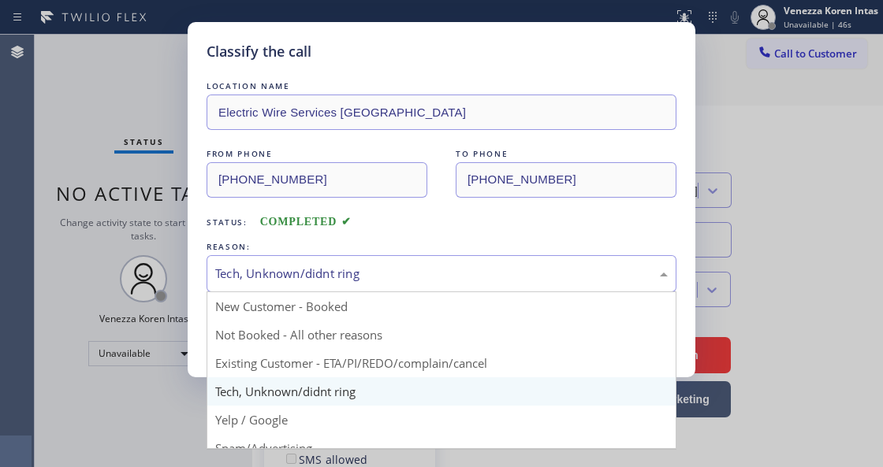
click at [396, 288] on div "Tech, Unknown/didnt ring" at bounding box center [441, 273] width 470 height 37
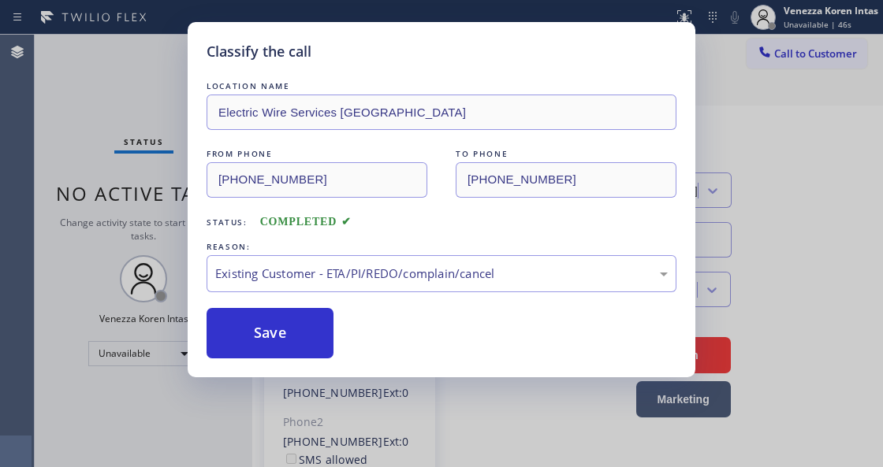
drag, startPoint x: 394, startPoint y: 364, endPoint x: 312, endPoint y: 339, distance: 85.7
click at [312, 339] on button "Save" at bounding box center [269, 333] width 127 height 50
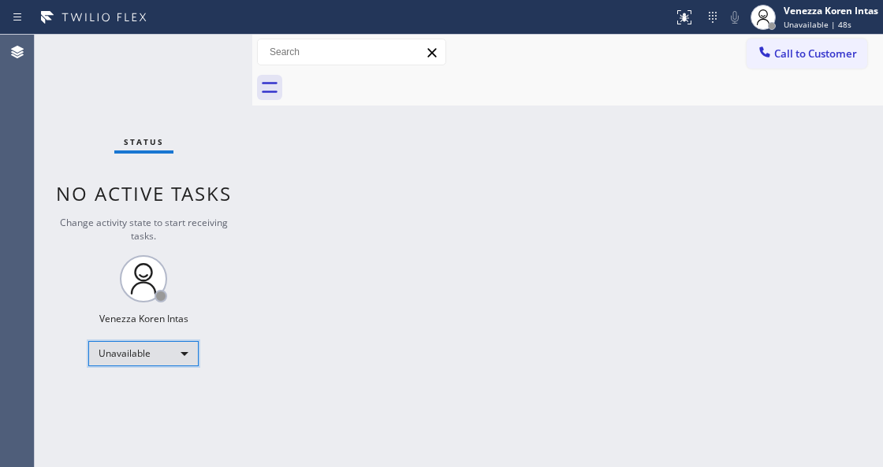
click at [176, 352] on div "Unavailable" at bounding box center [143, 353] width 110 height 25
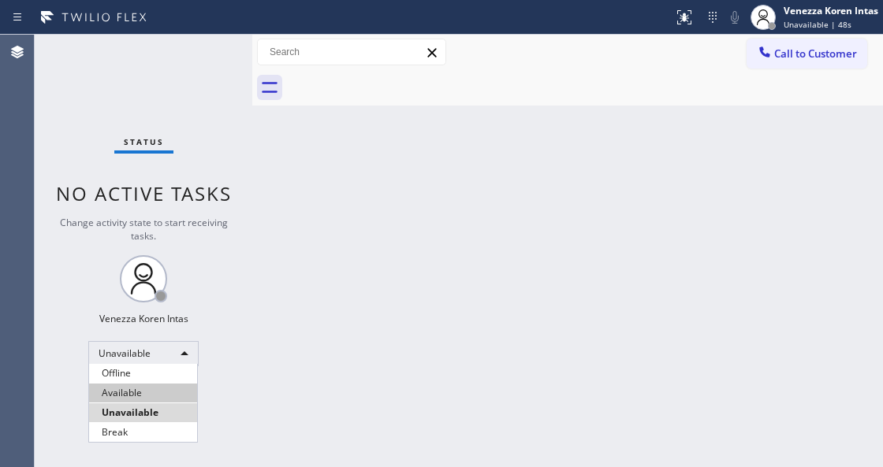
click at [165, 396] on li "Available" at bounding box center [143, 393] width 108 height 19
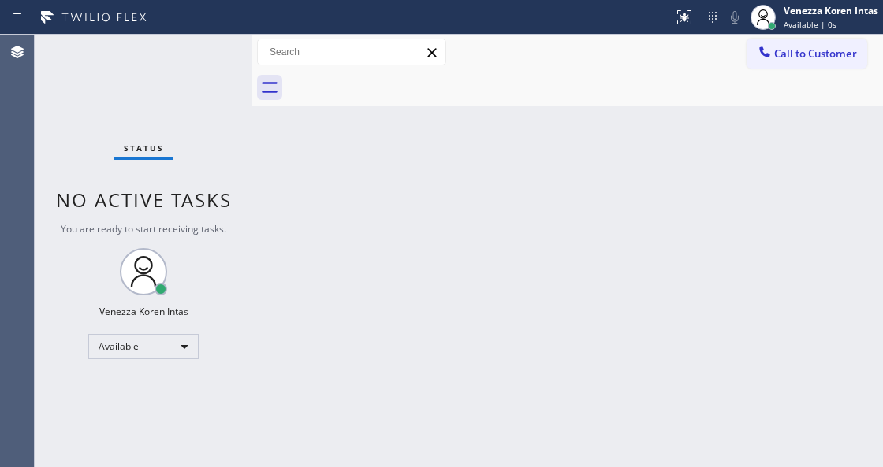
click at [252, 162] on div at bounding box center [252, 251] width 0 height 433
click at [830, 60] on span "Call to Customer" at bounding box center [815, 53] width 83 height 14
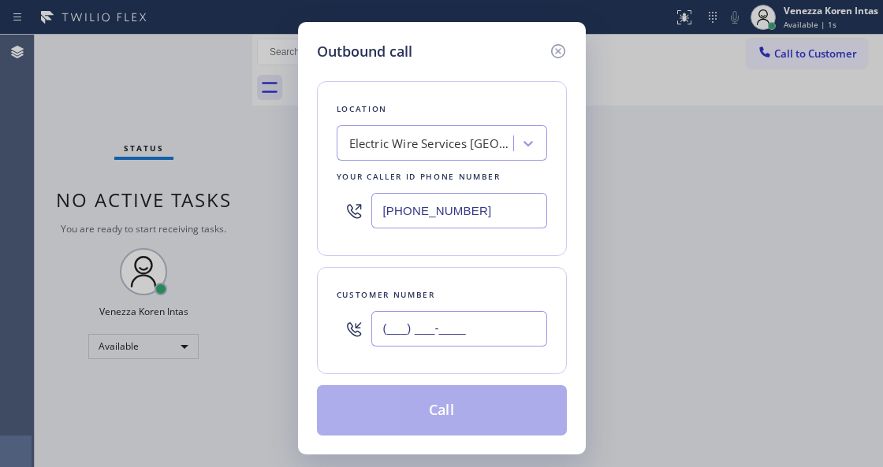
click at [483, 323] on input "(___) ___-____" at bounding box center [459, 328] width 176 height 35
paste input "805) 732-9894"
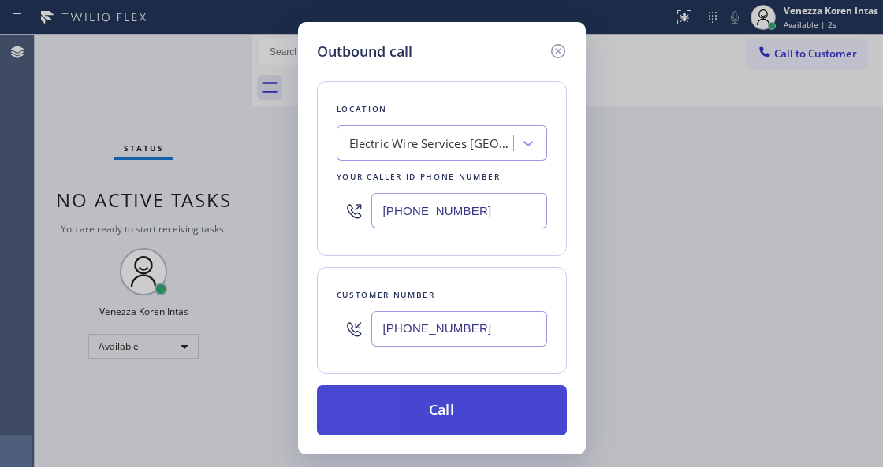
type input "[PHONE_NUMBER]"
click at [443, 408] on button "Call" at bounding box center [442, 410] width 250 height 50
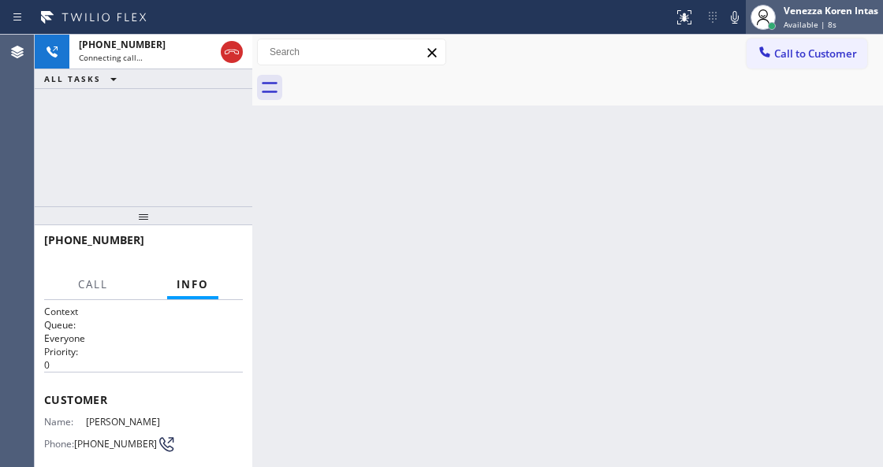
click at [807, 13] on div "Venezza Koren Intas" at bounding box center [830, 10] width 95 height 13
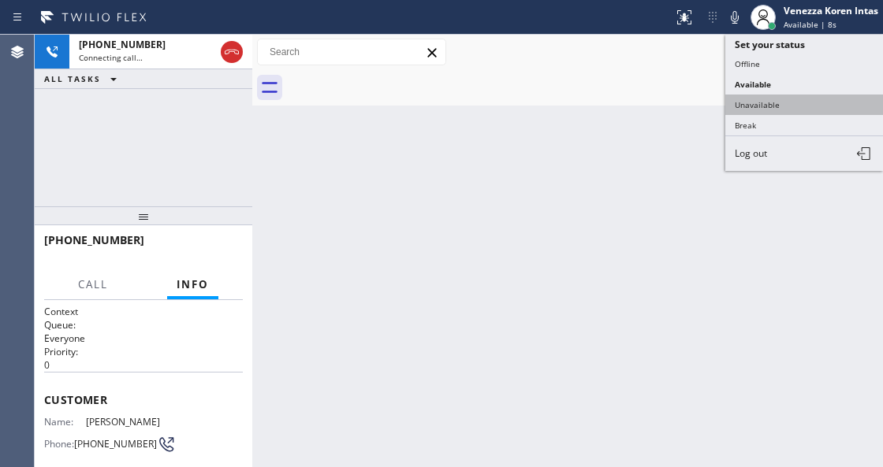
click at [801, 98] on button "Unavailable" at bounding box center [804, 105] width 158 height 20
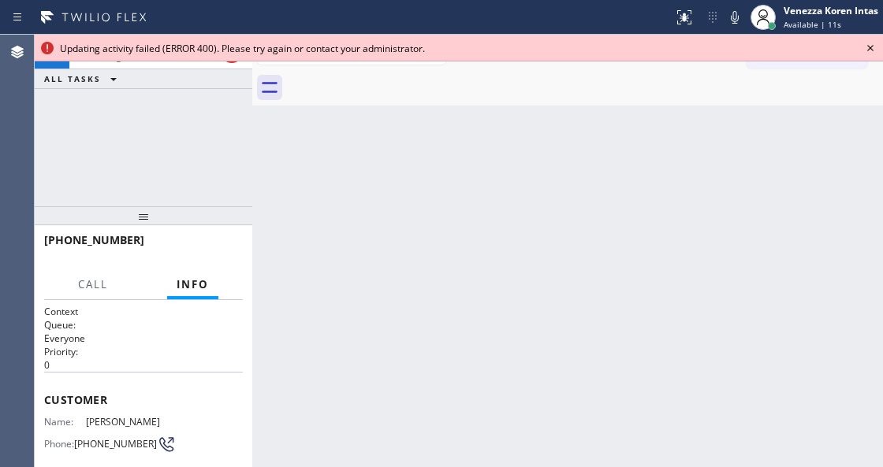
click at [868, 47] on icon at bounding box center [870, 48] width 6 height 6
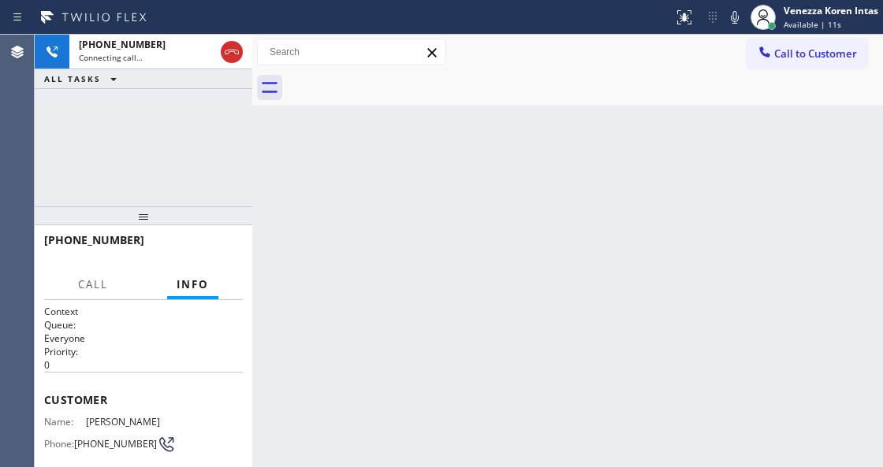
click at [779, 174] on div "Back to Dashboard Change Sender ID Customers Technicians Select a contact Outbo…" at bounding box center [567, 251] width 630 height 433
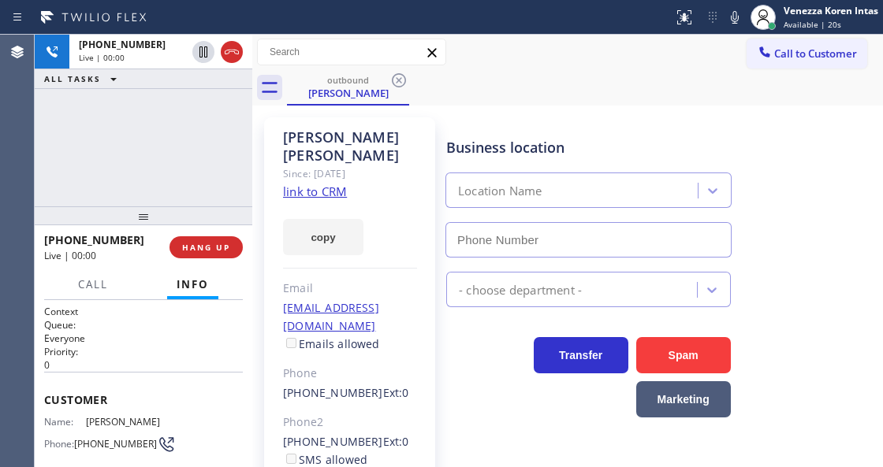
type input "[PHONE_NUMBER]"
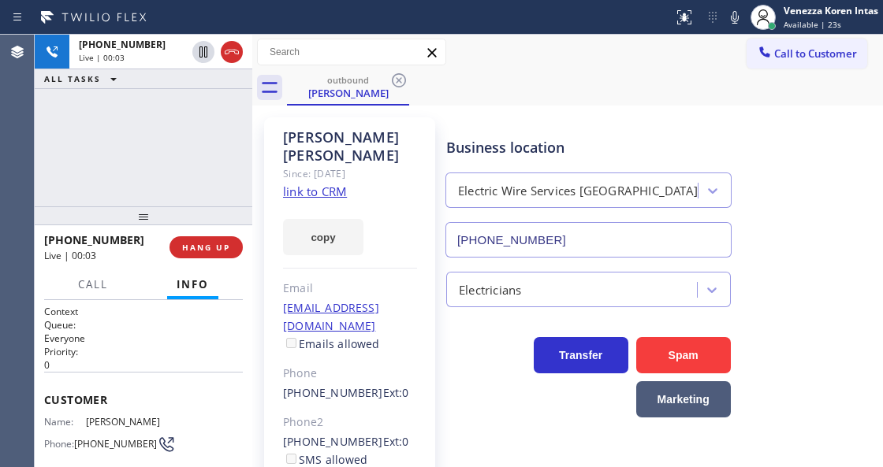
drag, startPoint x: 241, startPoint y: 173, endPoint x: 374, endPoint y: 233, distance: 145.3
click at [241, 173] on div "[PHONE_NUMBER] Live | 00:03 ALL TASKS ALL TASKS ACTIVE TASKS TASKS IN WRAP UP" at bounding box center [143, 121] width 217 height 172
drag, startPoint x: 213, startPoint y: 147, endPoint x: 322, endPoint y: 138, distance: 109.1
click at [213, 147] on div "[PHONE_NUMBER] Live | 00:11 ALL TASKS ALL TASKS ACTIVE TASKS TASKS IN WRAP UP" at bounding box center [143, 121] width 217 height 172
click at [399, 121] on div "[PERSON_NAME] Since: [DATE] link to CRM copy Email [EMAIL_ADDRESS][DOMAIN_NAME]…" at bounding box center [349, 361] width 171 height 488
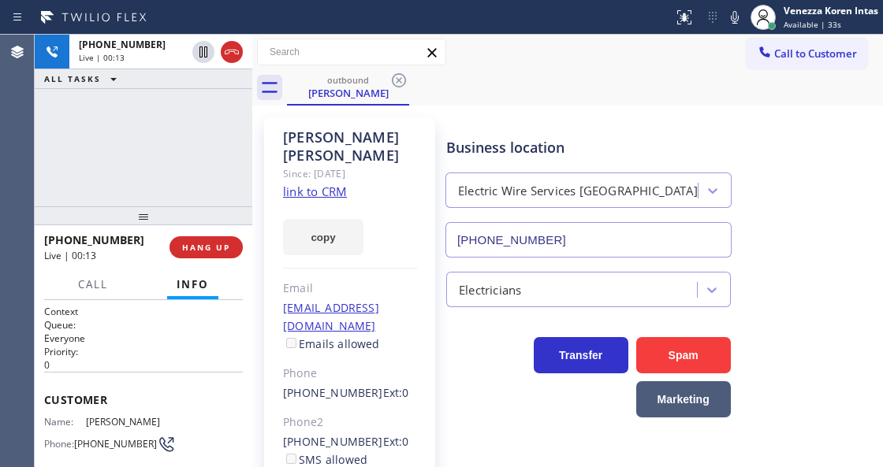
click at [301, 49] on input "text" at bounding box center [352, 51] width 188 height 25
click at [429, 225] on div "[PERSON_NAME] Since: [DATE] link to CRM copy Email [EMAIL_ADDRESS][DOMAIN_NAME]…" at bounding box center [349, 361] width 171 height 488
click at [437, 257] on div "[PERSON_NAME] Since: [DATE] link to CRM copy Email [EMAIL_ADDRESS][DOMAIN_NAME]…" at bounding box center [349, 362] width 187 height 504
drag, startPoint x: 360, startPoint y: 140, endPoint x: 292, endPoint y: 140, distance: 68.6
click at [292, 140] on div "[PERSON_NAME]" at bounding box center [350, 146] width 134 height 36
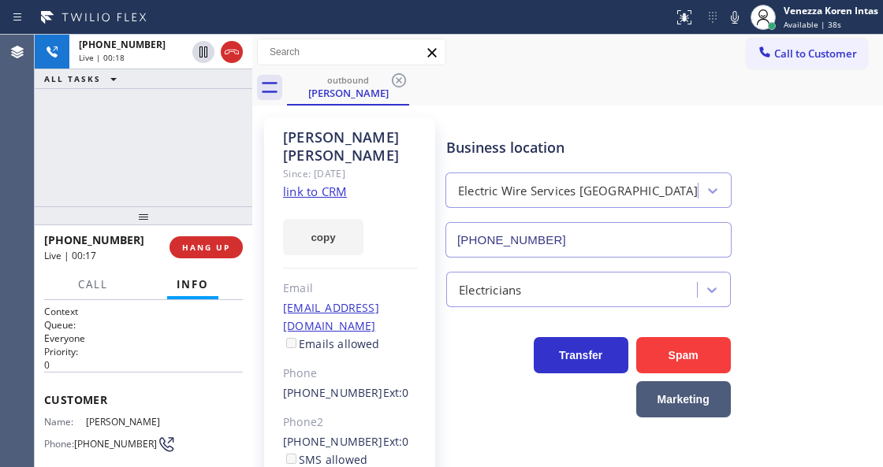
click at [275, 128] on div "[PERSON_NAME] Since: [DATE] link to CRM copy Email [EMAIL_ADDRESS][DOMAIN_NAME]…" at bounding box center [349, 361] width 171 height 488
click at [273, 112] on div "[PERSON_NAME] Since: [DATE] link to CRM copy Email [EMAIL_ADDRESS][DOMAIN_NAME]…" at bounding box center [349, 362] width 187 height 504
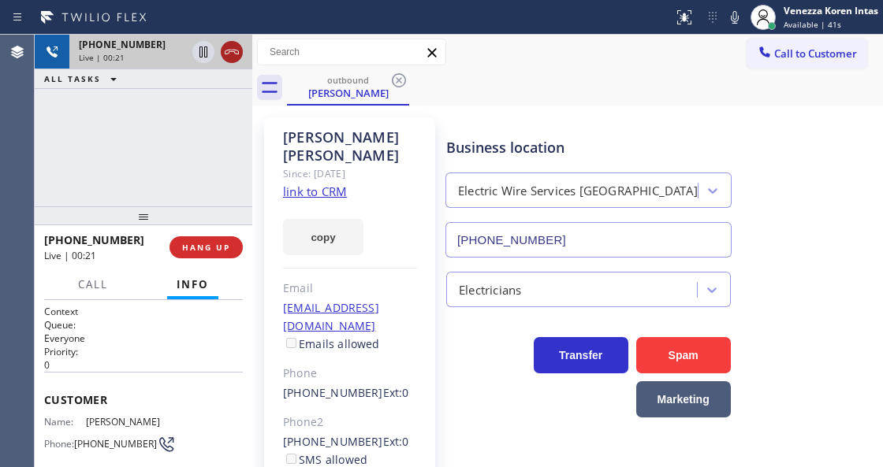
click at [233, 51] on icon at bounding box center [232, 52] width 14 height 5
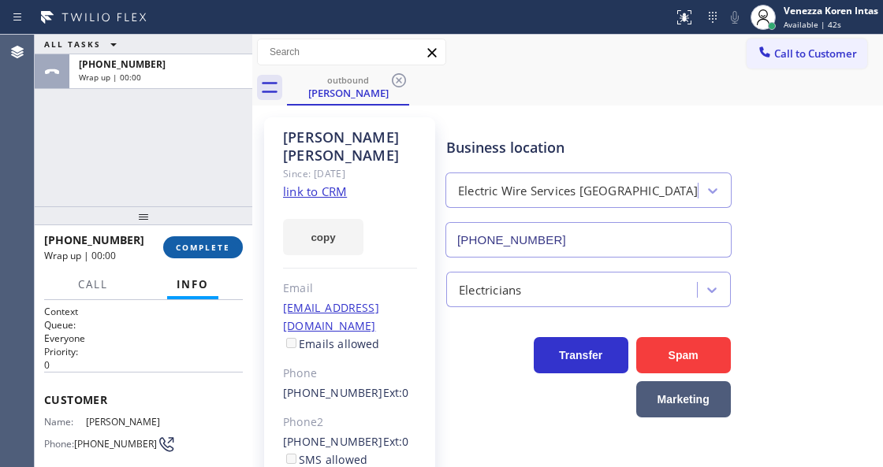
click at [230, 241] on button "COMPLETE" at bounding box center [203, 247] width 80 height 22
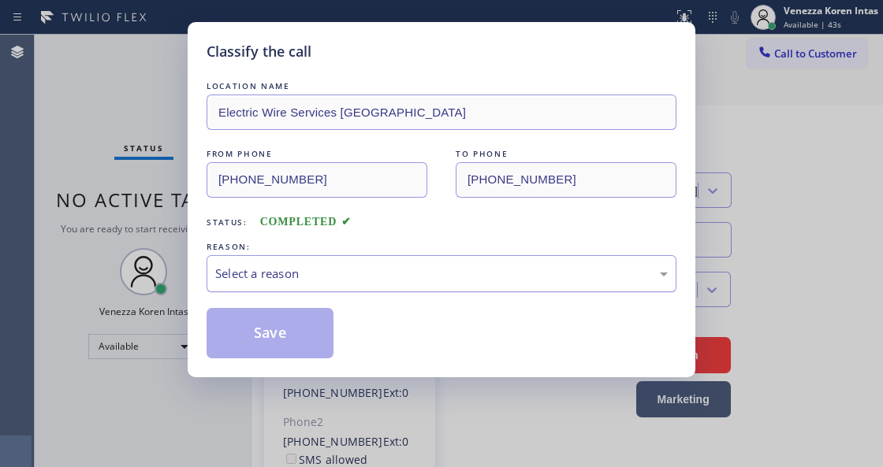
click at [424, 284] on div "Select a reason" at bounding box center [441, 273] width 470 height 37
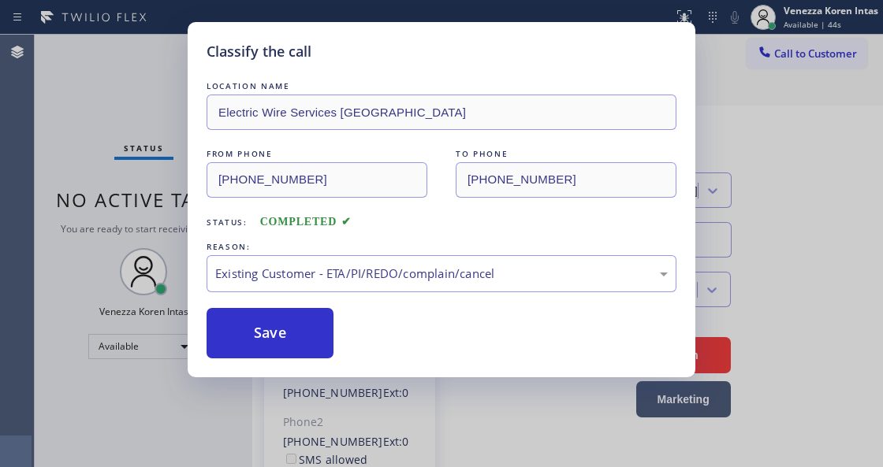
drag, startPoint x: 470, startPoint y: 362, endPoint x: 301, endPoint y: 362, distance: 169.4
click at [301, 362] on div "Classify the call LOCATION NAME Electric Wire Services Oxnard FROM PHONE [PHONE…" at bounding box center [441, 199] width 507 height 355
click at [303, 353] on button "Save" at bounding box center [269, 333] width 127 height 50
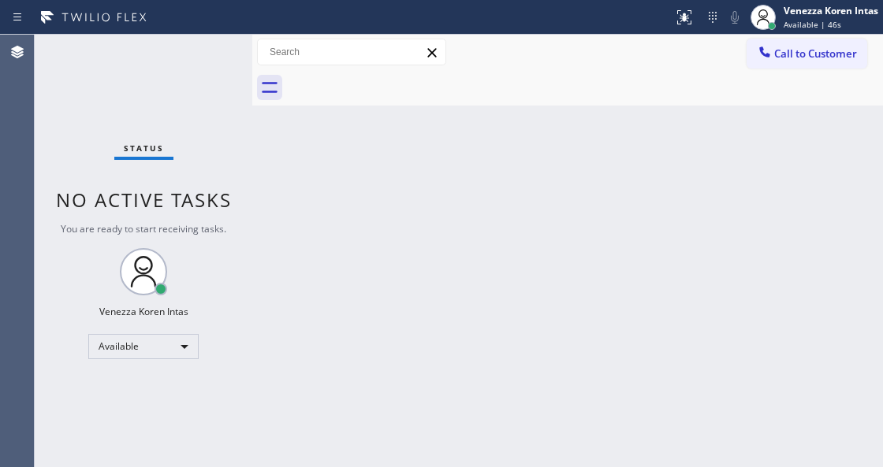
click at [676, 180] on div "Back to Dashboard Change Sender ID Customers Technicians Select a contact Outbo…" at bounding box center [567, 251] width 630 height 433
click at [186, 106] on div "Status No active tasks You are ready to start receiving tasks. Venezza Koren In…" at bounding box center [143, 251] width 217 height 433
drag, startPoint x: 172, startPoint y: 199, endPoint x: 58, endPoint y: 184, distance: 114.5
click at [164, 199] on span "No active tasks" at bounding box center [144, 200] width 176 height 26
click at [161, 105] on div "Status No active tasks You are ready to start receiving tasks. Venezza Koren In…" at bounding box center [143, 251] width 217 height 433
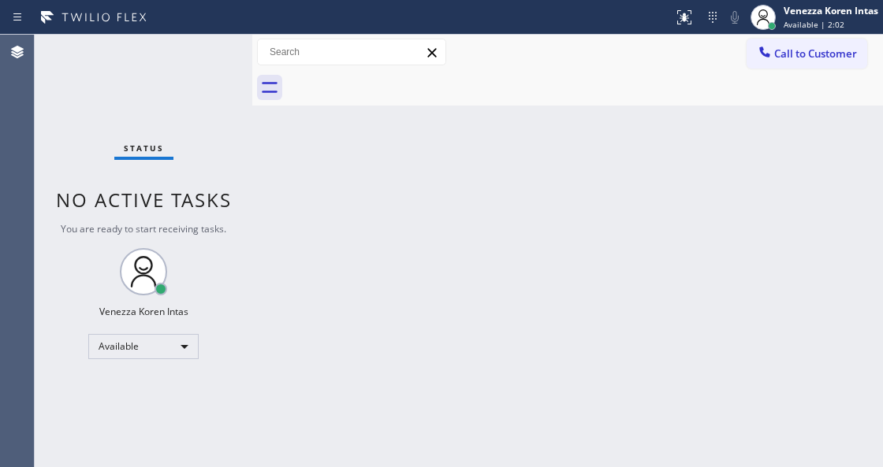
click at [203, 28] on div at bounding box center [336, 17] width 660 height 25
click at [213, 59] on div "Status No active tasks You are ready to start receiving tasks. Venezza Koren In…" at bounding box center [143, 251] width 217 height 433
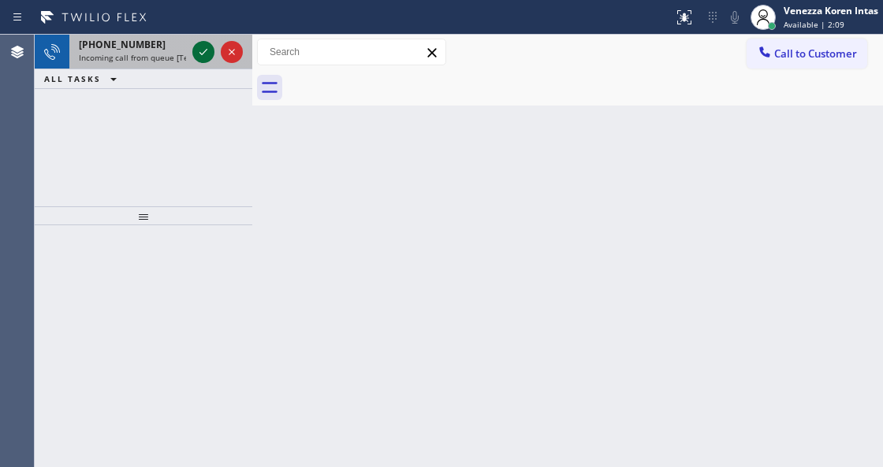
click at [194, 54] on icon at bounding box center [203, 52] width 19 height 19
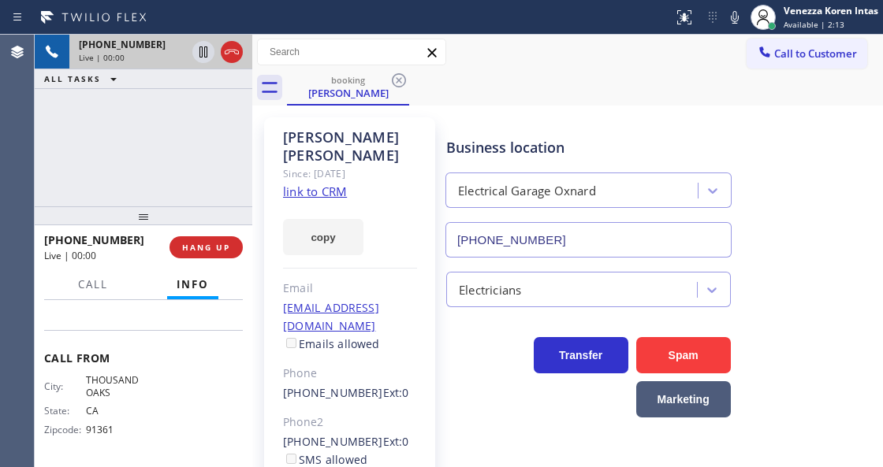
type input "[PHONE_NUMBER]"
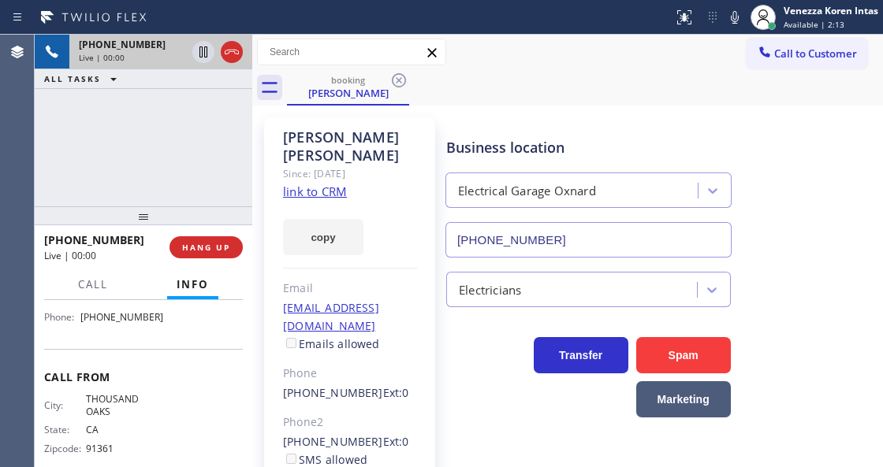
scroll to position [262, 0]
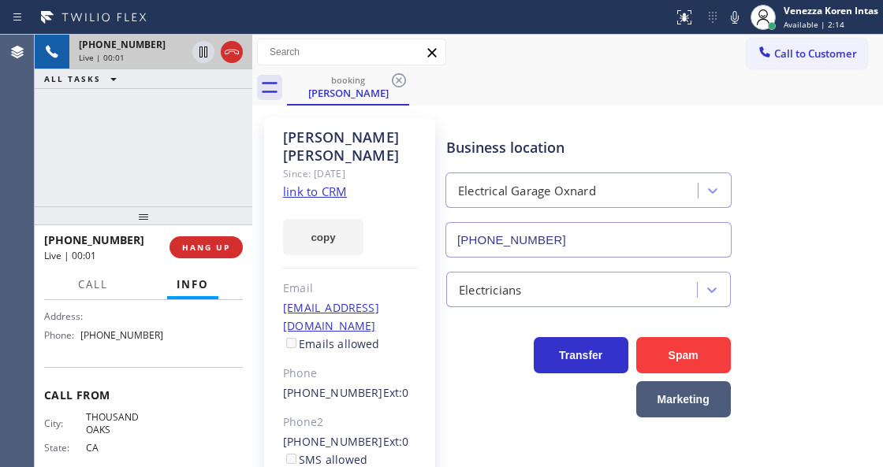
click at [492, 95] on div "booking [PERSON_NAME]" at bounding box center [585, 87] width 596 height 35
click at [419, 176] on div "[PERSON_NAME] Since: [DATE] link to CRM copy Email [EMAIL_ADDRESS][DOMAIN_NAME]…" at bounding box center [349, 361] width 171 height 488
click at [490, 48] on div "Call to Customer Outbound call Location Electric Wire Services Oxnard Your call…" at bounding box center [567, 53] width 630 height 28
click at [252, 146] on div at bounding box center [252, 251] width 0 height 433
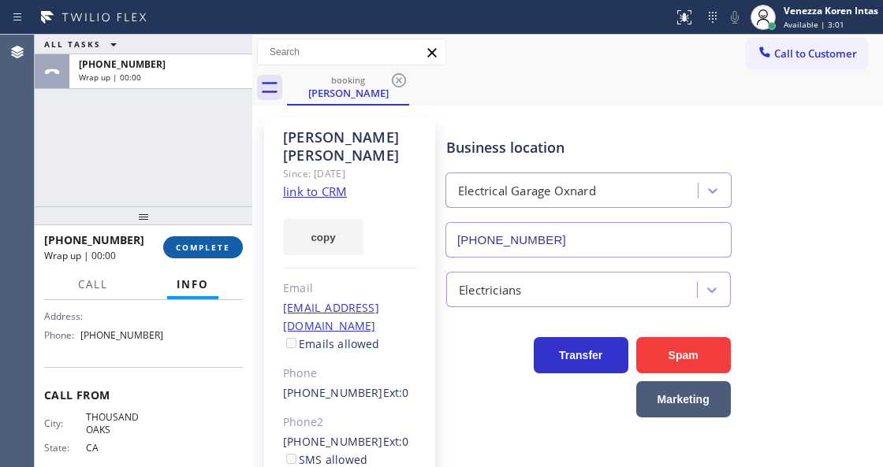
click at [199, 240] on button "COMPLETE" at bounding box center [203, 247] width 80 height 22
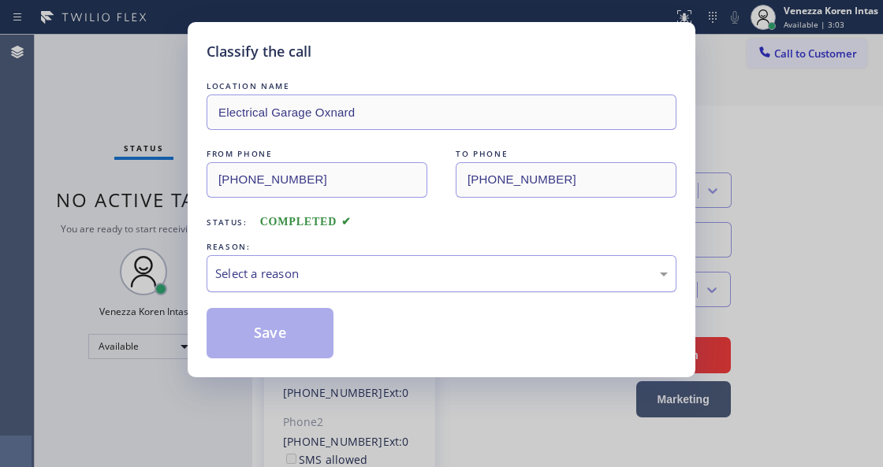
click at [389, 283] on div "Select a reason" at bounding box center [441, 274] width 452 height 18
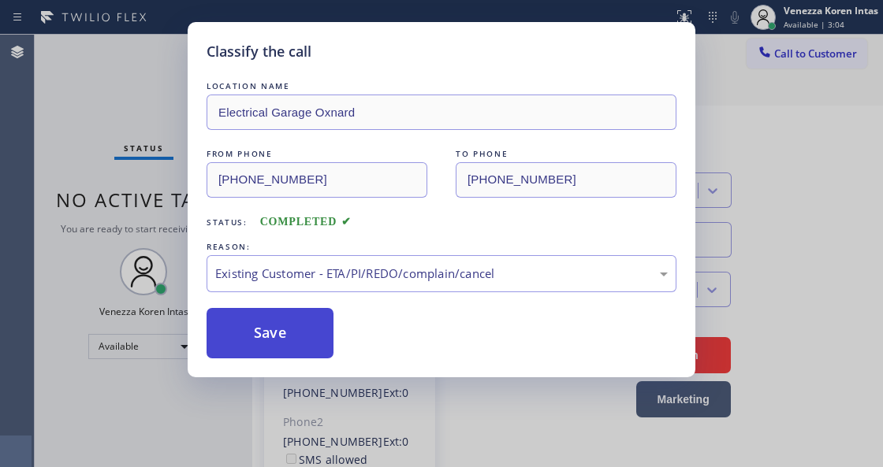
click at [330, 350] on button "Save" at bounding box center [269, 333] width 127 height 50
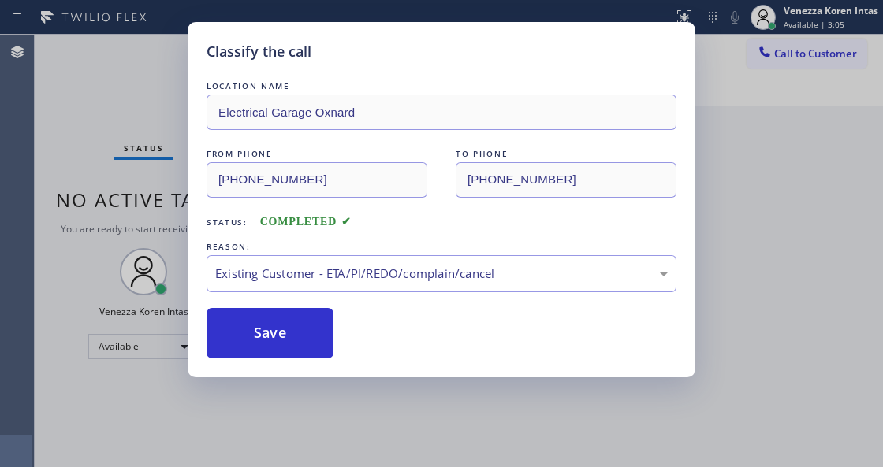
click at [154, 87] on div "Classify the call LOCATION NAME Electrical Garage Oxnard FROM PHONE [PHONE_NUMB…" at bounding box center [441, 233] width 883 height 467
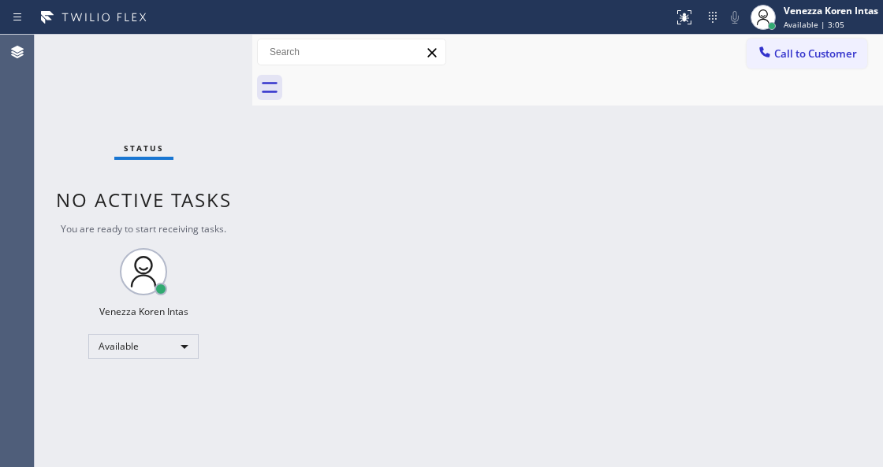
click at [185, 51] on div "Status No active tasks You are ready to start receiving tasks. Venezza Koren In…" at bounding box center [143, 251] width 217 height 433
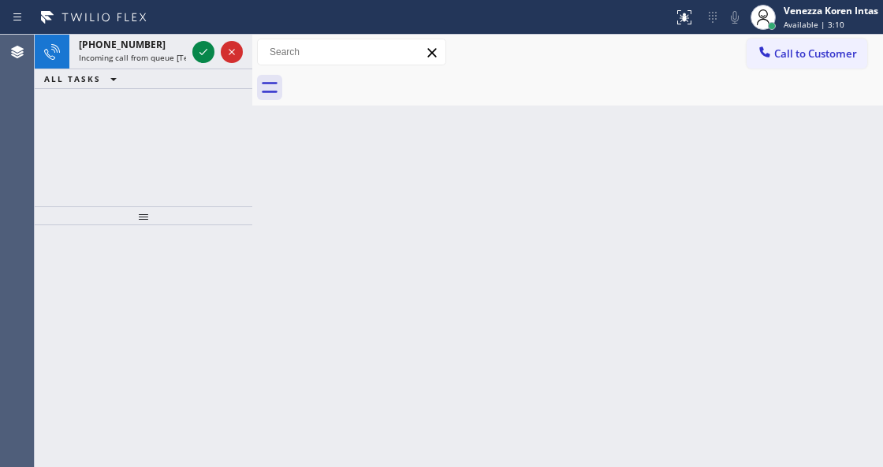
click at [185, 52] on span "Incoming call from queue [Test] All" at bounding box center [144, 57] width 131 height 11
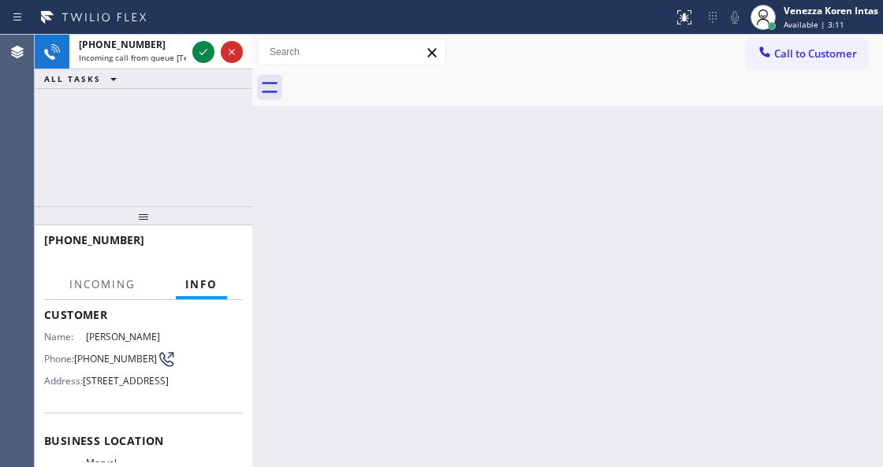
scroll to position [158, 0]
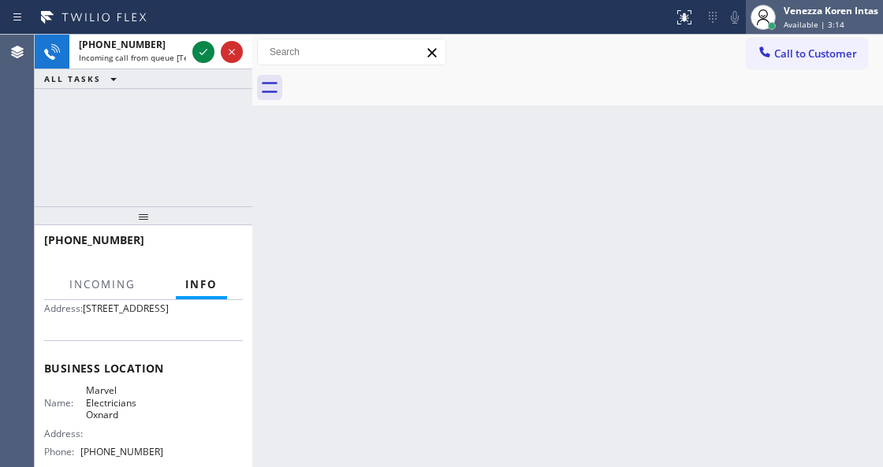
click at [798, 20] on span "Available | 3:14" at bounding box center [813, 24] width 61 height 11
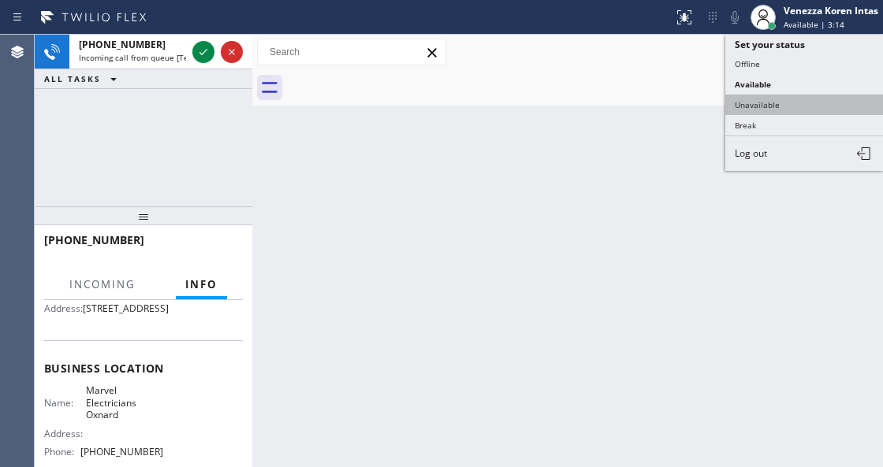
click at [774, 99] on button "Unavailable" at bounding box center [804, 105] width 158 height 20
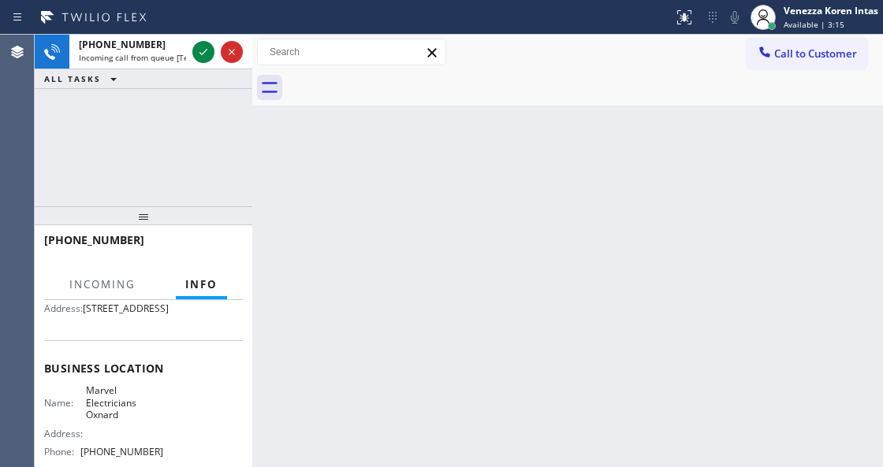
click at [745, 158] on div "Back to Dashboard Change Sender ID Customers Technicians Select a contact Outbo…" at bounding box center [567, 251] width 630 height 433
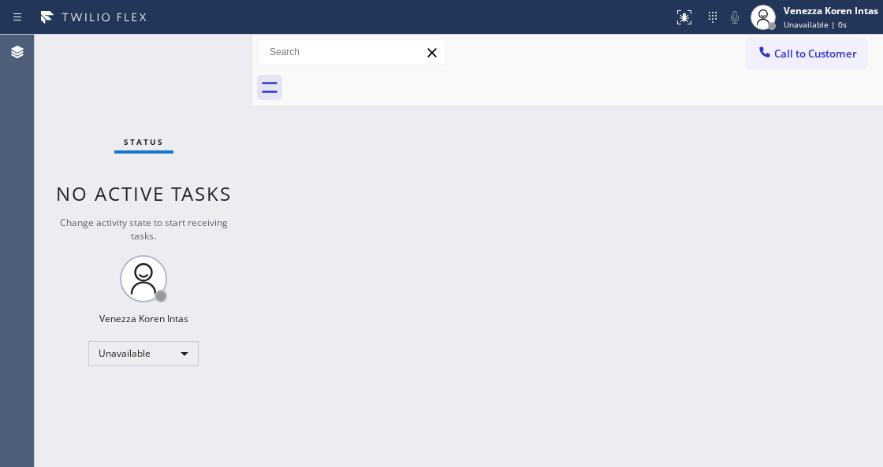
click at [172, 112] on div "Status No active tasks Change activity state to start receiving tasks. Venezza …" at bounding box center [143, 251] width 217 height 433
click at [804, 27] on span "Unavailable | 33s" at bounding box center [817, 24] width 68 height 11
click at [582, 156] on div "Back to Dashboard Change Sender ID Customers Technicians Select a contact Outbo…" at bounding box center [567, 251] width 630 height 433
click at [197, 103] on div "Status No active tasks Change activity state to start receiving tasks. Venezza …" at bounding box center [143, 251] width 217 height 433
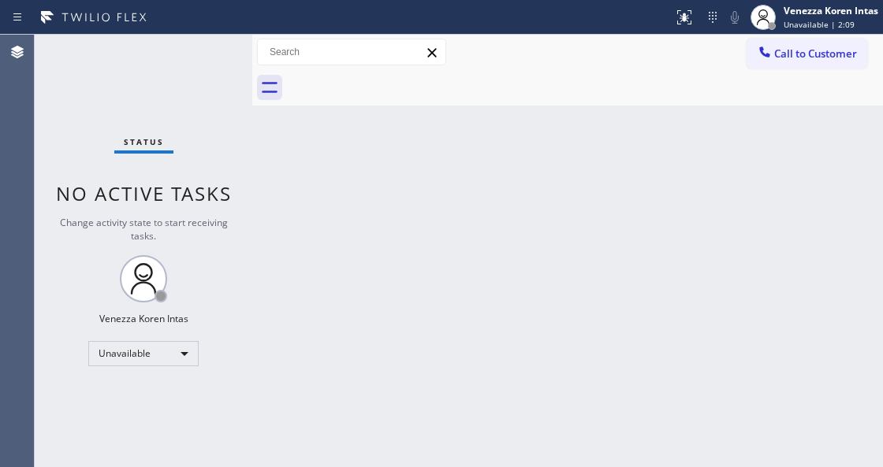
drag, startPoint x: 801, startPoint y: 19, endPoint x: 812, endPoint y: 83, distance: 64.8
click at [801, 19] on span "Unavailable | 2:09" at bounding box center [818, 24] width 71 height 11
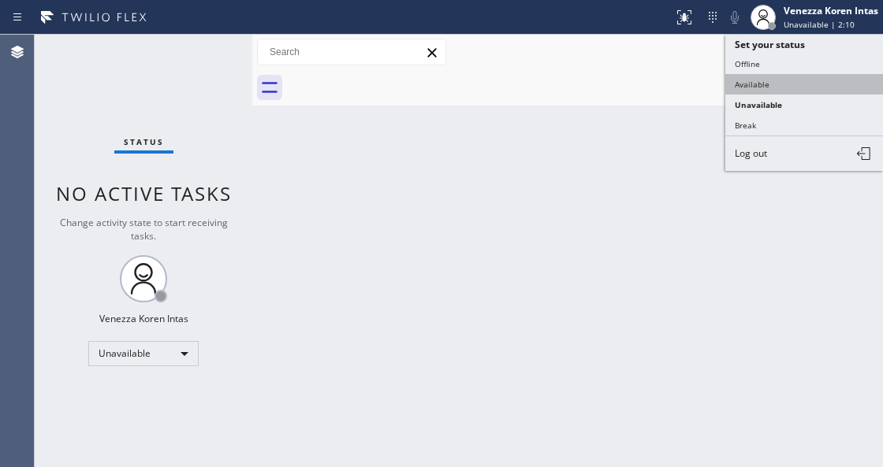
click at [788, 90] on button "Available" at bounding box center [804, 84] width 158 height 20
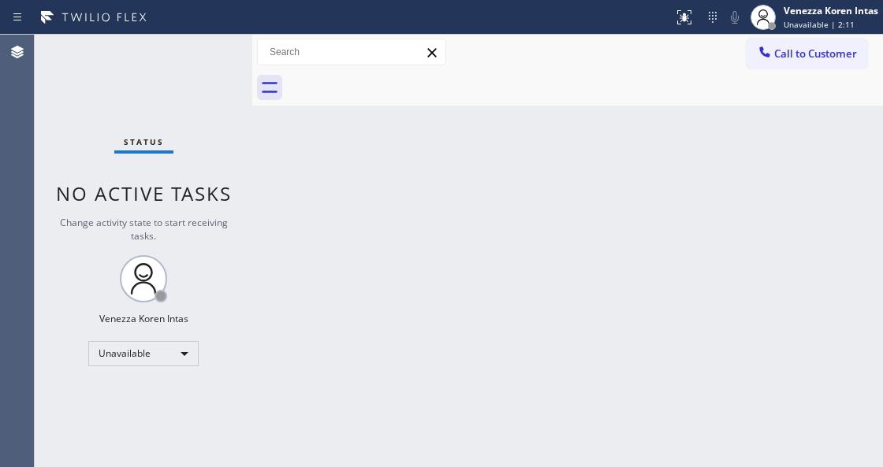
click at [216, 61] on div "Status No active tasks Change activity state to start receiving tasks. Venezza …" at bounding box center [143, 251] width 217 height 433
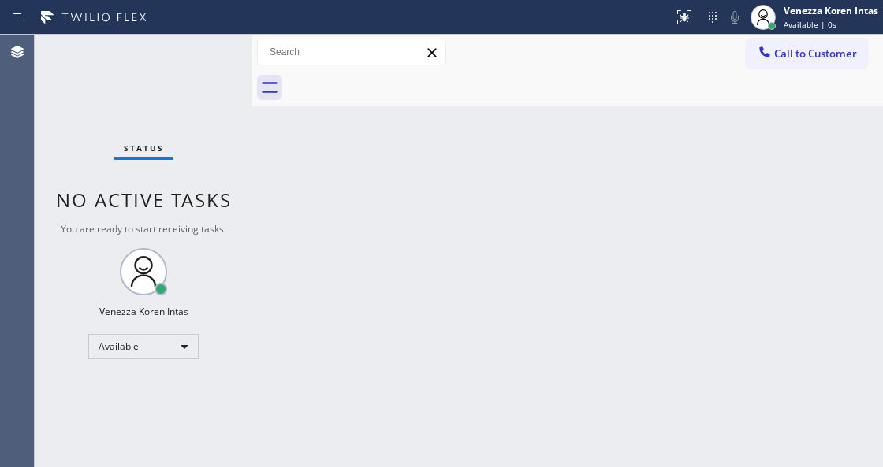
click at [216, 61] on div "Status No active tasks You are ready to start receiving tasks. Venezza Koren In…" at bounding box center [143, 251] width 217 height 433
click at [136, 181] on div "Status No active tasks You are ready to start receiving tasks. Venezza Koren In…" at bounding box center [143, 251] width 217 height 433
click at [24, 164] on div "Agent Desktop" at bounding box center [17, 251] width 34 height 433
click at [19, 117] on div "Agent Desktop" at bounding box center [17, 251] width 34 height 433
click at [210, 67] on div "Status No active tasks You are ready to start receiving tasks. Venezza Koren In…" at bounding box center [143, 251] width 217 height 433
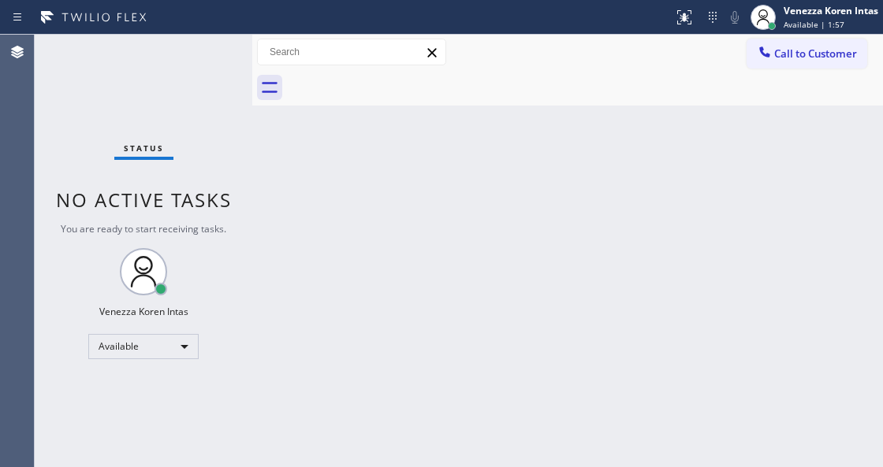
click at [210, 67] on div "Status No active tasks You are ready to start receiving tasks. Venezza Koren In…" at bounding box center [143, 251] width 217 height 433
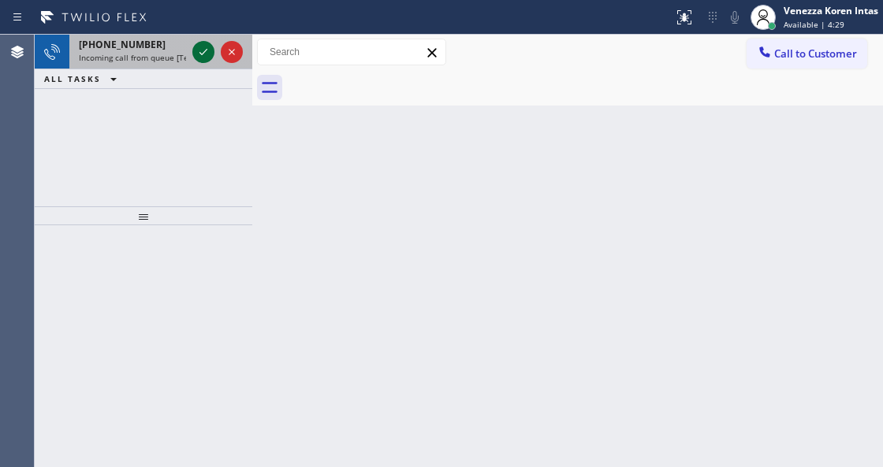
click at [199, 49] on icon at bounding box center [203, 52] width 19 height 19
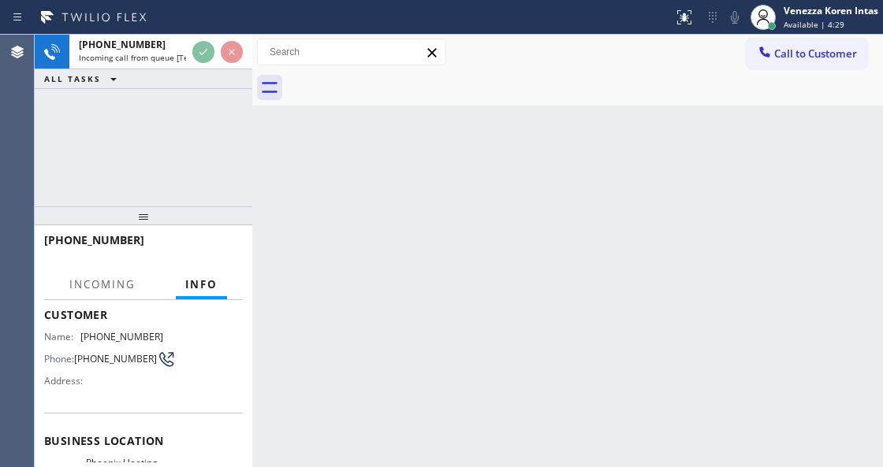
scroll to position [158, 0]
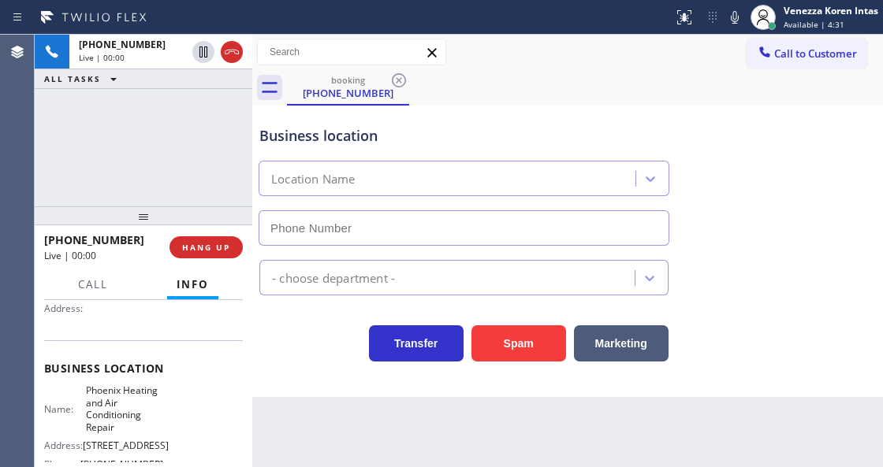
type input "[PHONE_NUMBER]"
click at [195, 177] on div "[PHONE_NUMBER] Live | 00:15 ALL TASKS ALL TASKS ACTIVE TASKS TASKS IN WRAP UP" at bounding box center [143, 121] width 217 height 172
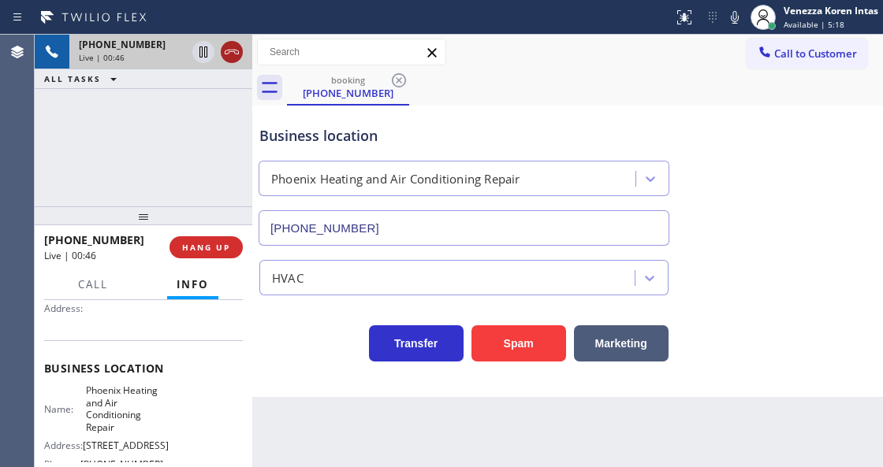
click at [235, 54] on icon at bounding box center [231, 52] width 19 height 19
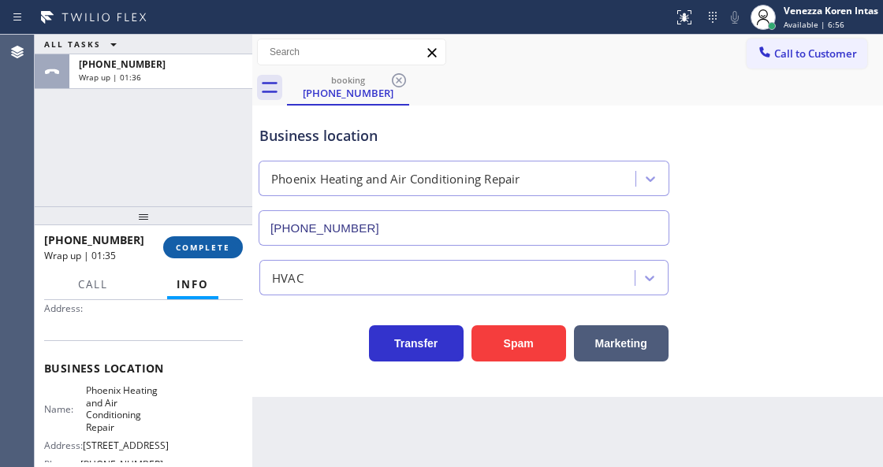
click at [202, 247] on span "COMPLETE" at bounding box center [203, 247] width 54 height 11
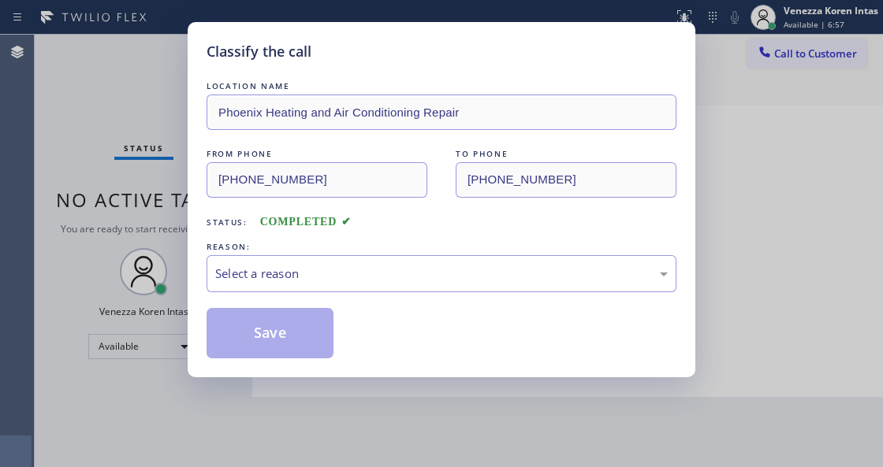
click at [374, 283] on div "Select a reason" at bounding box center [441, 274] width 452 height 18
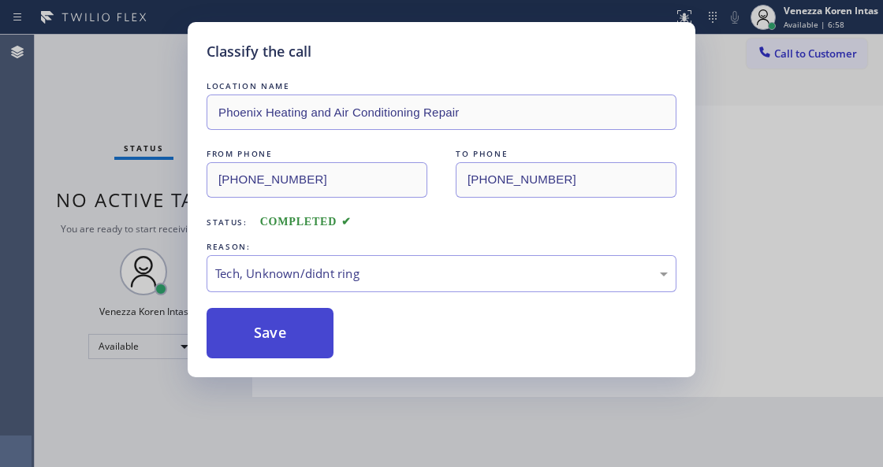
click at [281, 342] on button "Save" at bounding box center [269, 333] width 127 height 50
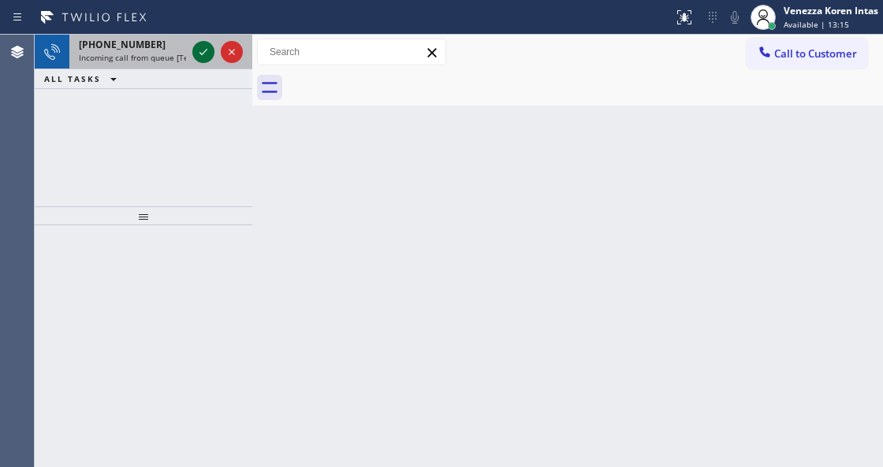
click at [208, 49] on icon at bounding box center [203, 52] width 19 height 19
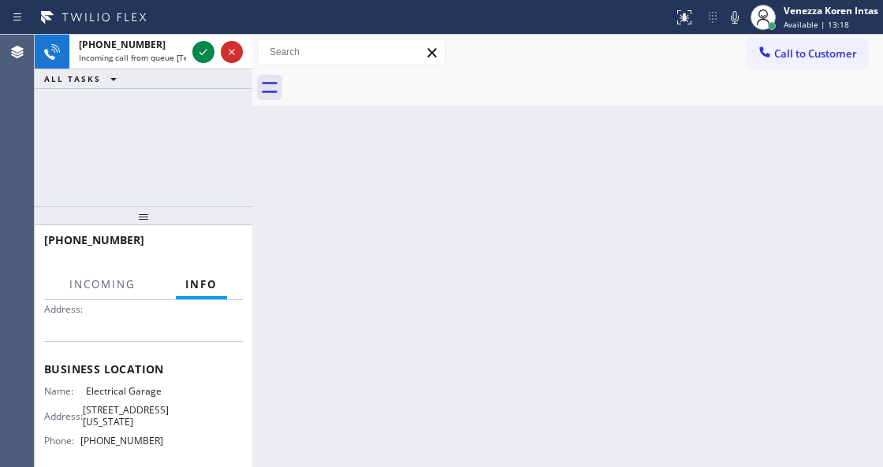
scroll to position [158, 0]
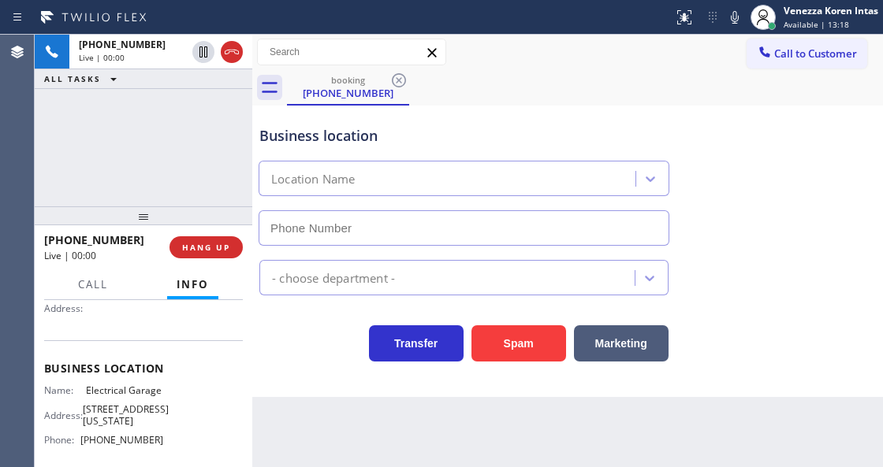
type input "[PHONE_NUMBER]"
click at [177, 126] on div "[PHONE_NUMBER] Live | 00:00 ALL TASKS ALL TASKS ACTIVE TASKS TASKS IN WRAP UP" at bounding box center [143, 121] width 217 height 172
click at [274, 132] on div "Business location" at bounding box center [463, 135] width 409 height 21
click at [325, 463] on div "Back to Dashboard Change Sender ID Customers Technicians Select a contact Outbo…" at bounding box center [567, 251] width 630 height 433
click at [240, 165] on div "[PHONE_NUMBER] Live | 00:12 ALL TASKS ALL TASKS ACTIVE TASKS TASKS IN WRAP UP" at bounding box center [143, 121] width 217 height 172
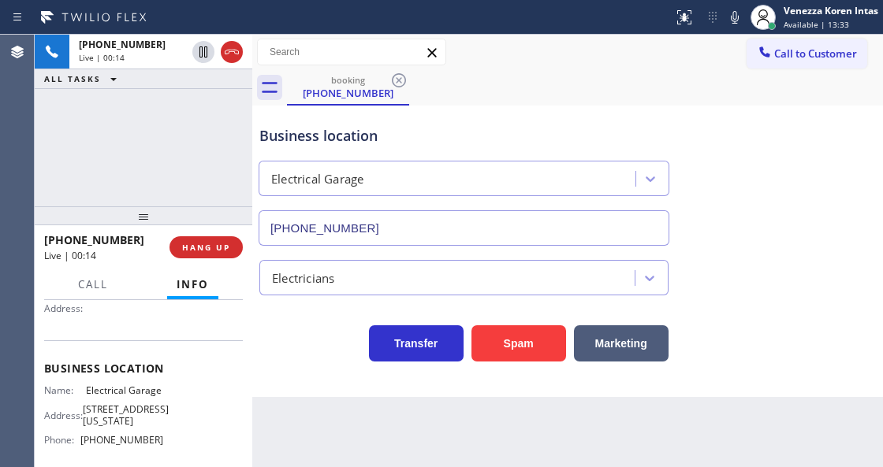
click at [853, 131] on div "Business location Electrical Garage [PHONE_NUMBER]" at bounding box center [567, 174] width 623 height 143
click at [733, 24] on icon at bounding box center [734, 17] width 19 height 19
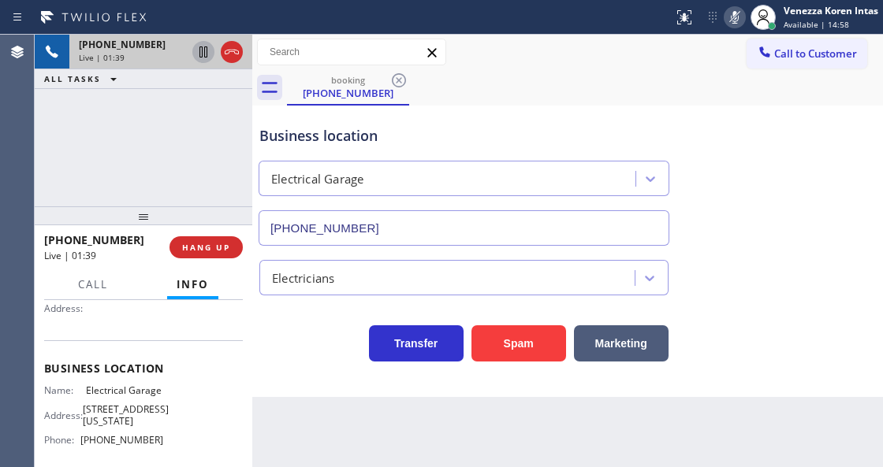
click at [205, 53] on icon at bounding box center [203, 51] width 8 height 11
click at [733, 25] on icon at bounding box center [734, 17] width 19 height 19
click at [207, 55] on icon at bounding box center [203, 52] width 19 height 19
drag, startPoint x: 173, startPoint y: 394, endPoint x: 74, endPoint y: 385, distance: 99.0
click at [74, 385] on div "Name: Electrical Garage Address: [STREET_ADDRESS][US_STATE] Phone: [PHONE_NUMBE…" at bounding box center [143, 419] width 199 height 68
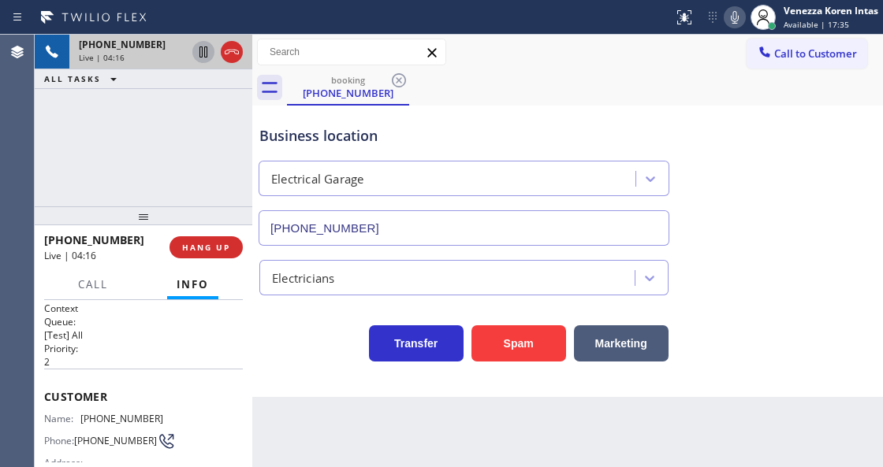
scroll to position [0, 0]
drag, startPoint x: 187, startPoint y: 415, endPoint x: 84, endPoint y: 416, distance: 102.5
click at [84, 416] on div "Name: [PHONE_NUMBER] Phone: [PHONE_NUMBER] Address:" at bounding box center [143, 447] width 199 height 62
click at [730, 23] on icon at bounding box center [734, 17] width 19 height 19
click at [205, 50] on icon at bounding box center [203, 52] width 19 height 19
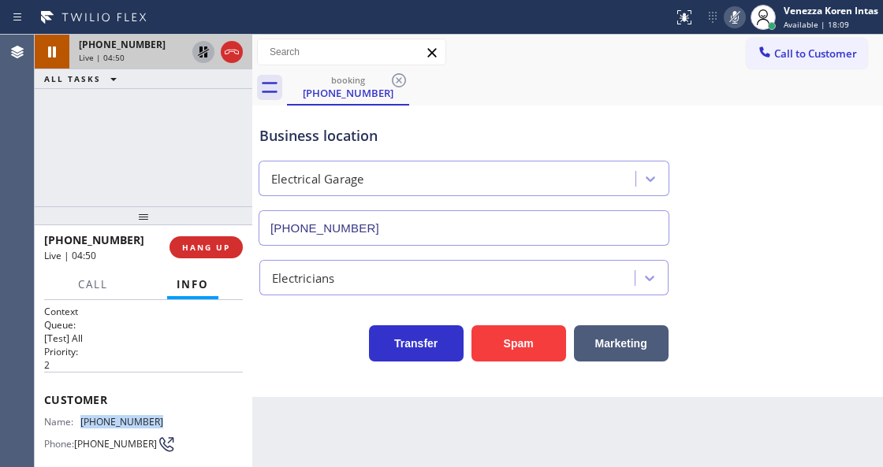
click at [204, 54] on icon at bounding box center [203, 51] width 11 height 11
click at [730, 9] on icon at bounding box center [734, 17] width 19 height 19
click at [452, 103] on div "Business location Electrical Garage [PHONE_NUMBER]" at bounding box center [567, 174] width 623 height 143
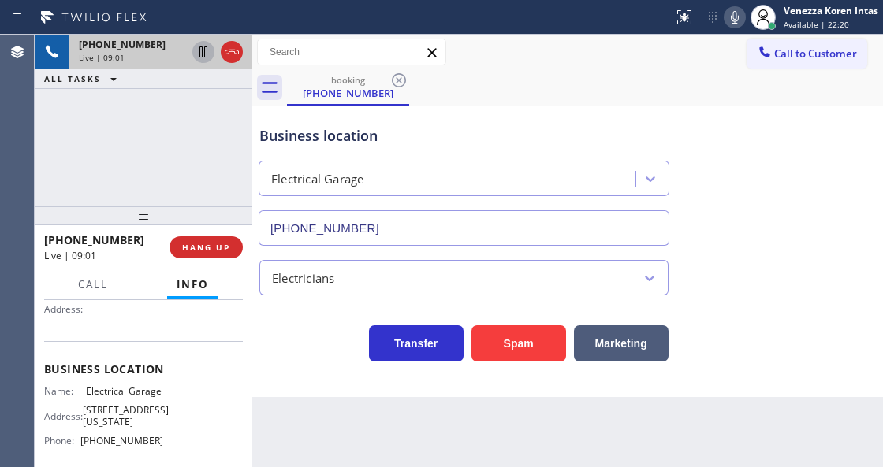
scroll to position [158, 0]
drag, startPoint x: 167, startPoint y: 445, endPoint x: 84, endPoint y: 445, distance: 82.7
click at [84, 445] on div "Name: Electrical Garage Address: [STREET_ADDRESS][US_STATE] Phone: [PHONE_NUMBE…" at bounding box center [143, 419] width 199 height 68
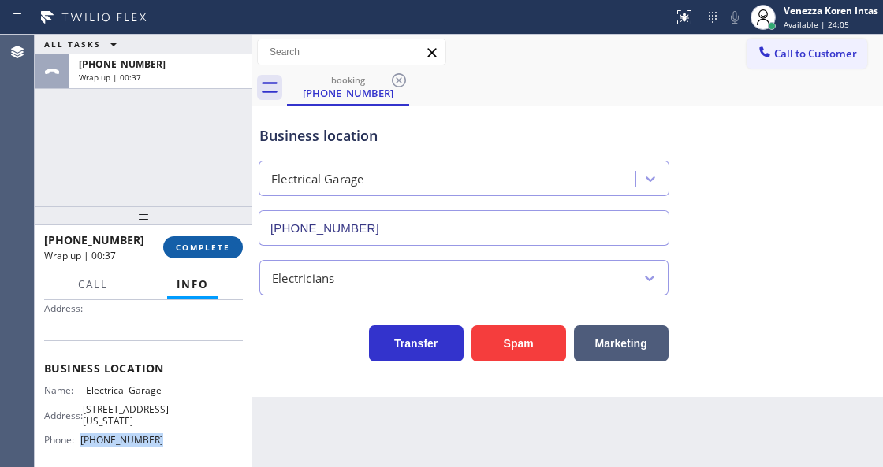
click at [206, 248] on span "COMPLETE" at bounding box center [203, 247] width 54 height 11
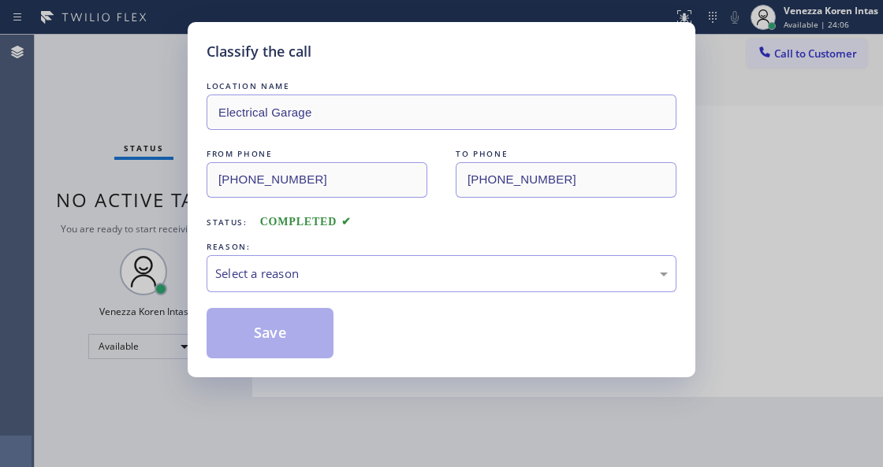
click at [366, 278] on div "Select a reason" at bounding box center [441, 274] width 452 height 18
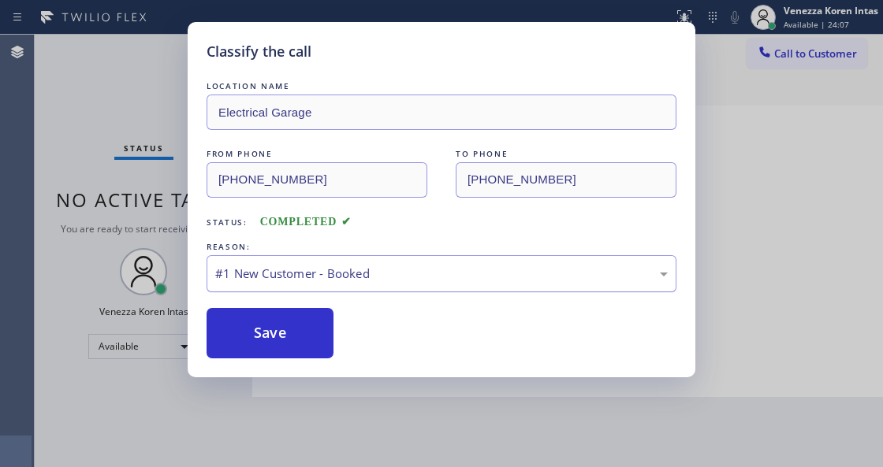
click at [303, 330] on button "Save" at bounding box center [269, 333] width 127 height 50
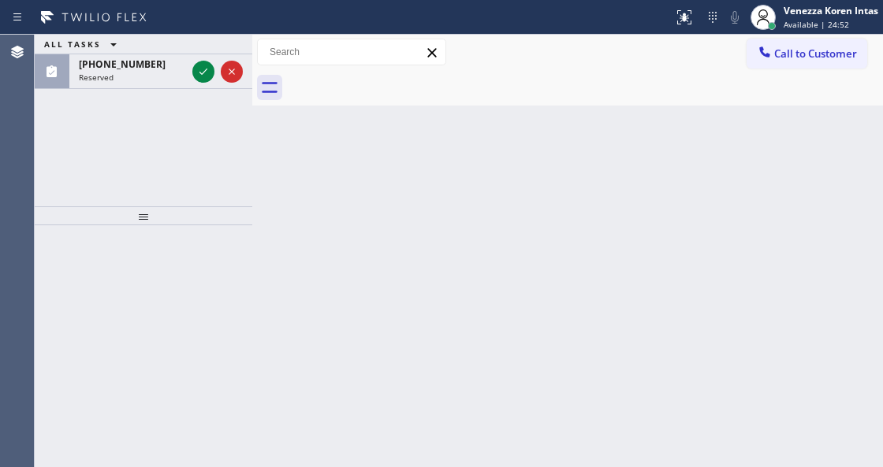
click at [473, 213] on div "Back to Dashboard Change Sender ID Customers Technicians Select a contact Outbo…" at bounding box center [567, 251] width 630 height 433
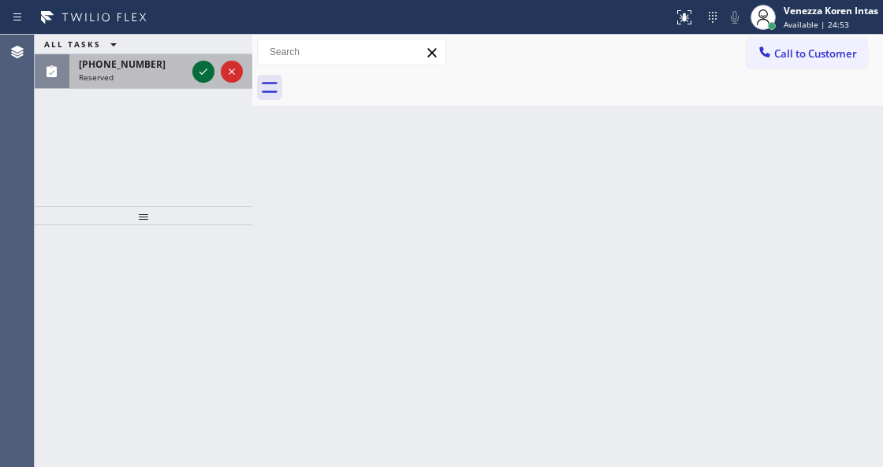
click at [200, 77] on icon at bounding box center [203, 71] width 19 height 19
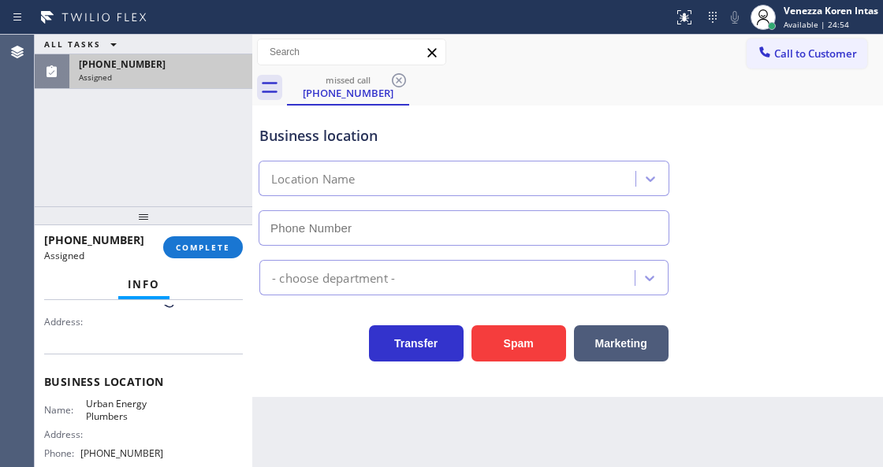
scroll to position [145, 0]
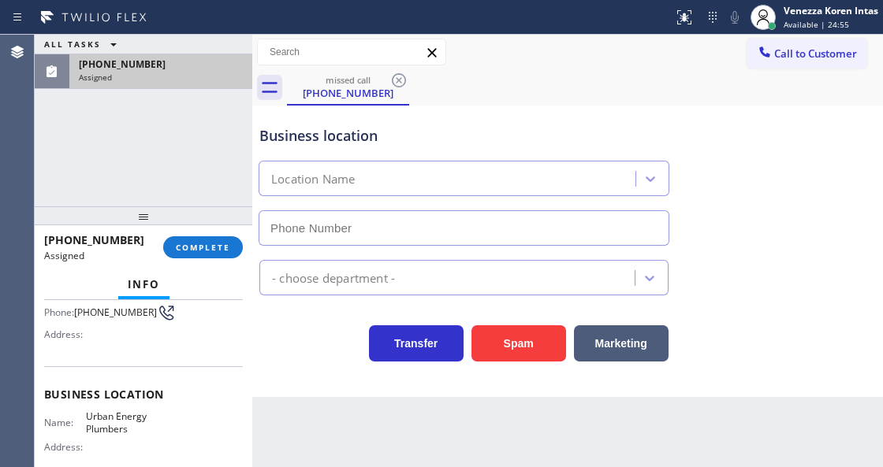
type input "[PHONE_NUMBER]"
click at [210, 262] on div "[PHONE_NUMBER] Assigned COMPLETE" at bounding box center [143, 247] width 199 height 41
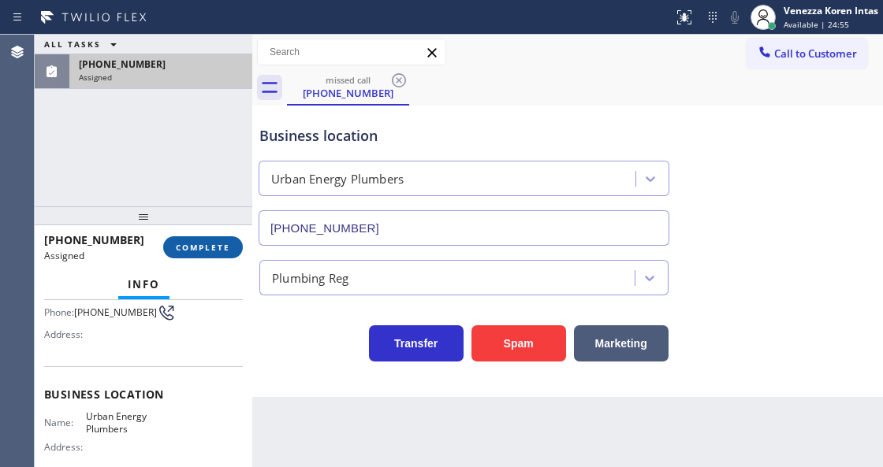
click at [212, 257] on button "COMPLETE" at bounding box center [203, 247] width 80 height 22
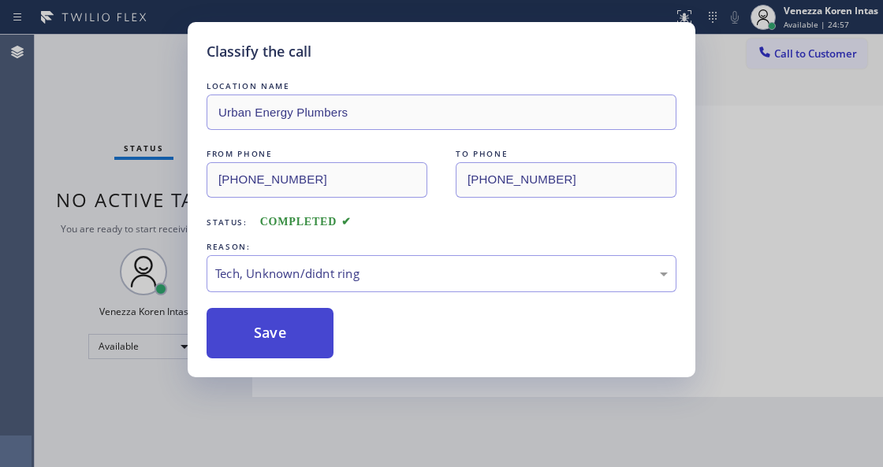
click at [282, 342] on button "Save" at bounding box center [269, 333] width 127 height 50
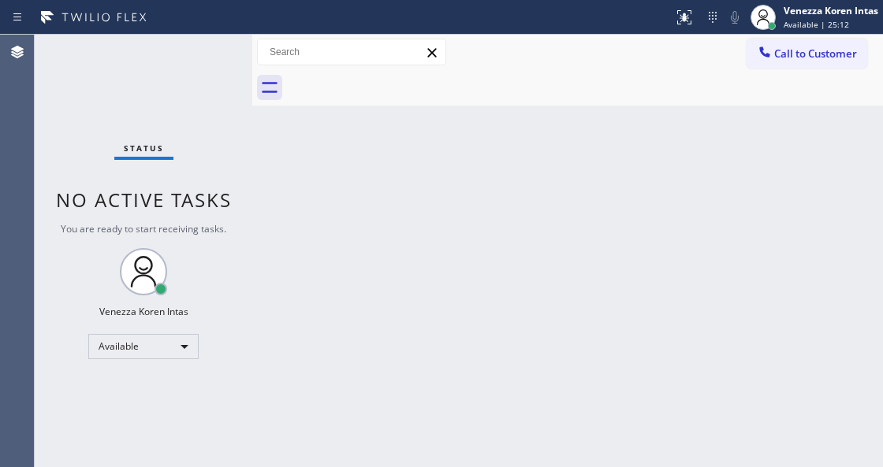
click at [464, 142] on div "Back to Dashboard Change Sender ID Customers Technicians Select a contact Outbo…" at bounding box center [567, 251] width 630 height 433
click at [187, 166] on div "Status No active tasks You are ready to start receiving tasks. Venezza Koren In…" at bounding box center [143, 251] width 217 height 433
click at [279, 204] on div "Back to Dashboard Change Sender ID Customers Technicians Select a contact Outbo…" at bounding box center [567, 251] width 630 height 433
drag, startPoint x: 188, startPoint y: 112, endPoint x: 208, endPoint y: 87, distance: 31.9
click at [188, 107] on div "Status No active tasks You are ready to start receiving tasks. Venezza Koren In…" at bounding box center [143, 251] width 217 height 433
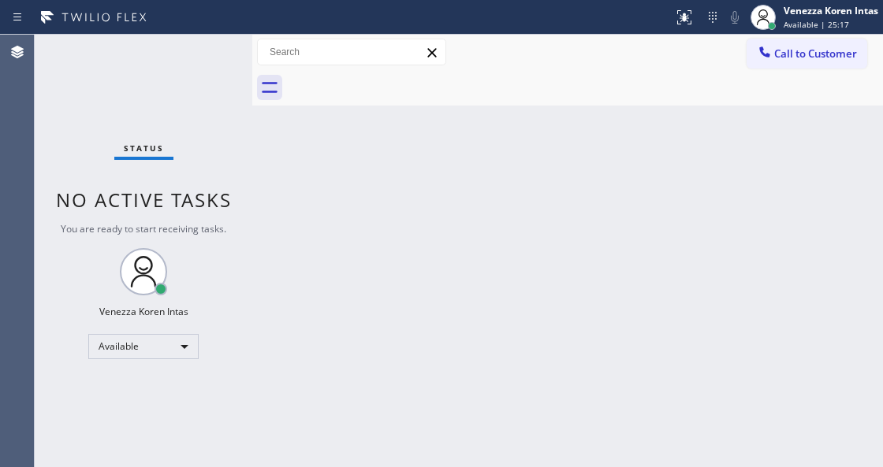
click at [222, 77] on div "Status No active tasks You are ready to start receiving tasks. Venezza Koren In…" at bounding box center [143, 251] width 217 height 433
click at [215, 95] on div "Status No active tasks You are ready to start receiving tasks. Venezza Koren In…" at bounding box center [143, 251] width 217 height 433
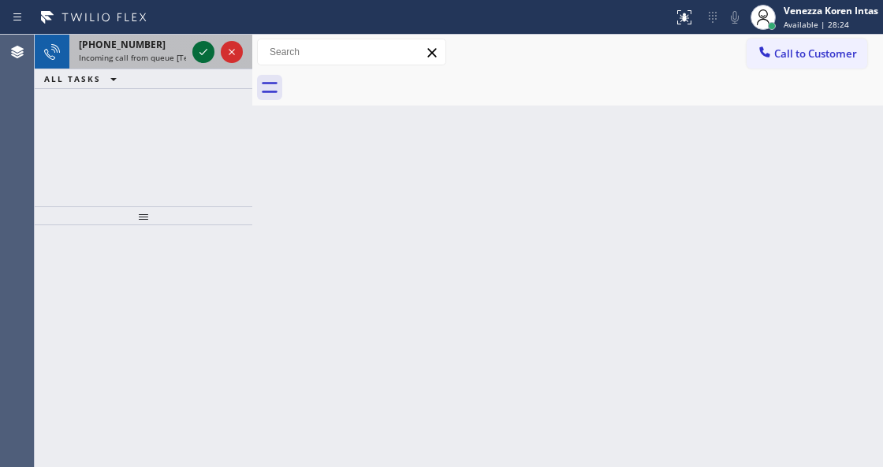
click at [206, 51] on icon at bounding box center [203, 52] width 19 height 19
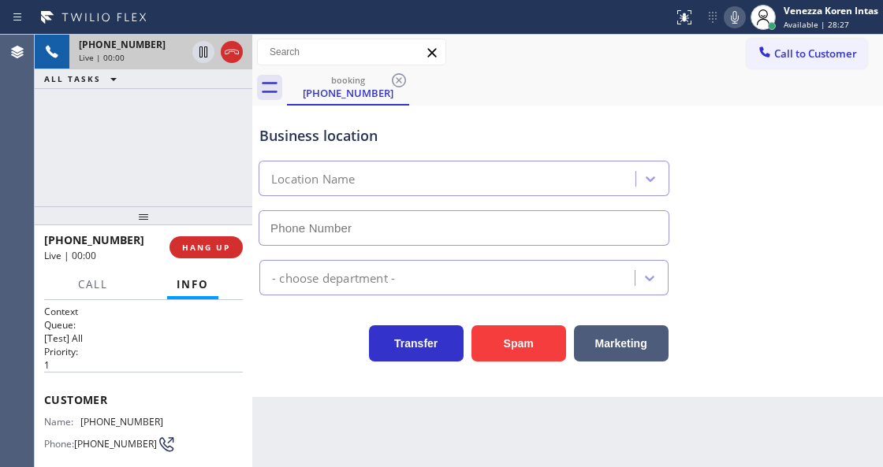
type input "[PHONE_NUMBER]"
click at [809, 194] on div "Business location Electric Wire Services Cupertino [PHONE_NUMBER]" at bounding box center [567, 174] width 623 height 143
click at [738, 21] on icon at bounding box center [734, 17] width 19 height 19
click at [205, 54] on icon at bounding box center [203, 51] width 8 height 11
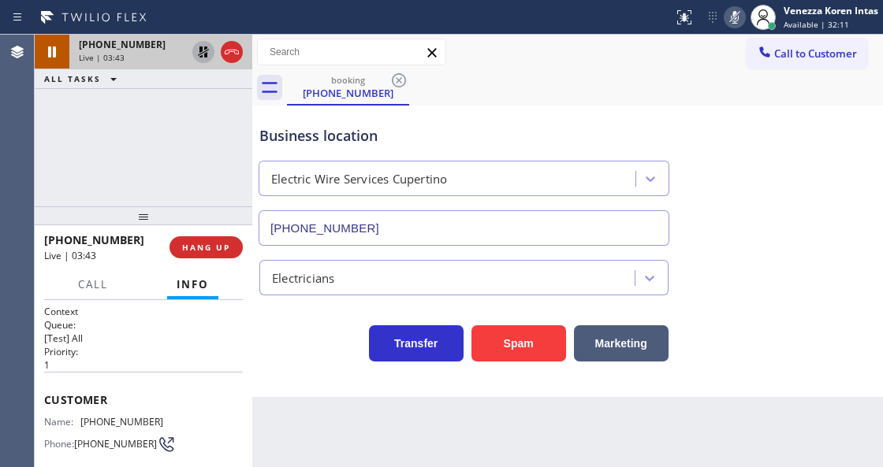
click at [736, 11] on icon at bounding box center [734, 17] width 19 height 19
click at [199, 52] on icon at bounding box center [203, 52] width 19 height 19
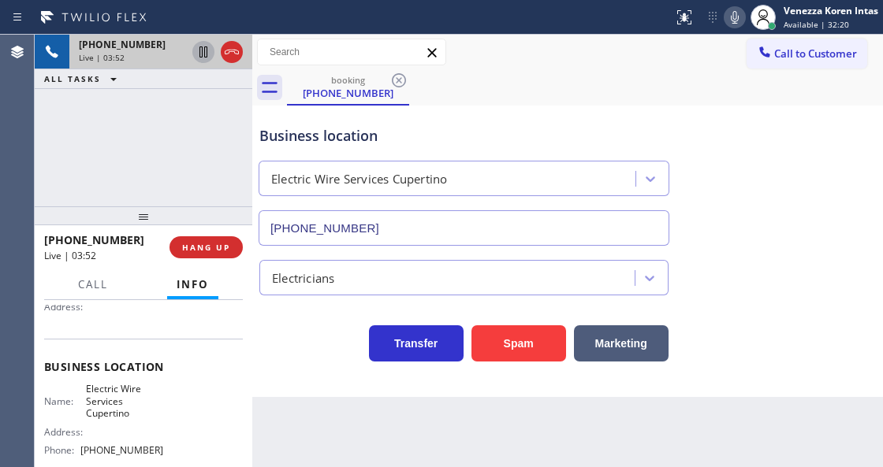
scroll to position [262, 0]
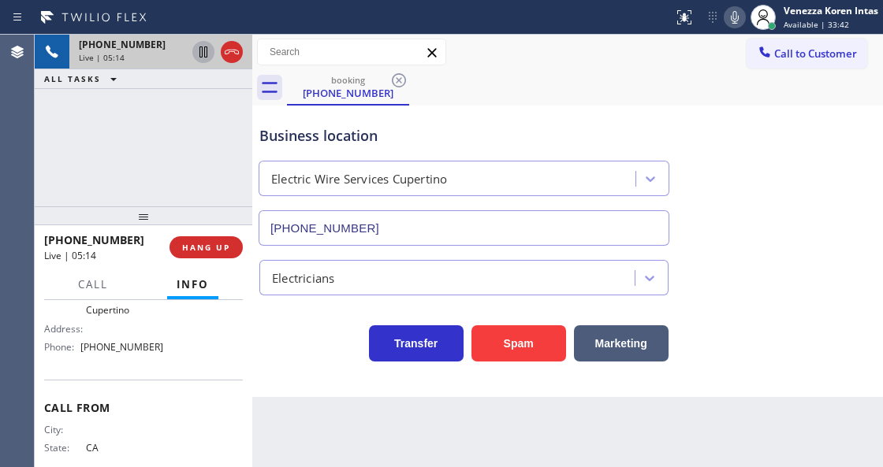
click at [220, 140] on div "[PHONE_NUMBER] Live | 05:14 ALL TASKS ALL TASKS ACTIVE TASKS TASKS IN WRAP UP" at bounding box center [143, 121] width 217 height 172
click at [733, 24] on icon at bounding box center [734, 17] width 19 height 19
click at [204, 55] on icon at bounding box center [203, 51] width 8 height 11
click at [734, 21] on icon at bounding box center [734, 17] width 19 height 19
click at [206, 48] on icon at bounding box center [203, 51] width 11 height 11
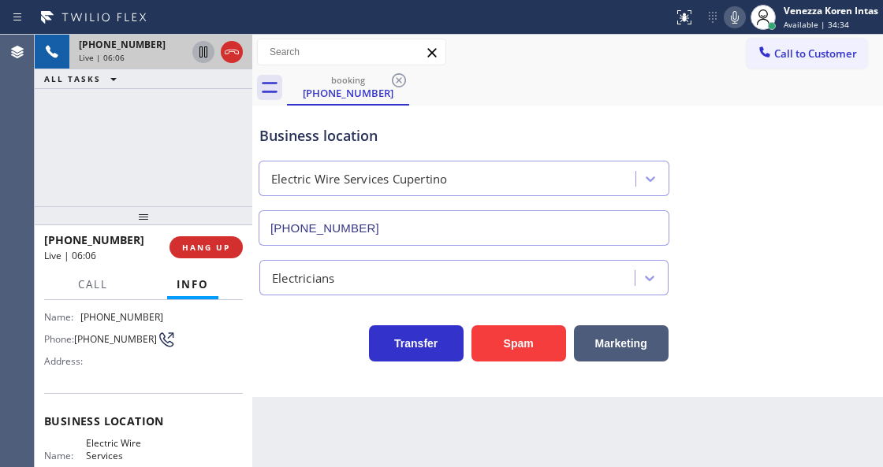
scroll to position [0, 0]
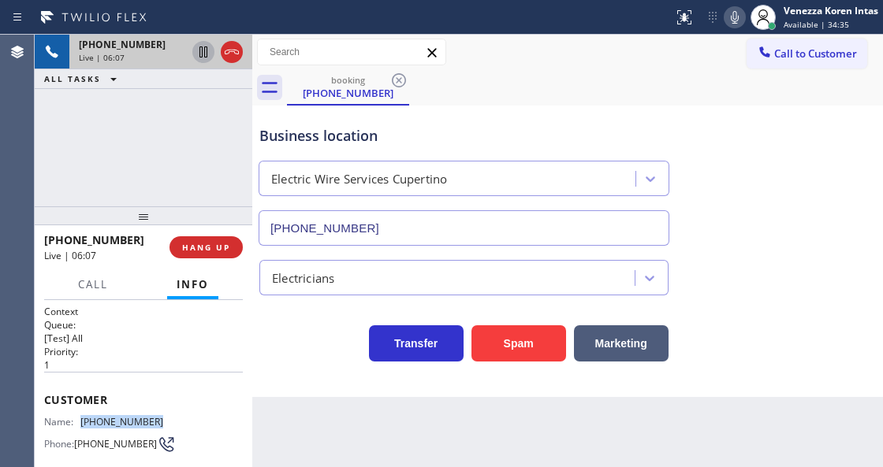
drag, startPoint x: 153, startPoint y: 418, endPoint x: 78, endPoint y: 422, distance: 74.9
click at [78, 422] on div "Name: [PHONE_NUMBER]" at bounding box center [103, 422] width 119 height 12
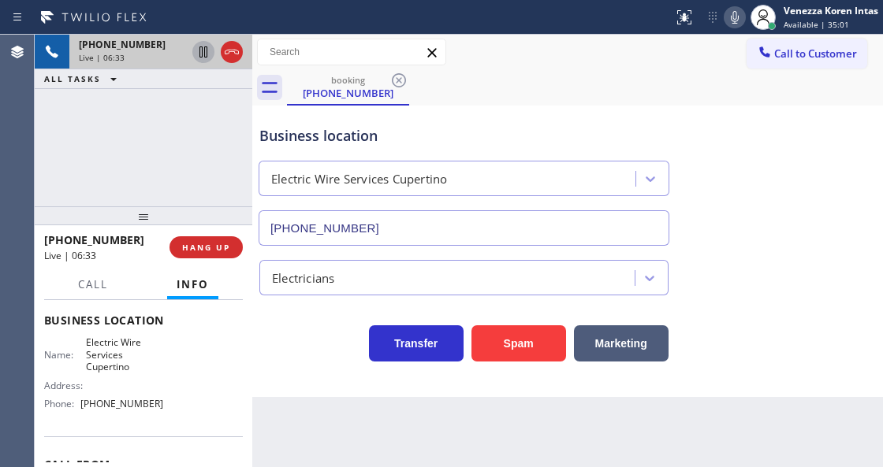
scroll to position [210, 0]
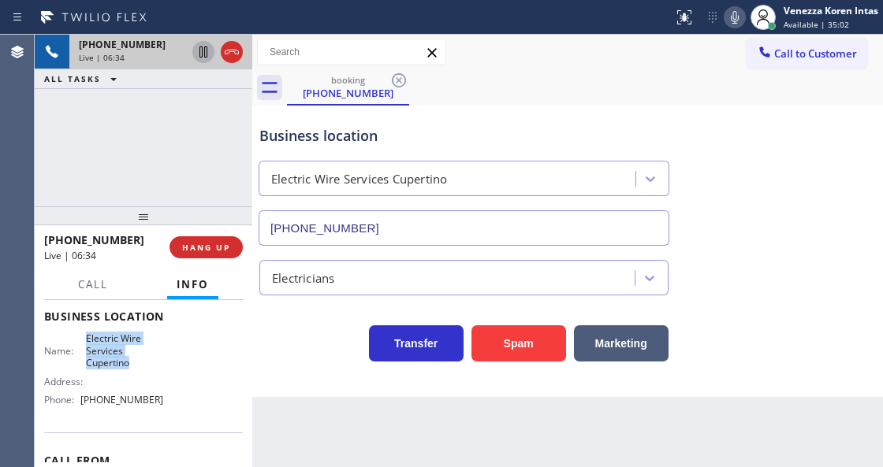
drag, startPoint x: 81, startPoint y: 334, endPoint x: 129, endPoint y: 367, distance: 58.4
click at [129, 367] on div "Business location Name: Electric Wire Services Cupertino Address: Phone: [PHONE…" at bounding box center [143, 359] width 199 height 143
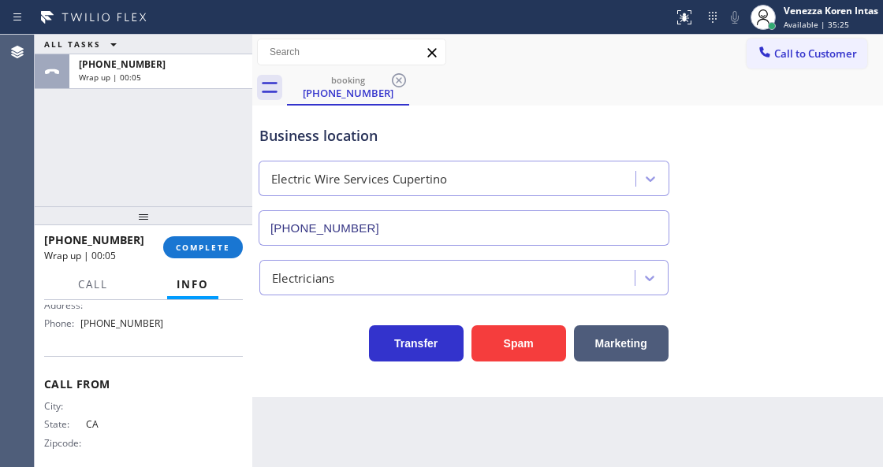
scroll to position [299, 0]
drag, startPoint x: 164, startPoint y: 325, endPoint x: 74, endPoint y: 320, distance: 90.0
click at [74, 320] on div "Business location Name: Electric Wire Services Cupertino Address: Phone: [PHONE…" at bounding box center [143, 270] width 199 height 143
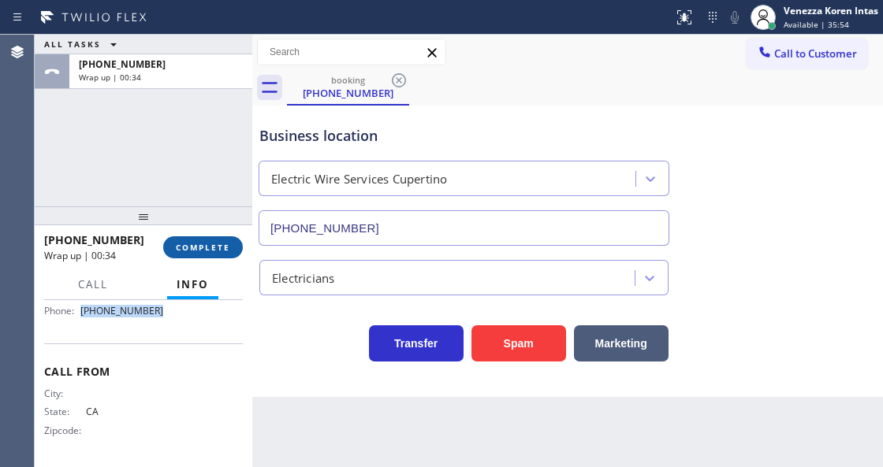
click at [194, 255] on button "COMPLETE" at bounding box center [203, 247] width 80 height 22
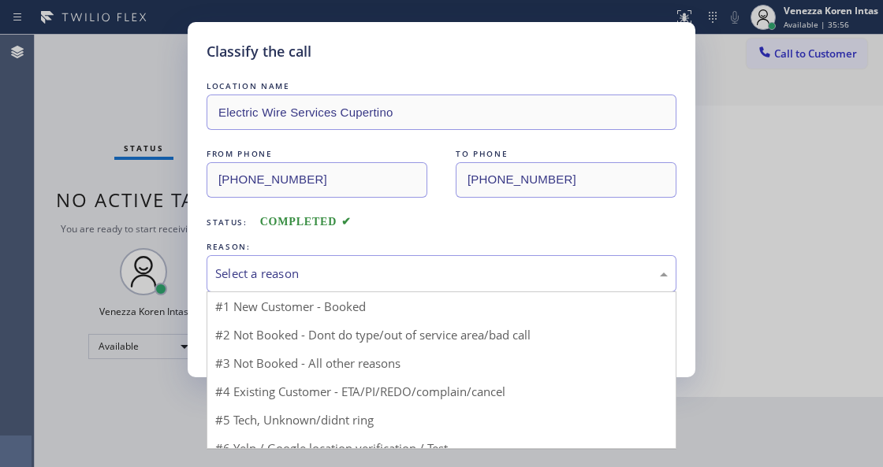
drag, startPoint x: 293, startPoint y: 265, endPoint x: 293, endPoint y: 288, distance: 22.9
click at [293, 265] on div "Select a reason" at bounding box center [441, 273] width 470 height 37
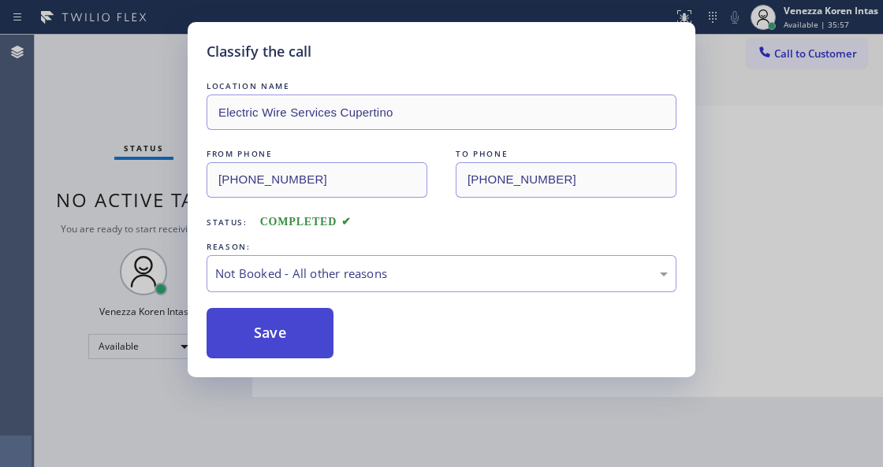
click at [282, 325] on button "Save" at bounding box center [269, 333] width 127 height 50
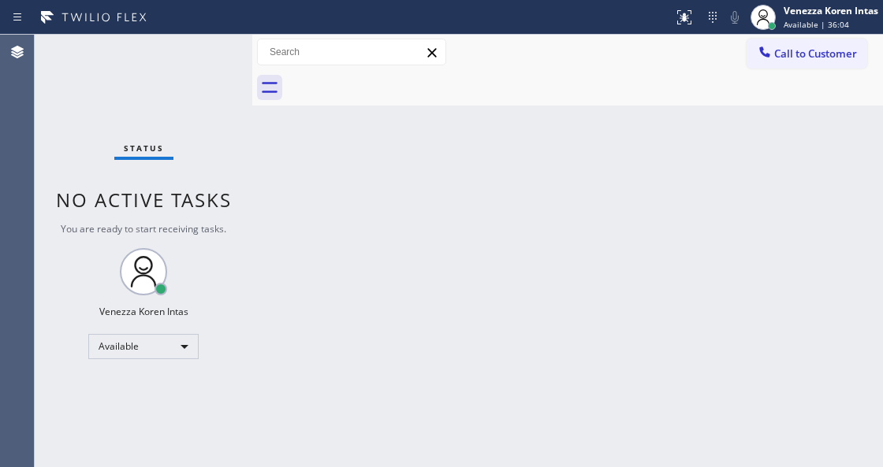
click at [214, 197] on span "No active tasks" at bounding box center [144, 200] width 176 height 26
click at [173, 61] on div "Status No active tasks You are ready to start receiving tasks. Venezza Koren In…" at bounding box center [143, 251] width 217 height 433
click at [173, 43] on div "Status No active tasks You are ready to start receiving tasks. Venezza Koren In…" at bounding box center [143, 251] width 217 height 433
click at [211, 66] on div "Status No active tasks You are ready to start receiving tasks. Venezza Koren In…" at bounding box center [143, 251] width 217 height 433
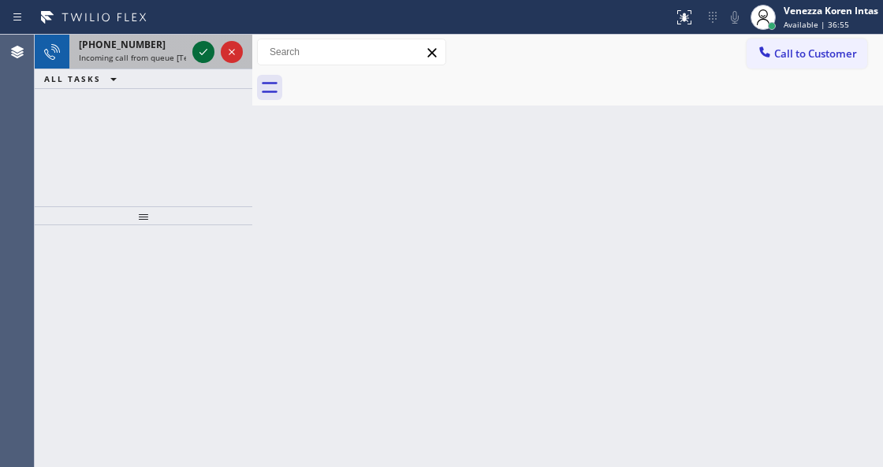
click at [202, 52] on icon at bounding box center [203, 52] width 19 height 19
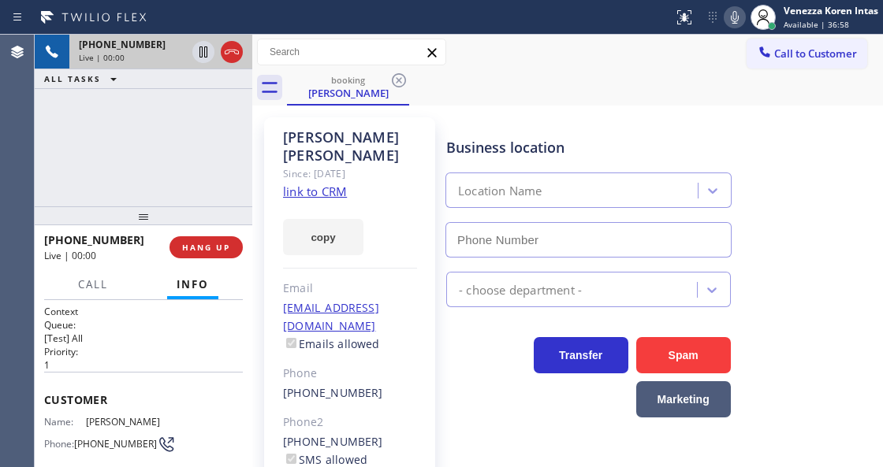
type input "[PHONE_NUMBER]"
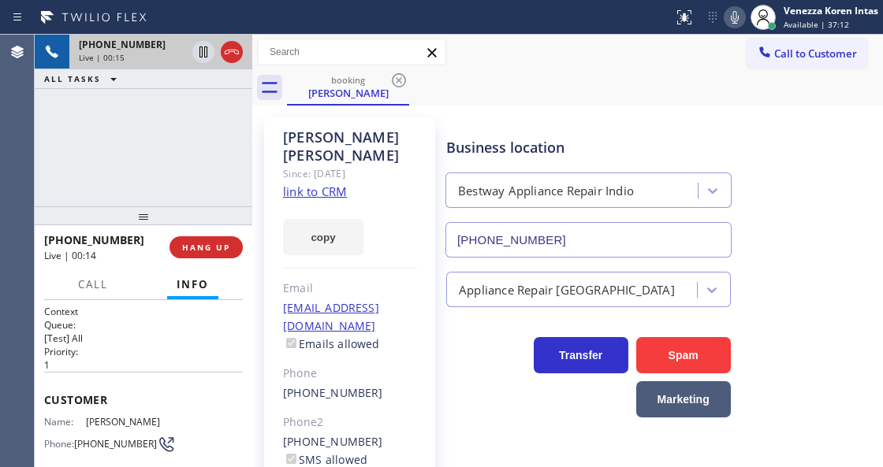
click at [818, 131] on div "Business location Bestway Appliance Repair Indio [PHONE_NUMBER]" at bounding box center [661, 186] width 436 height 143
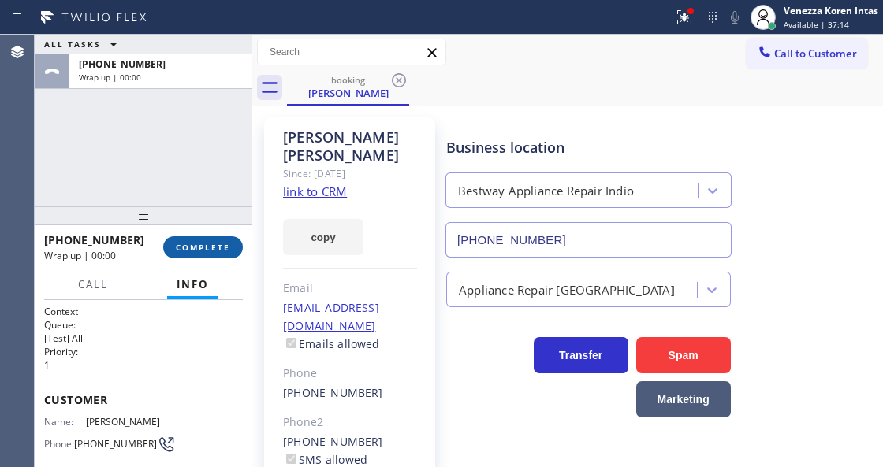
click at [230, 240] on button "COMPLETE" at bounding box center [203, 247] width 80 height 22
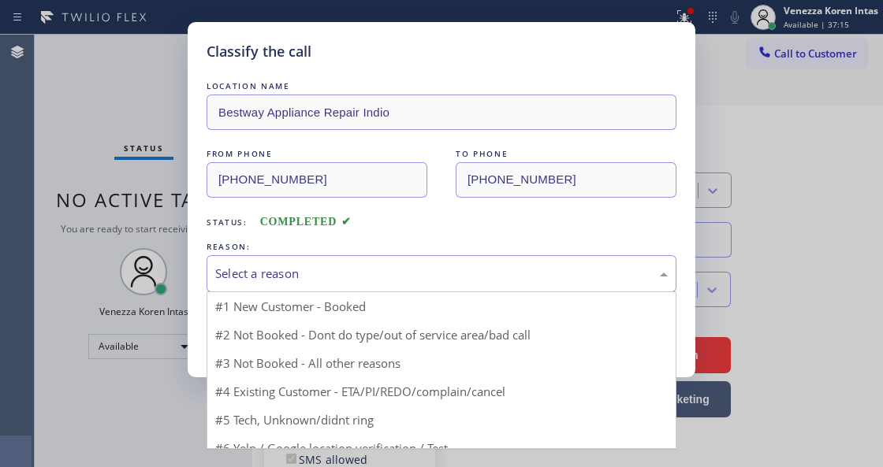
click at [354, 268] on div "Select a reason" at bounding box center [441, 274] width 452 height 18
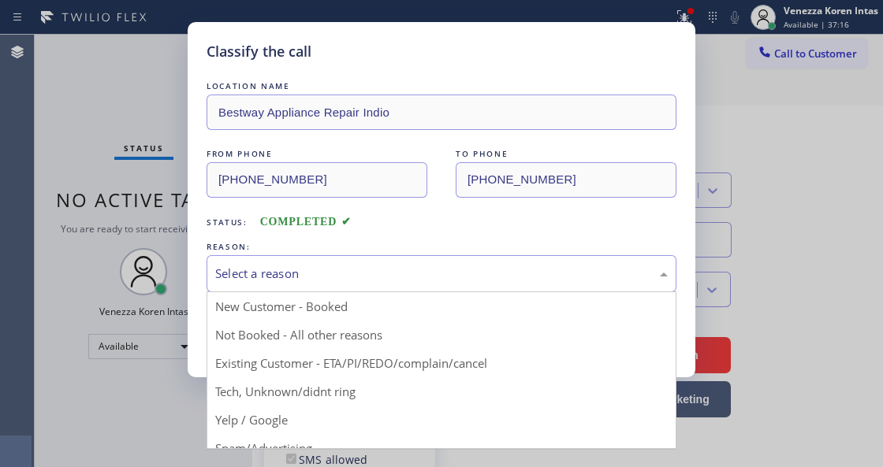
drag, startPoint x: 385, startPoint y: 363, endPoint x: 314, endPoint y: 337, distance: 76.3
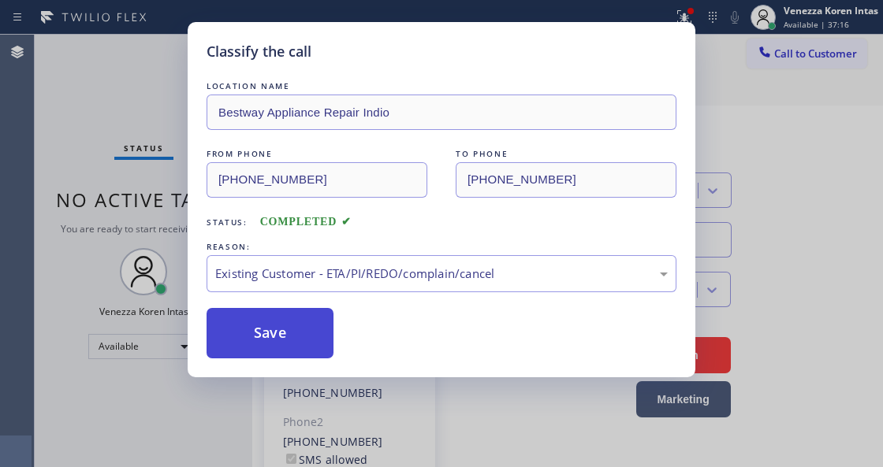
click at [301, 337] on button "Save" at bounding box center [269, 333] width 127 height 50
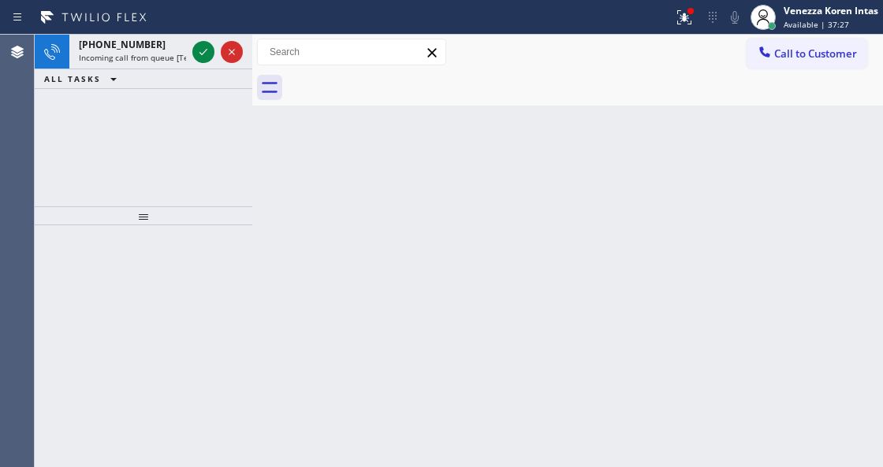
click at [434, 200] on div "Back to Dashboard Change Sender ID Customers Technicians Select a contact Outbo…" at bounding box center [567, 251] width 630 height 433
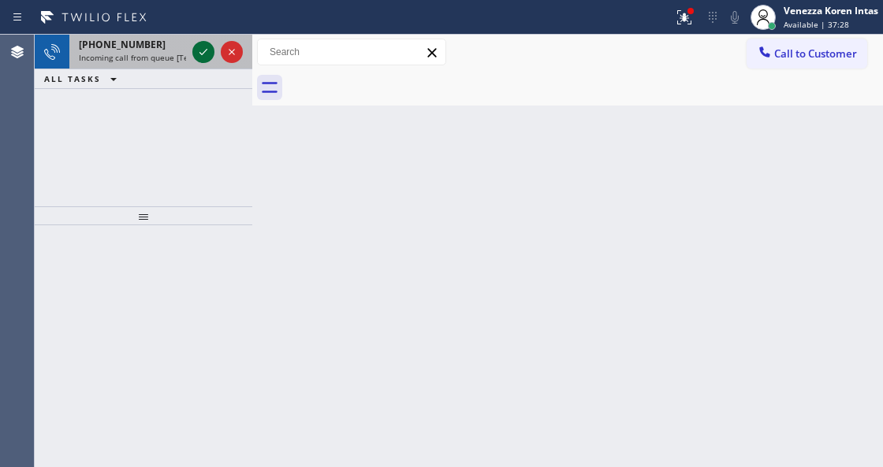
click at [199, 55] on icon at bounding box center [203, 52] width 19 height 19
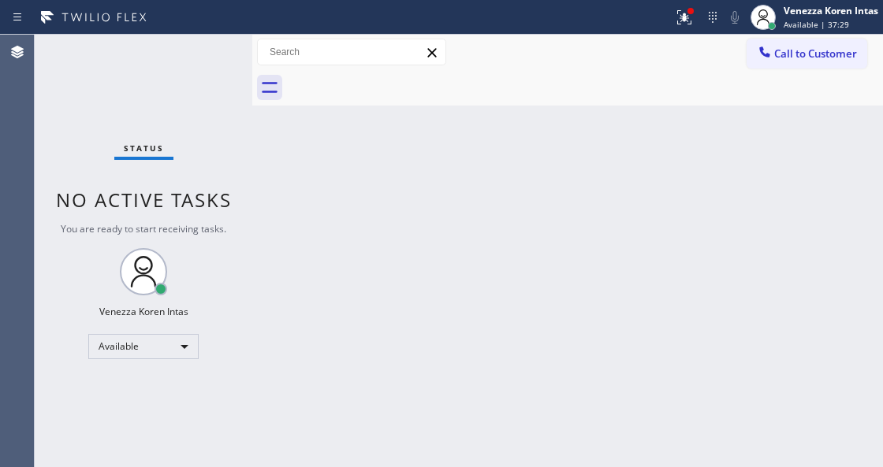
click at [199, 55] on div "Status No active tasks You are ready to start receiving tasks. Venezza Koren In…" at bounding box center [143, 251] width 217 height 433
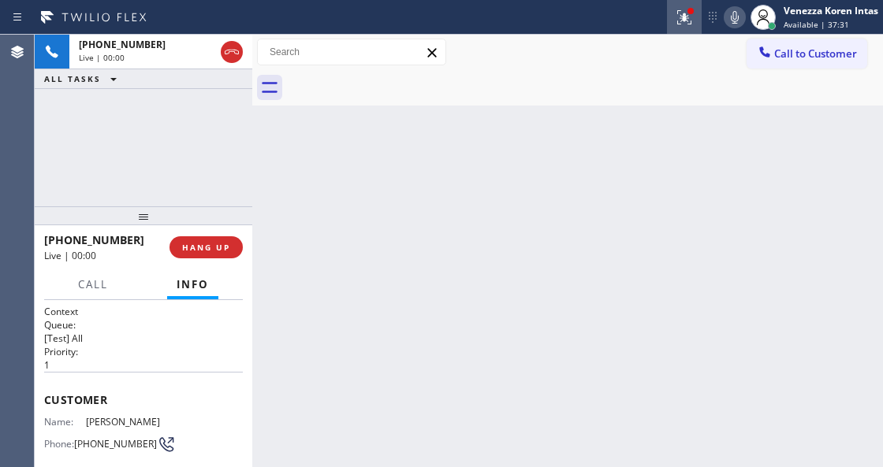
click at [671, 20] on div at bounding box center [684, 17] width 35 height 19
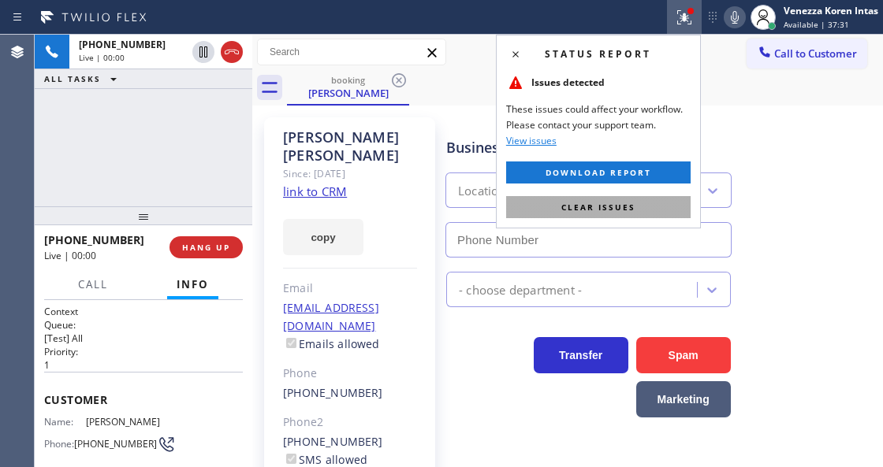
type input "[PHONE_NUMBER]"
click at [646, 214] on button "Clear issues" at bounding box center [598, 207] width 184 height 22
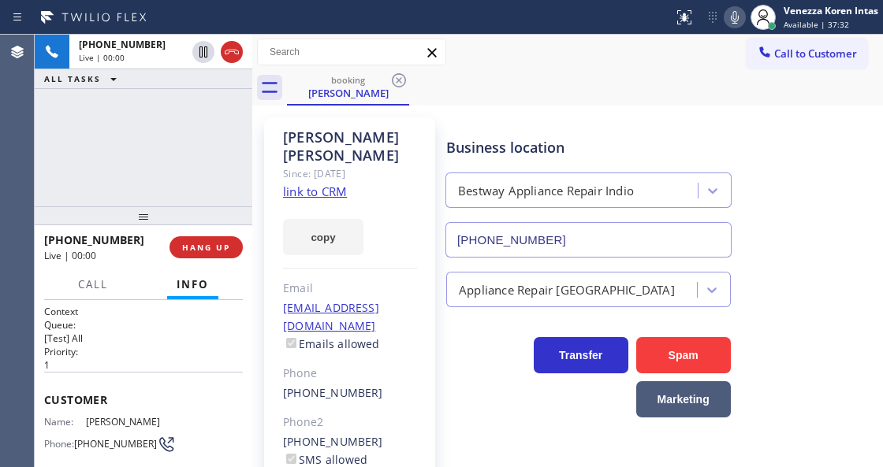
click at [464, 132] on div "Business location Bestway Appliance Repair Indio [PHONE_NUMBER]" at bounding box center [588, 189] width 291 height 136
click at [328, 184] on link "link to CRM" at bounding box center [315, 192] width 64 height 16
click at [729, 11] on icon at bounding box center [734, 17] width 19 height 19
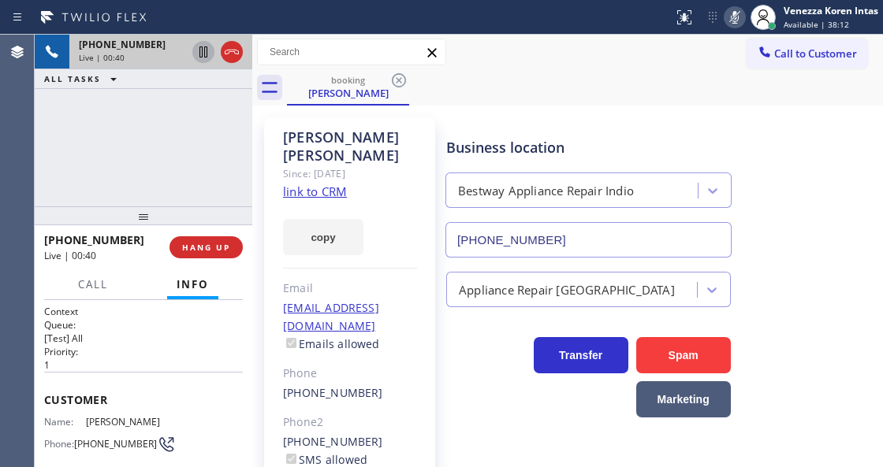
click at [200, 46] on icon at bounding box center [203, 52] width 19 height 19
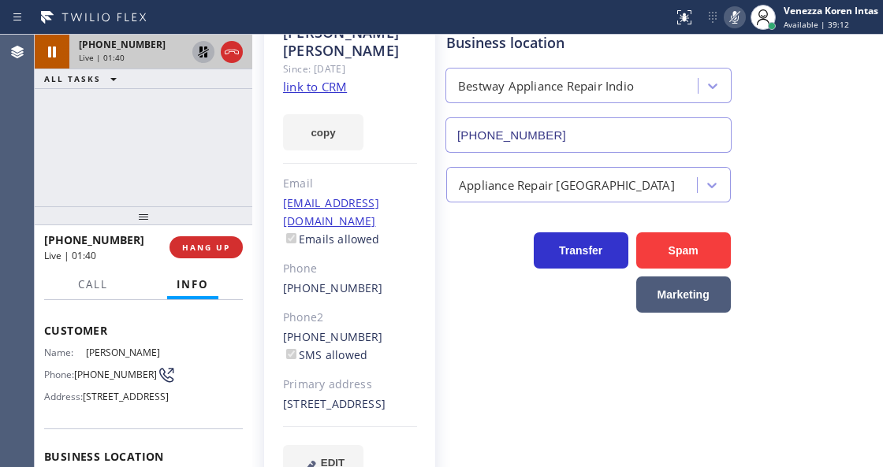
scroll to position [158, 0]
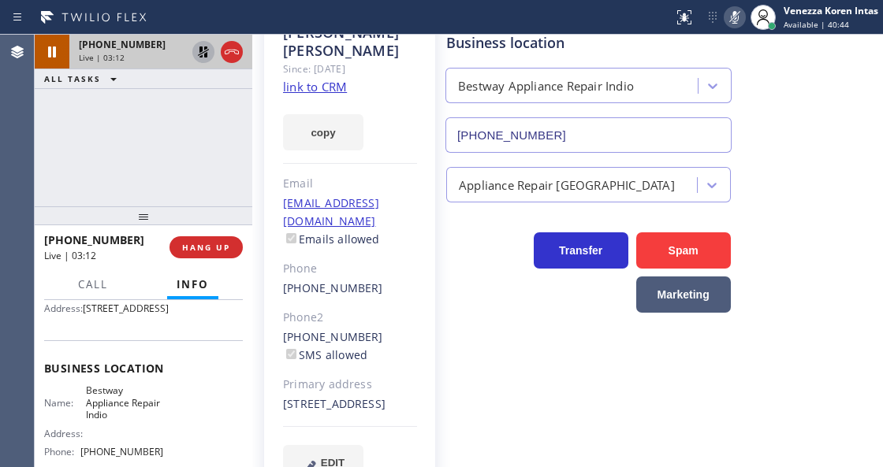
click at [738, 16] on div at bounding box center [734, 17] width 22 height 19
click at [203, 50] on icon at bounding box center [203, 52] width 19 height 19
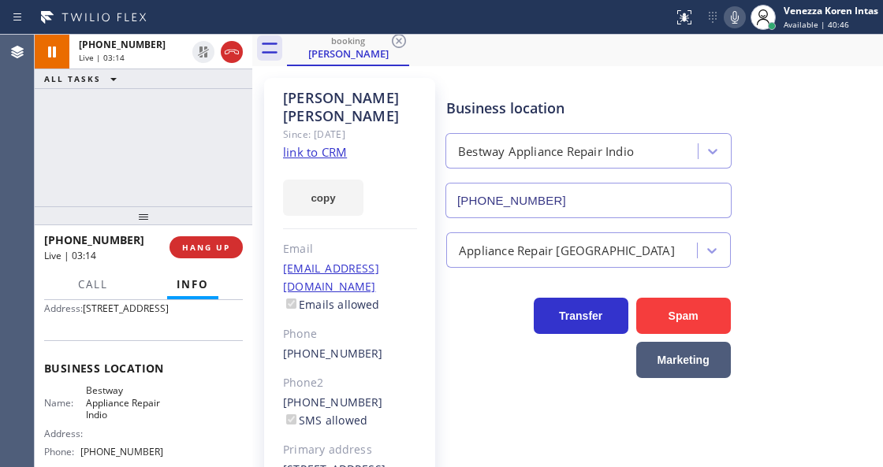
scroll to position [0, 0]
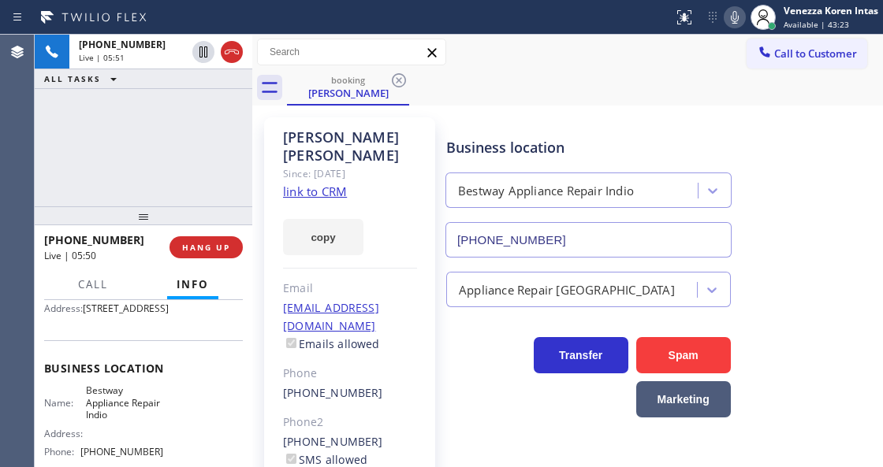
click at [485, 17] on div at bounding box center [336, 17] width 660 height 25
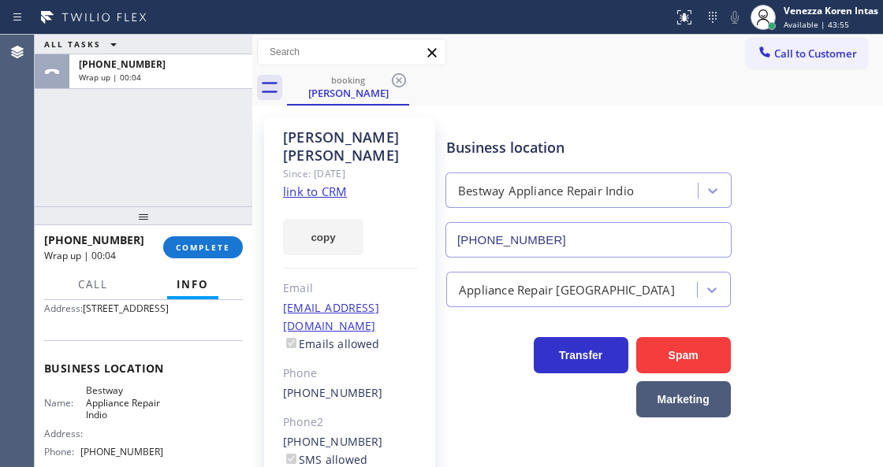
click at [142, 195] on div "ALL TASKS ALL TASKS ACTIVE TASKS TASKS IN WRAP UP [PHONE_NUMBER] Wrap up | 00:04" at bounding box center [143, 121] width 217 height 172
click at [252, 240] on div at bounding box center [252, 251] width 0 height 433
click at [226, 252] on button "COMPLETE" at bounding box center [203, 247] width 80 height 22
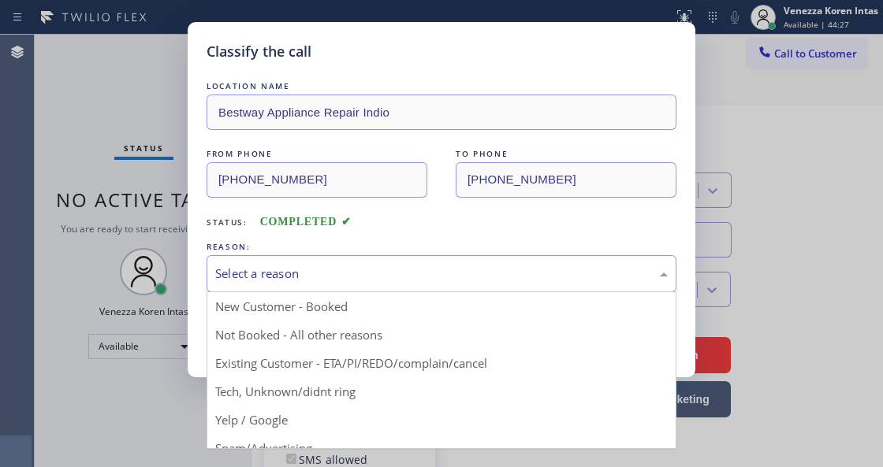
click at [380, 276] on div "Select a reason" at bounding box center [441, 274] width 452 height 18
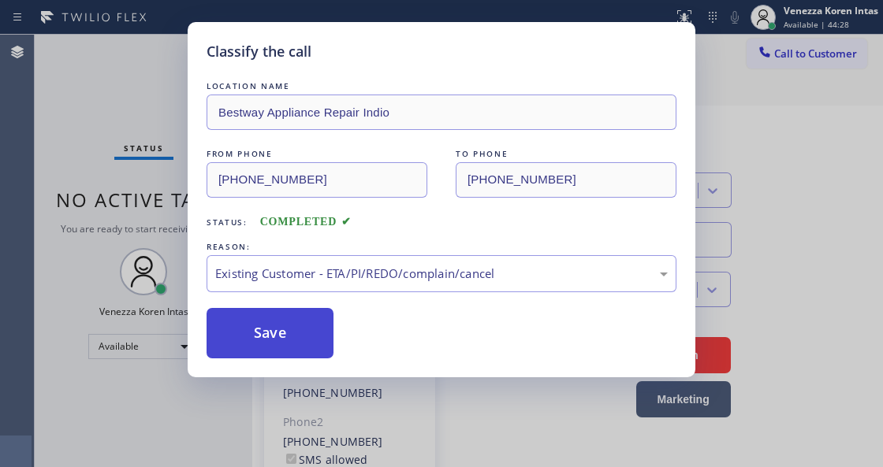
click at [285, 349] on button "Save" at bounding box center [269, 333] width 127 height 50
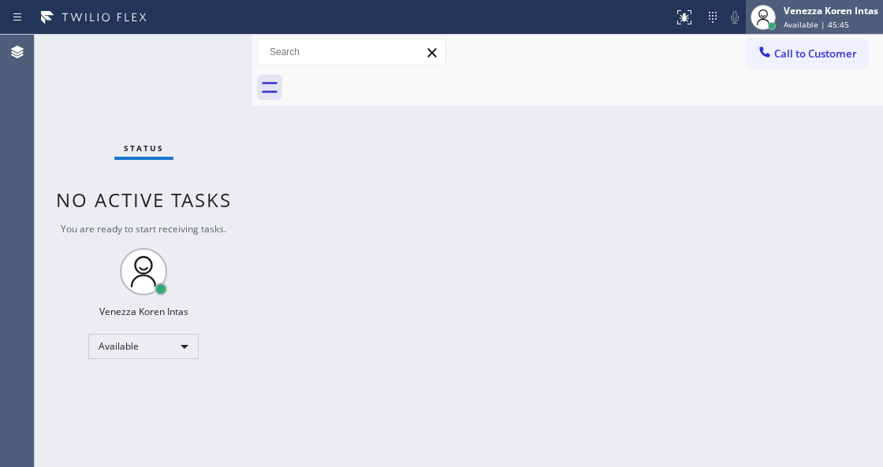
click at [768, 14] on icon at bounding box center [762, 17] width 19 height 19
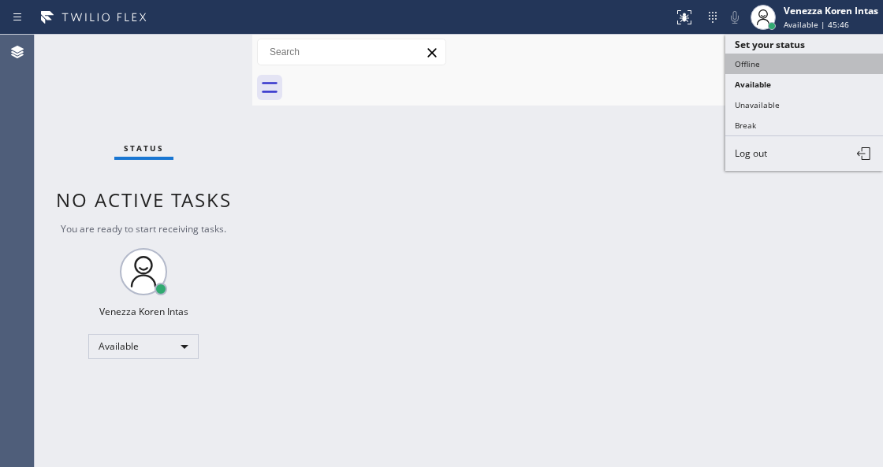
click at [760, 67] on button "Offline" at bounding box center [804, 64] width 158 height 20
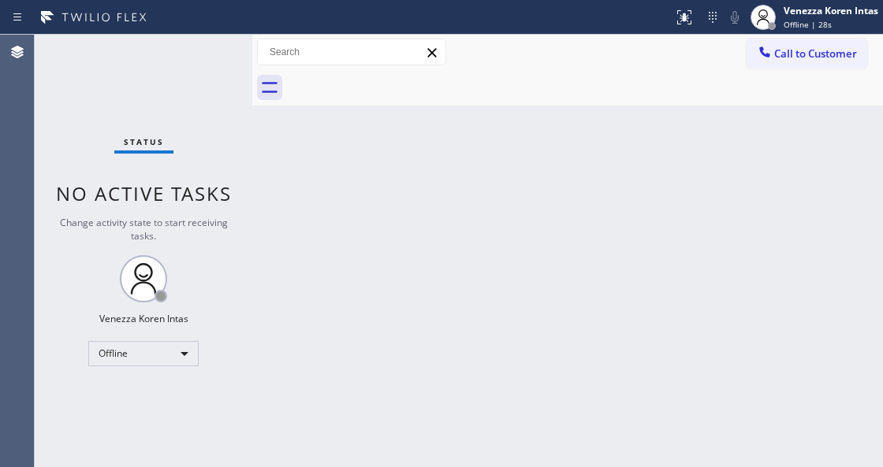
click at [265, 255] on div "Back to Dashboard Change Sender ID Customers Technicians Select a contact Outbo…" at bounding box center [567, 251] width 630 height 433
click at [823, 25] on span "Offline | 30s" at bounding box center [807, 24] width 48 height 11
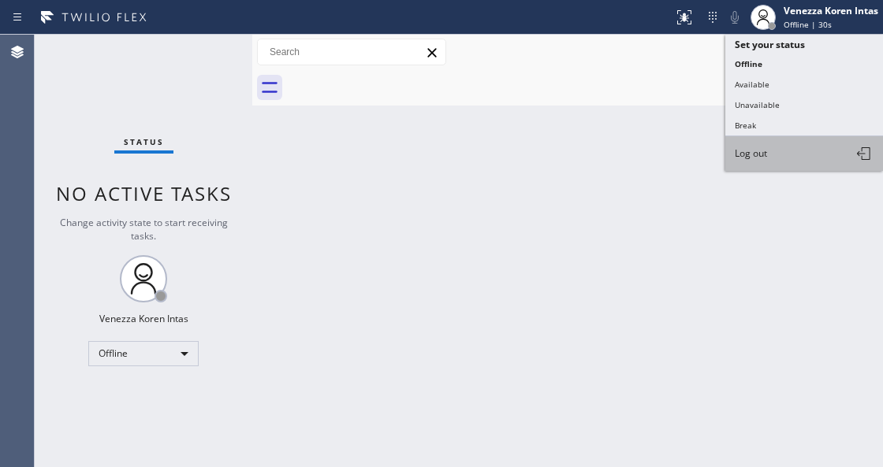
click at [796, 139] on button "Log out" at bounding box center [804, 153] width 158 height 35
